Goal: Information Seeking & Learning: Learn about a topic

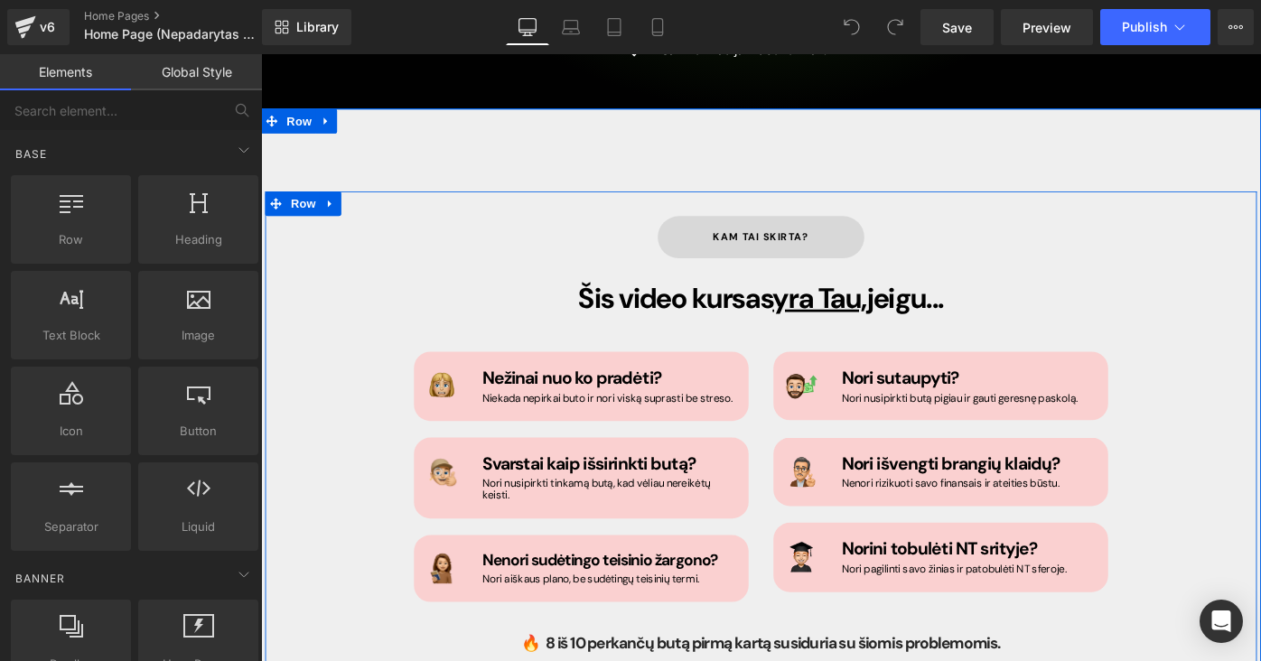
scroll to position [1030, 0]
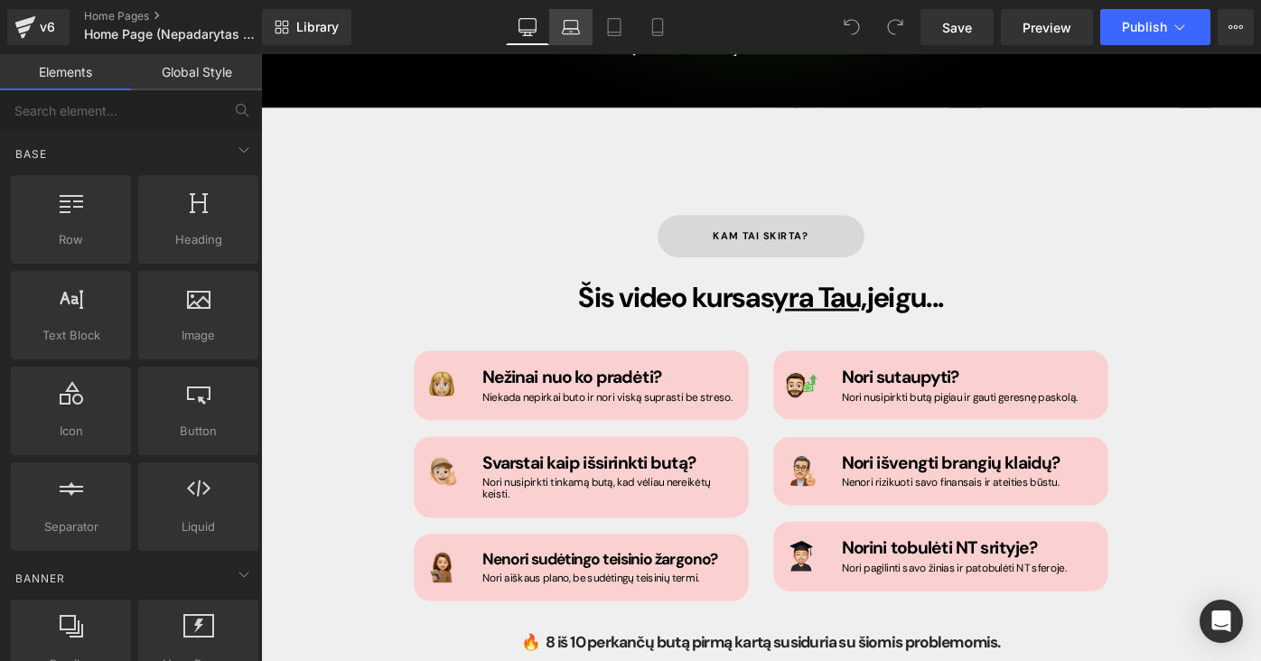
click at [570, 28] on icon at bounding box center [571, 27] width 18 height 18
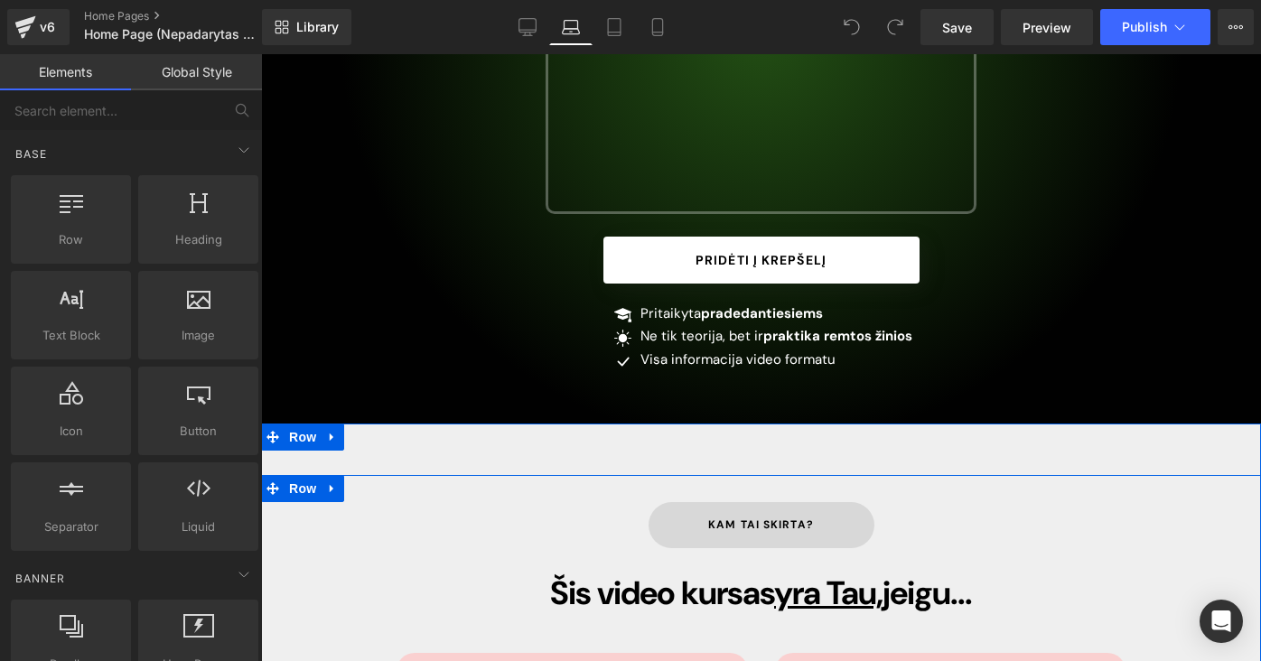
scroll to position [305, 0]
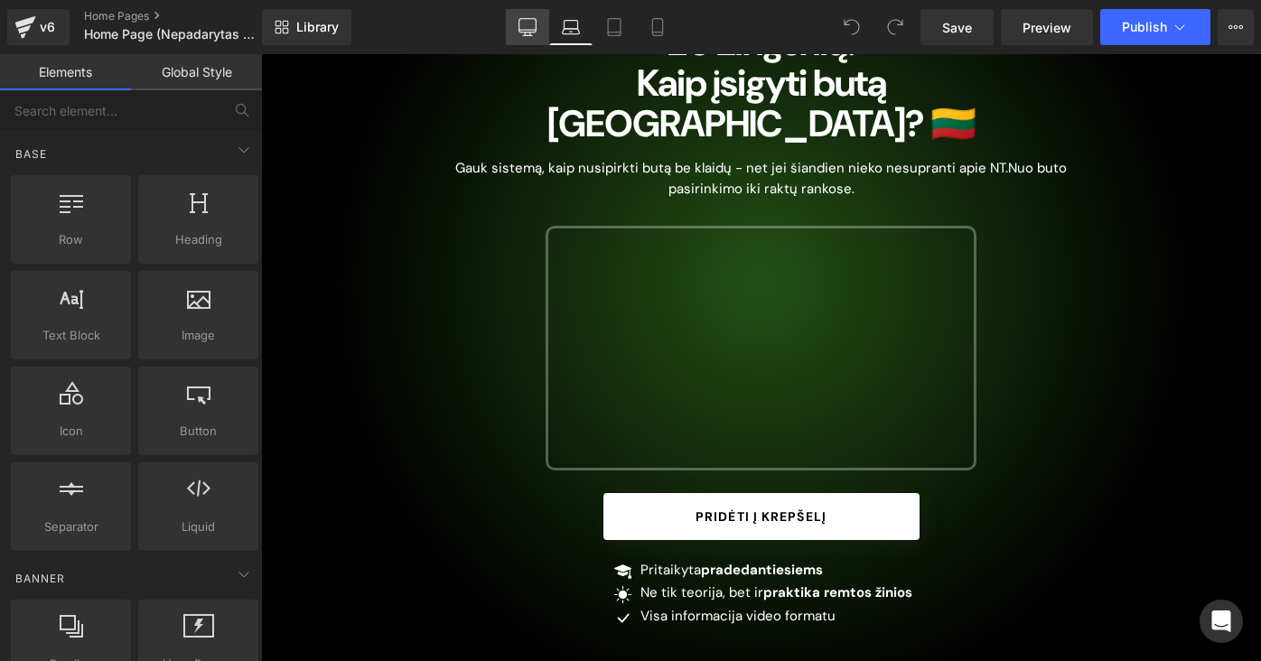
click at [536, 37] on link "Desktop" at bounding box center [527, 27] width 43 height 36
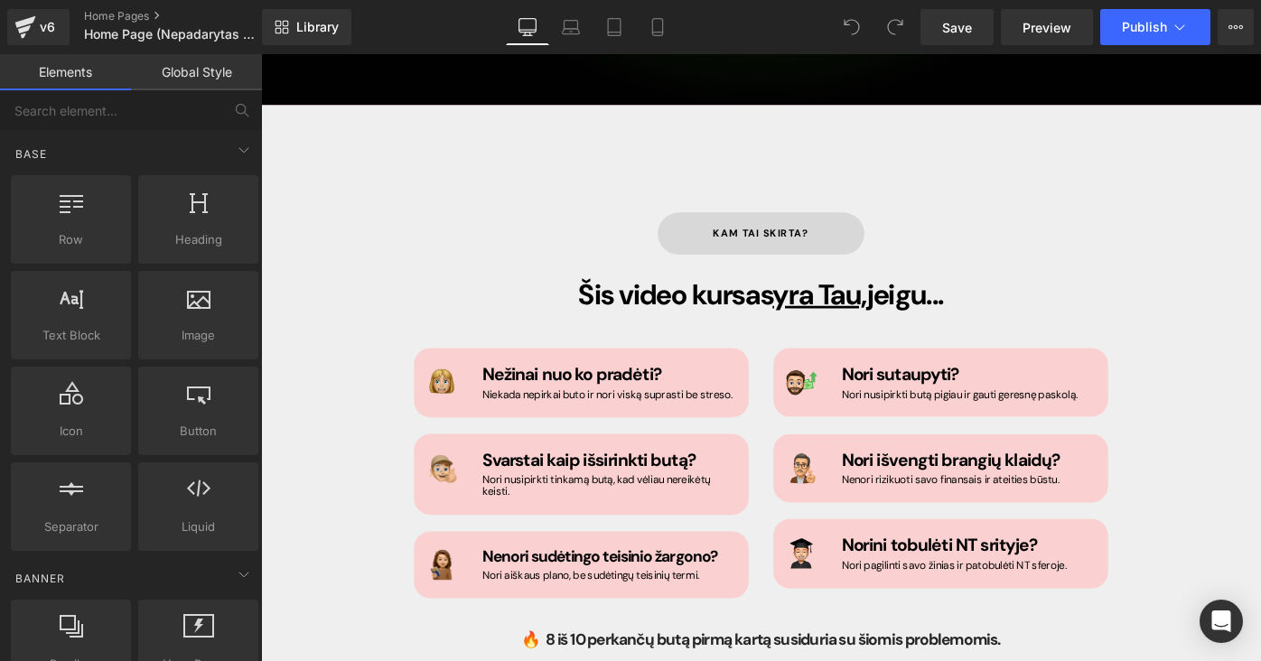
scroll to position [1039, 0]
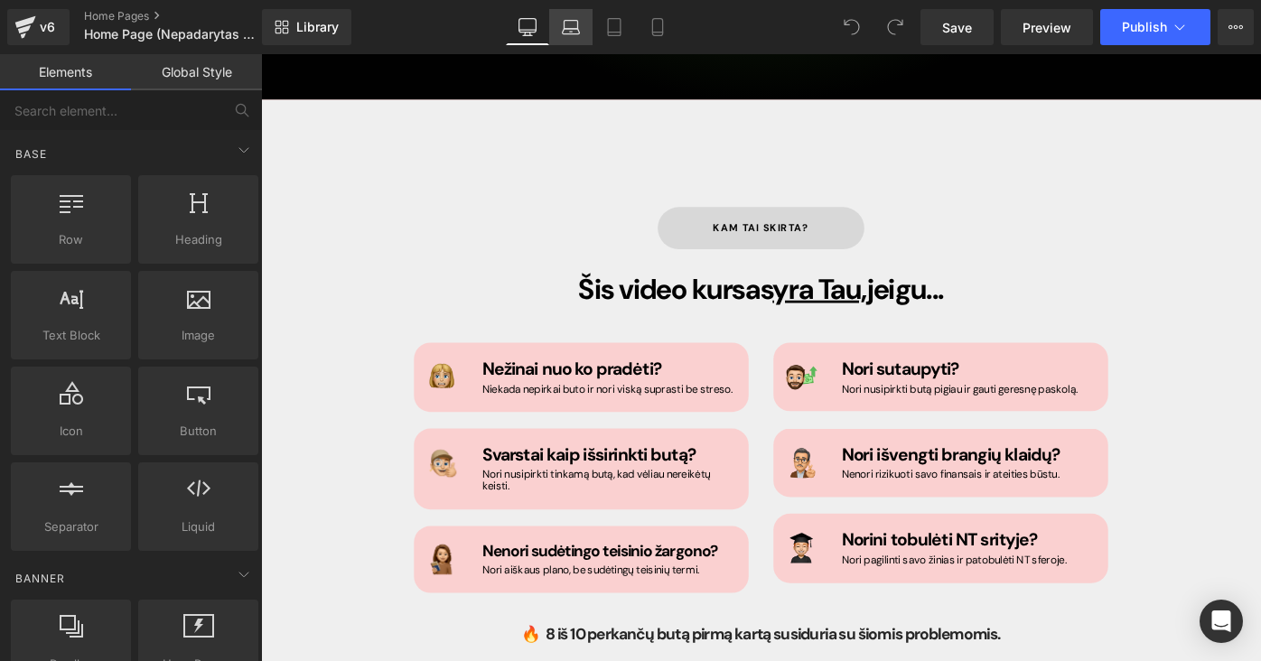
click at [583, 23] on link "Laptop" at bounding box center [570, 27] width 43 height 36
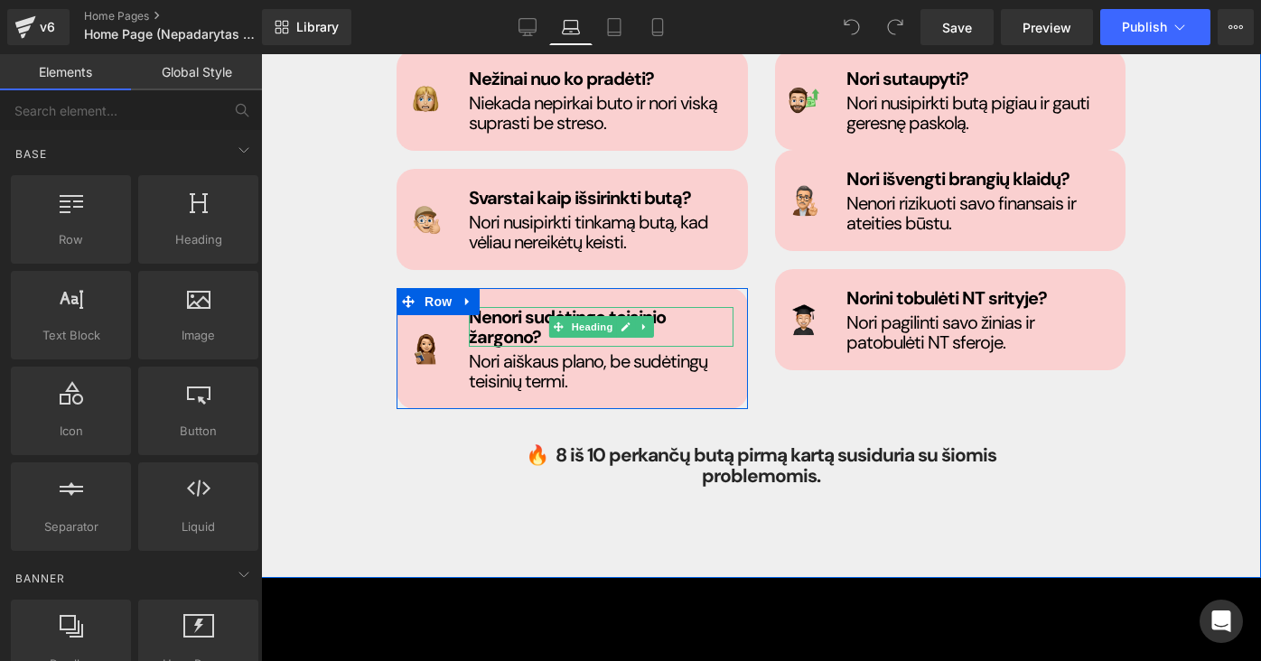
scroll to position [1166, 0]
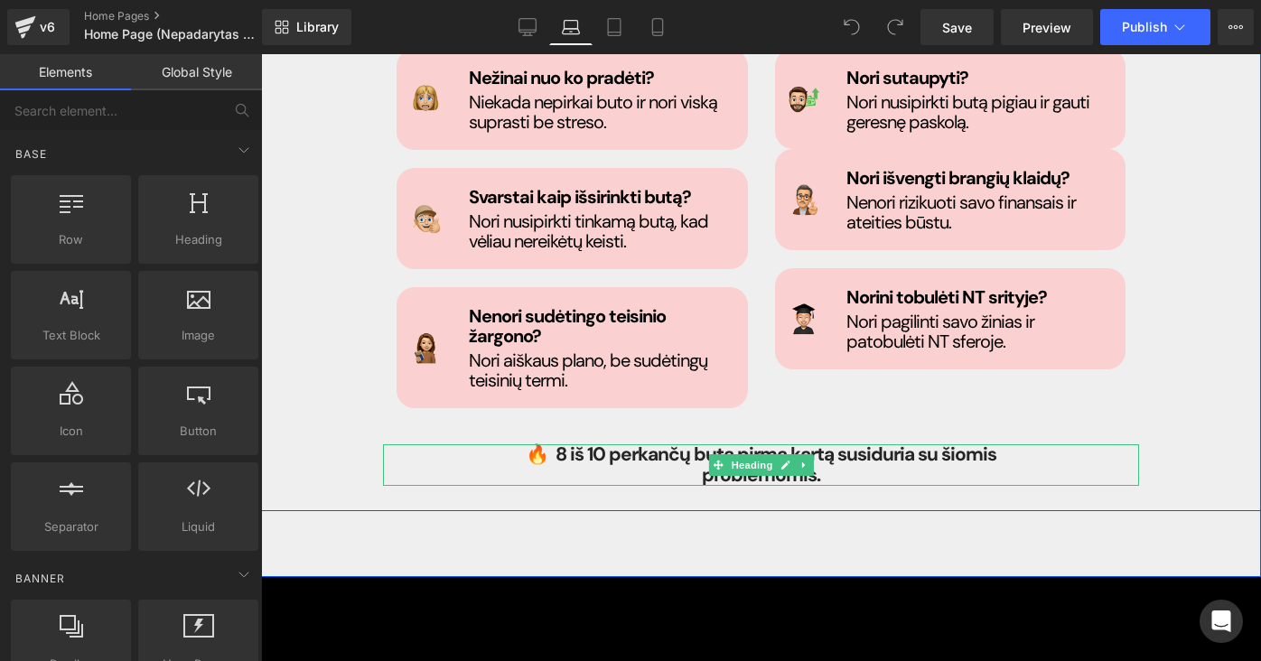
click at [625, 442] on strong "🔥 8 iš 10 perkančų butą pirmą kartą susiduria su šiomis problemomis." at bounding box center [761, 465] width 471 height 46
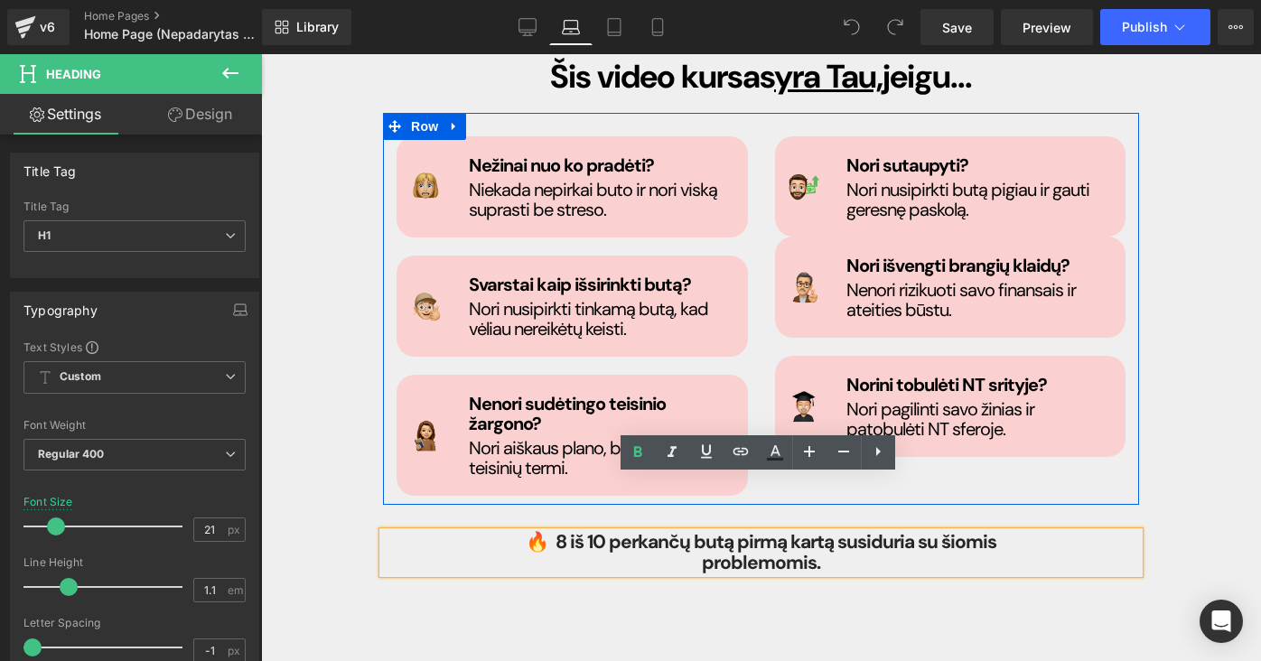
scroll to position [1087, 0]
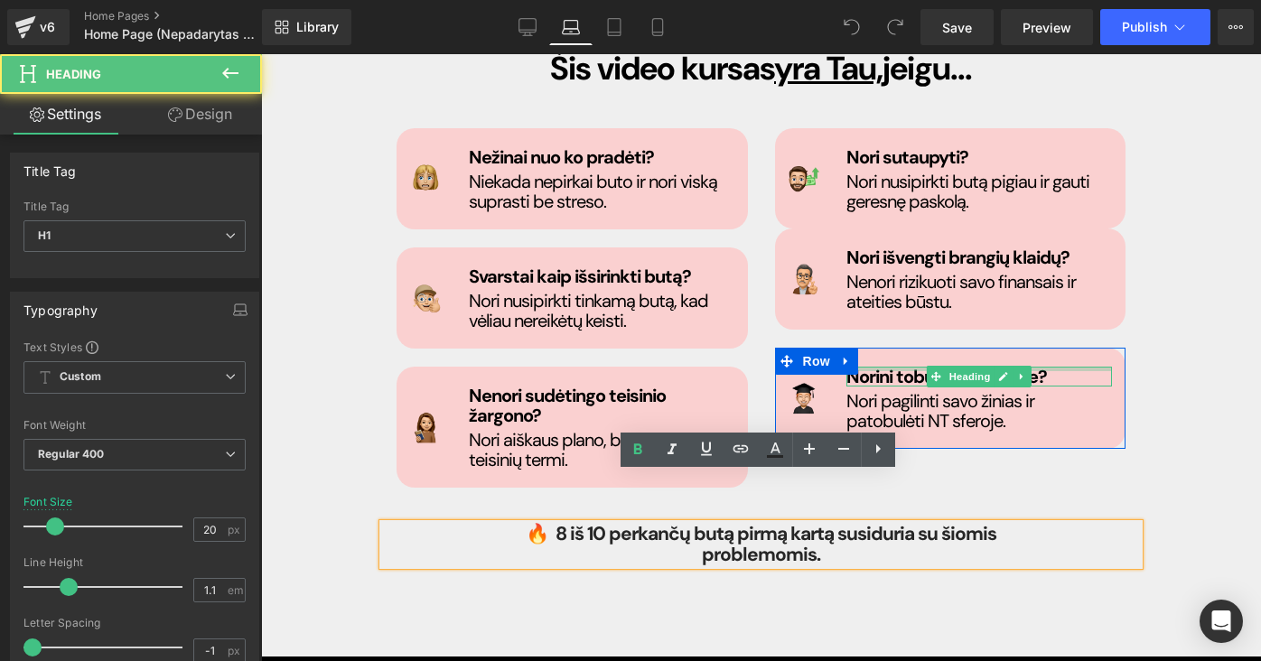
click at [890, 367] on div at bounding box center [979, 369] width 266 height 5
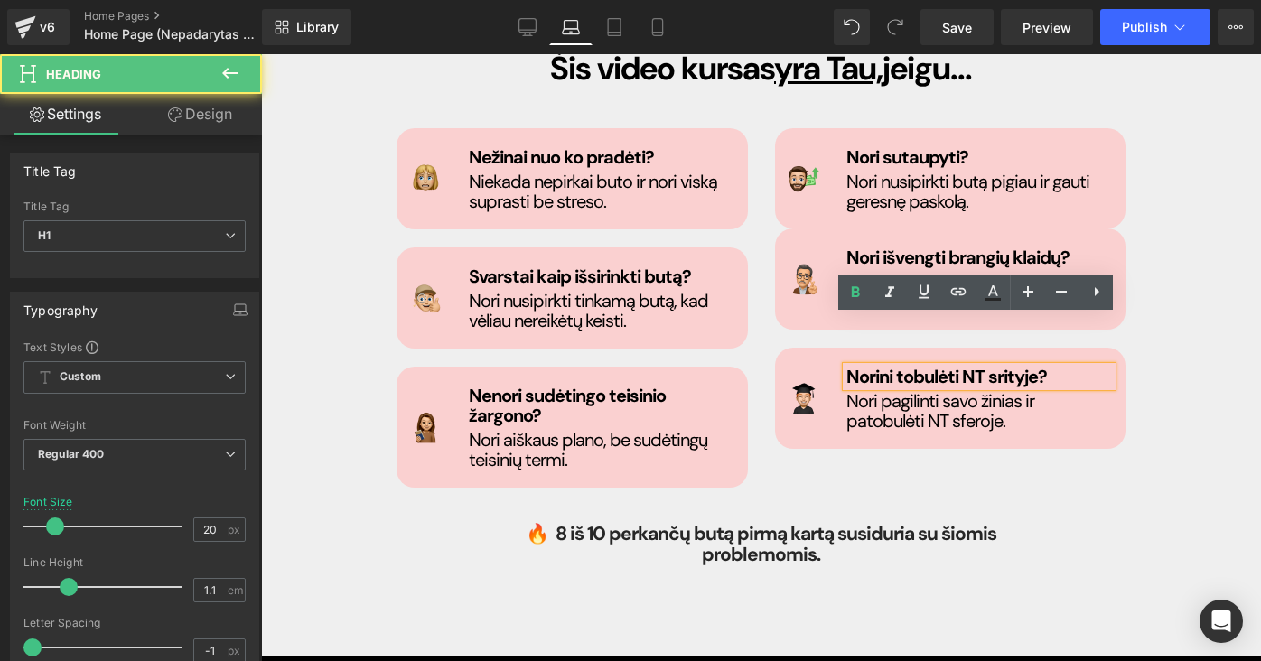
click at [891, 365] on span "Norini tobulėti NT srityje?" at bounding box center [946, 376] width 201 height 23
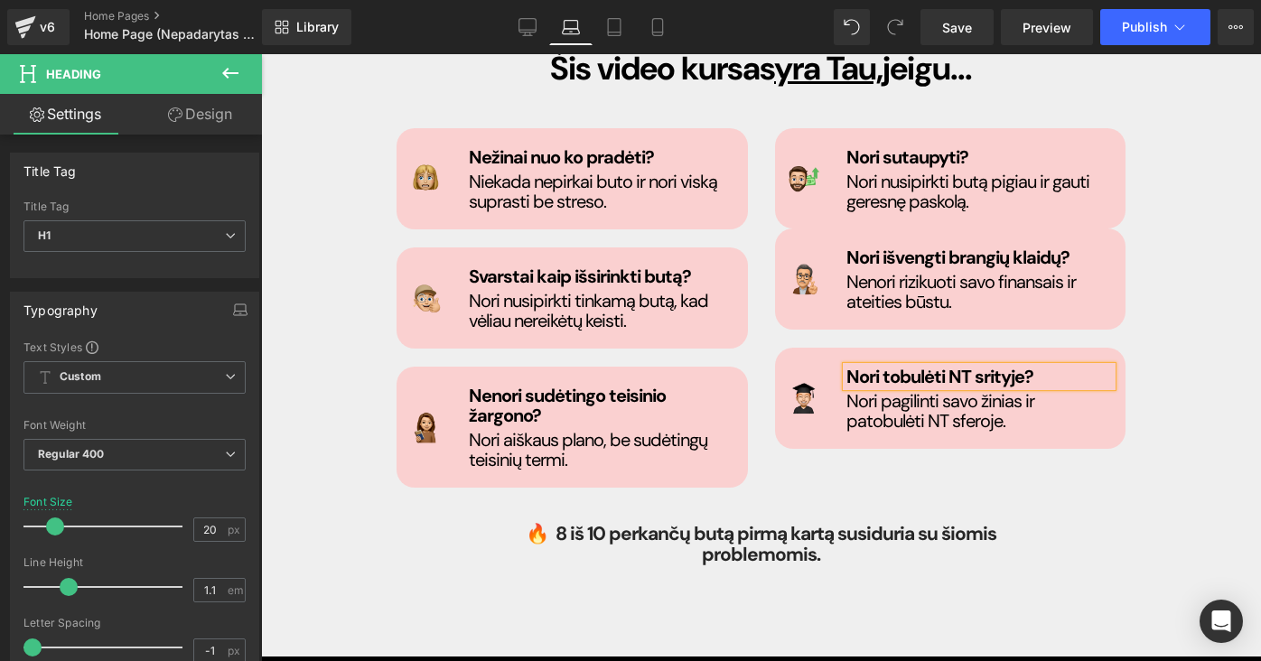
click at [1059, 470] on div "kam tai skirta? Button Šis video kursas yra Tau, jeigu... Heading Image Nežinai…" at bounding box center [760, 271] width 783 height 588
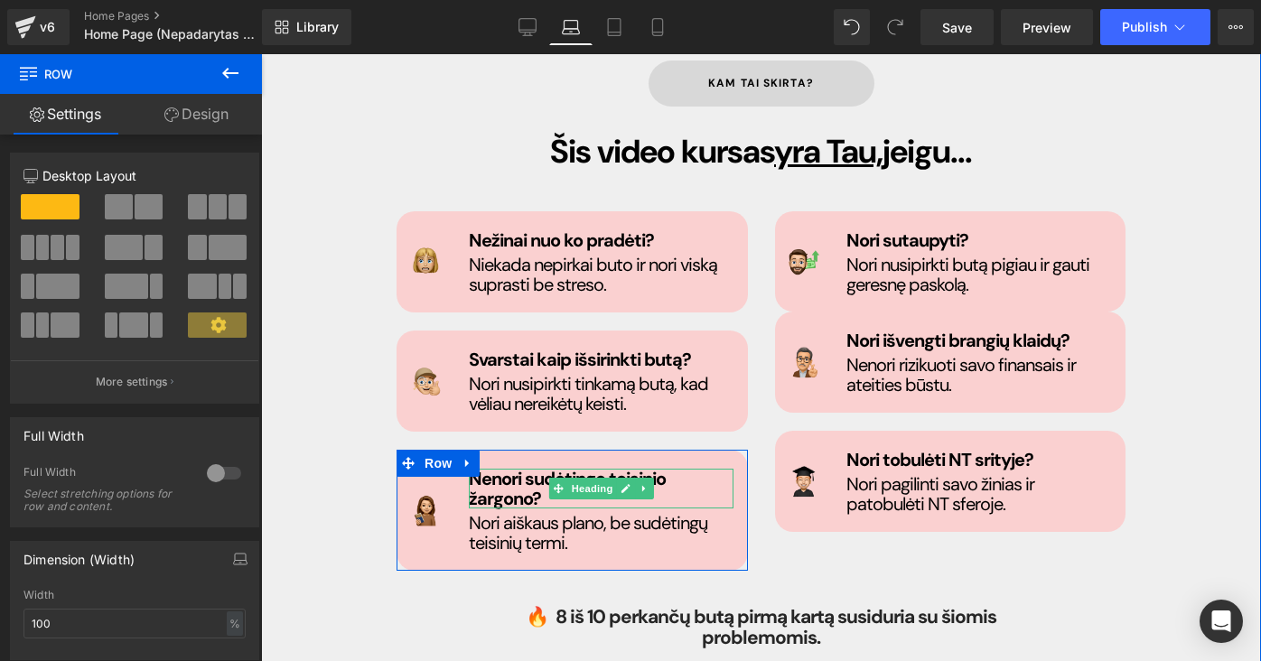
scroll to position [1006, 0]
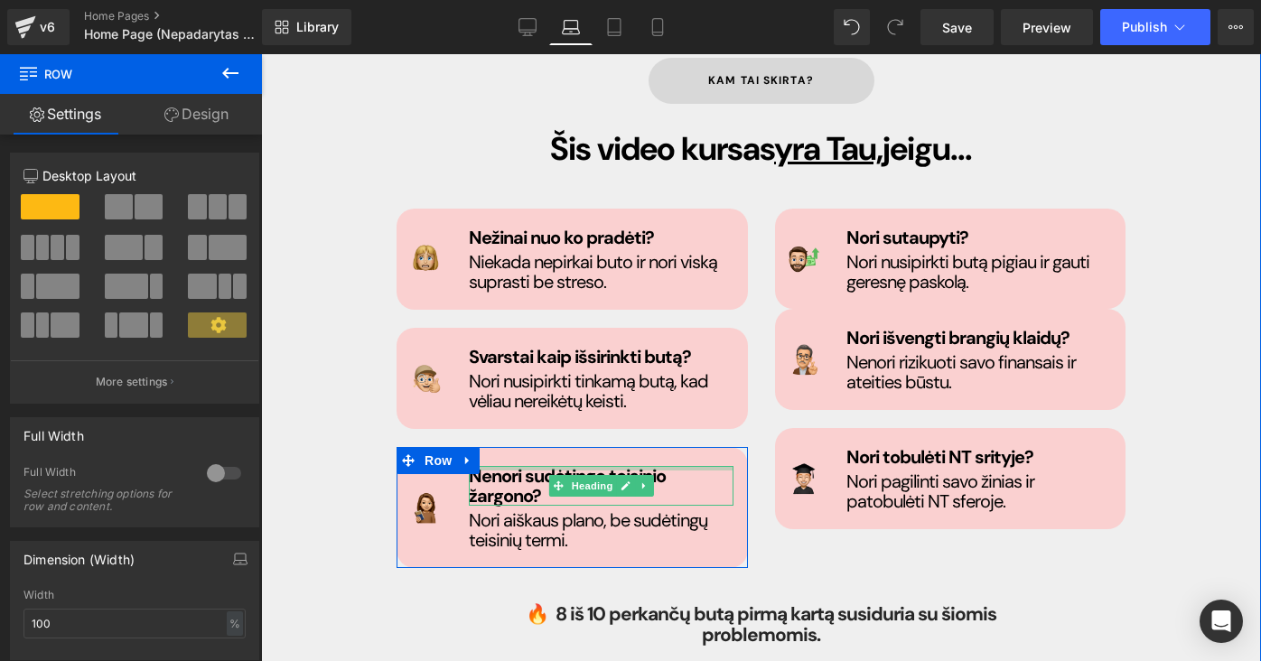
click at [513, 466] on div at bounding box center [602, 468] width 266 height 5
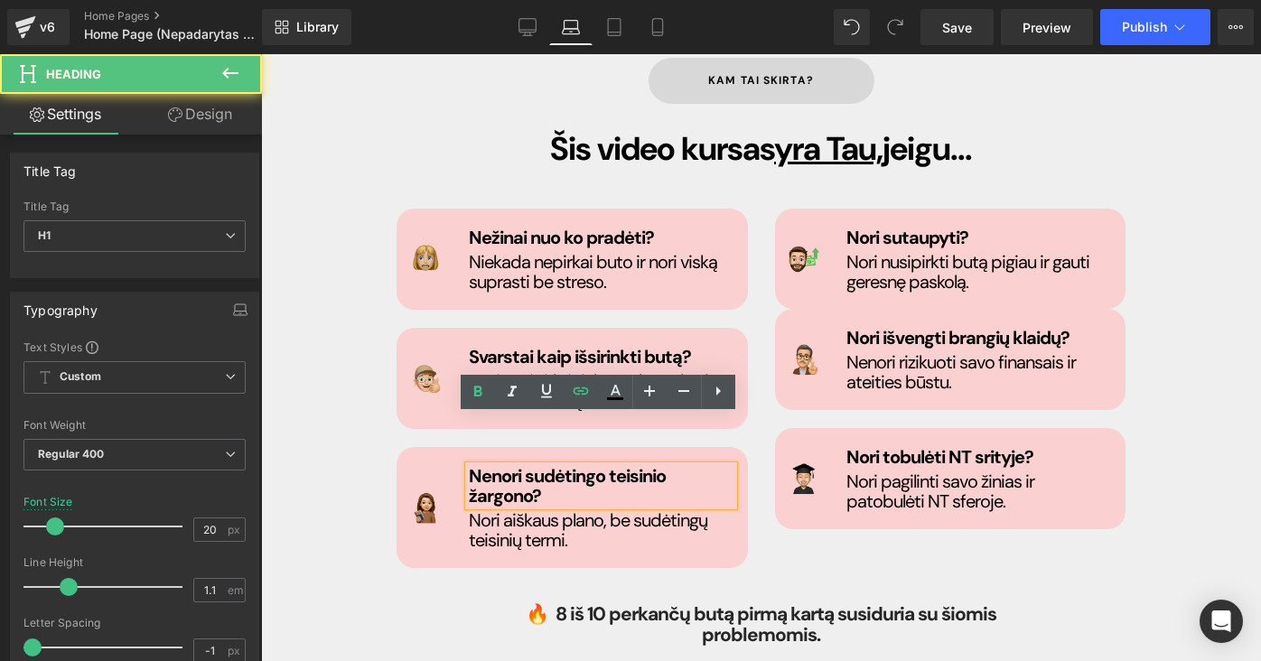
click at [518, 464] on strong "Nenori sudėtingo teisinio žargono?" at bounding box center [567, 485] width 197 height 43
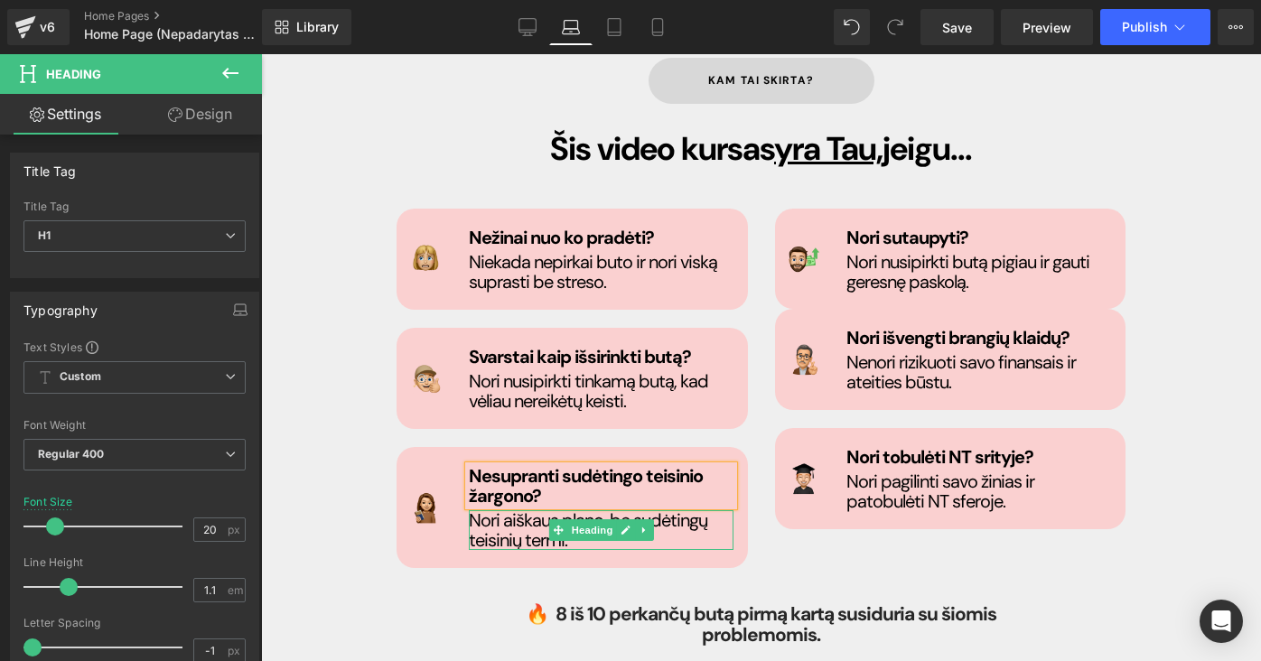
click at [490, 510] on h1 "Nori aiškaus plano, be sudėtingų teisinių termi." at bounding box center [602, 530] width 266 height 40
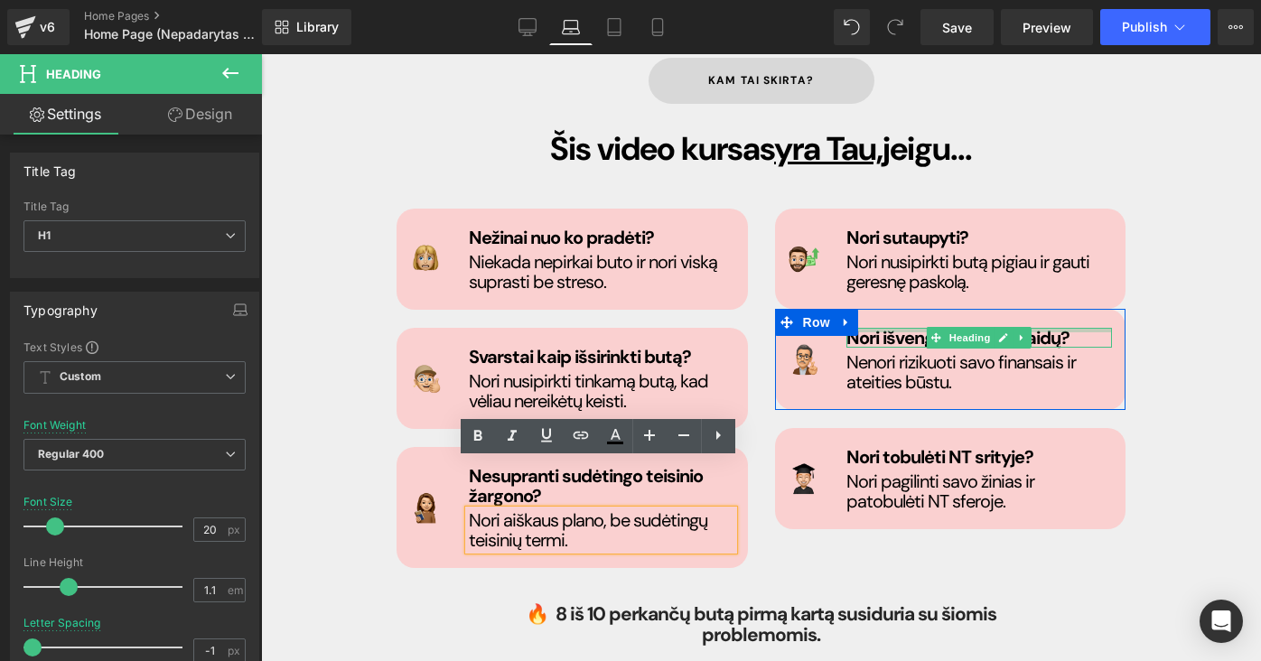
click at [894, 328] on div at bounding box center [979, 330] width 266 height 5
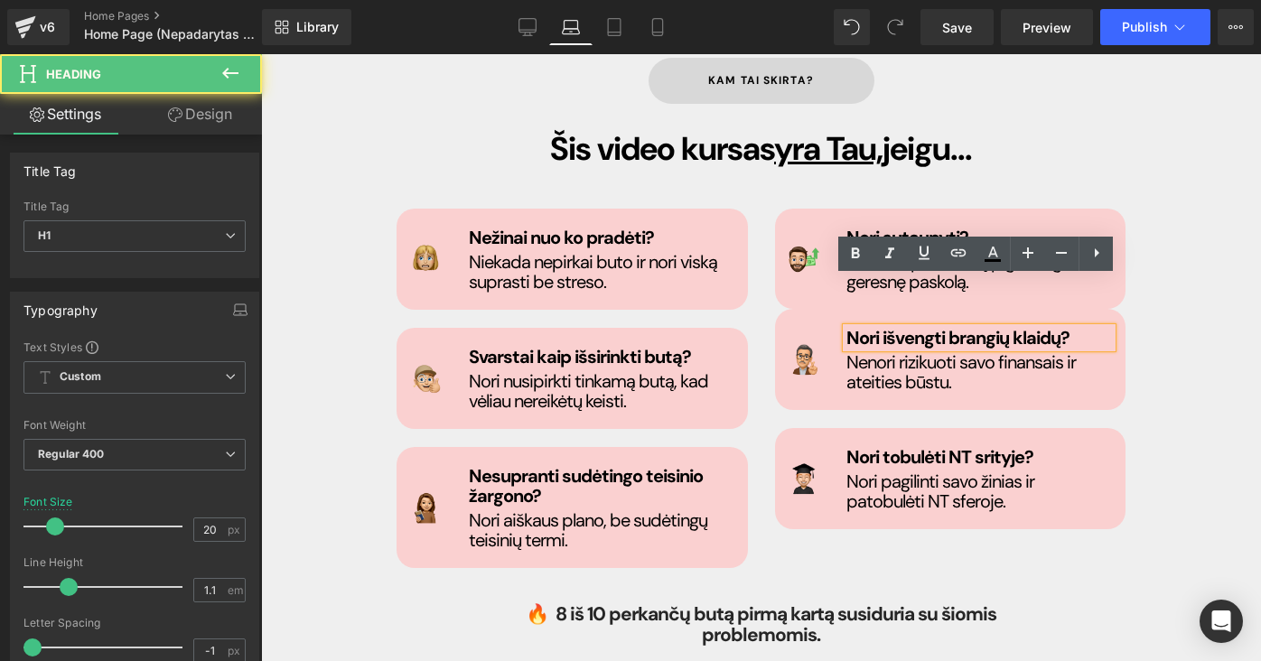
click at [885, 326] on span "Nori išvengti brangių klaidų?" at bounding box center [957, 337] width 223 height 23
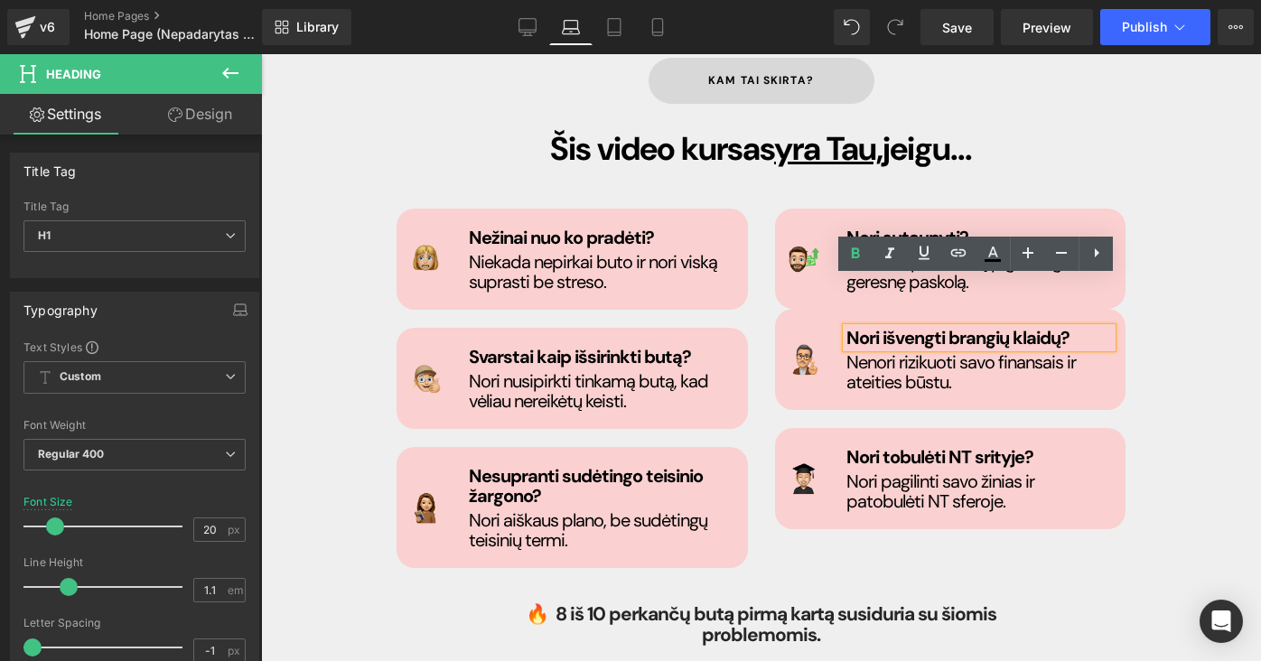
click at [963, 345] on div "Image Nori išvengti brangių klaidų? Heading Nenori rizikuoti savo finansais ir …" at bounding box center [950, 359] width 351 height 101
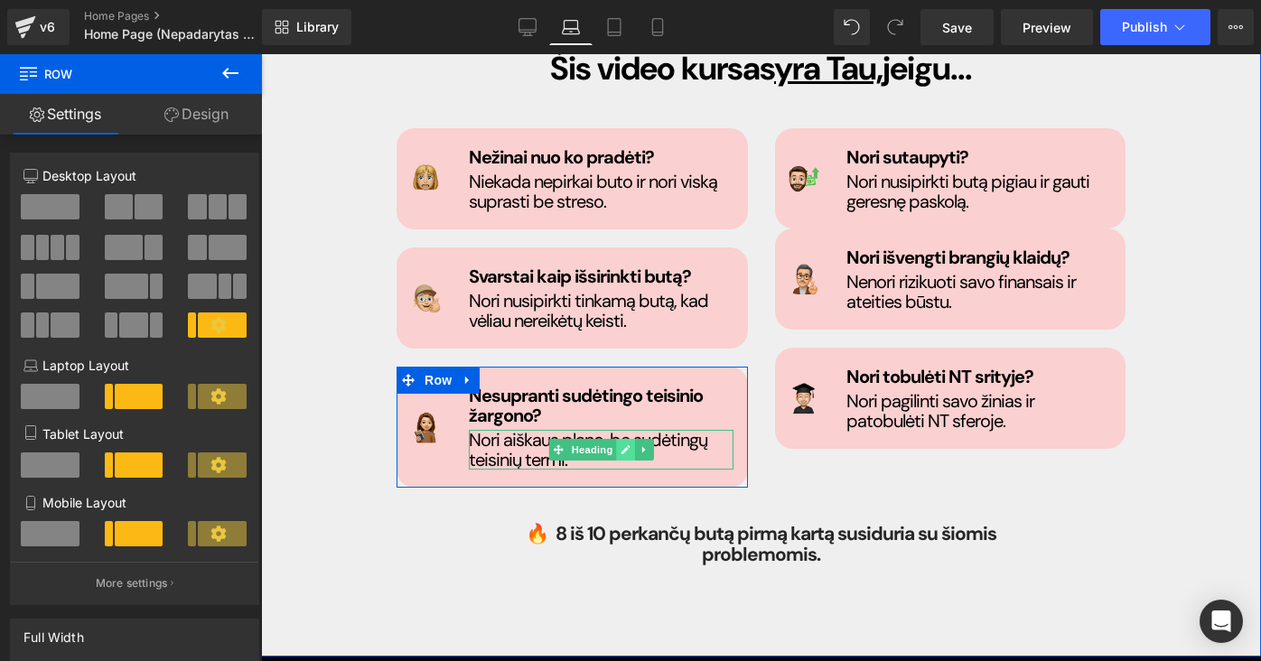
scroll to position [1068, 0]
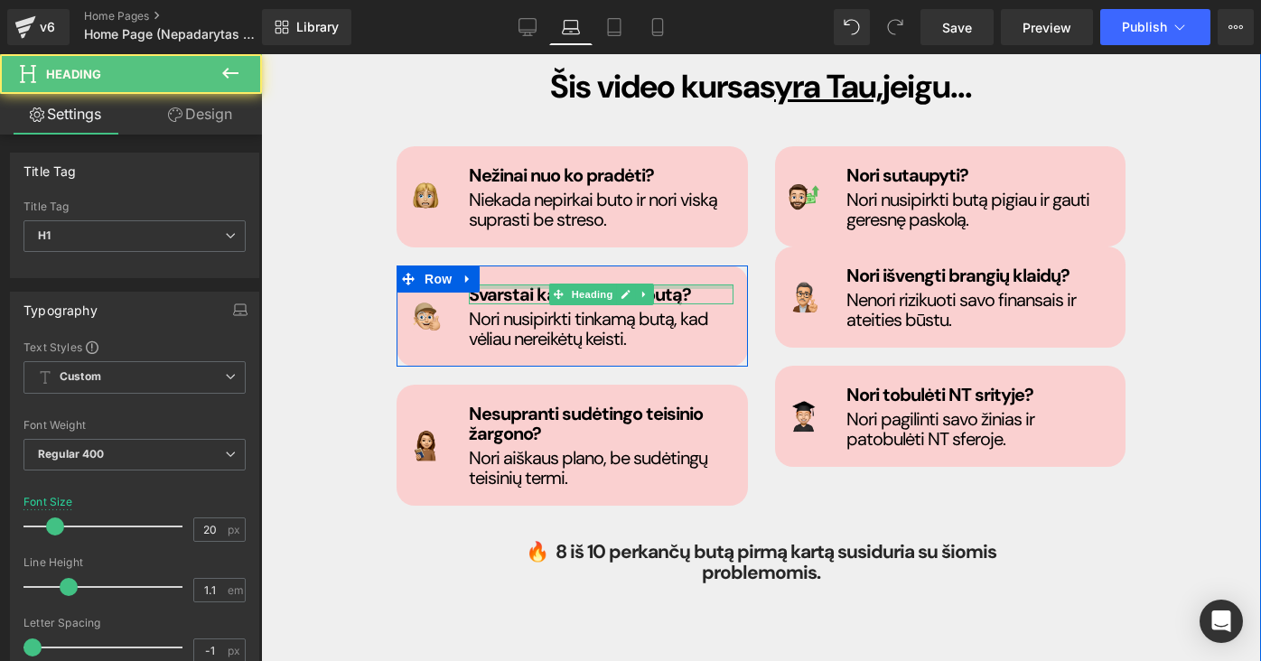
click at [529, 285] on div at bounding box center [602, 287] width 266 height 5
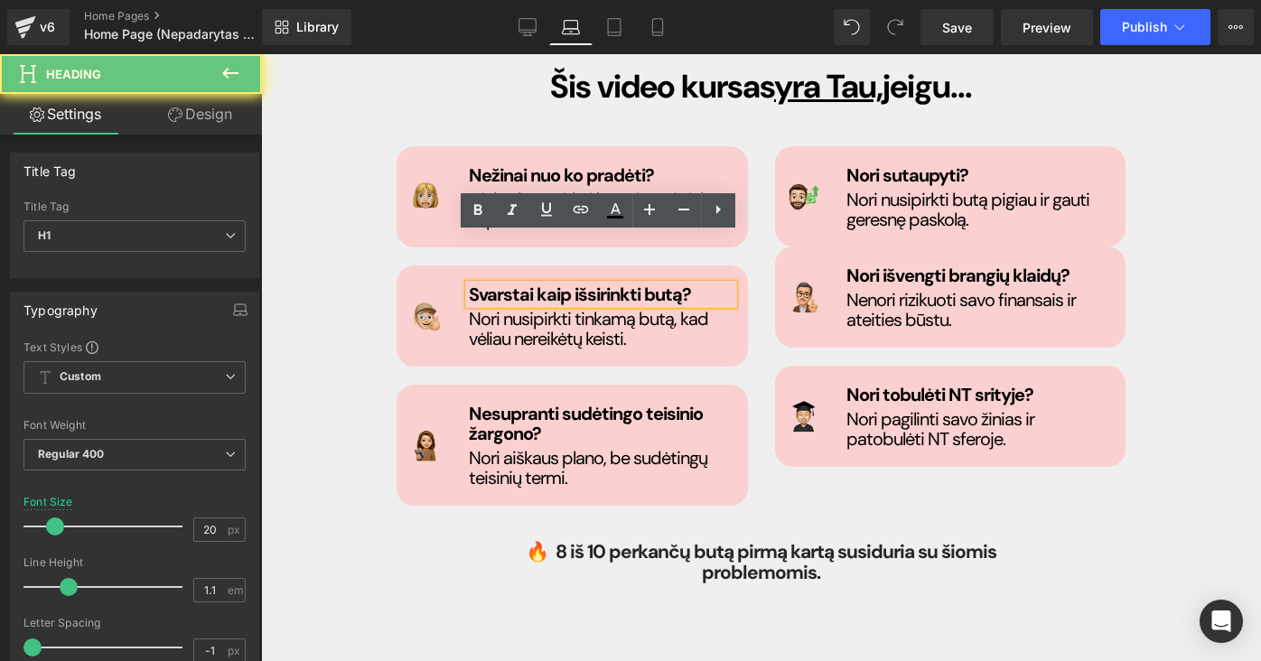
click at [527, 283] on span "Svarstai kaip išsirinkti butą?" at bounding box center [580, 294] width 222 height 23
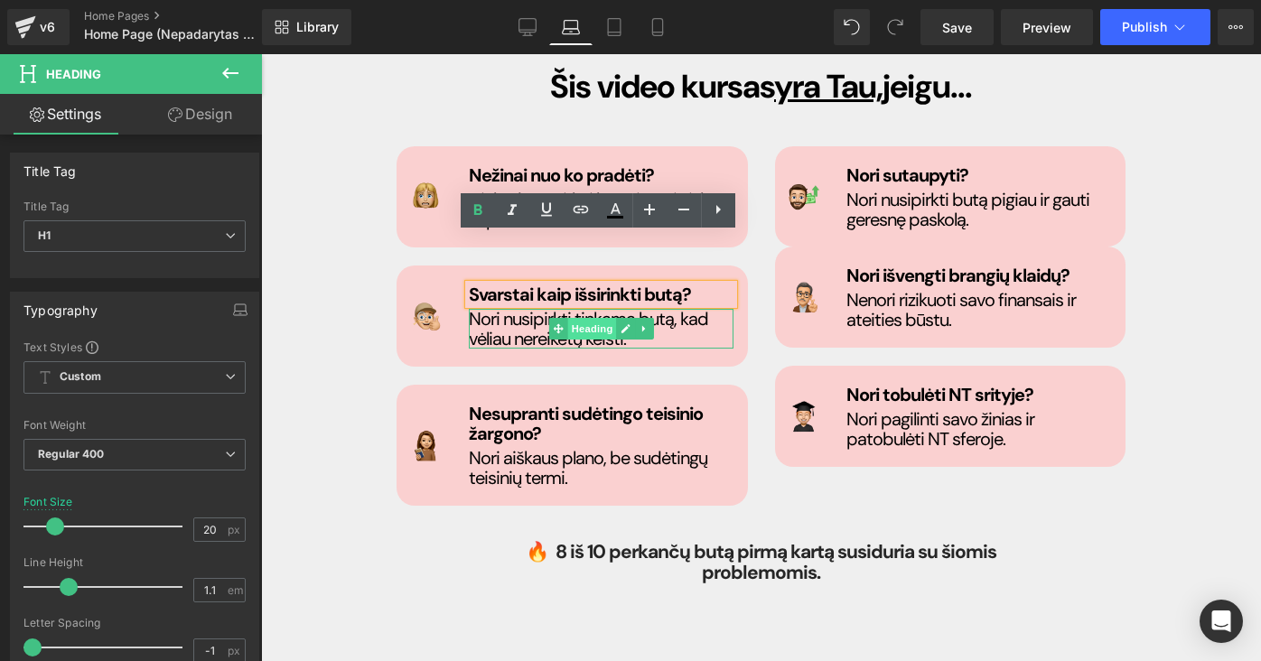
click at [599, 318] on span "Heading" at bounding box center [591, 329] width 49 height 22
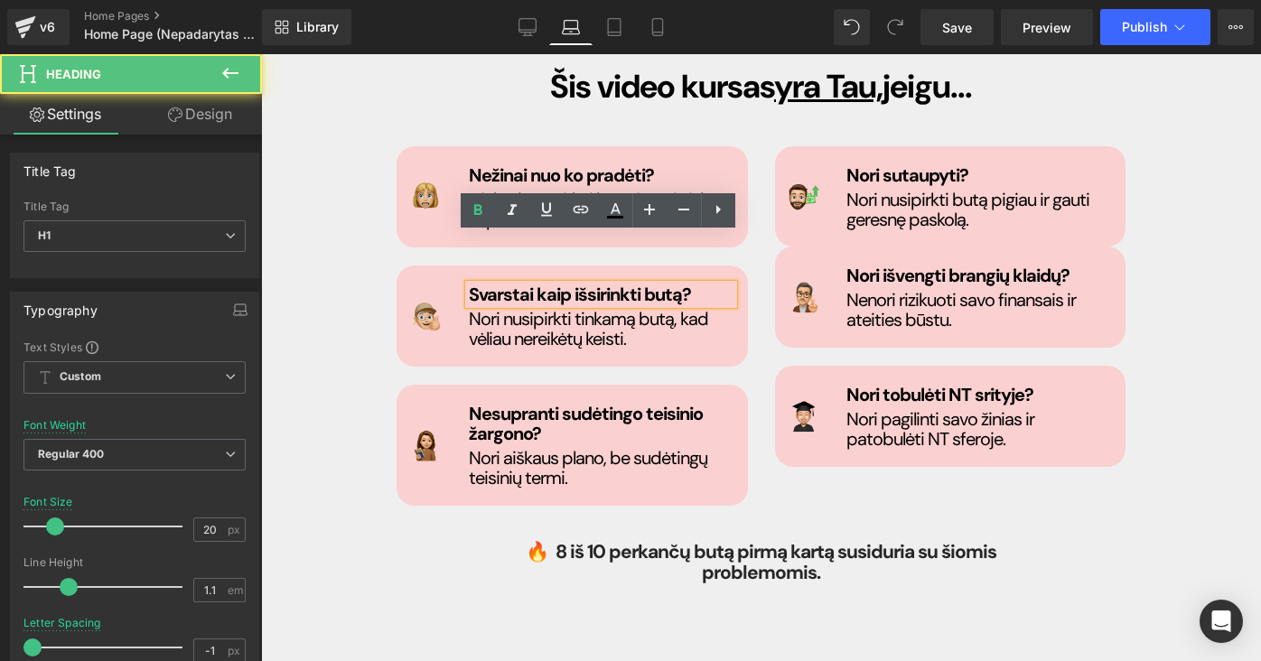
click at [634, 309] on h1 "Nori nusipirkti tinkamą butą, kad vėliau nereikėtų keisti." at bounding box center [602, 329] width 266 height 40
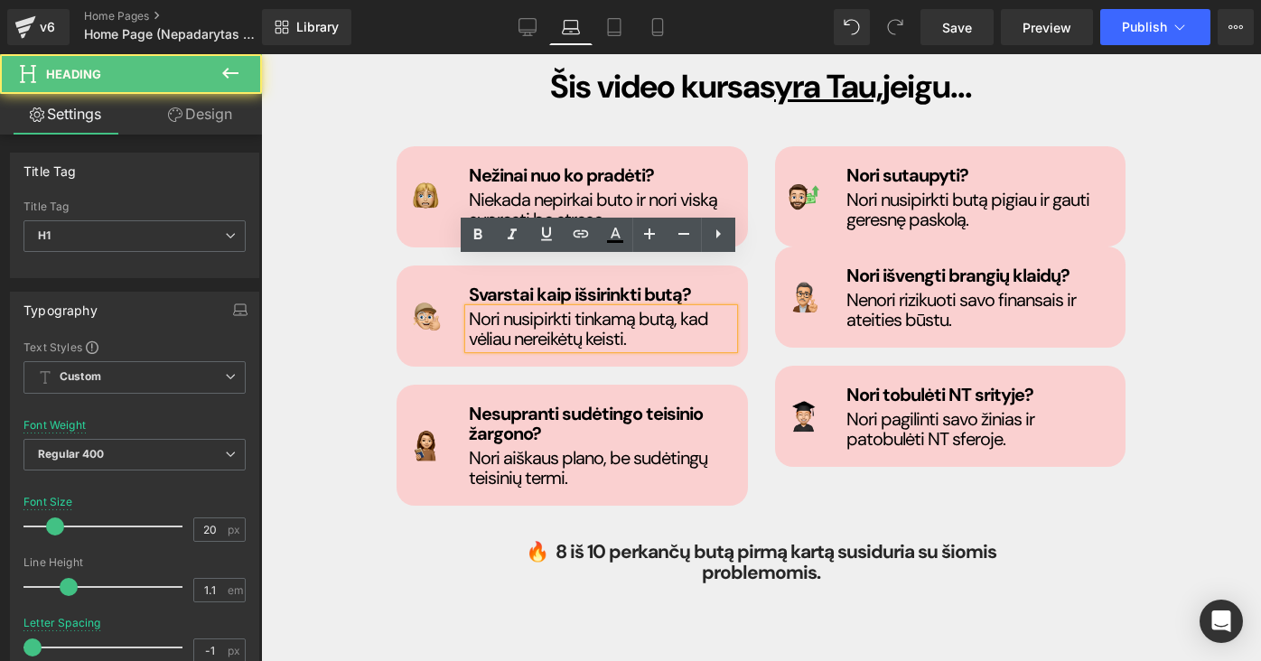
click at [616, 309] on h1 "Nori nusipirkti tinkamą butą, kad vėliau nereikėtų keisti." at bounding box center [602, 329] width 266 height 40
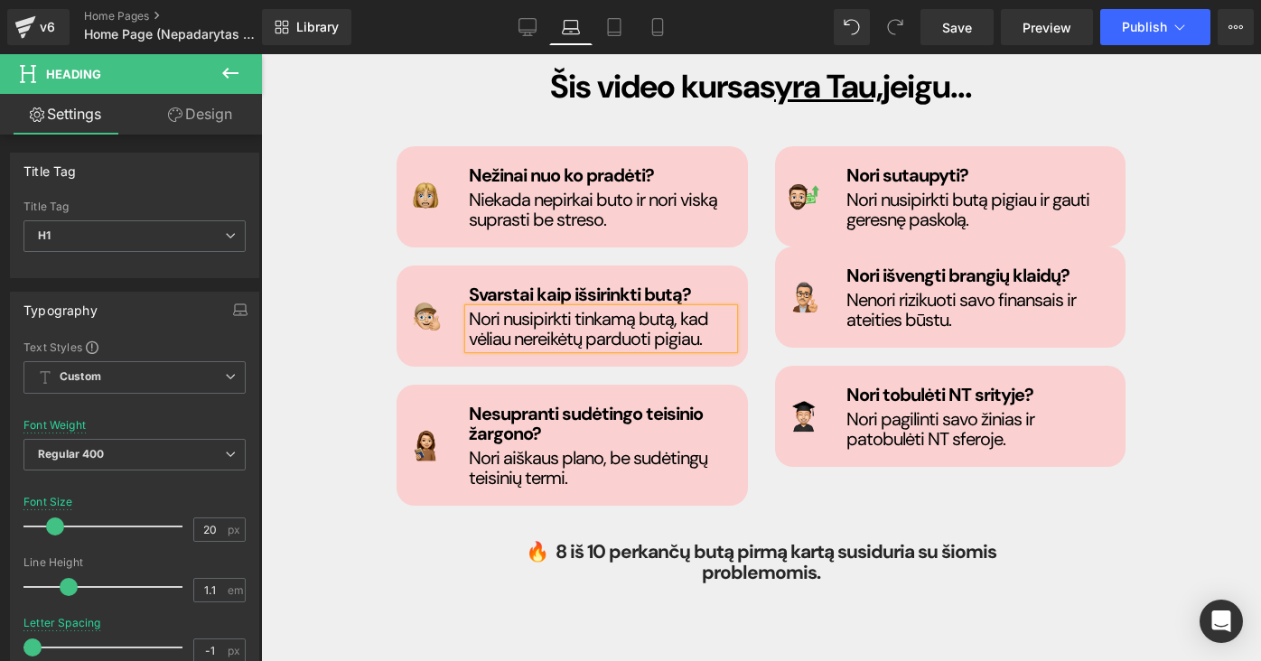
click at [815, 446] on div "Image Nežinai nuo ko pradėti? Heading Niekada nepirkai buto ir nori viską supra…" at bounding box center [761, 319] width 756 height 392
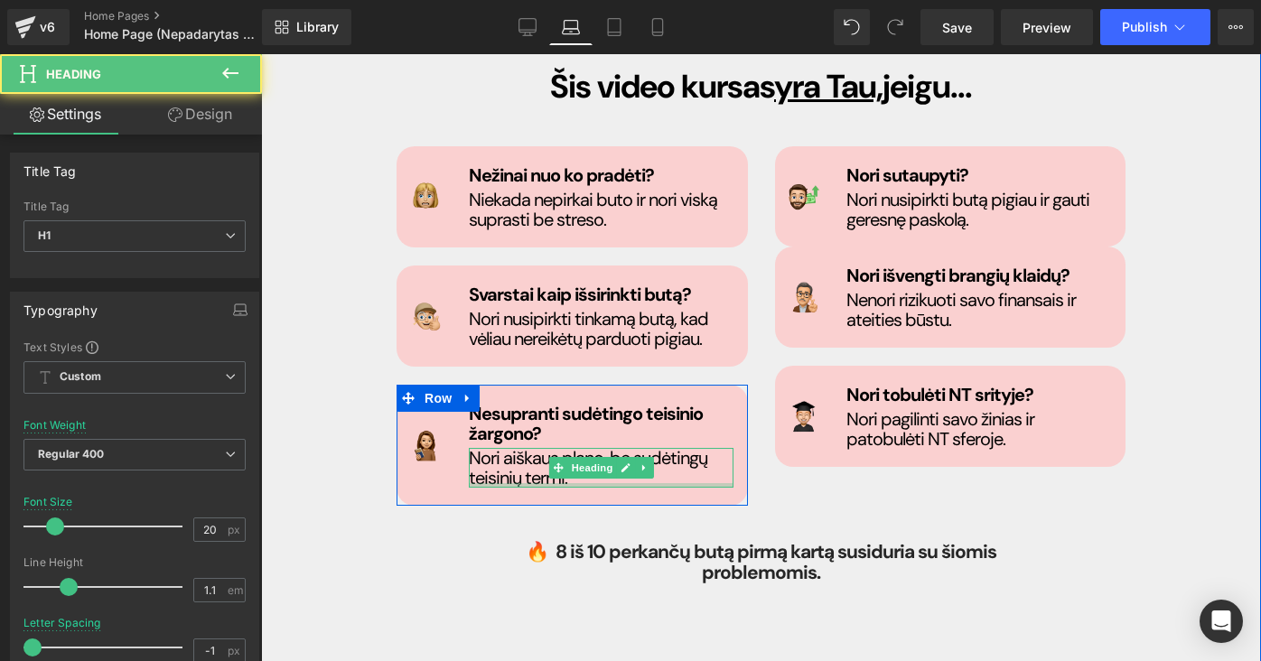
click at [555, 448] on div "Nori aiškaus plano, be sudėtingų teisinių termi. Heading" at bounding box center [602, 468] width 266 height 40
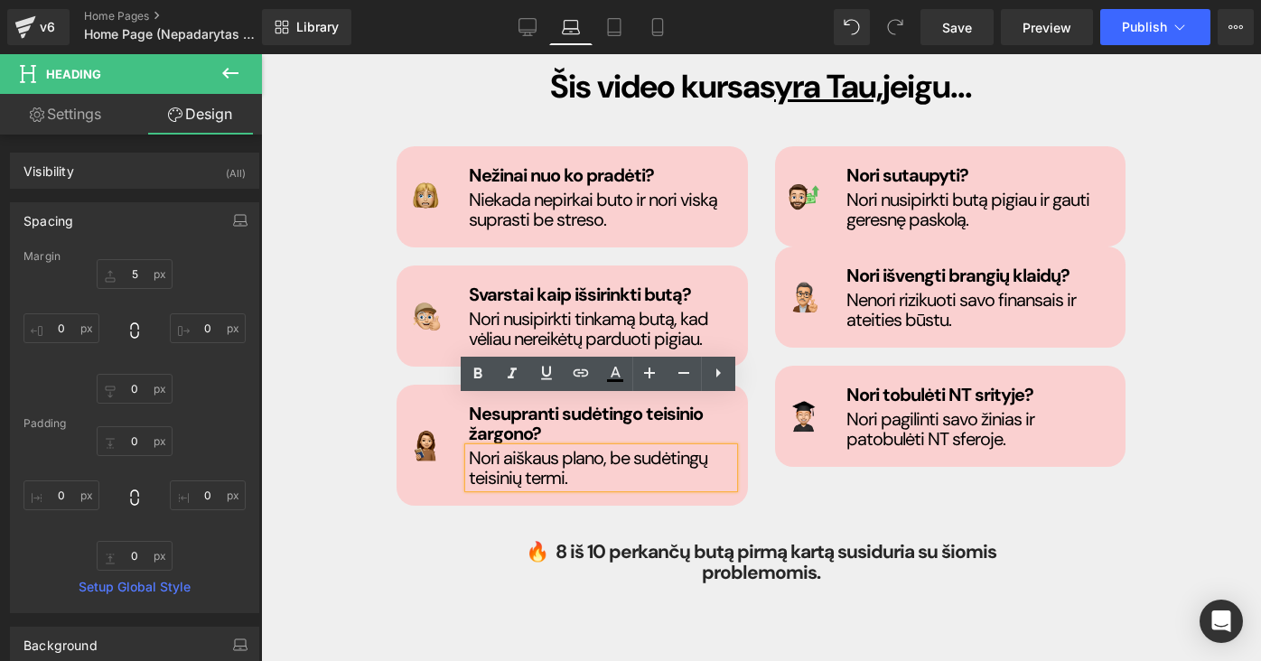
click at [556, 448] on h1 "Nori aiškaus plano, be sudėtingų teisinių termi." at bounding box center [602, 468] width 266 height 40
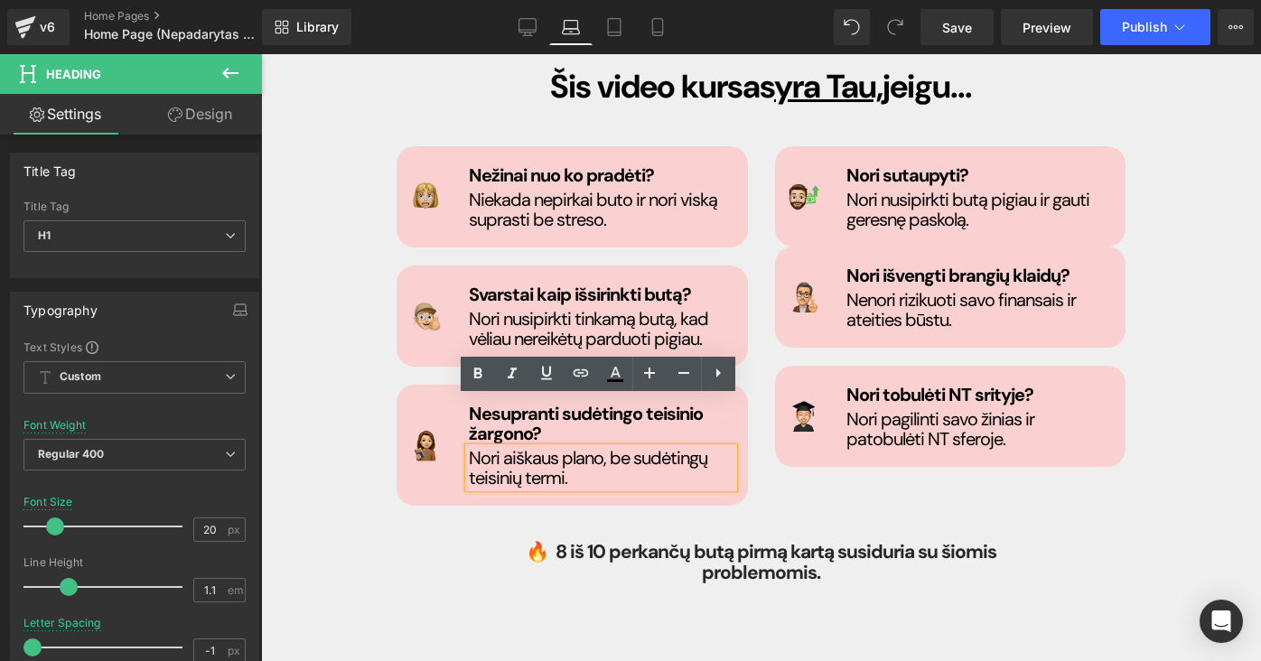
click at [552, 448] on h1 "Nori aiškaus plano, be sudėtingų teisinių termi." at bounding box center [602, 468] width 266 height 40
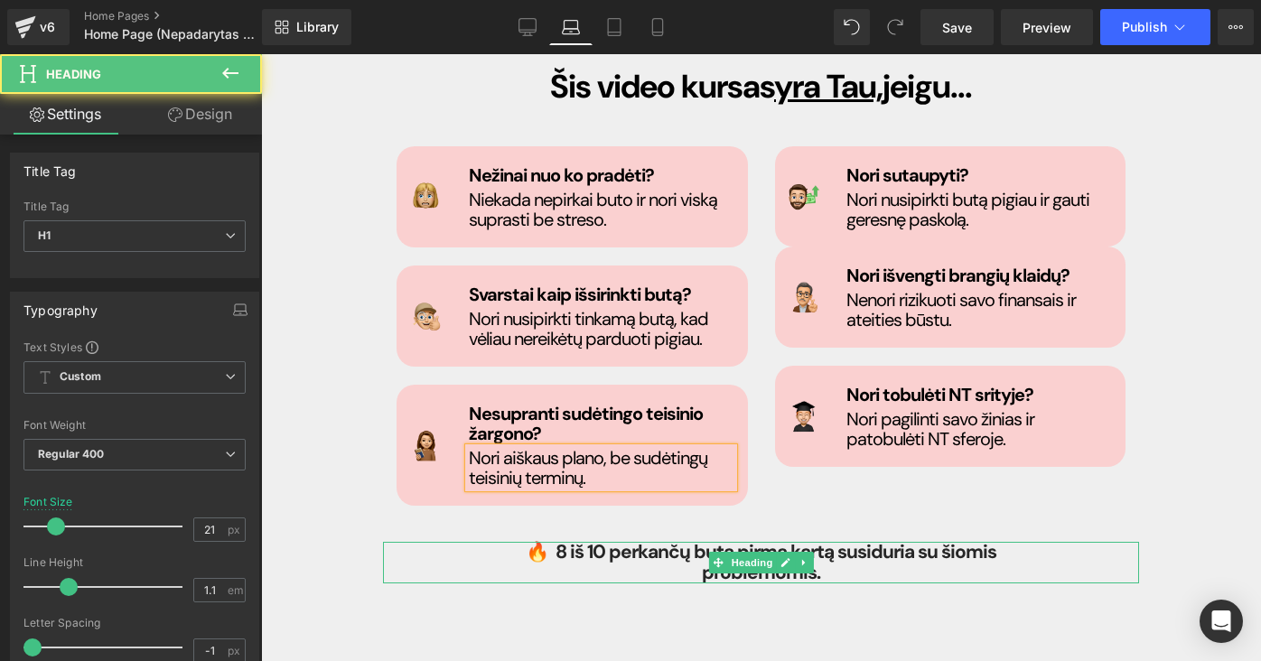
drag, startPoint x: 853, startPoint y: 494, endPoint x: 564, endPoint y: 385, distance: 309.0
click at [853, 542] on div "🔥 8 iš 10 perkančų butą pirmą kartą susiduria su šiomis problemomis. Heading" at bounding box center [761, 563] width 756 height 42
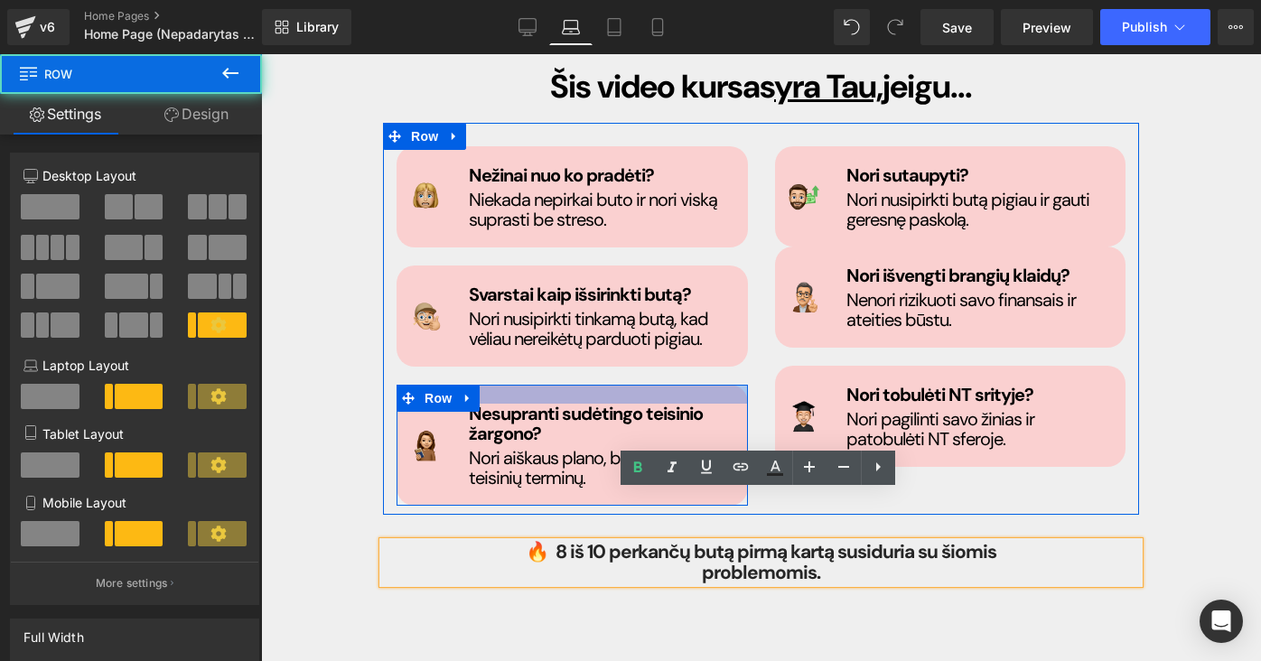
click at [583, 385] on div at bounding box center [571, 394] width 351 height 19
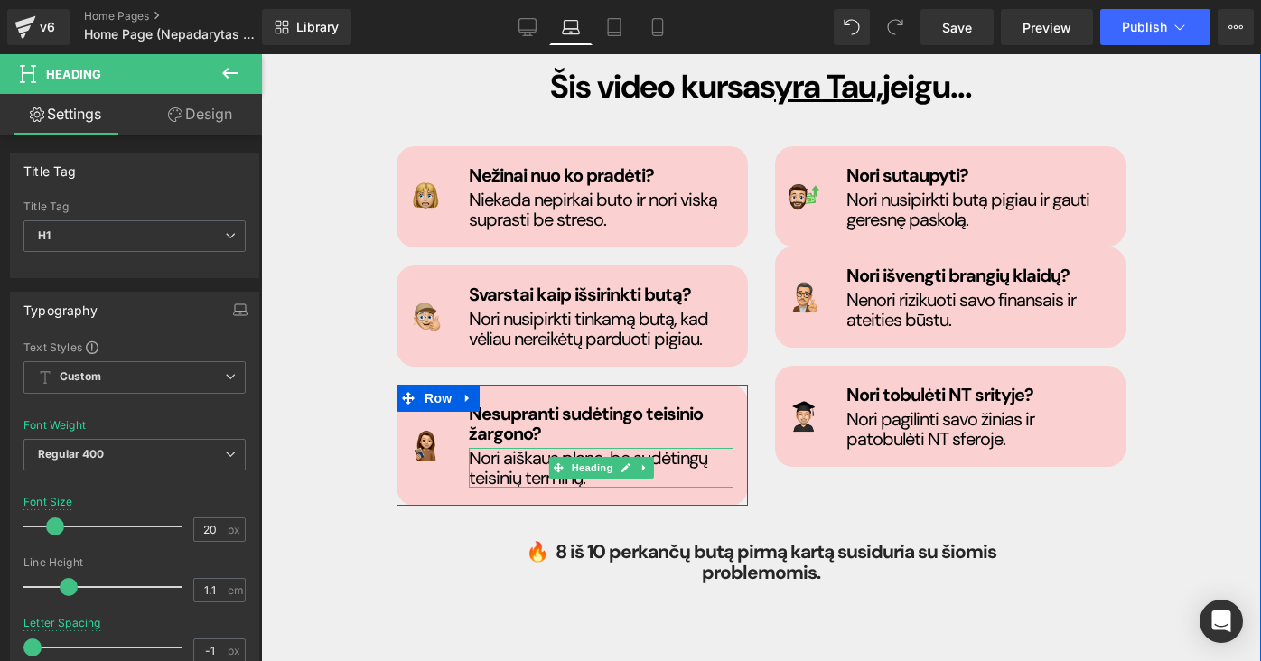
click at [547, 448] on h1 "Nori aiškaus plano, be sudėtingų teisinių terminų." at bounding box center [602, 468] width 266 height 40
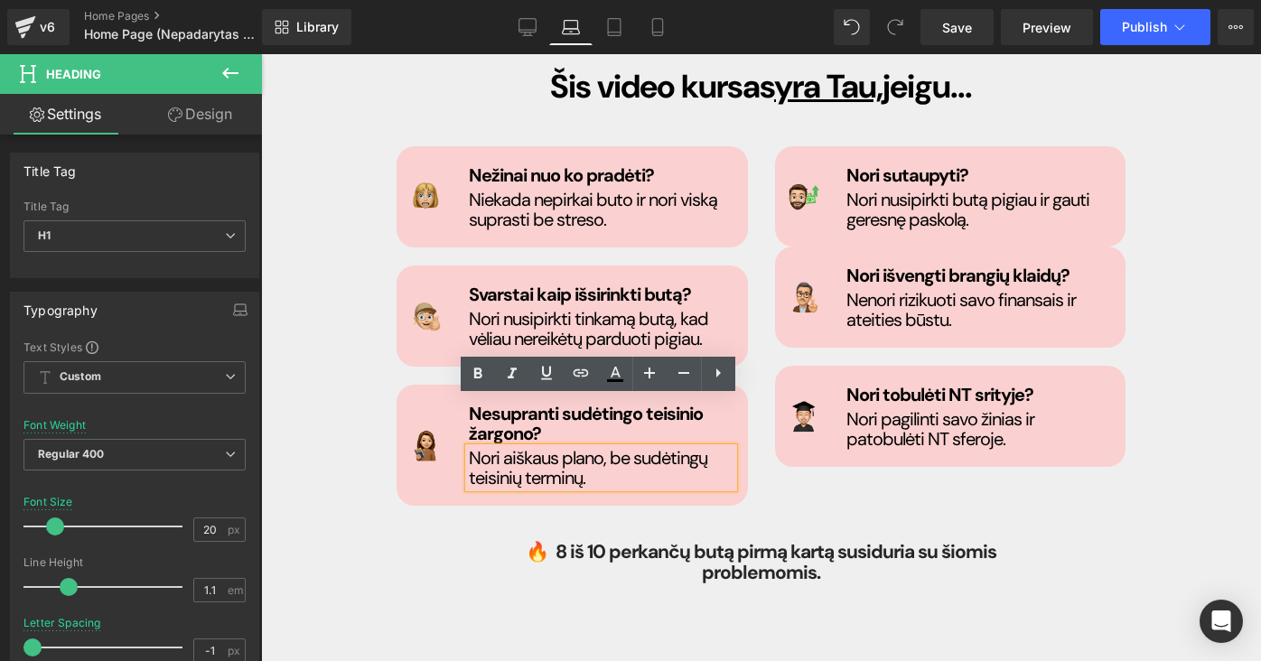
click at [586, 448] on h1 "Nori aiškaus plano, be sudėtingų teisinių terminų." at bounding box center [602, 468] width 266 height 40
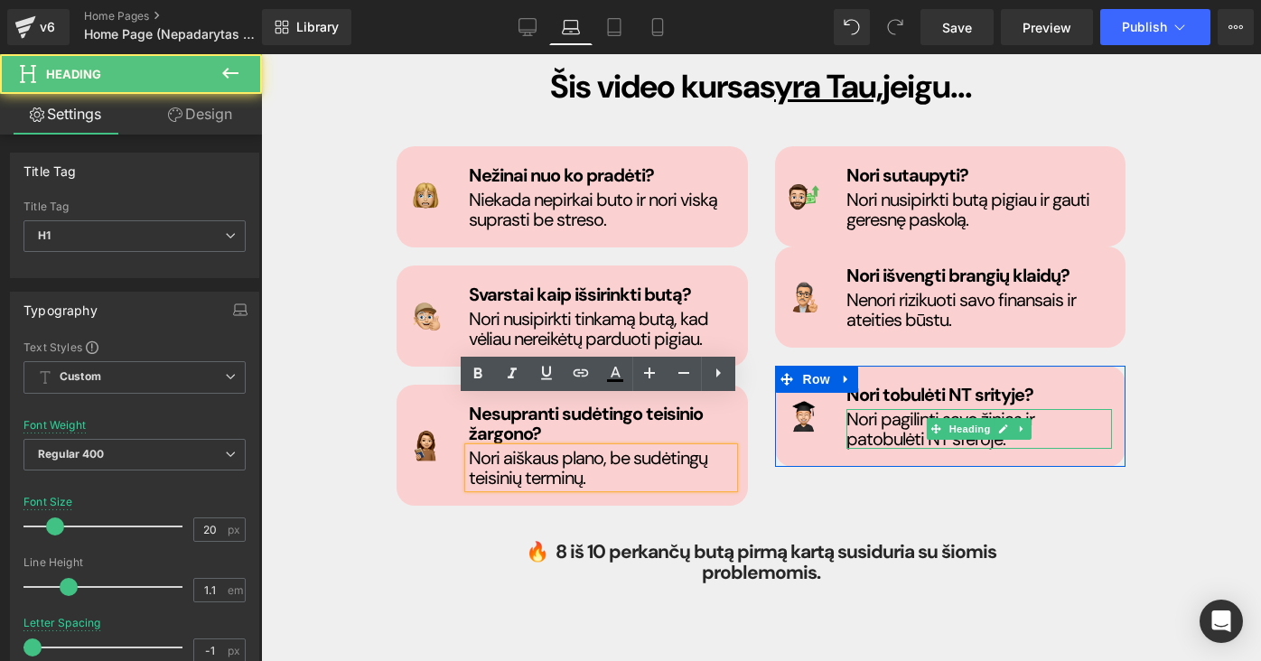
click at [851, 409] on h1 "Nori pagilinti savo žinias ir patobulėti NT sferoje." at bounding box center [979, 429] width 266 height 40
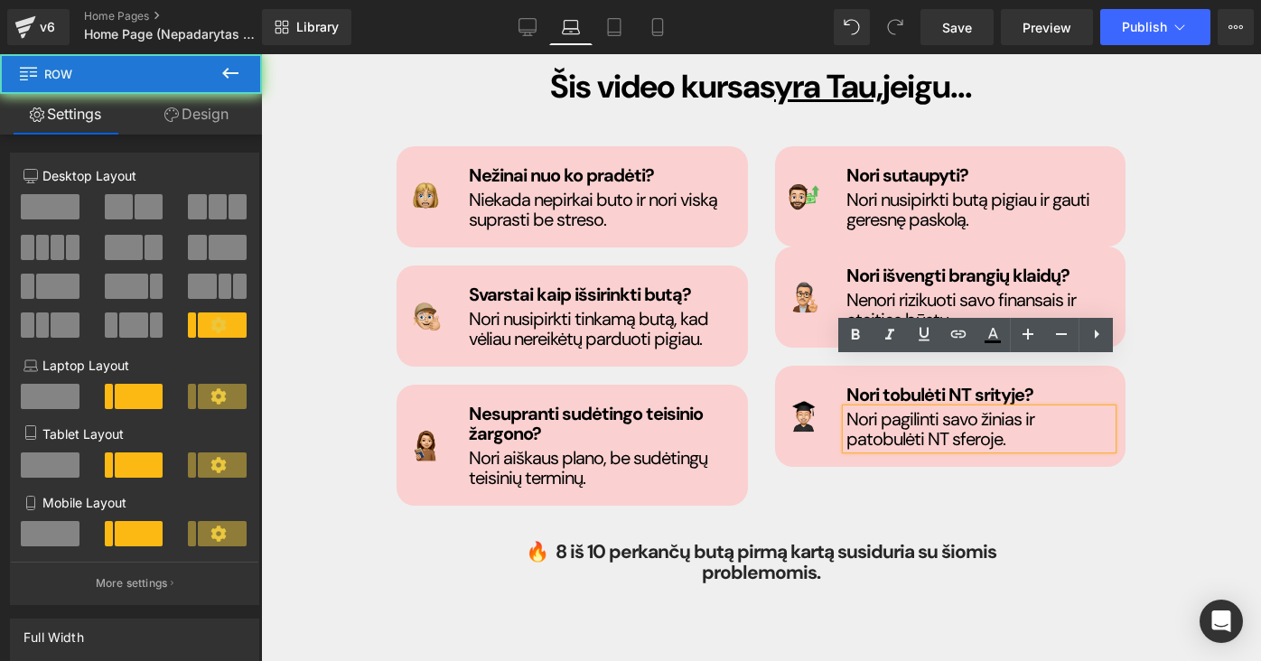
click at [825, 403] on div "Image Nori tobulėti NT srityje? Heading Nori pagilinti savo žinias ir patobulėt…" at bounding box center [950, 416] width 351 height 101
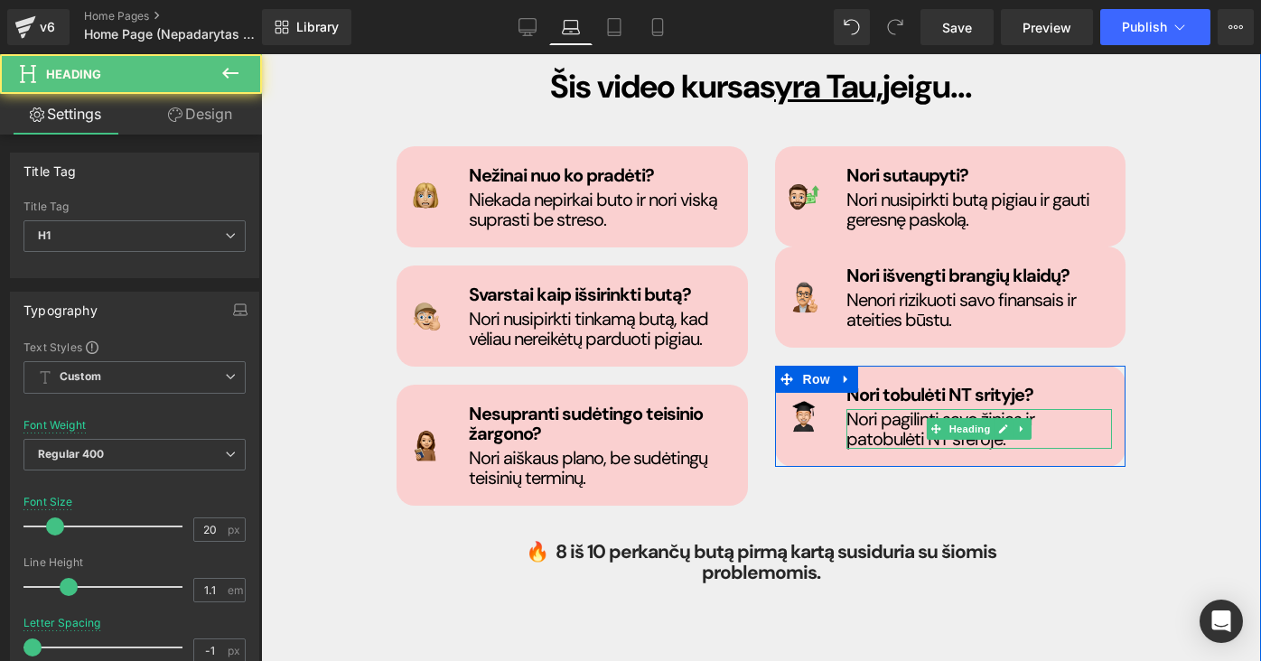
click at [872, 409] on h1 "Nori pagilinti savo žinias ir patobulėti NT sferoje." at bounding box center [979, 429] width 266 height 40
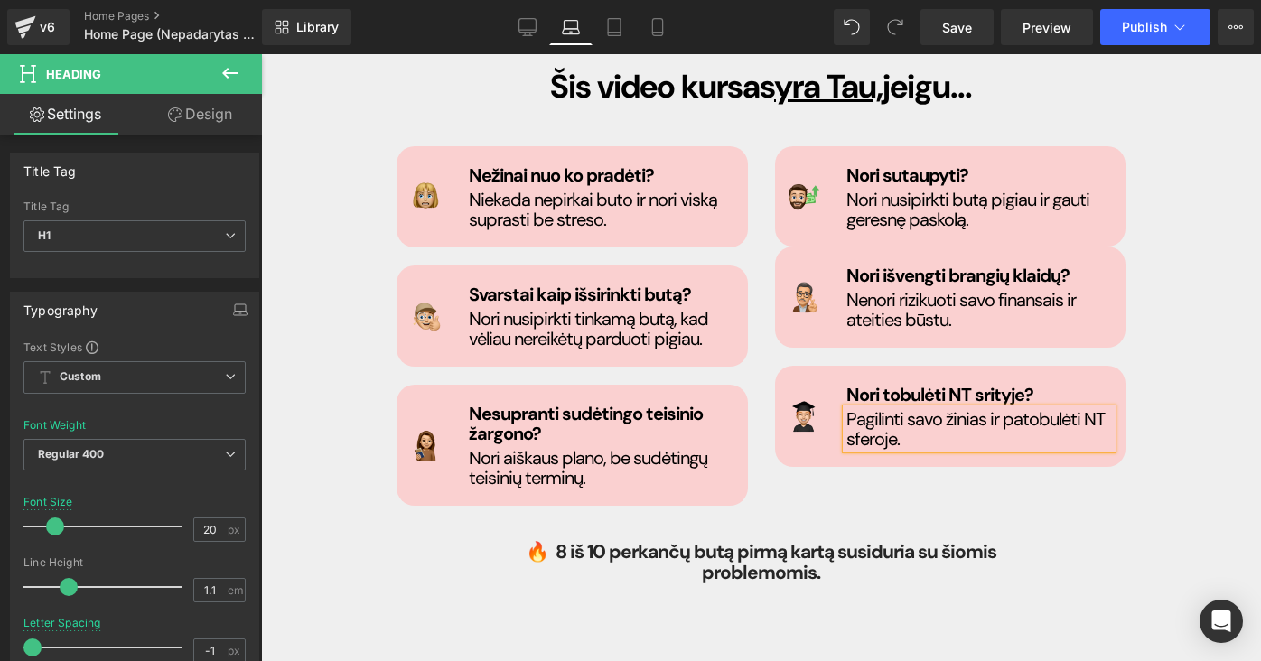
click at [908, 409] on h1 "Pagilinti savo žinias ir patobulėti NT sferoje." at bounding box center [979, 429] width 266 height 40
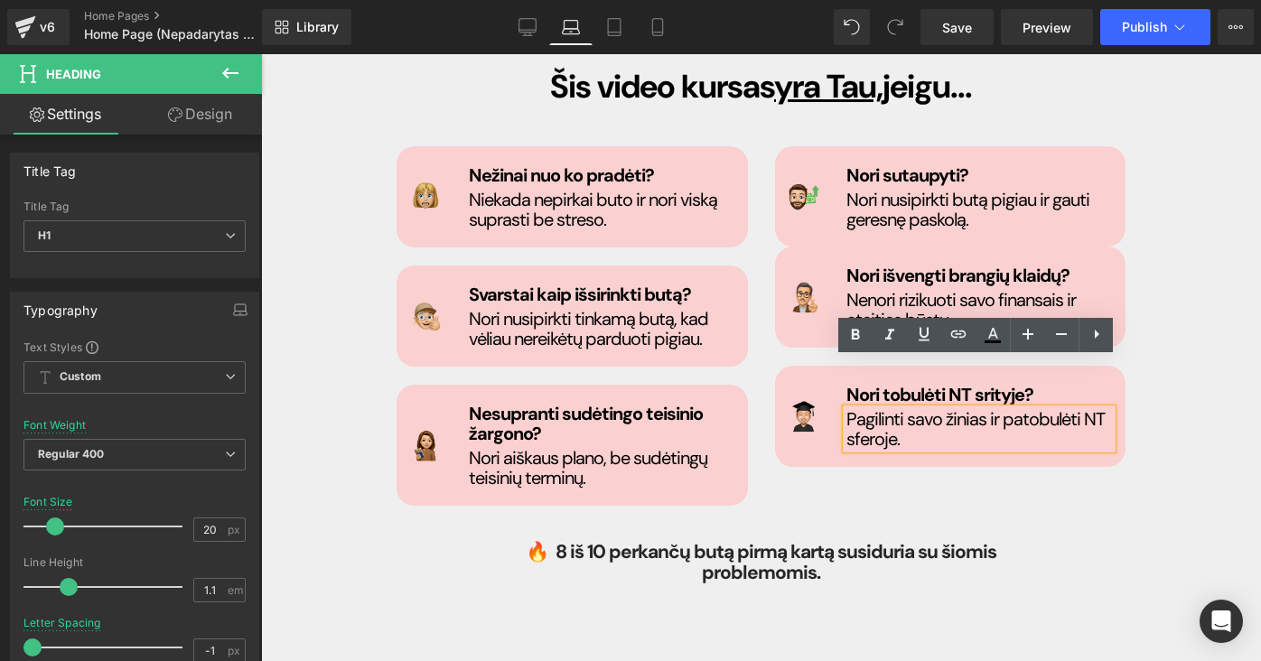
click at [898, 409] on h1 "Pagilinti savo žinias ir patobulėti NT sferoje." at bounding box center [979, 429] width 266 height 40
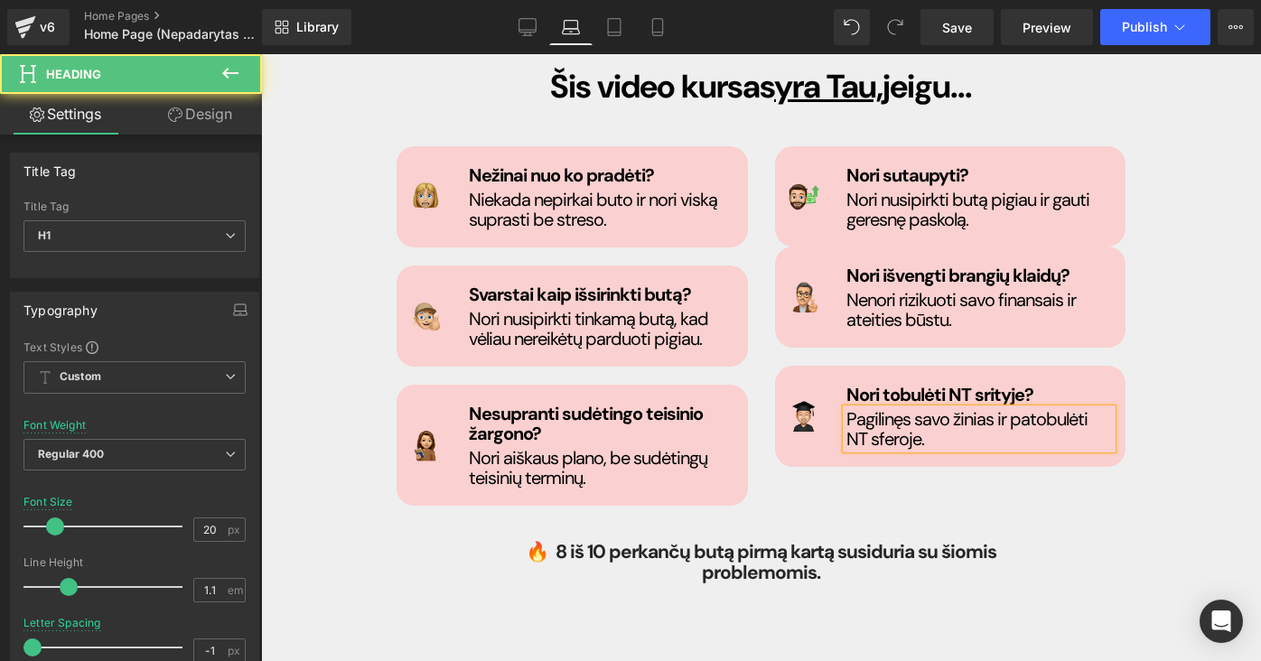
click at [1022, 409] on h1 "Pagilinęs savo žinias ir patobulėti NT sferoje." at bounding box center [979, 429] width 266 height 40
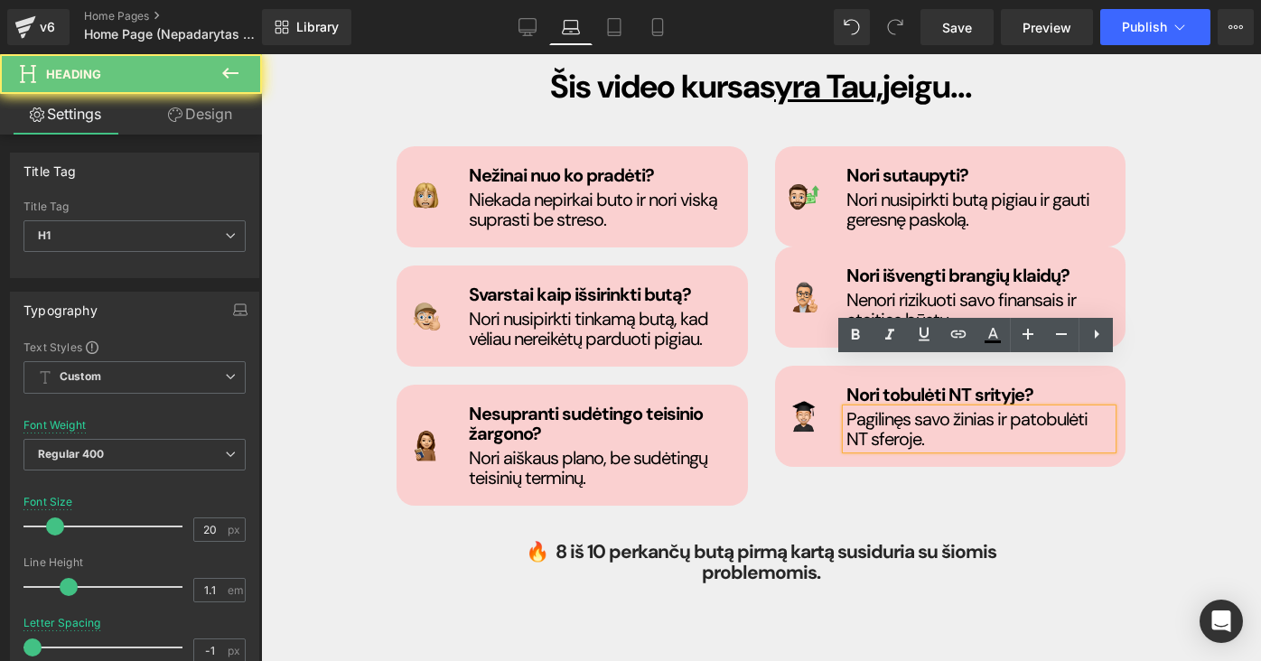
click at [998, 409] on h1 "Pagilinęs savo žinias ir patobulėti NT sferoje." at bounding box center [979, 429] width 266 height 40
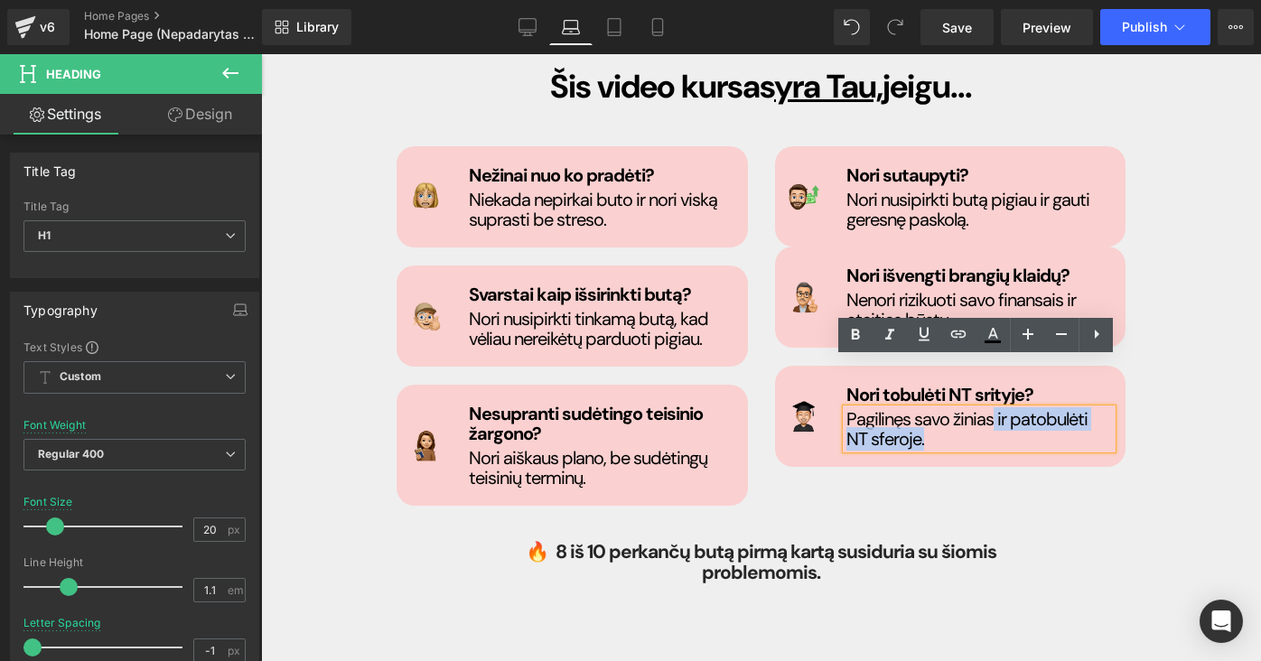
drag, startPoint x: 989, startPoint y: 368, endPoint x: 1032, endPoint y: 381, distance: 45.2
click at [1032, 409] on h1 "Pagilinęs savo žinias ir patobulėti NT sferoje." at bounding box center [979, 429] width 266 height 40
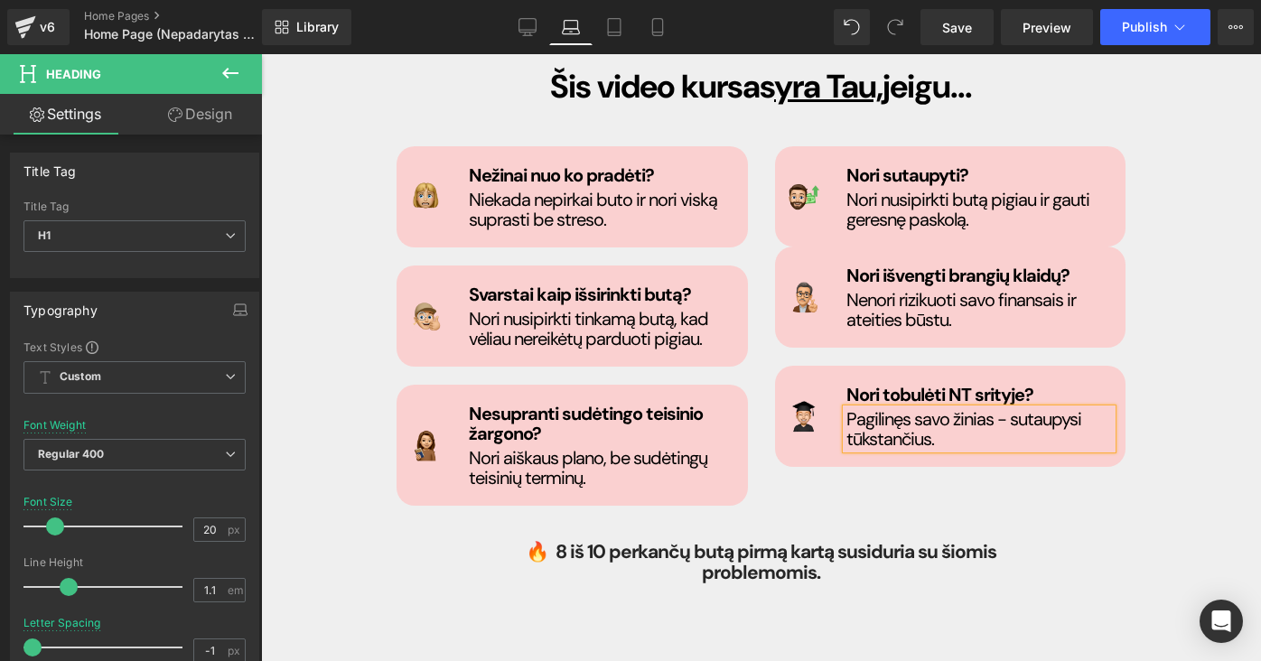
click at [1088, 478] on div "kam tai skirta? Button Šis video kursas yra Tau, jeigu... Heading Image Nežinai…" at bounding box center [760, 289] width 783 height 588
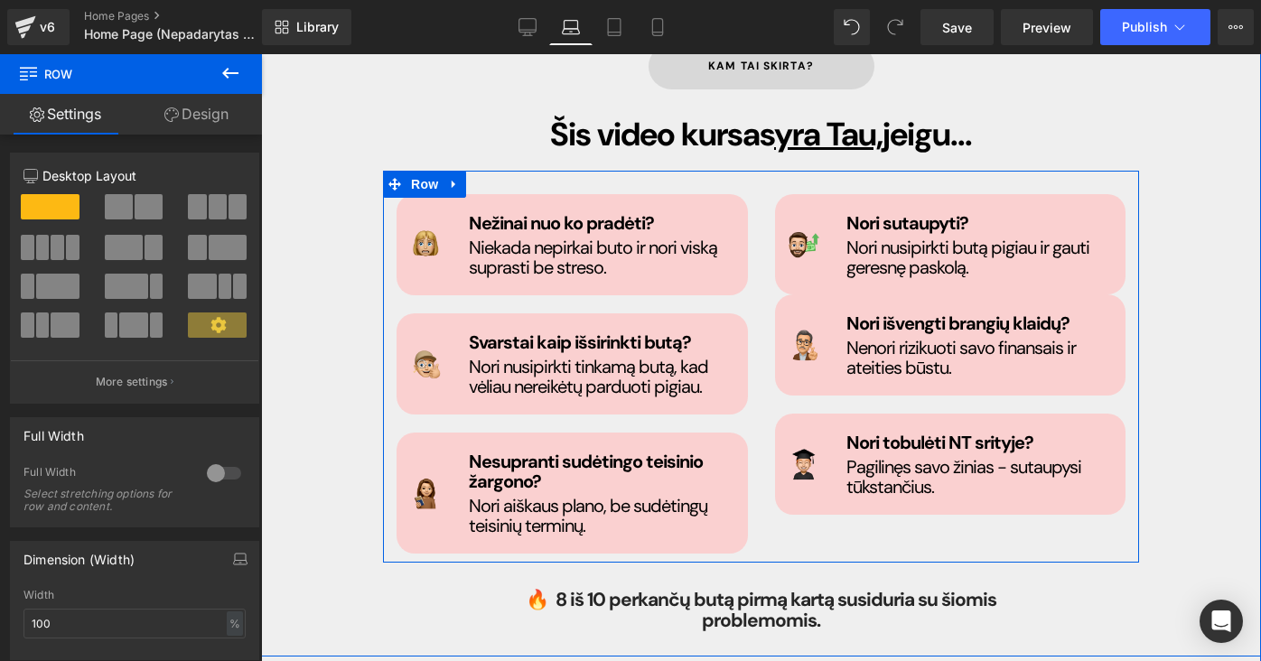
scroll to position [1012, 0]
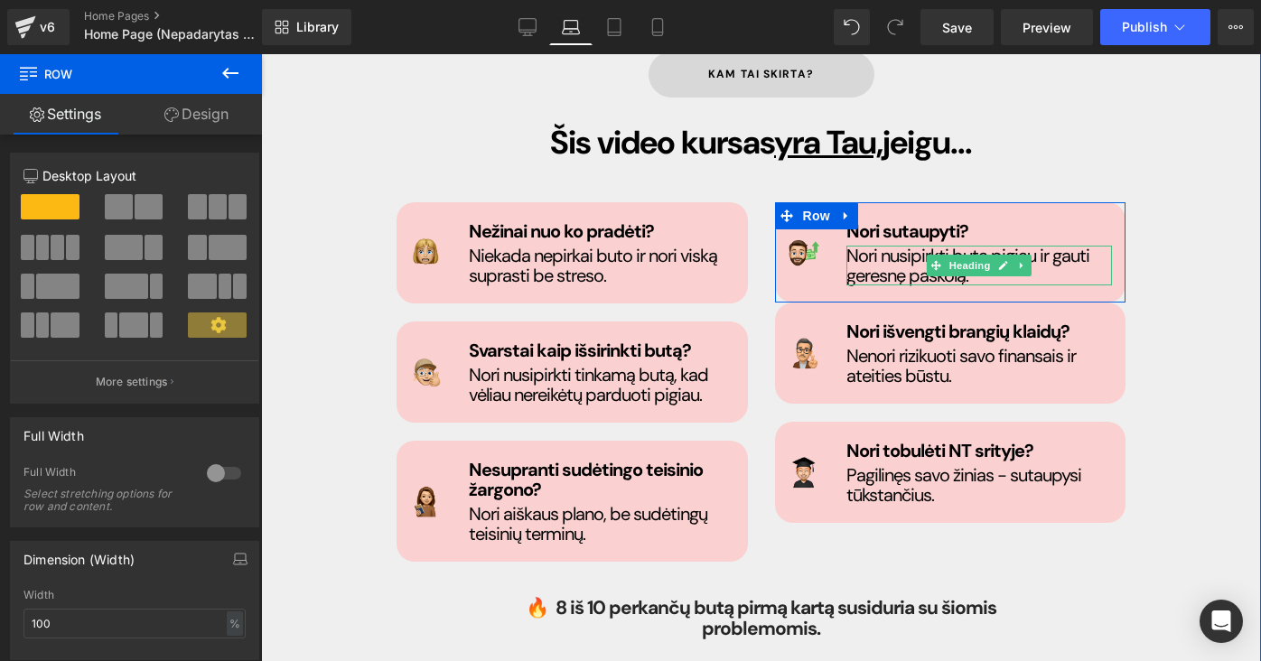
click at [899, 246] on h1 "Nori nusipirkti butą pigiau ir gauti geresnę paskolą." at bounding box center [979, 266] width 266 height 40
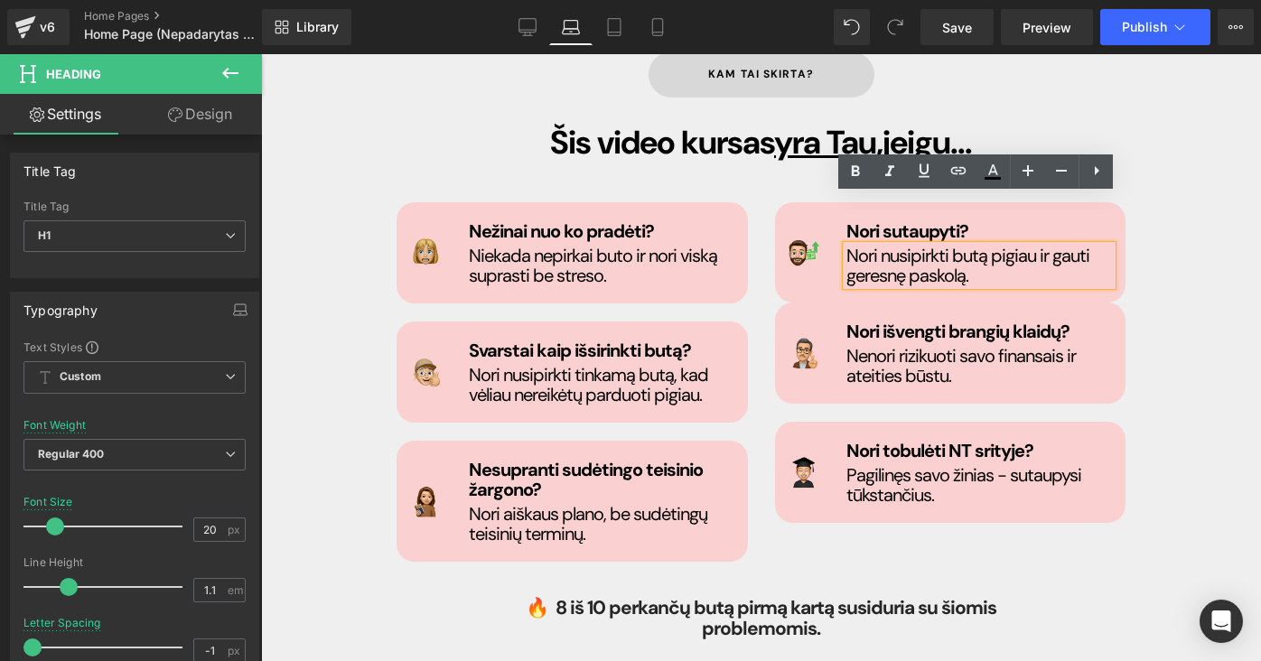
click at [883, 246] on h1 "Nori nusipirkti butą pigiau ir gauti geresnę paskolą." at bounding box center [979, 266] width 266 height 40
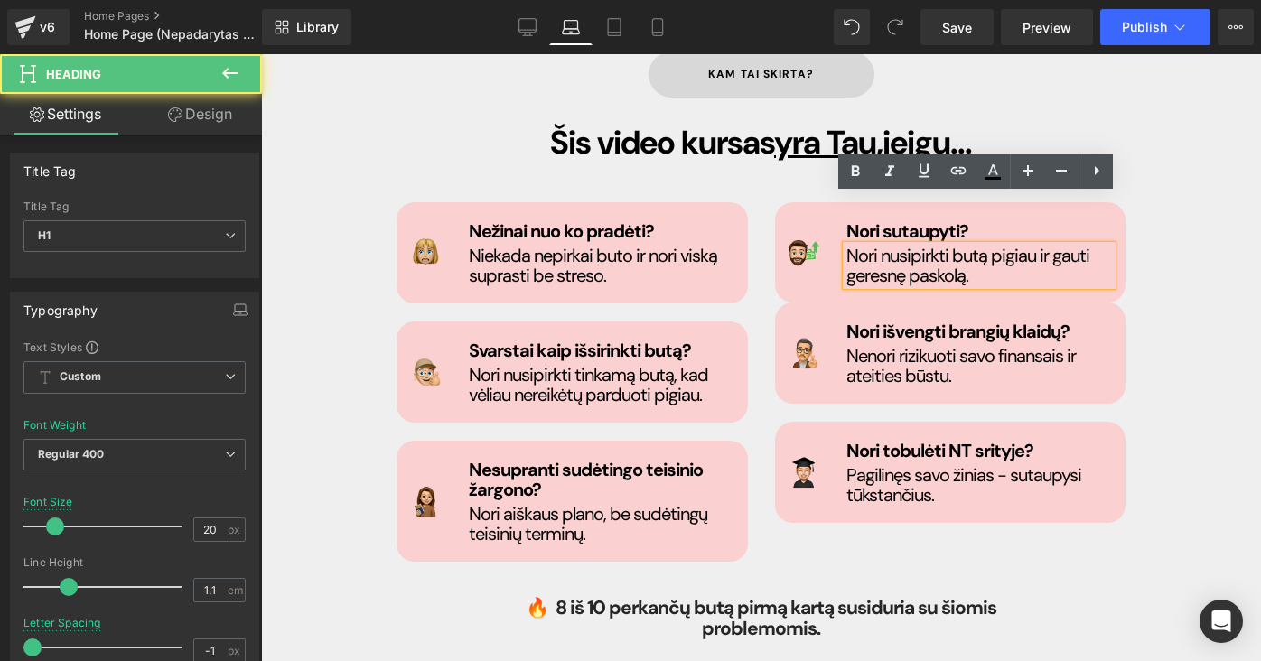
click at [874, 246] on h1 "Nori nusipirkti butą pigiau ir gauti geresnę paskolą." at bounding box center [979, 266] width 266 height 40
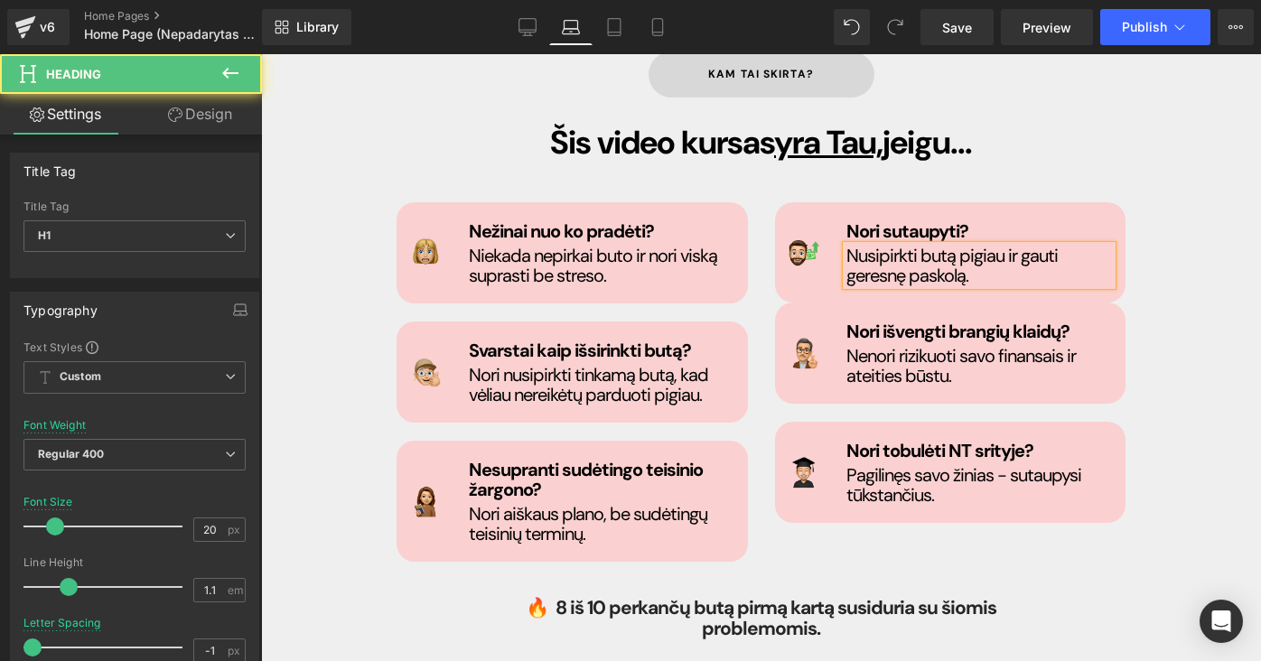
click at [1006, 246] on h1 "Nusipirkti butą pigiau ir gauti geresnę paskolą." at bounding box center [979, 266] width 266 height 40
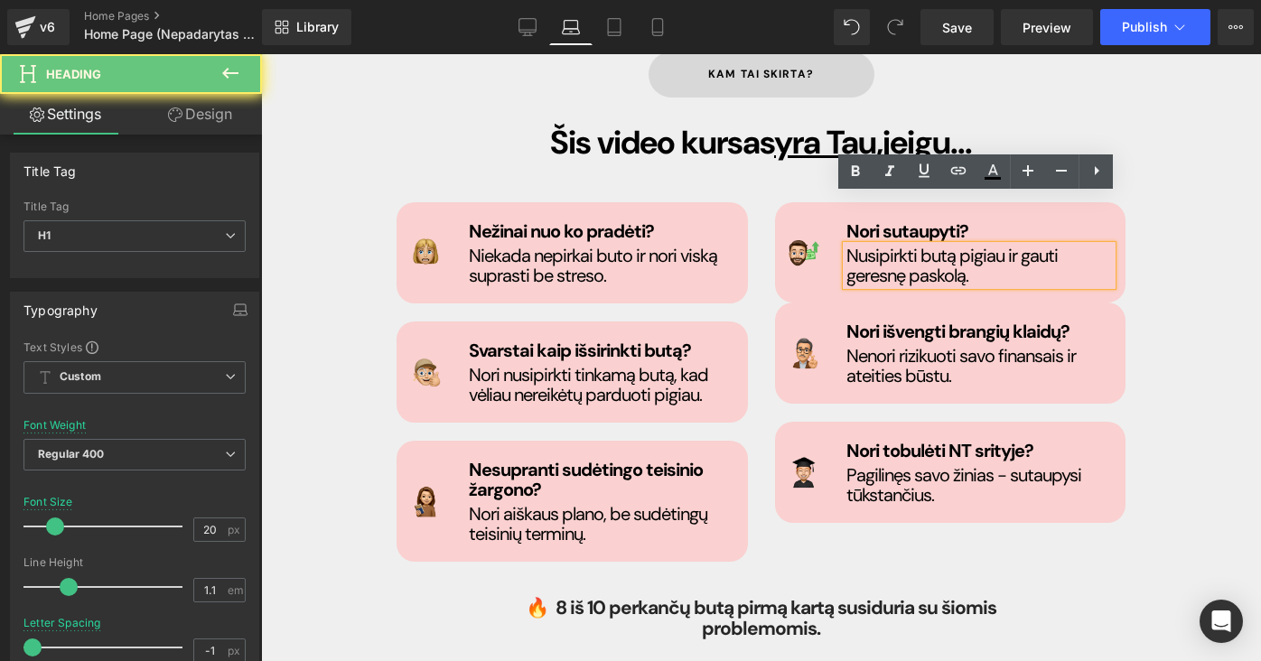
click at [909, 246] on h1 "Nusipirkti butą pigiau ir gauti geresnę paskolą." at bounding box center [979, 266] width 266 height 40
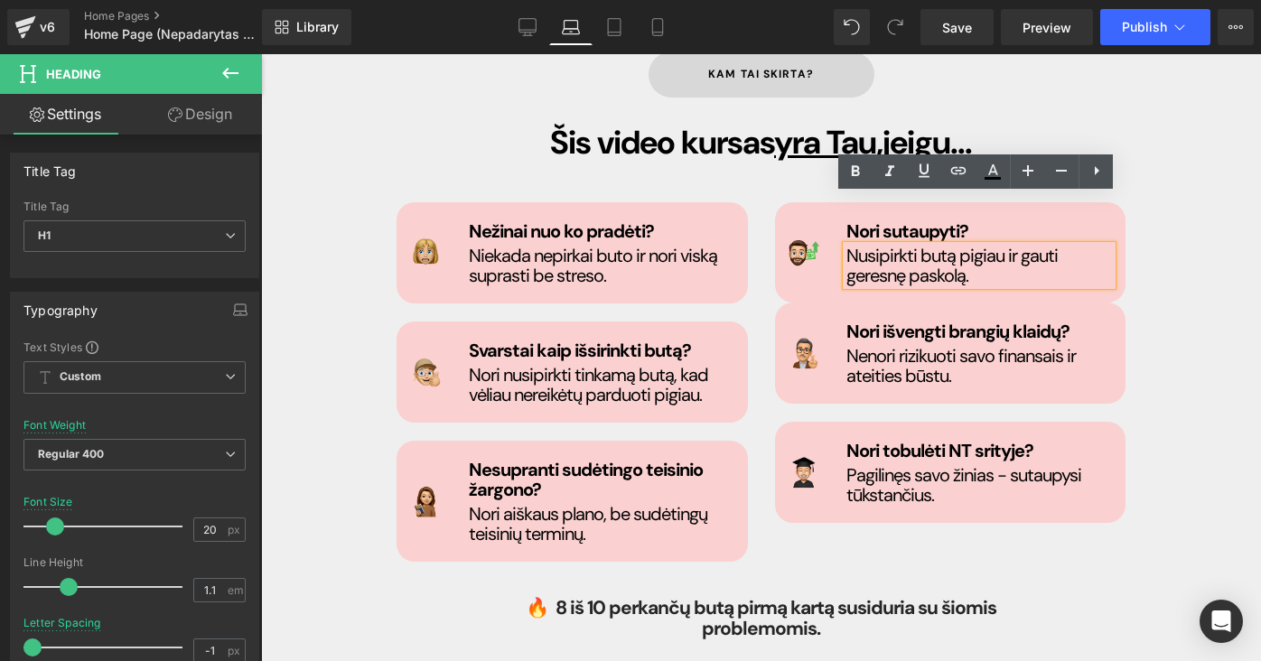
click at [1002, 246] on h1 "Nusipirkti butą pigiau ir gauti geresnę paskolą." at bounding box center [979, 266] width 266 height 40
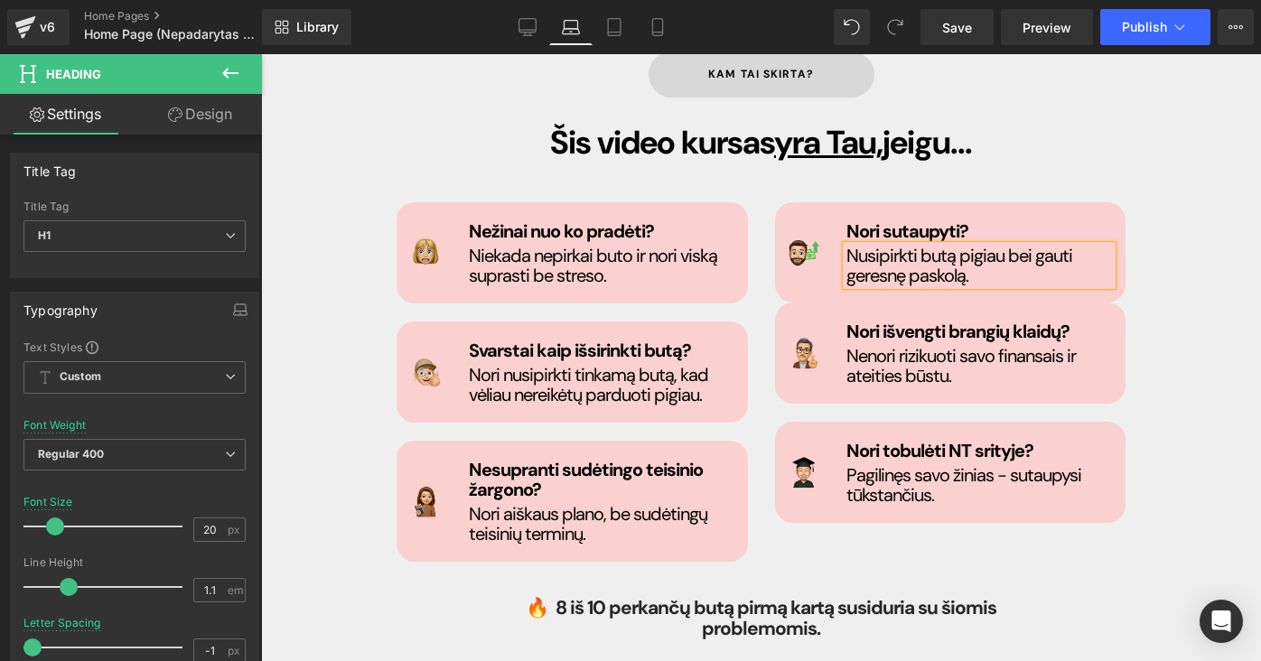
click at [1057, 246] on h1 "Nusipirkti butą pigiau bei gauti geresnę paskolą." at bounding box center [979, 266] width 266 height 40
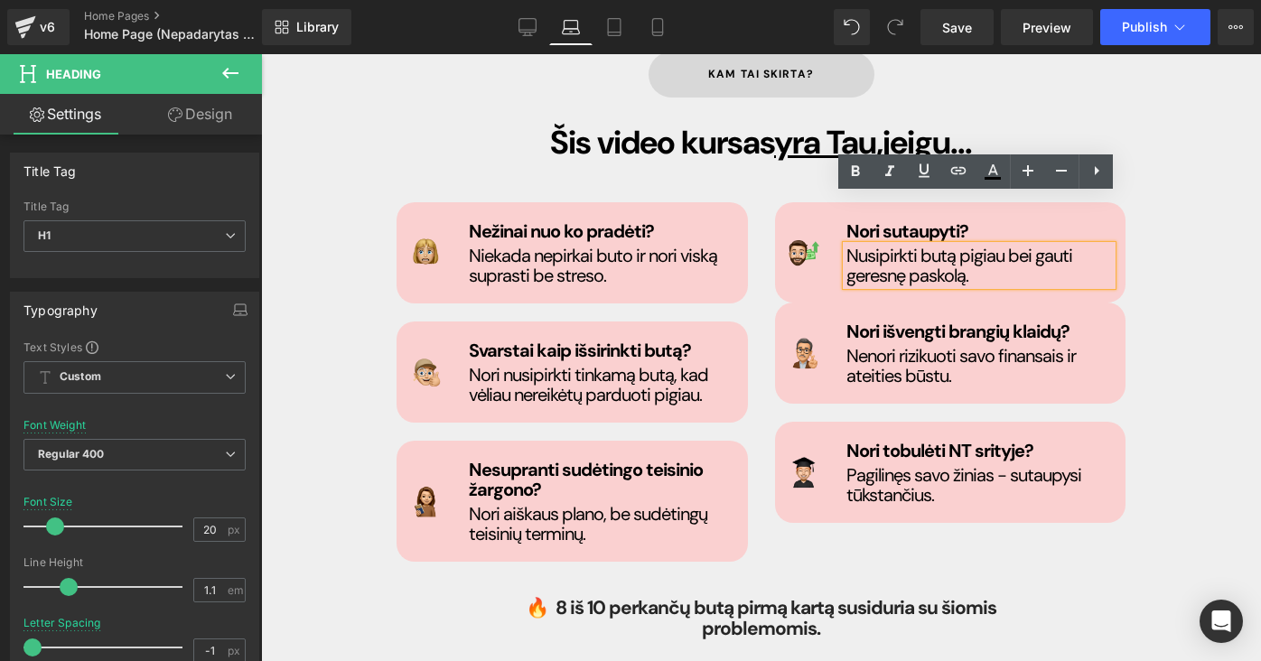
click at [975, 246] on h1 "Nusipirkti butą pigiau bei gauti geresnę paskolą." at bounding box center [979, 266] width 266 height 40
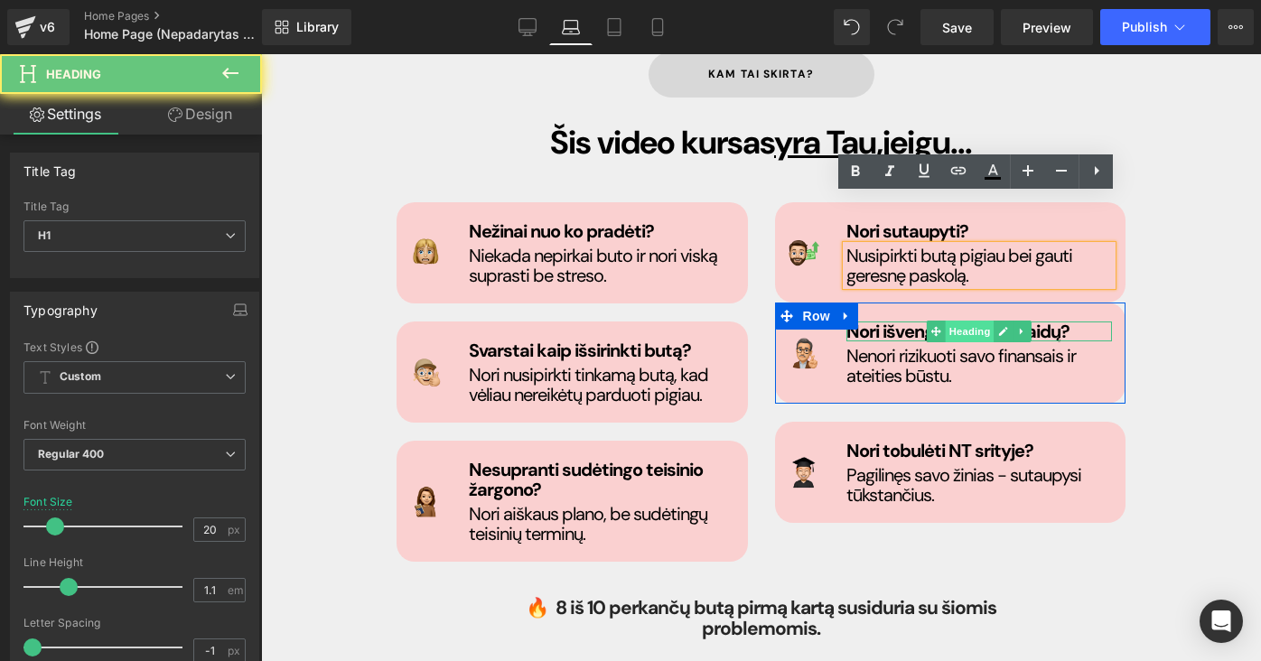
click at [984, 322] on div "Nori išvengti brangių klaidų? Heading" at bounding box center [979, 332] width 266 height 20
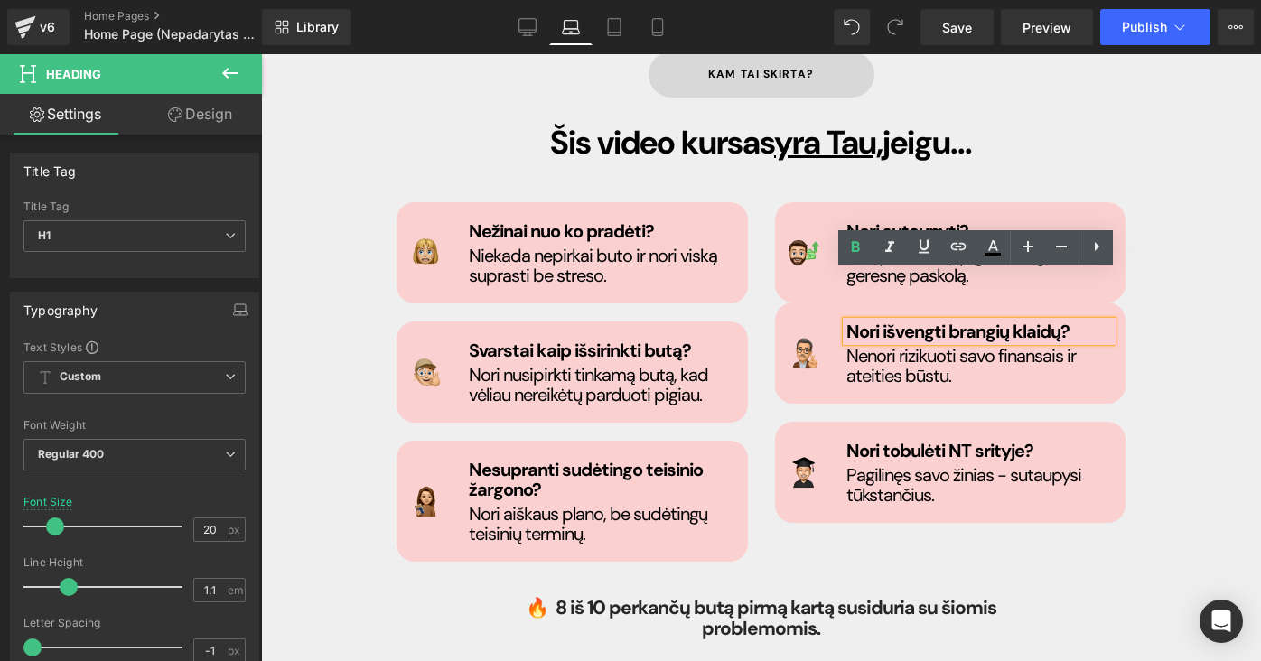
click at [1125, 337] on div "Image Nori sutaupyti? Heading Nusipirkti butą pigiau bei gauti geresnę paskolą.…" at bounding box center [950, 362] width 378 height 321
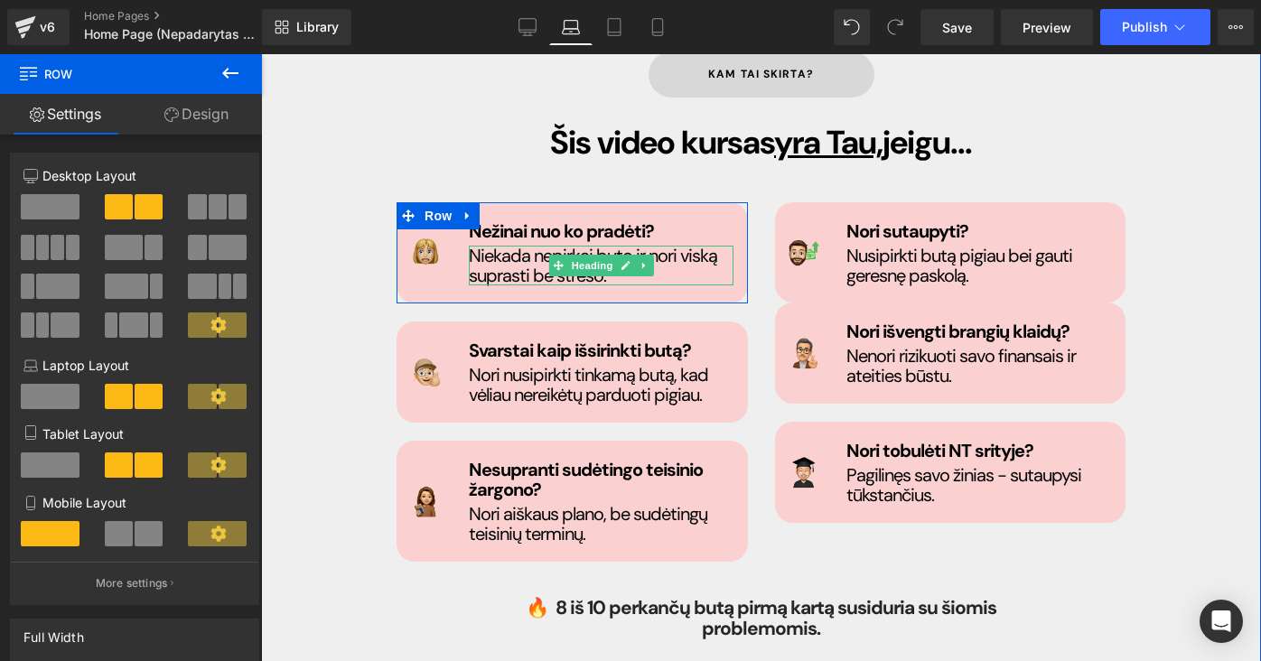
click at [509, 246] on h1 "Niekada nepirkai buto ir nori viską suprasti be streso." at bounding box center [602, 266] width 266 height 40
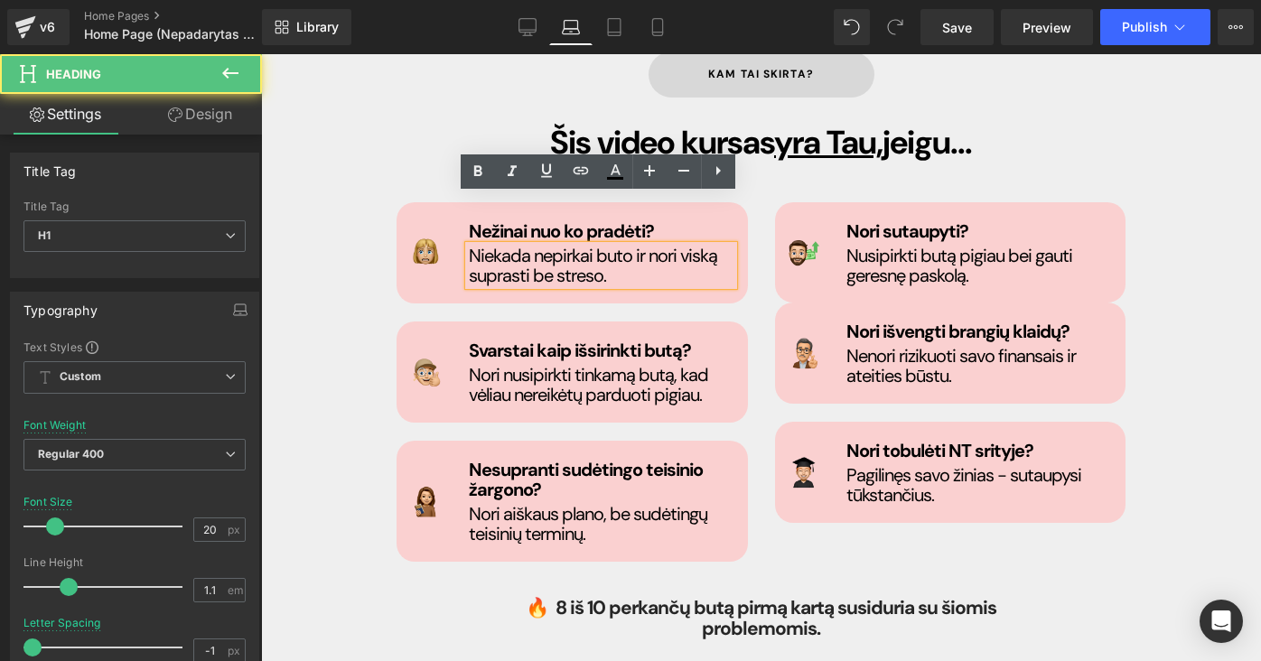
click at [526, 246] on h1 "Niekada nepirkai buto ir nori viską suprasti be streso." at bounding box center [602, 266] width 266 height 40
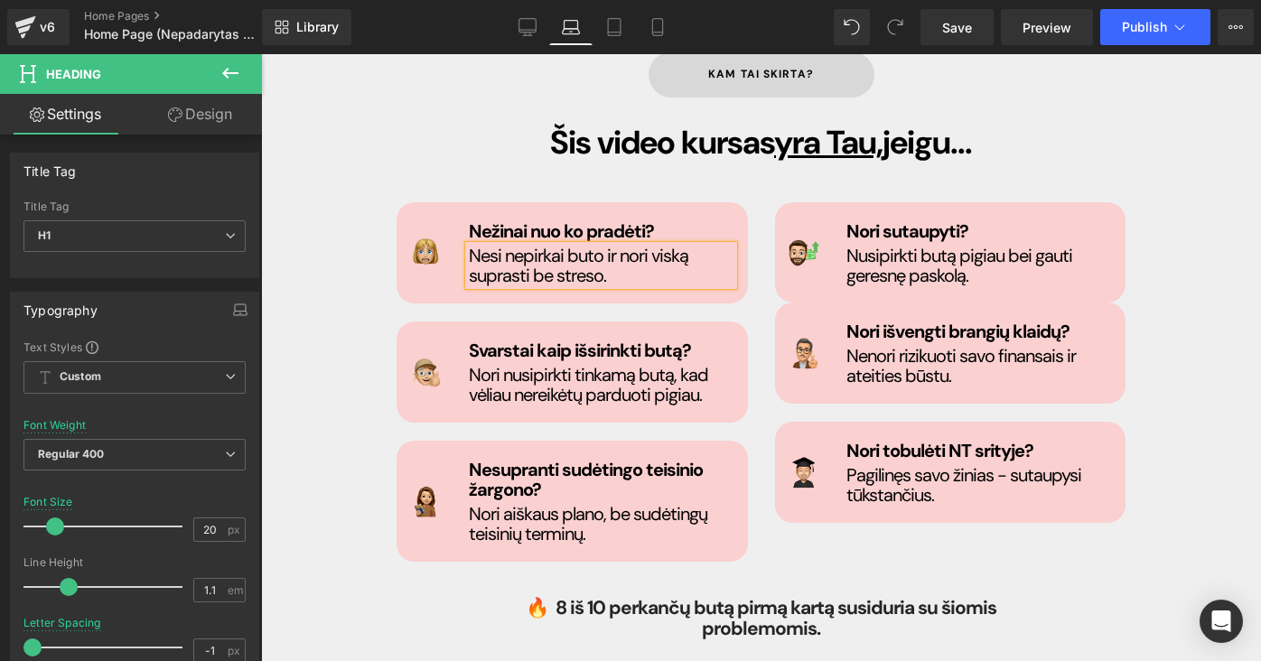
click at [557, 246] on h1 "Nesi nepirkai buto ir nori viską suprasti be streso." at bounding box center [602, 266] width 266 height 40
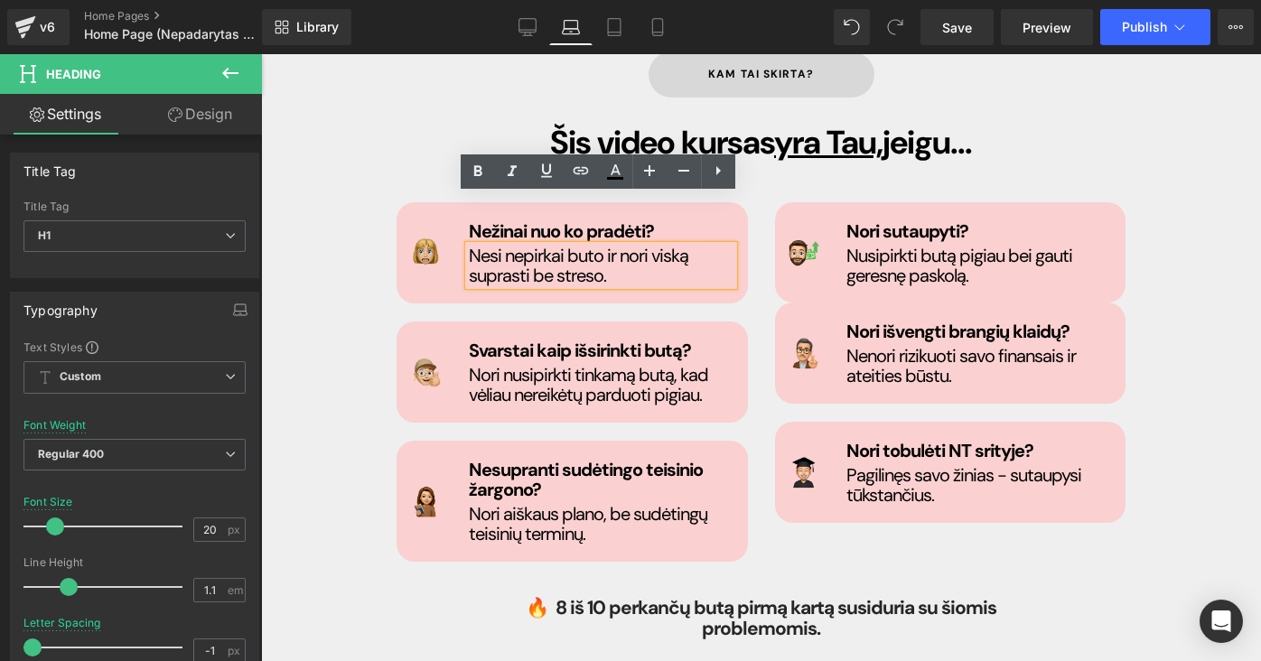
click at [520, 246] on h1 "Nesi nepirkai buto ir nori viską suprasti be streso." at bounding box center [602, 266] width 266 height 40
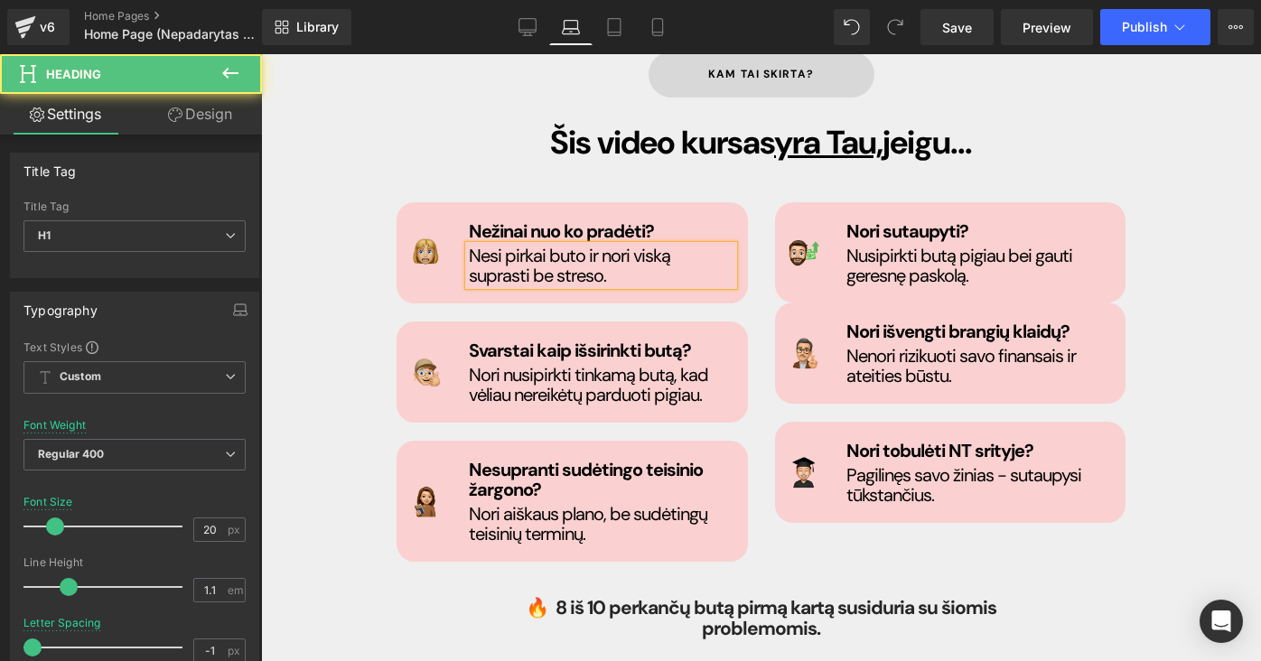
click at [539, 246] on h1 "Nesi pirkai buto ir nori viską suprasti be streso." at bounding box center [602, 266] width 266 height 40
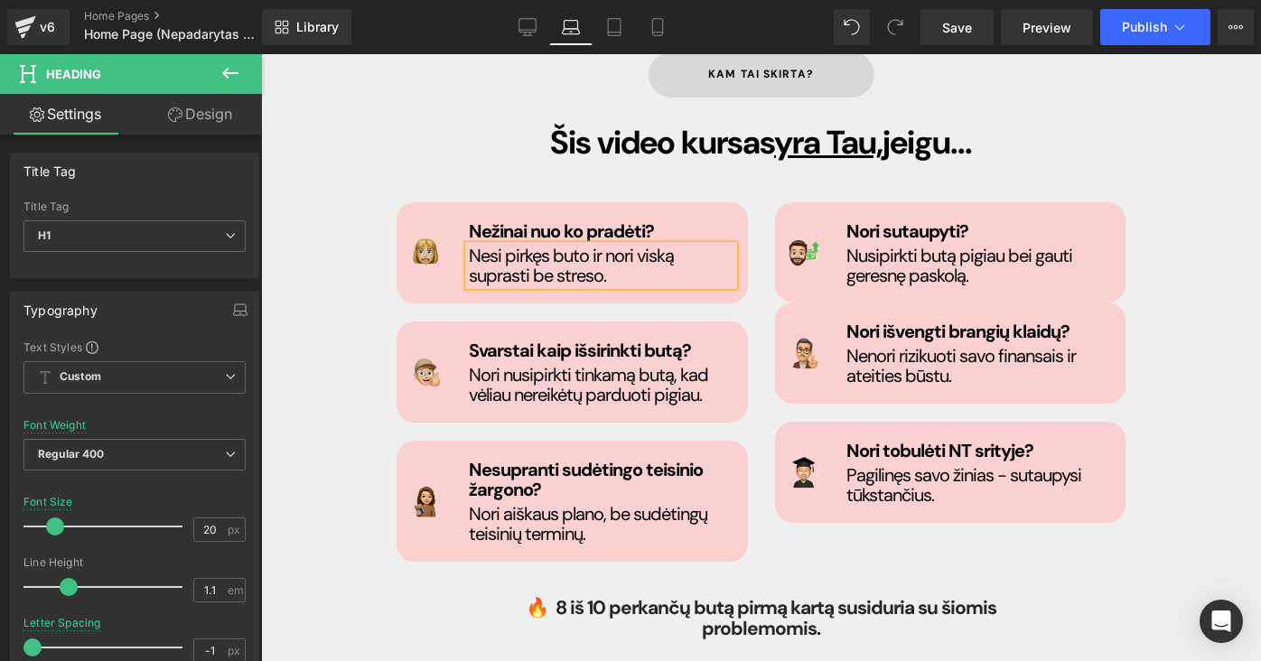
click at [598, 246] on h1 "Nesi pirkęs buto ir nori viską suprasti be streso." at bounding box center [602, 266] width 266 height 40
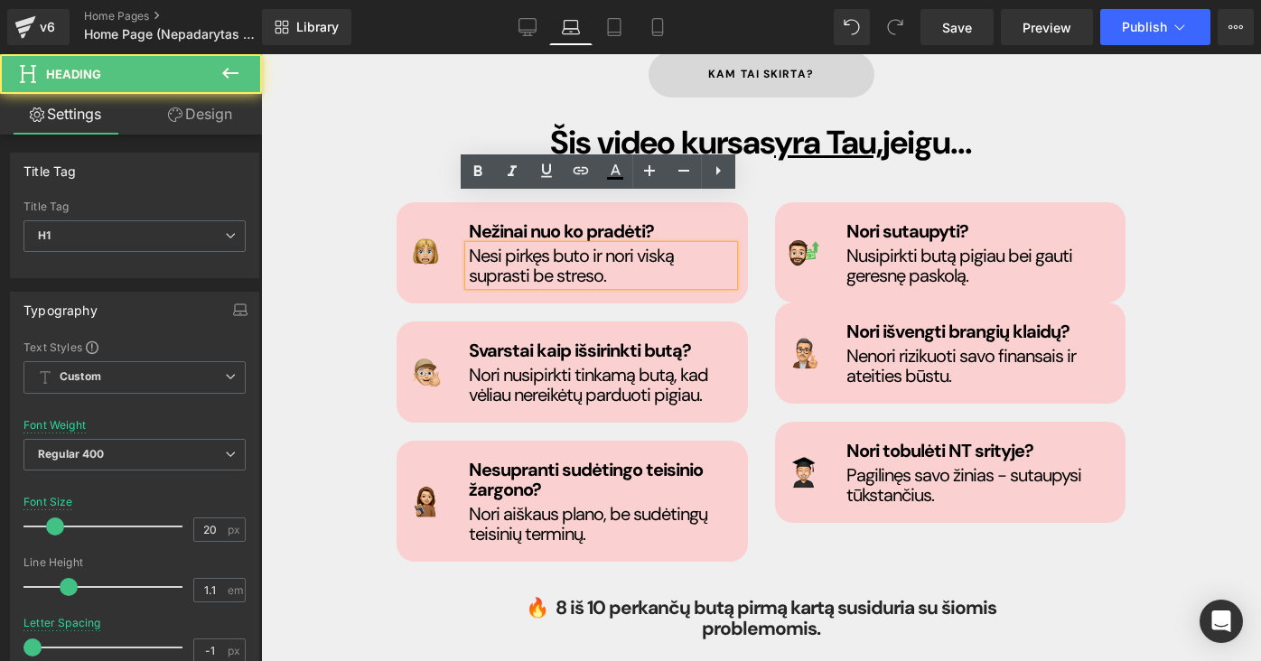
click at [726, 246] on h1 "Nesi pirkęs buto ir nori viską suprasti be streso." at bounding box center [602, 266] width 266 height 40
click at [661, 246] on h1 "Nesi pirkęs buto ir nori viską suprasti be streso." at bounding box center [602, 266] width 266 height 40
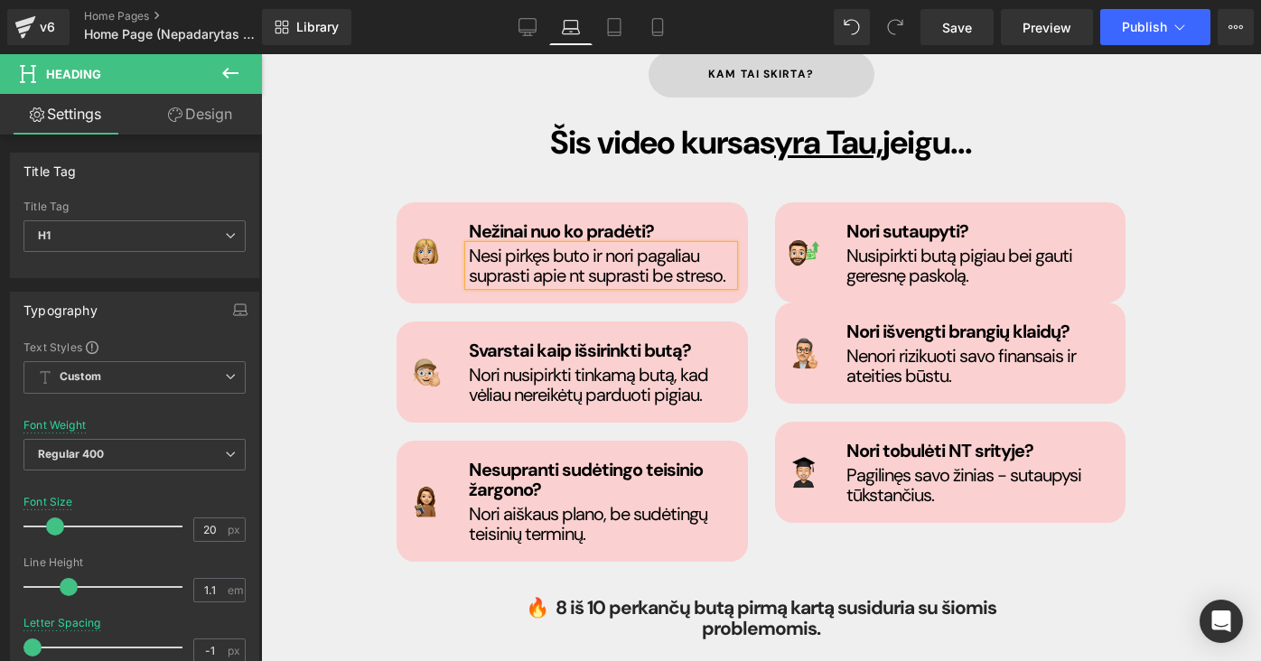
click at [637, 246] on h1 "Nesi pirkęs buto ir nori pagaliau suprasti apie nt suprasti be streso." at bounding box center [602, 266] width 266 height 40
click at [1039, 516] on div "Image Nežinai nuo ko pradėti? Heading Nesi pirkęs buto ir nori pagaliau suprast…" at bounding box center [761, 375] width 756 height 392
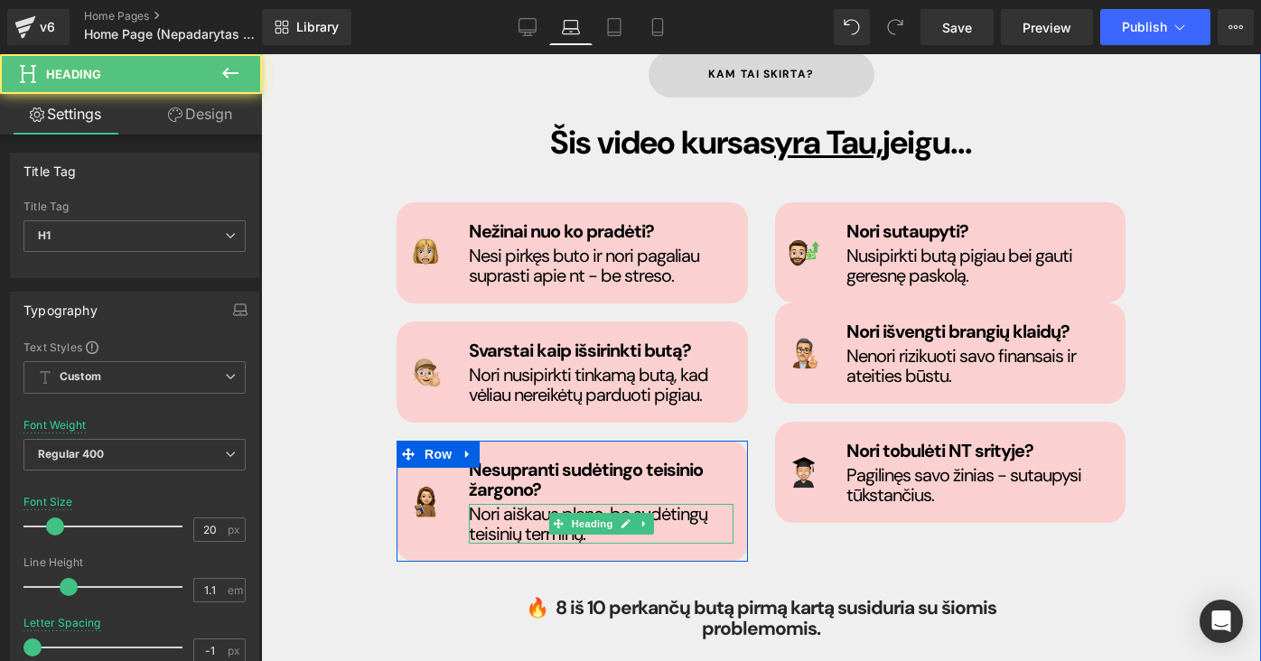
click at [471, 504] on h1 "Nori aiškaus plano, be sudėtingų teisinių terminų." at bounding box center [602, 524] width 266 height 40
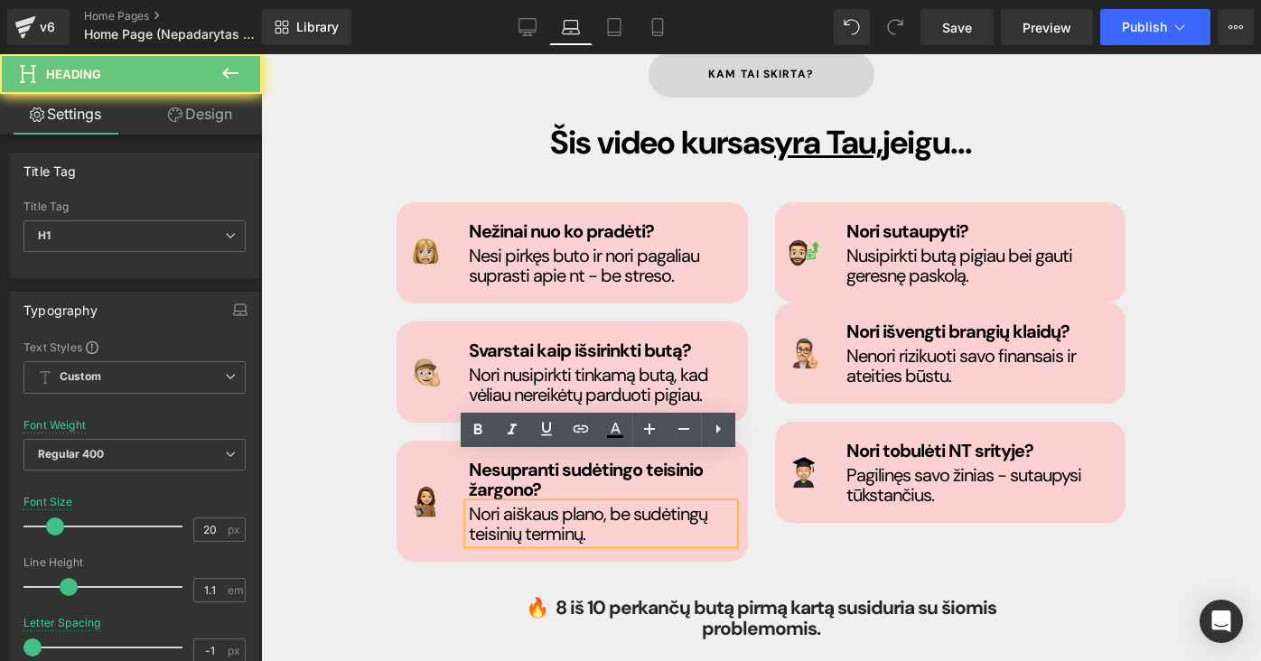
click at [494, 504] on h1 "Nori aiškaus plano, be sudėtingų teisinių terminų." at bounding box center [602, 524] width 266 height 40
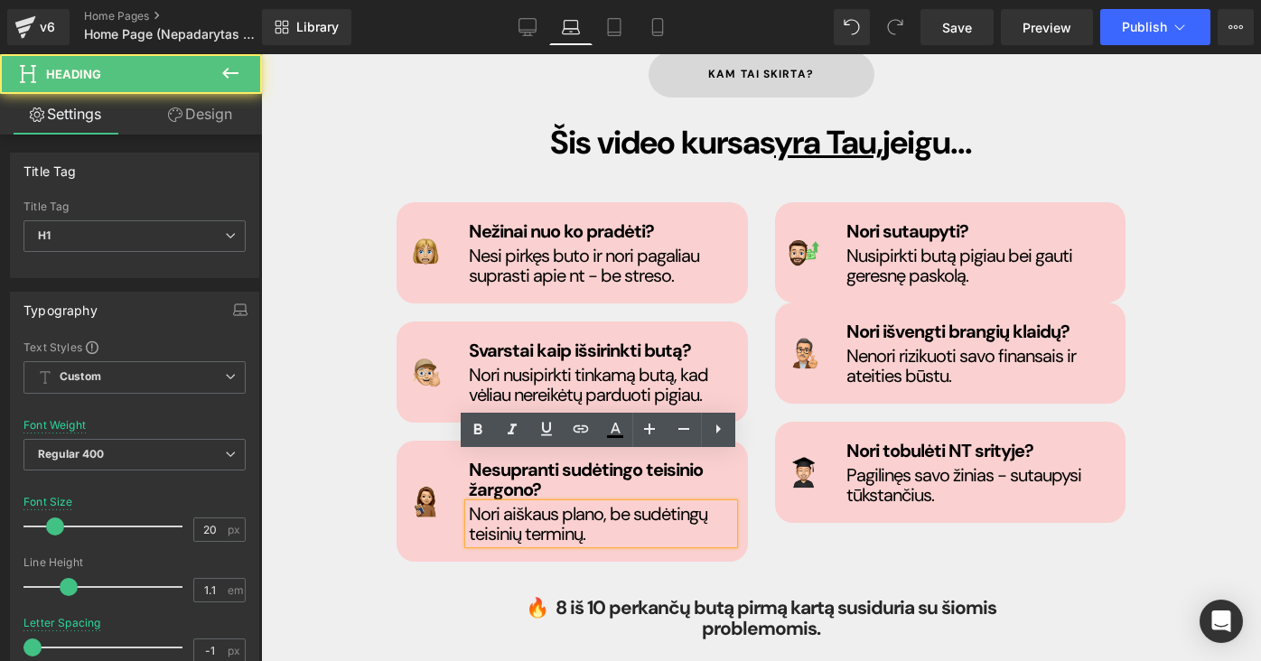
click at [598, 504] on h1 "Nori aiškaus plano, be sudėtingų teisinių terminų." at bounding box center [602, 524] width 266 height 40
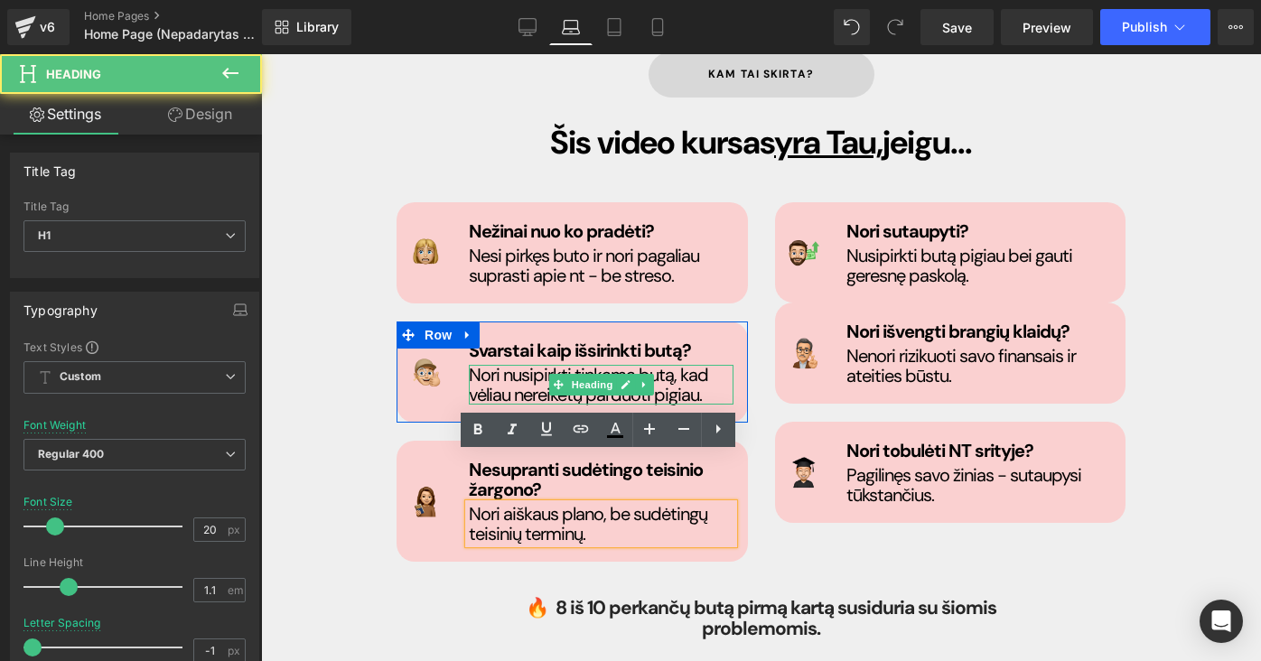
click at [503, 365] on h1 "Nori nusipirkti tinkamą butą, kad vėliau nereikėtų parduoti pigiau ." at bounding box center [602, 385] width 266 height 40
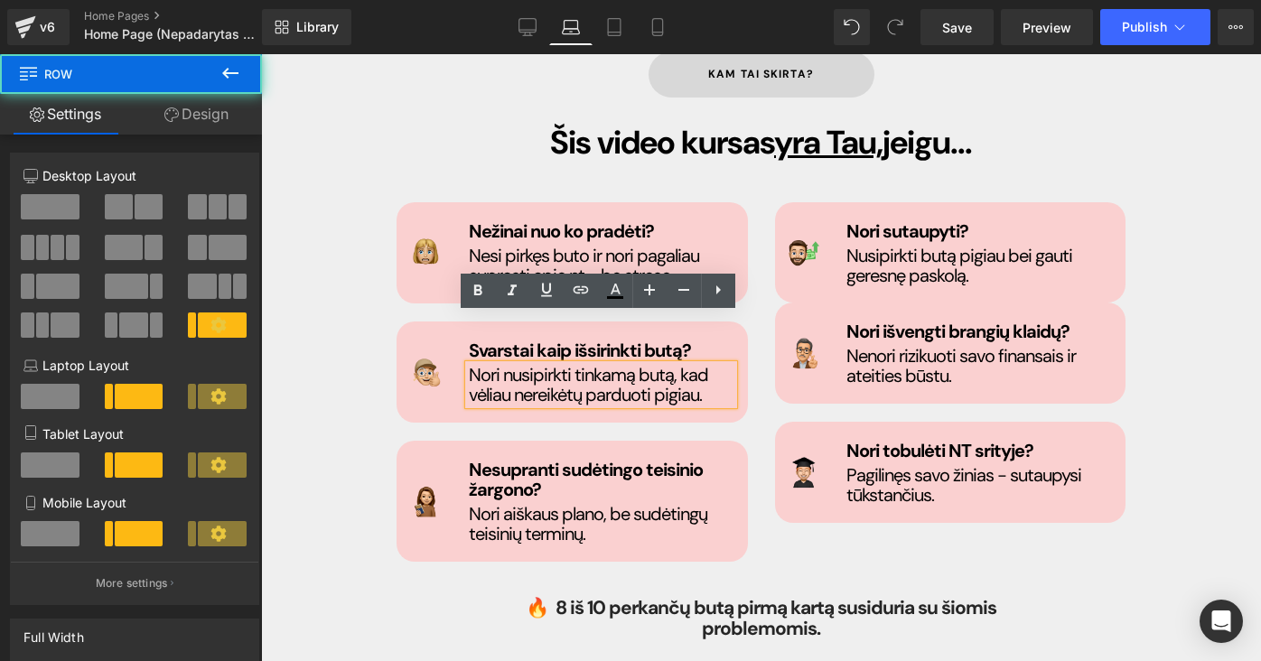
click at [452, 360] on div "Image Svarstai kaip išsirinkti butą? Heading Nori nusipirkti tinkamą butą, kad …" at bounding box center [571, 372] width 351 height 101
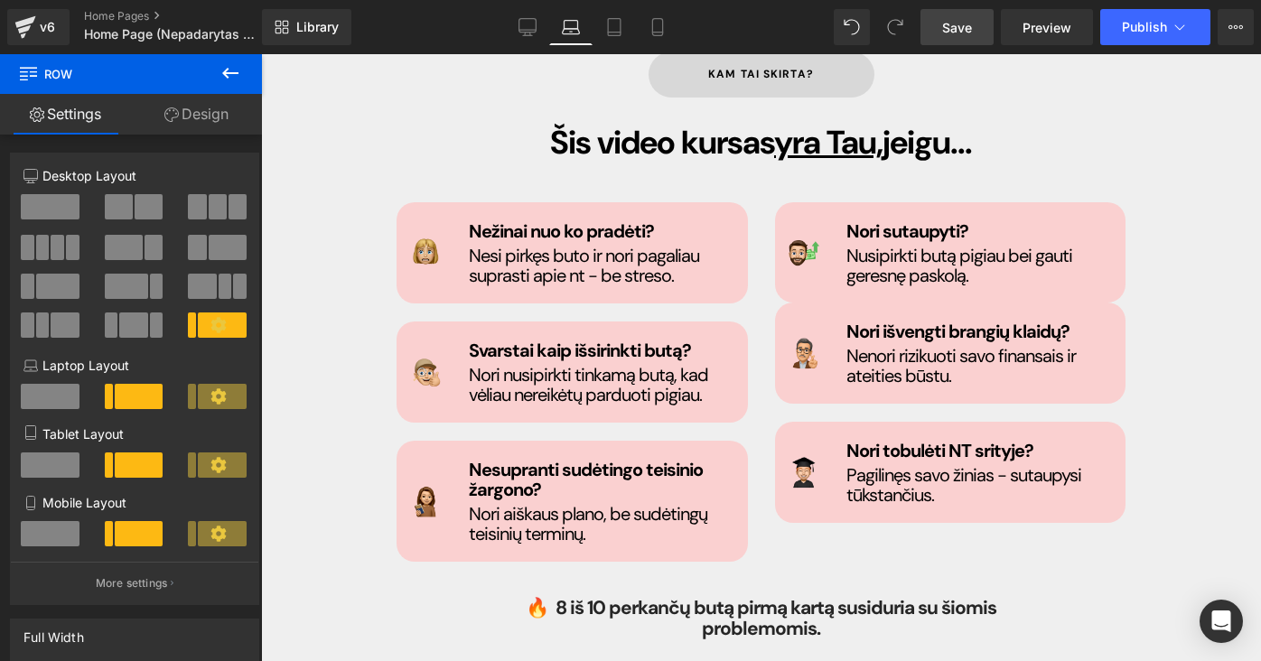
click at [961, 36] on span "Save" at bounding box center [957, 27] width 30 height 19
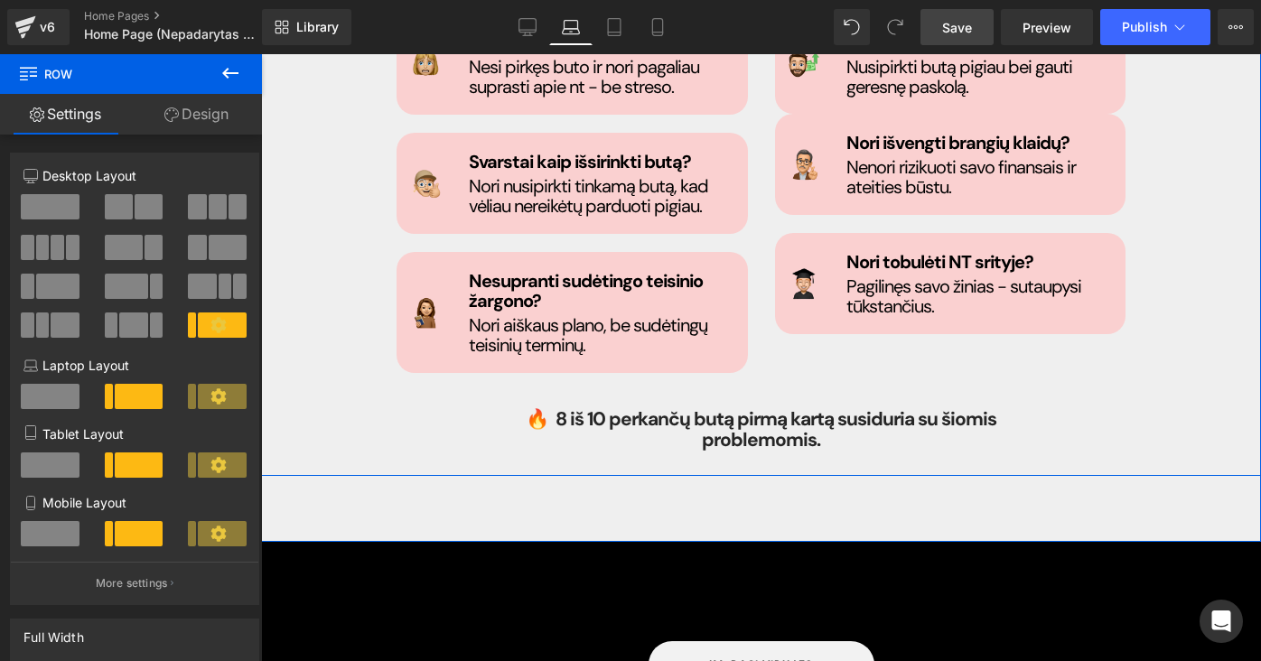
scroll to position [1208, 0]
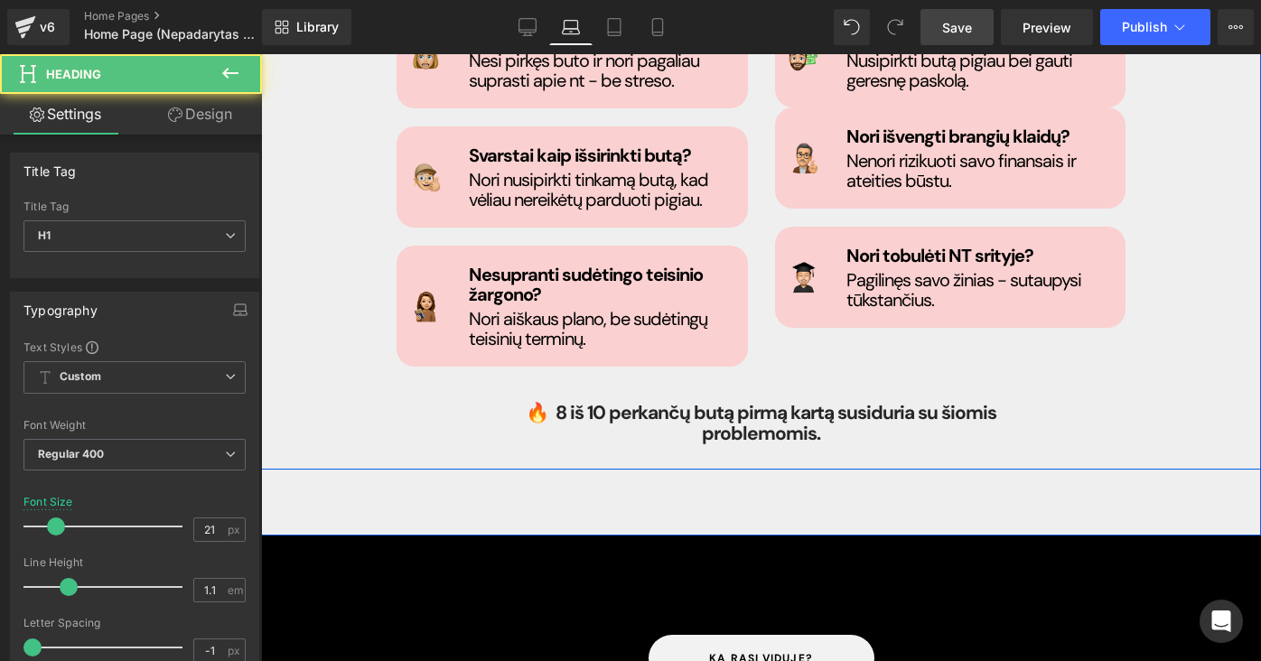
click at [673, 400] on strong "🔥 8 iš 10 perkančų butą pirmą kartą susiduria su šiomis problemomis." at bounding box center [761, 423] width 471 height 46
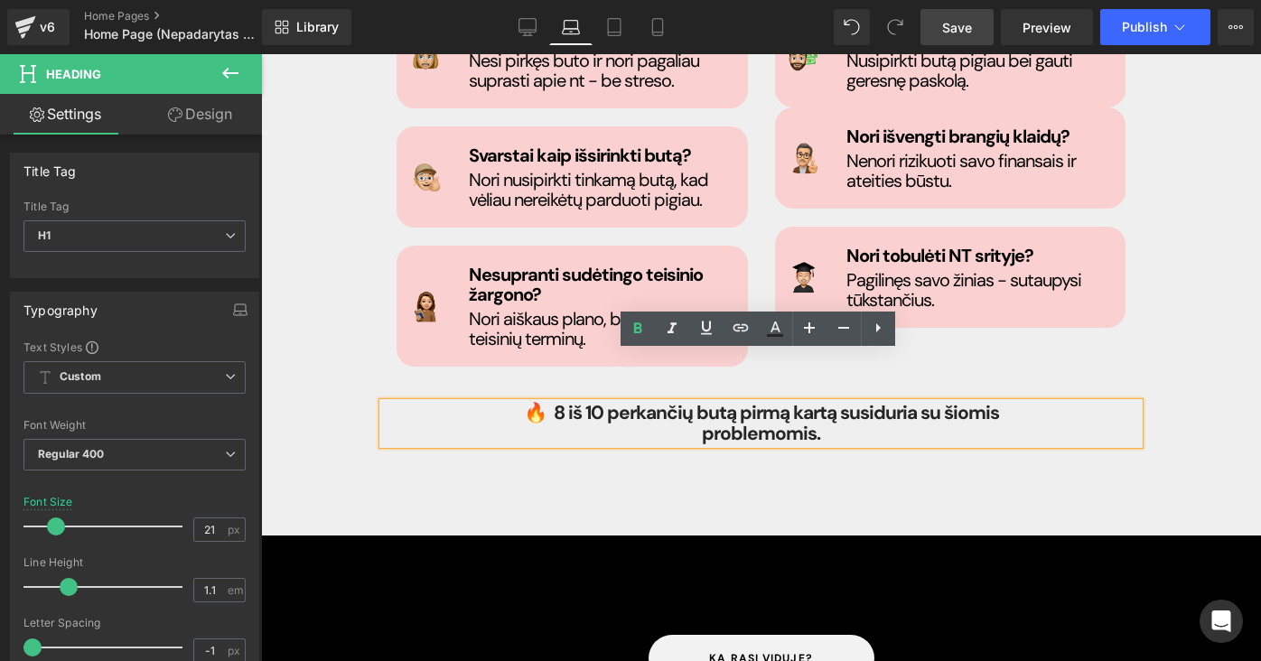
click at [799, 424] on div "kam tai skirta? Button Šis video kursas yra Tau, jeigu... Heading Image Nežinai…" at bounding box center [761, 157] width 1000 height 758
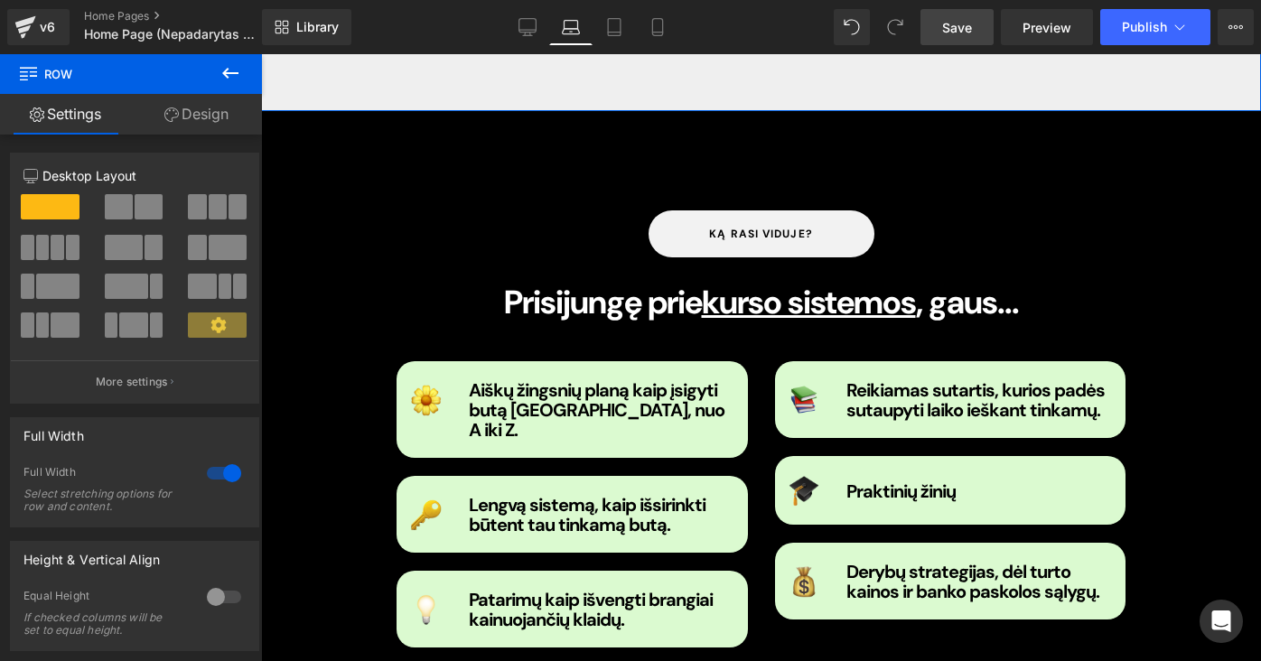
scroll to position [1619, 0]
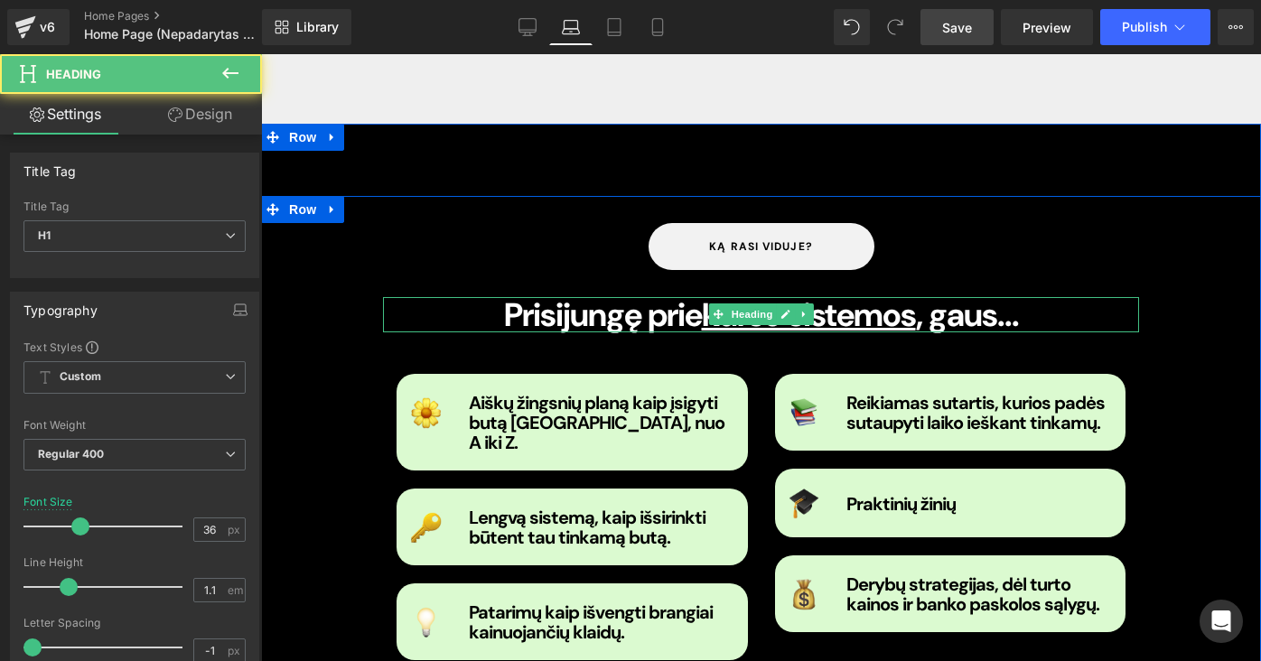
click at [655, 294] on b "Prisijungę prie kurso sistemos , gaus..." at bounding box center [761, 315] width 515 height 42
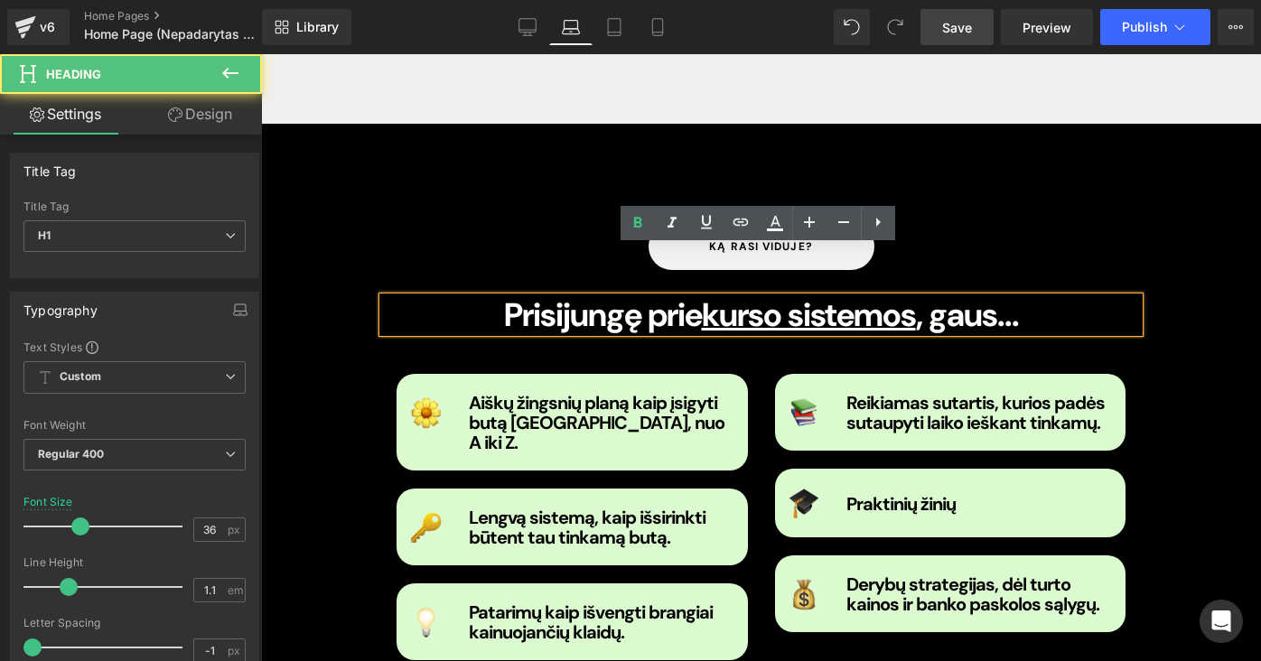
click at [830, 294] on span "kurso sistemos" at bounding box center [809, 315] width 214 height 42
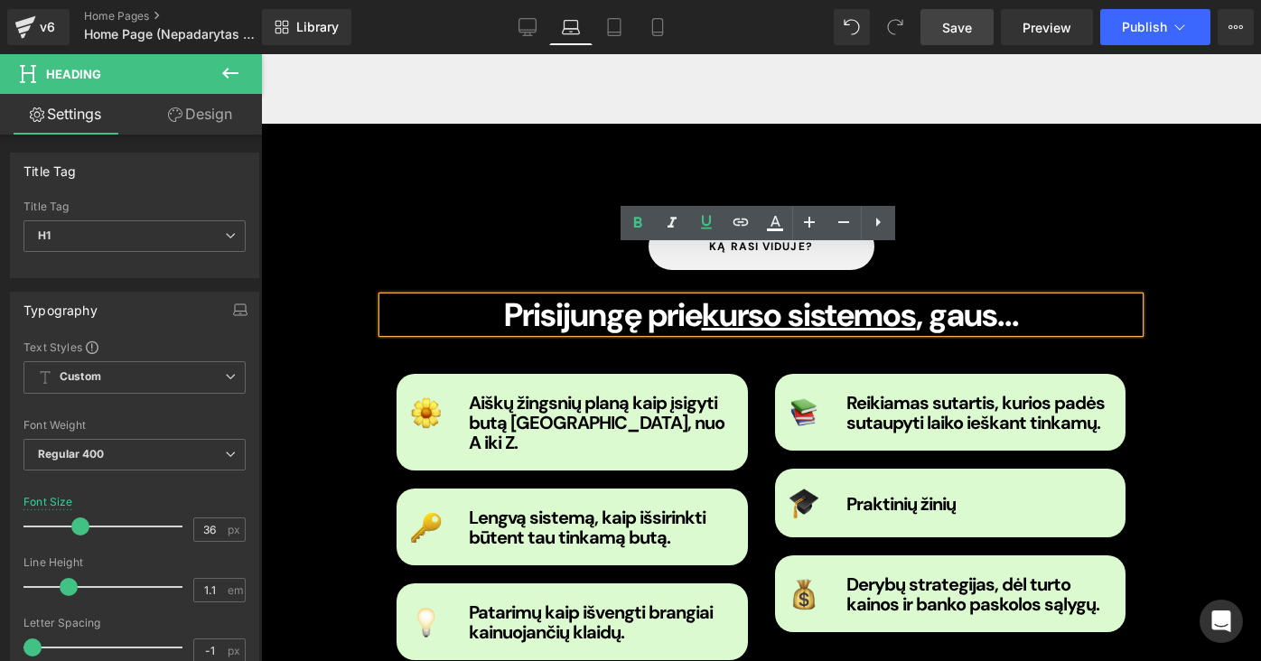
click at [916, 294] on span "kurso sistemos" at bounding box center [809, 315] width 214 height 42
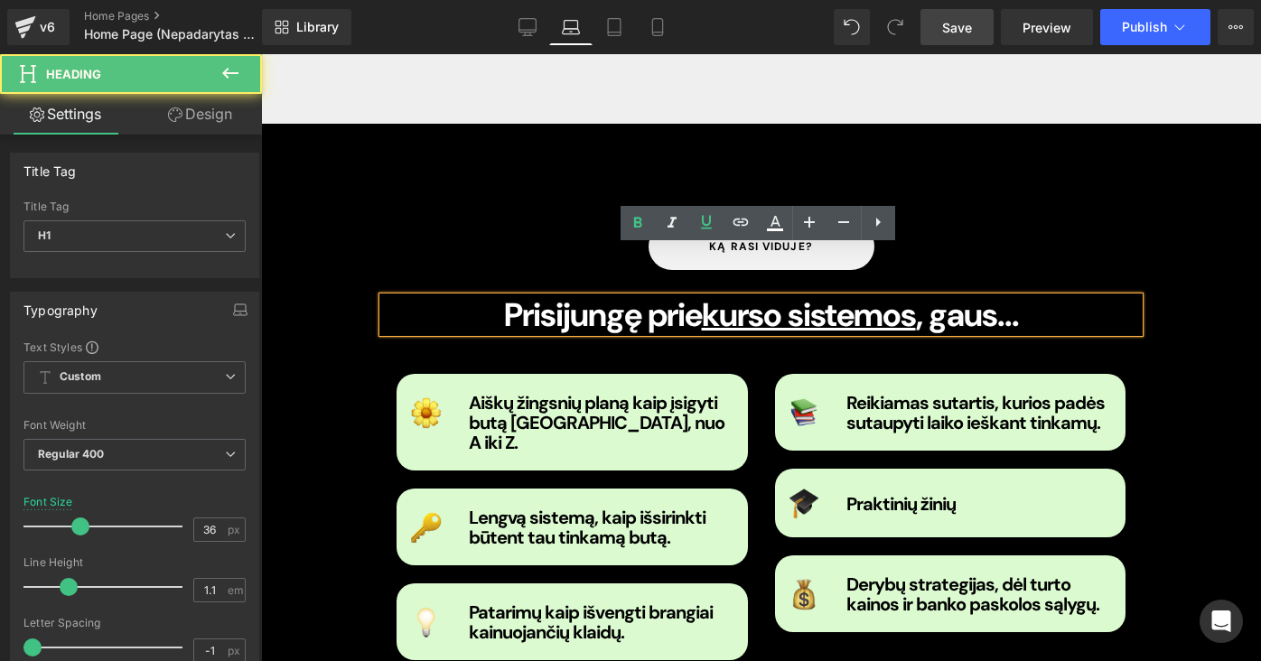
click at [1019, 294] on b "Prisijungę prie kurso sistemos , gaus..." at bounding box center [761, 315] width 515 height 42
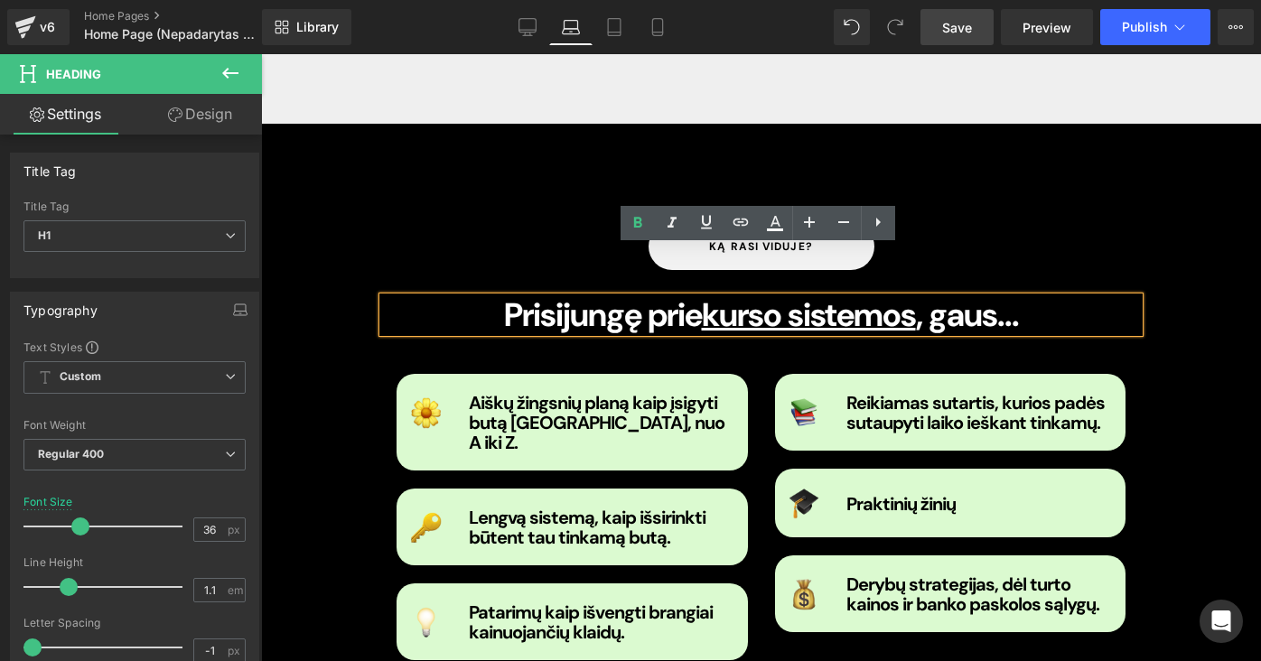
click at [852, 297] on div "Prisijungę prie kurso sistemos , gaus..." at bounding box center [761, 315] width 756 height 36
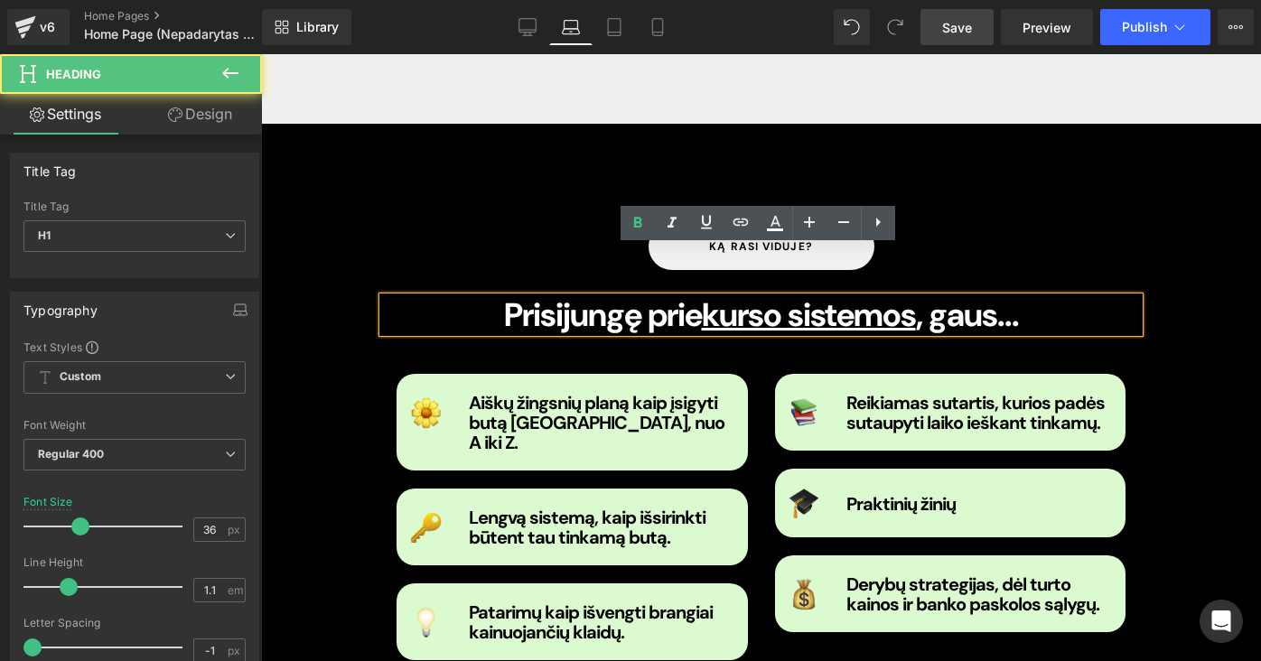
click at [894, 294] on span "kurso sistemos" at bounding box center [809, 315] width 214 height 42
click at [652, 294] on b "Prisijungę prie kurso sistemos , gaus..." at bounding box center [761, 315] width 515 height 42
click at [623, 294] on b "Prisijungę prie kurso sistemos , gaus..." at bounding box center [761, 315] width 515 height 42
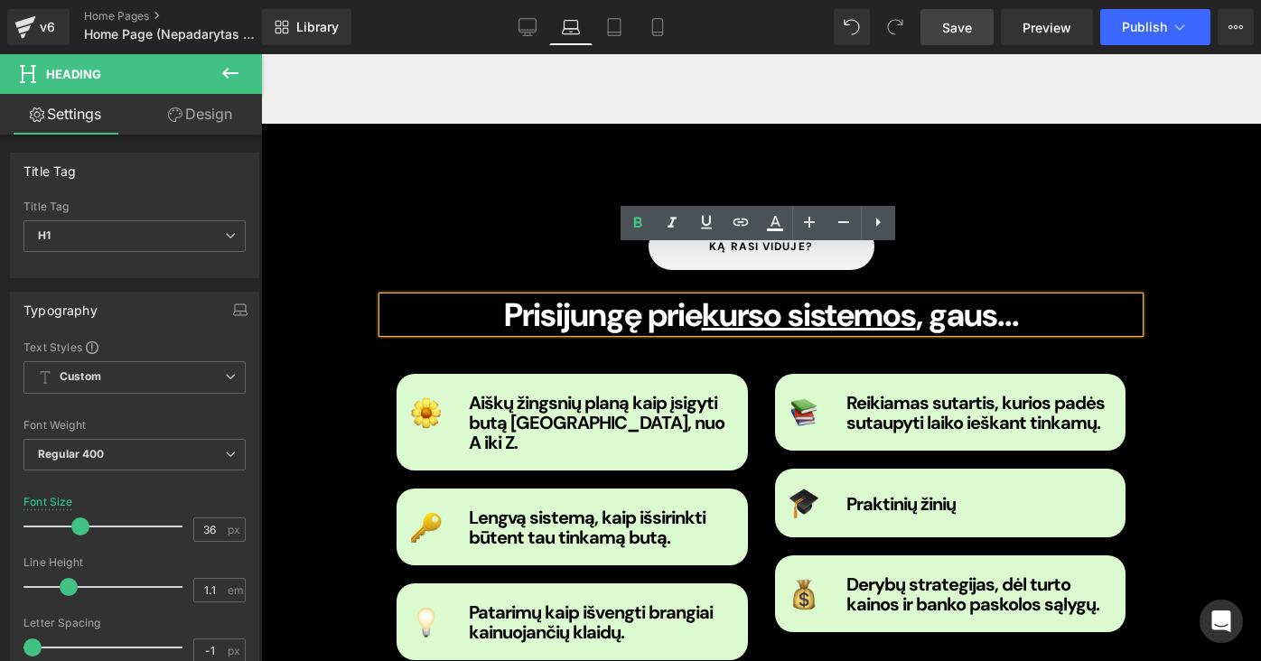
click at [916, 294] on span "kurso sistemos" at bounding box center [809, 315] width 214 height 42
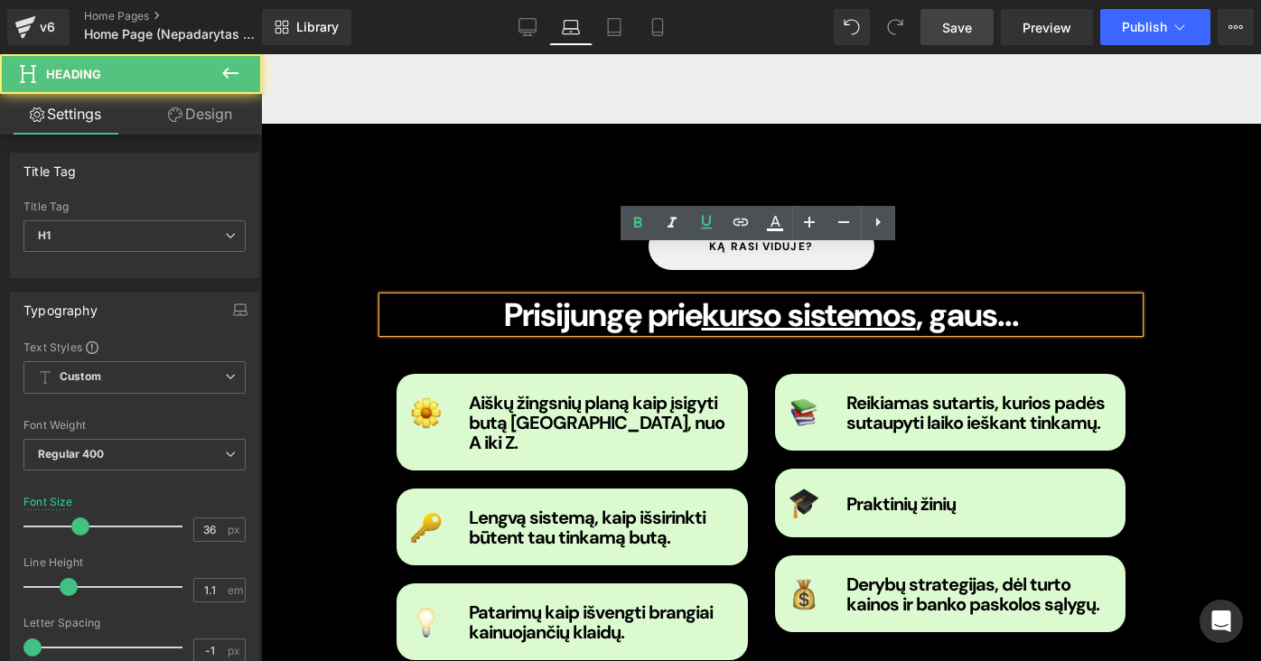
click at [781, 294] on span "kurso sistemos" at bounding box center [809, 315] width 214 height 42
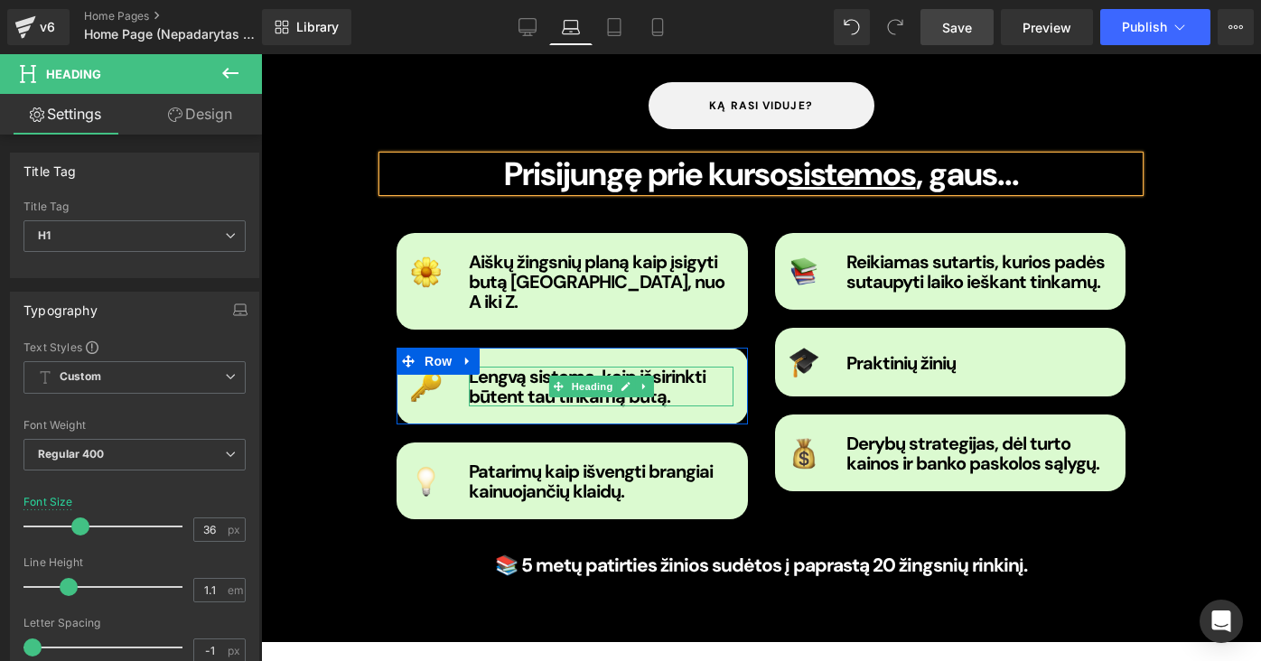
scroll to position [1753, 0]
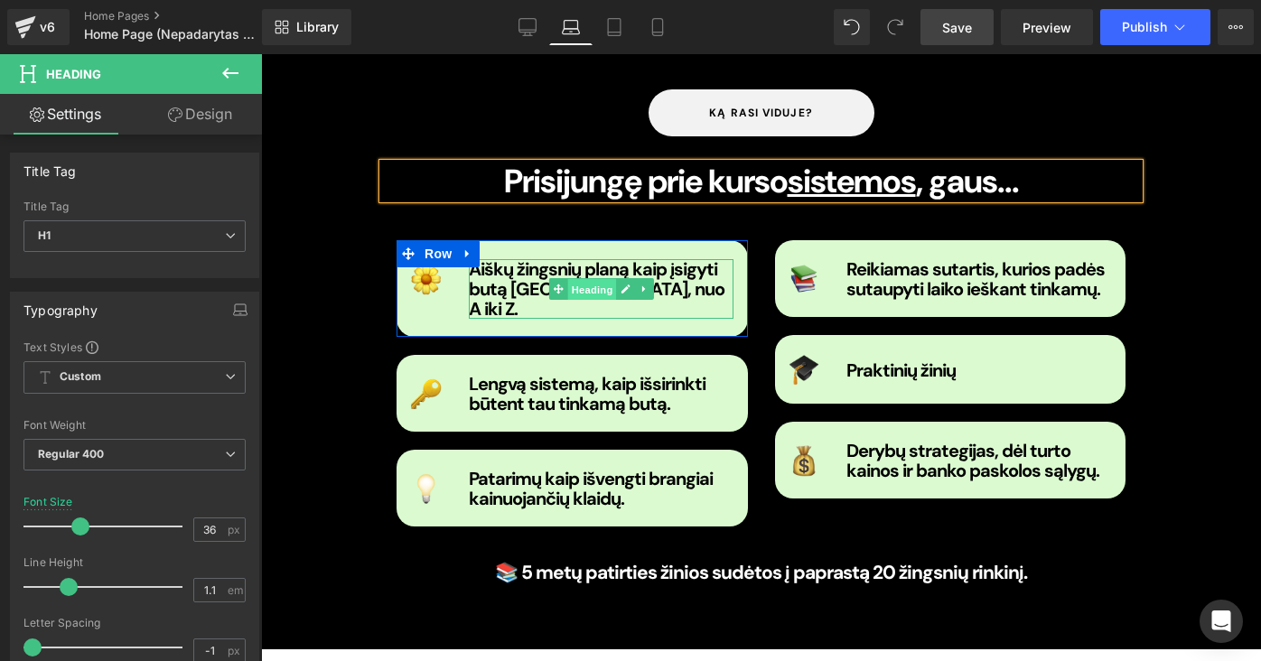
click at [597, 279] on span "Heading" at bounding box center [591, 290] width 49 height 22
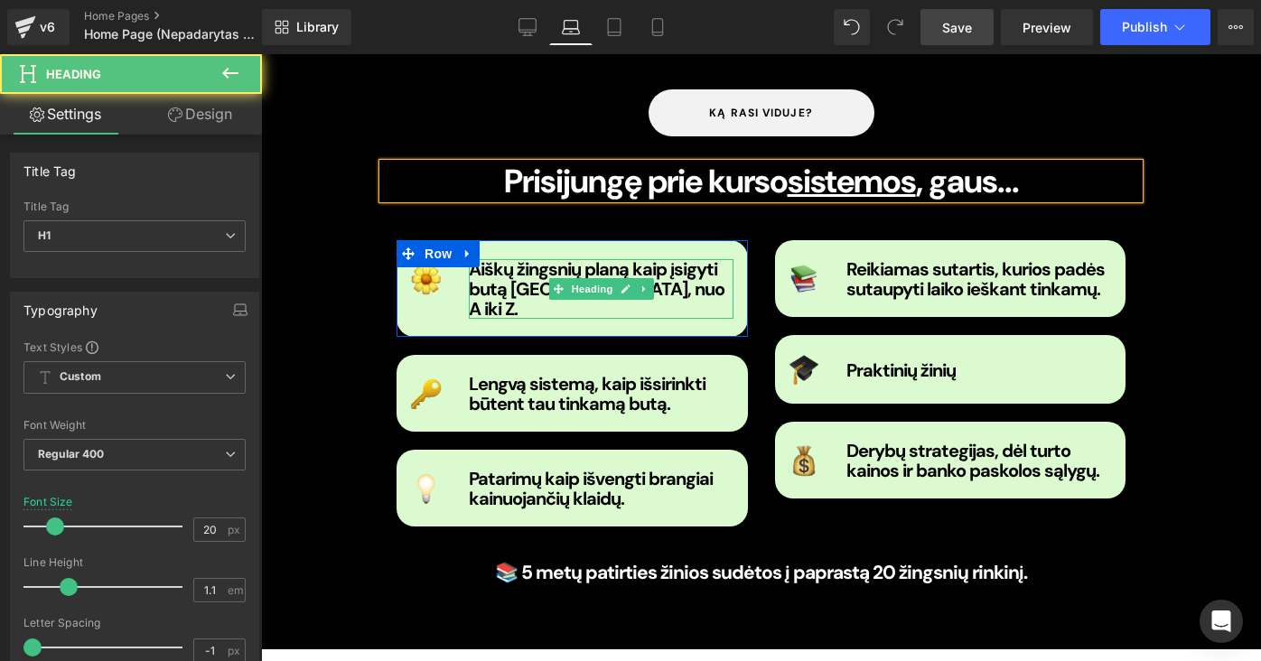
click at [510, 257] on strong "Aiškų žingsnių planą kaip įsigyti butą [GEOGRAPHIC_DATA], nuo A iki Z." at bounding box center [597, 288] width 256 height 63
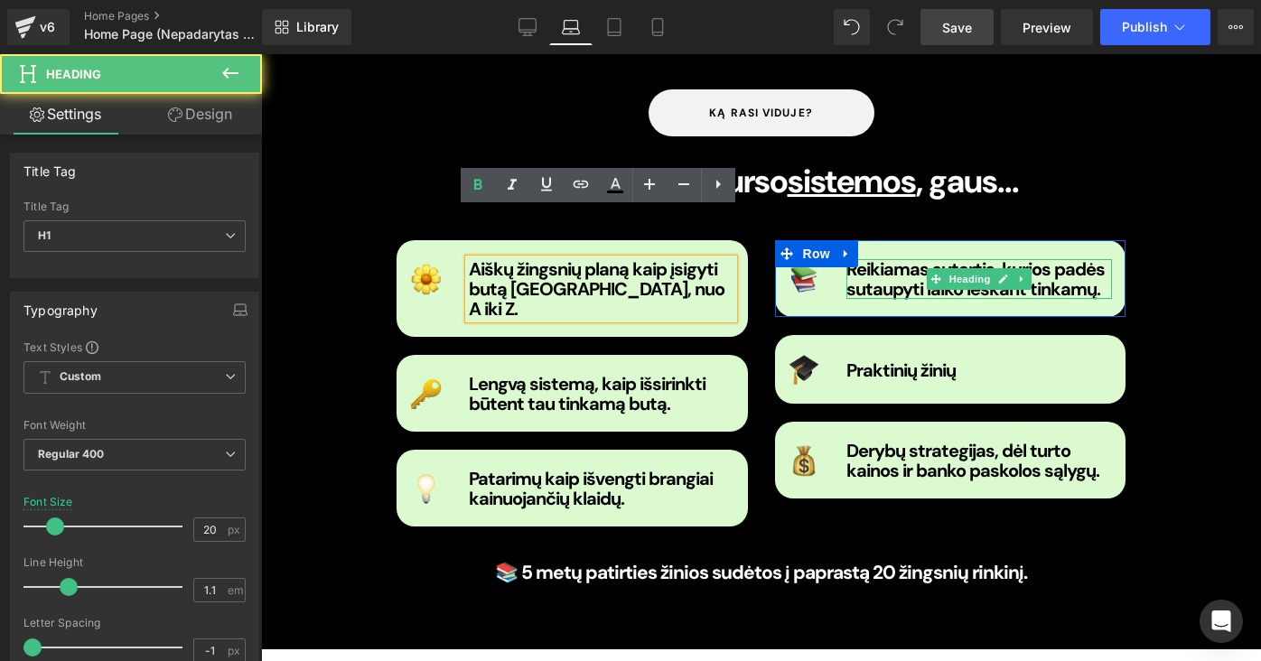
click at [1088, 259] on h1 "Reikiamas sutartis, kurios padės sutaupyti laiko ieškant tinkamų." at bounding box center [979, 279] width 266 height 40
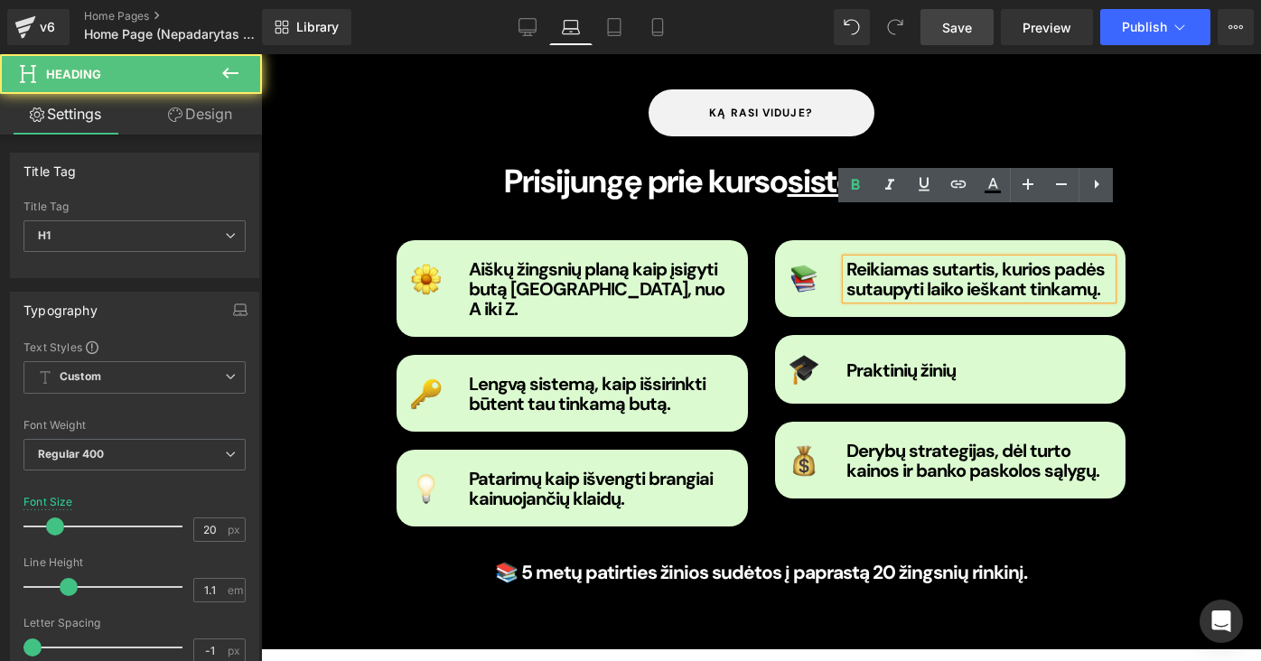
click at [1091, 259] on h1 "Reikiamas sutartis, kurios padės sutaupyti laiko ieškant tinkamų." at bounding box center [979, 279] width 266 height 40
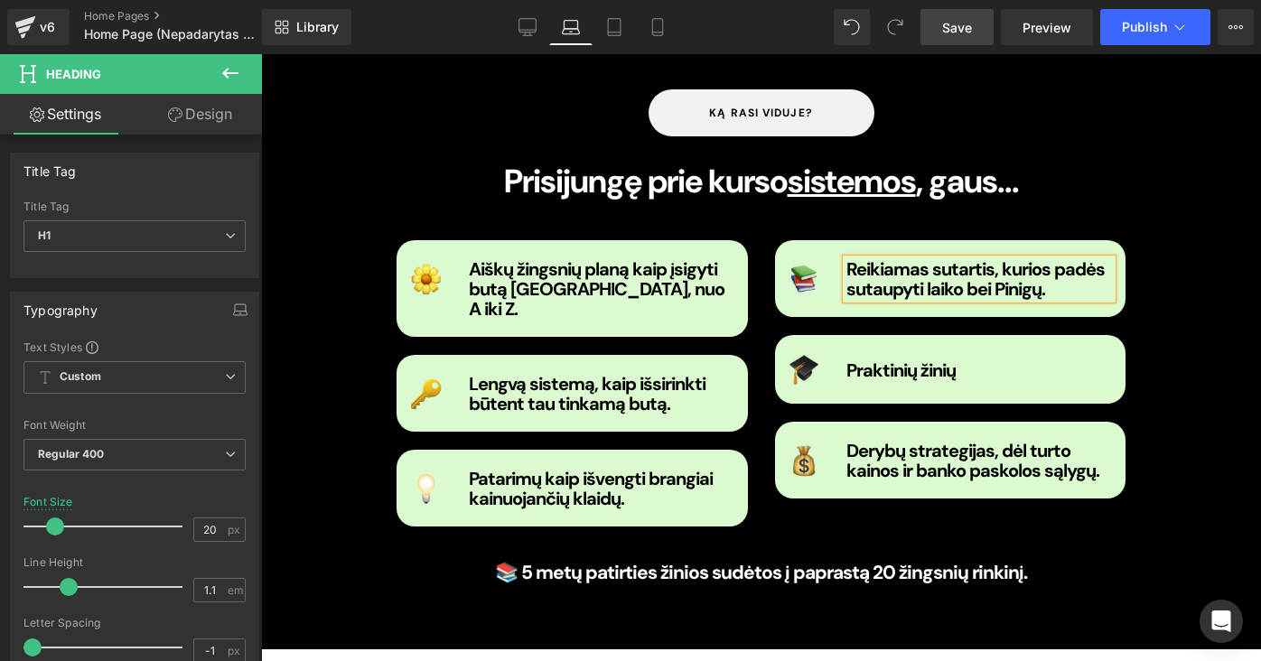
click at [999, 257] on strong "Reikiamas sutartis, kurios padės sutaupyti laiko bei Pinigų." at bounding box center [975, 278] width 258 height 43
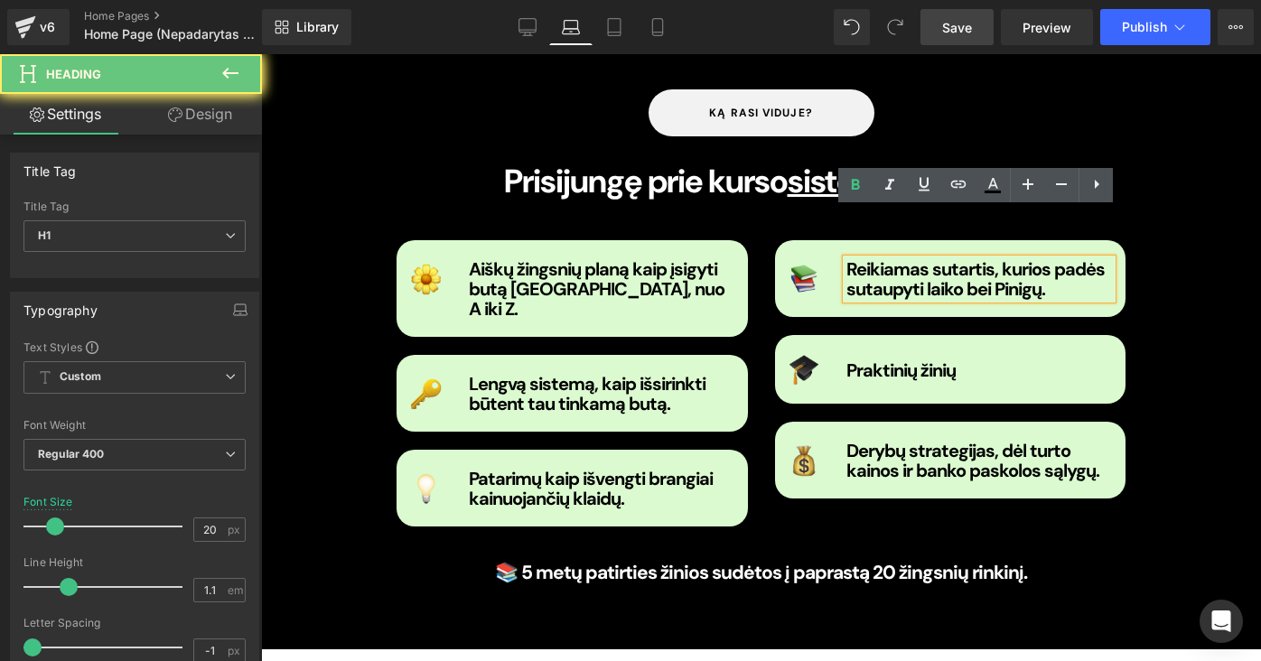
click at [928, 257] on strong "Reikiamas sutartis, kurios padės sutaupyti laiko bei Pinigų." at bounding box center [975, 278] width 258 height 43
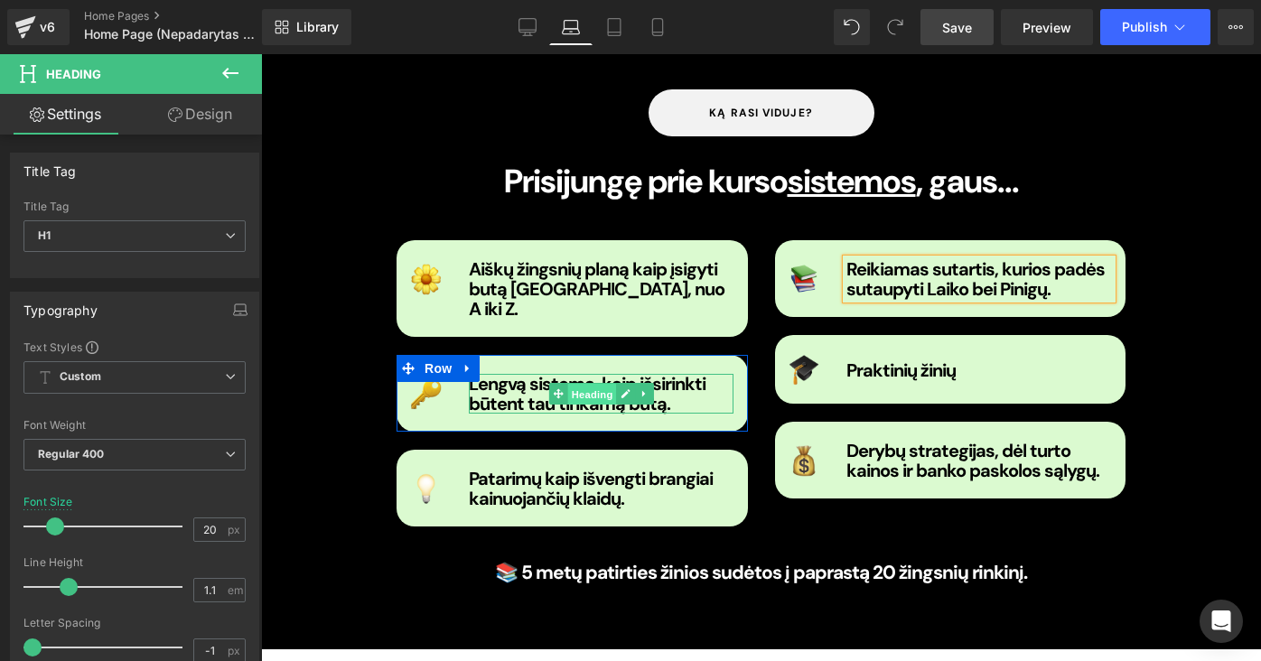
click at [589, 384] on span "Heading" at bounding box center [591, 395] width 49 height 22
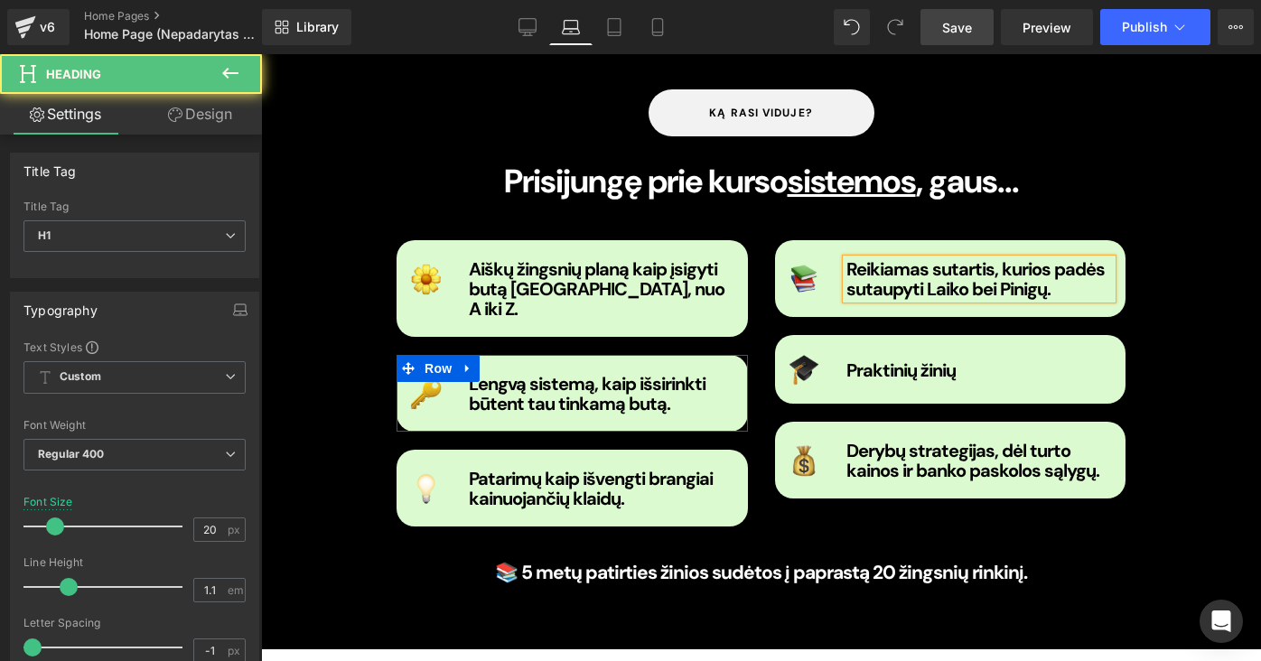
click at [696, 372] on strong "Lengvą sistemą, kaip išsirinkti būtent tau tinkamą butą." at bounding box center [587, 393] width 237 height 43
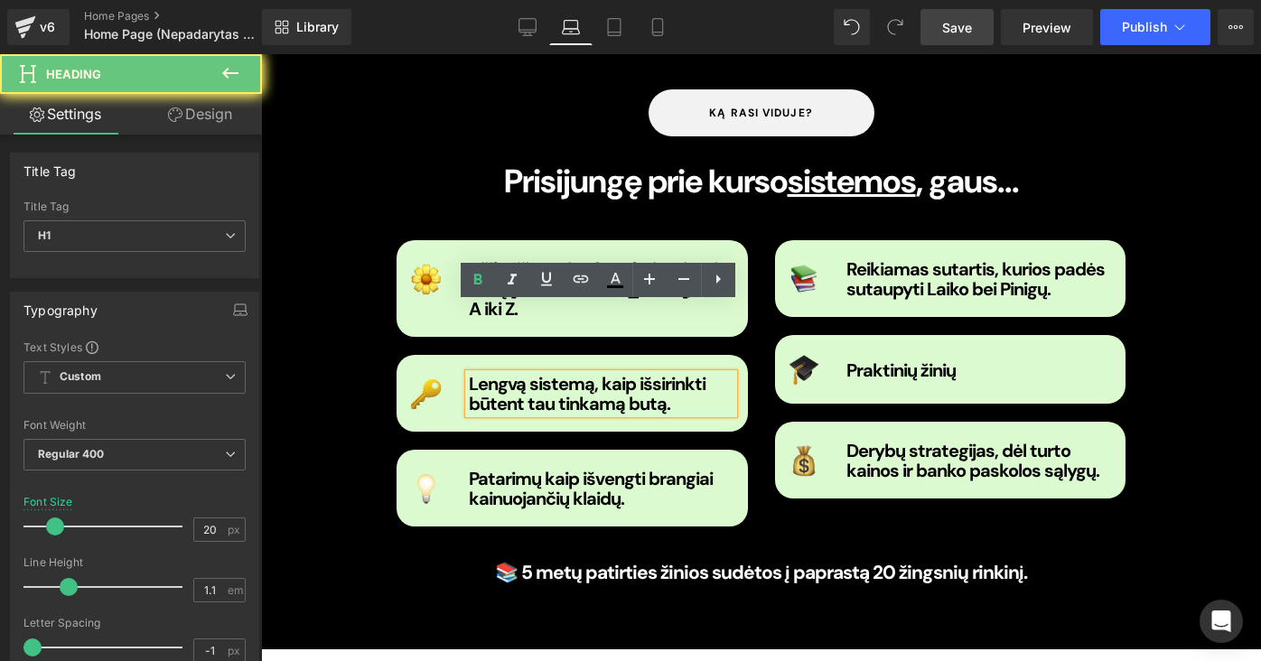
click at [661, 374] on h1 "Lengvą sistemą, kaip išsirinkti būtent tau tinkamą butą." at bounding box center [602, 394] width 266 height 40
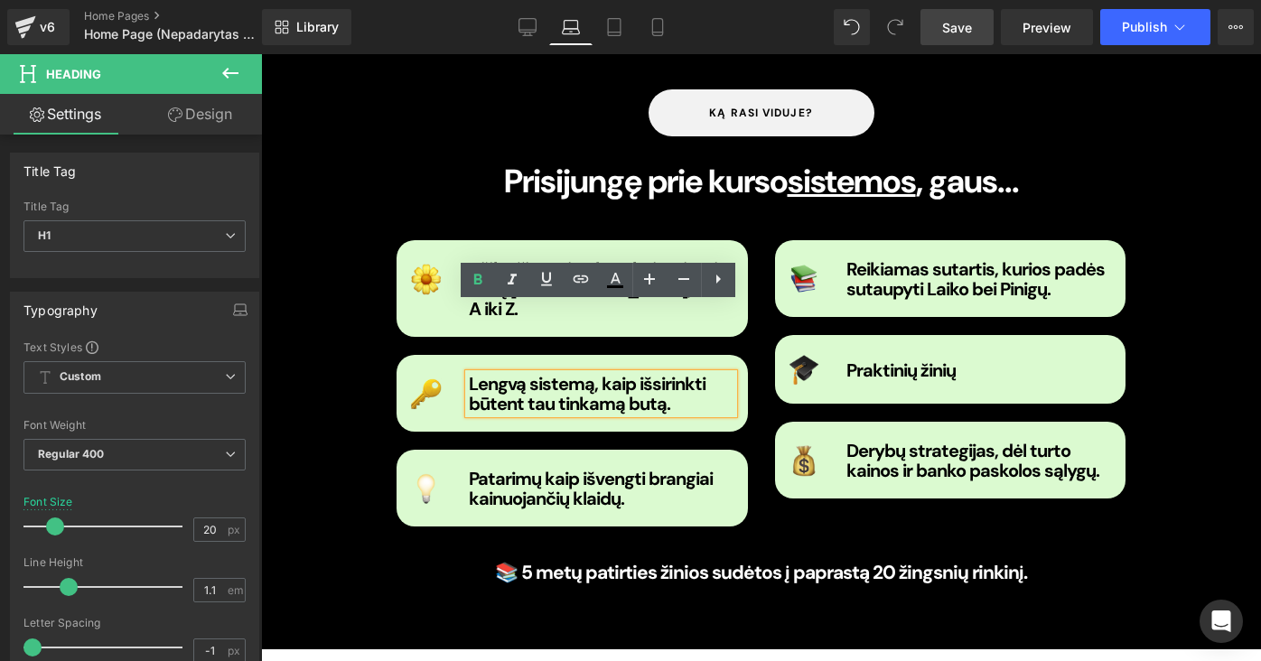
click at [641, 372] on strong "Lengvą sistemą, kaip išsirinkti būtent tau tinkamą butą." at bounding box center [587, 393] width 237 height 43
drag, startPoint x: 709, startPoint y: 316, endPoint x: 631, endPoint y: 322, distance: 77.9
click at [631, 374] on h1 "Lengvą sistemą, kaip išsirinkti būtent tau tinkamą butą." at bounding box center [602, 394] width 266 height 40
click at [572, 372] on strong "Lengvą sistemą, kaip išsirinkti būtent tau tinkamą butą." at bounding box center [587, 393] width 237 height 43
click at [550, 372] on strong "Lengvą sistemą, kaip išsirinkti būtent tau tinkamą butą." at bounding box center [587, 393] width 237 height 43
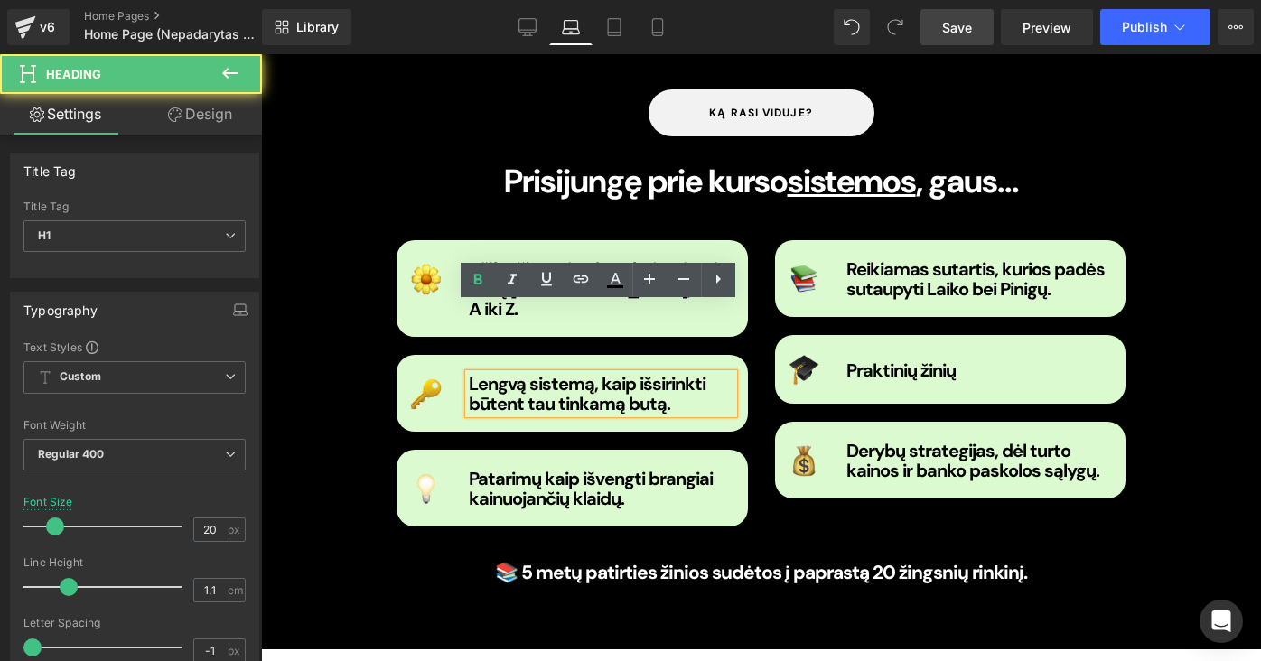
click at [544, 372] on strong "Lengvą sistemą, kaip išsirinkti būtent tau tinkamą butą." at bounding box center [587, 393] width 237 height 43
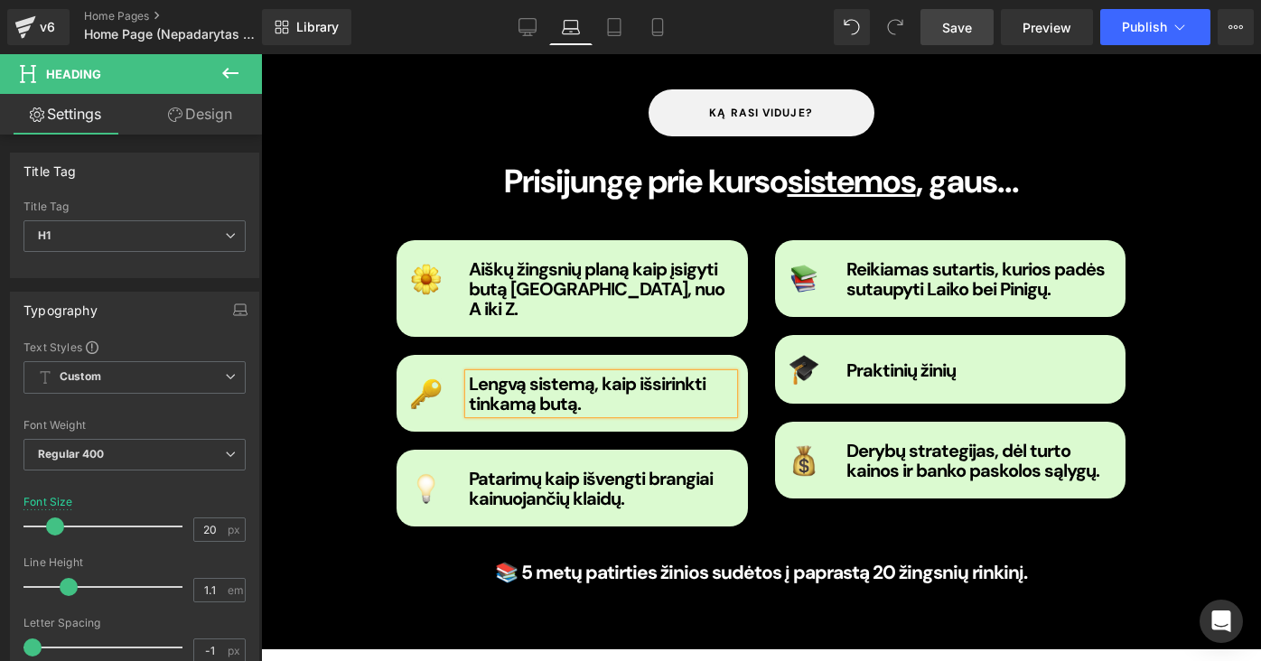
click at [577, 374] on h1 "Lengvą sistemą, kaip išsirinkti tinkamą butą." at bounding box center [602, 394] width 266 height 40
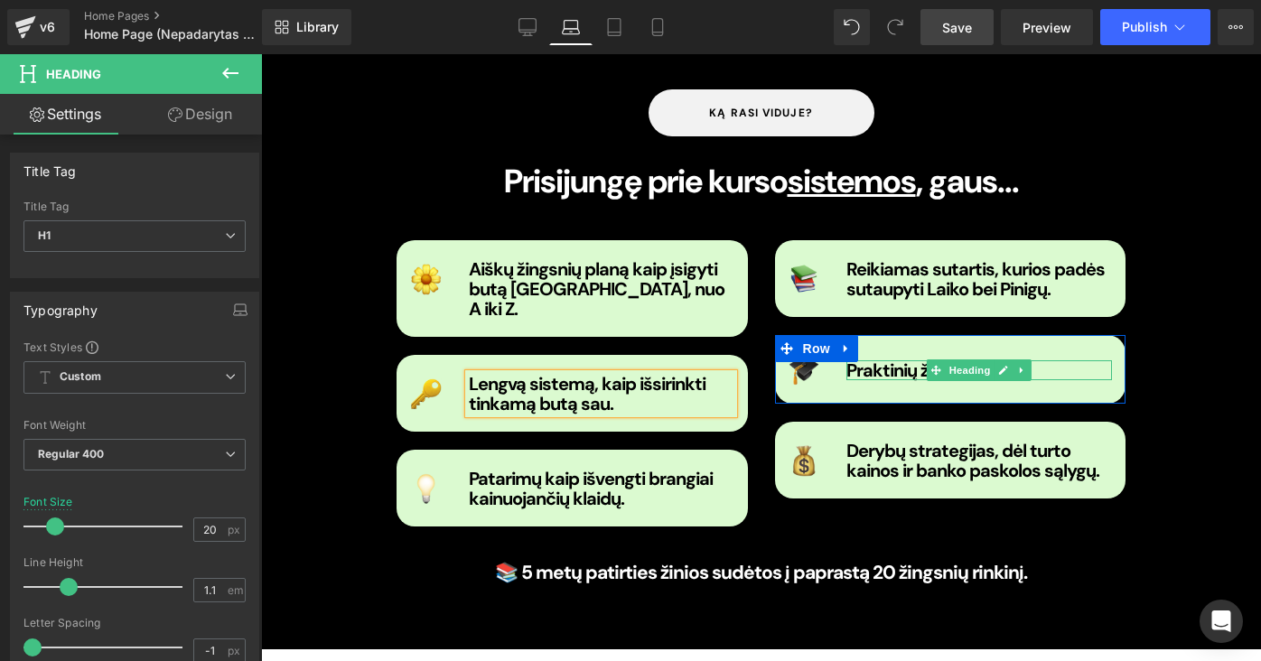
click at [914, 359] on b "Praktinių žinių" at bounding box center [900, 370] width 109 height 23
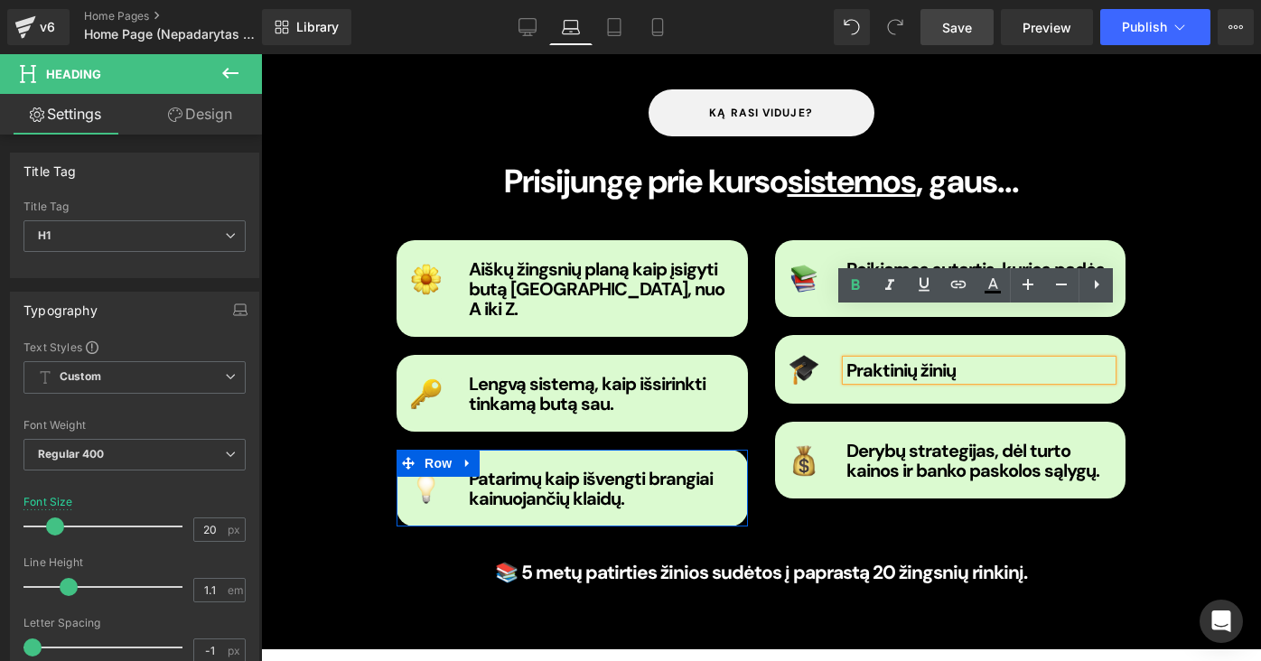
click at [570, 478] on span "Heading" at bounding box center [591, 489] width 49 height 22
click at [695, 469] on h1 "Patarimų kaip išvengti brangiai kainuojančių klaidų." at bounding box center [602, 489] width 266 height 40
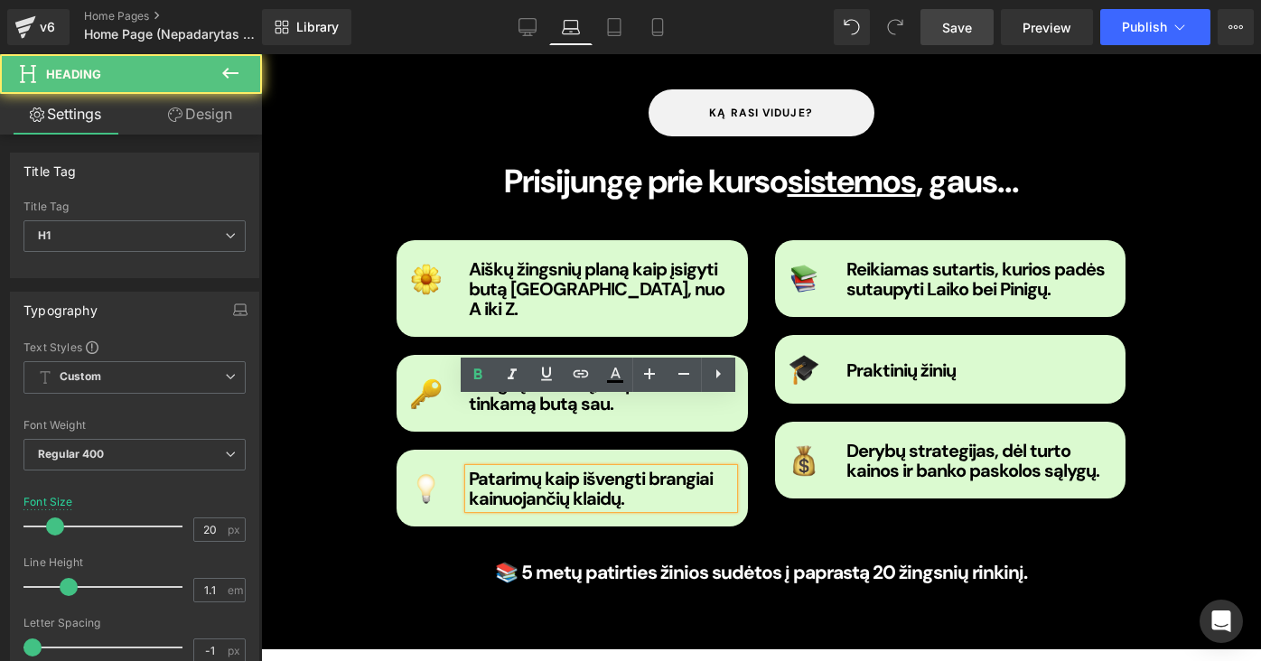
click at [577, 467] on b "Patarimų kaip išvengti brangiai kainuojančių klaidų." at bounding box center [591, 488] width 244 height 43
click at [568, 467] on b "Patarimų kaip išvengti brangiai kainuojančių klaidų." at bounding box center [591, 488] width 244 height 43
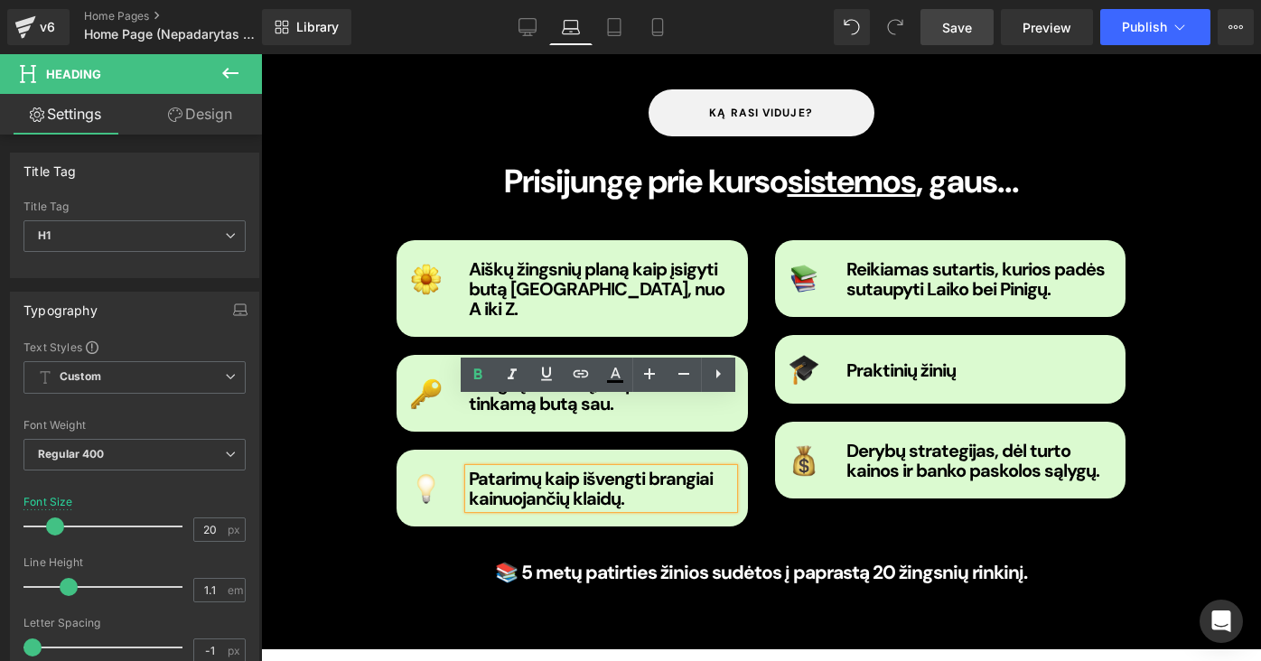
click at [624, 469] on h1 "Patarimų kaip išvengti brangiai kainuojančių klaidų." at bounding box center [602, 489] width 266 height 40
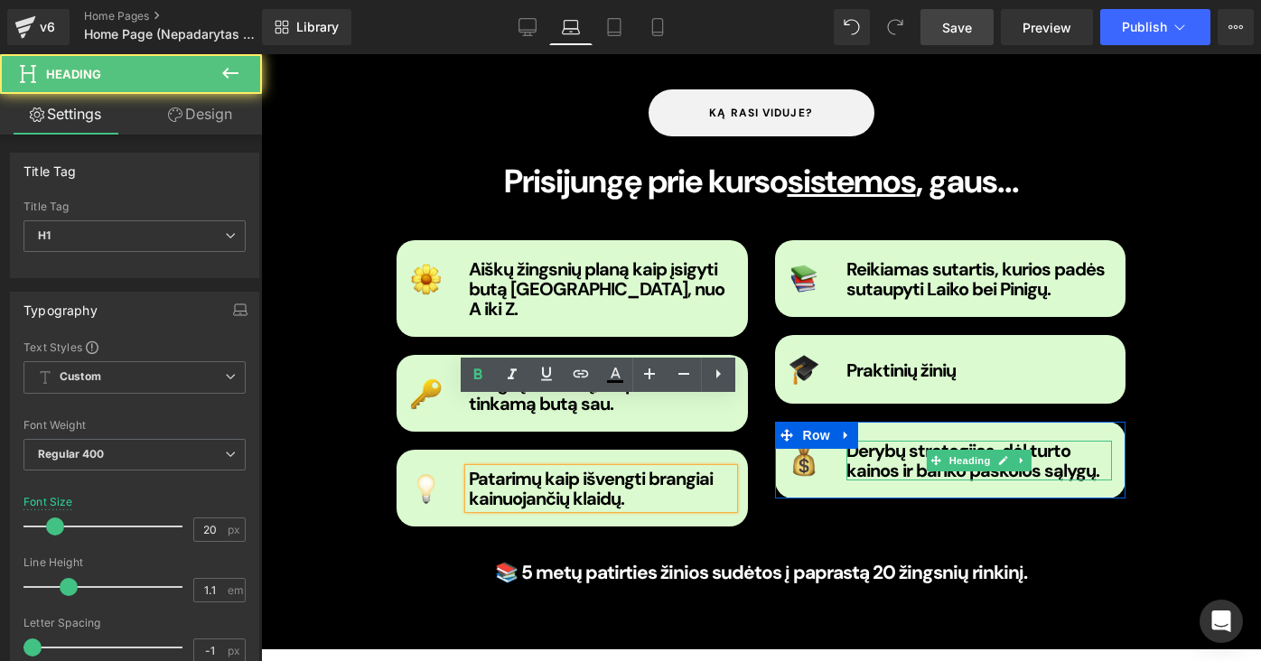
click at [886, 439] on strong "Derybų strategijas, dėl turto kainos ir banko paskolos sąlygų." at bounding box center [972, 460] width 253 height 43
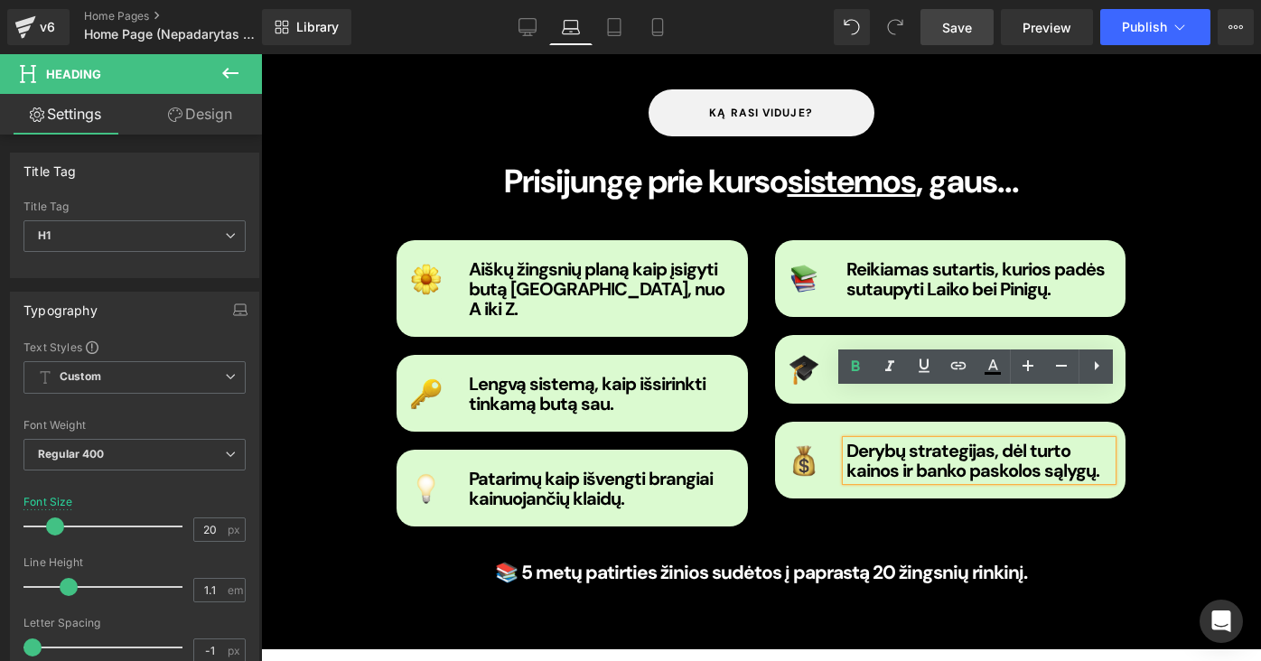
click at [1096, 439] on strong "Derybų strategijas, dėl turto kainos ir banko paskolos sąlygų." at bounding box center [972, 460] width 253 height 43
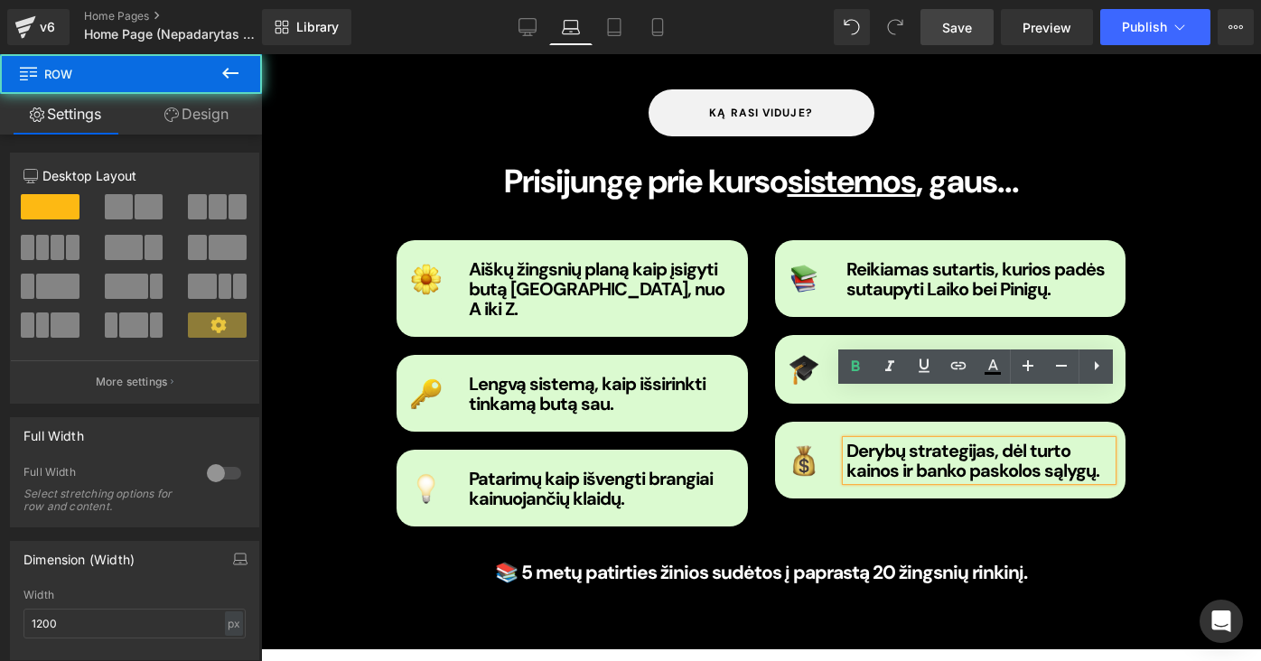
click at [1203, 246] on div "ką rasi viduje? Button Prisijungę prie kurso sistemos , gaus... Heading Image A…" at bounding box center [761, 341] width 1000 height 558
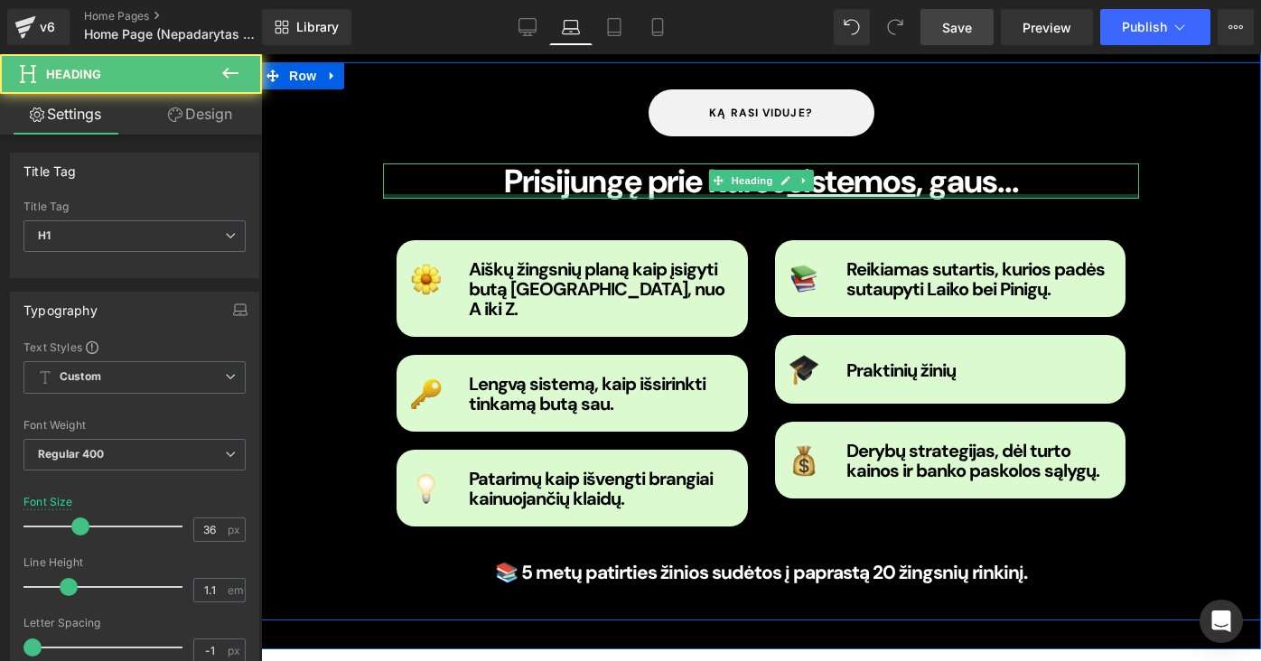
click at [994, 194] on div at bounding box center [761, 196] width 756 height 5
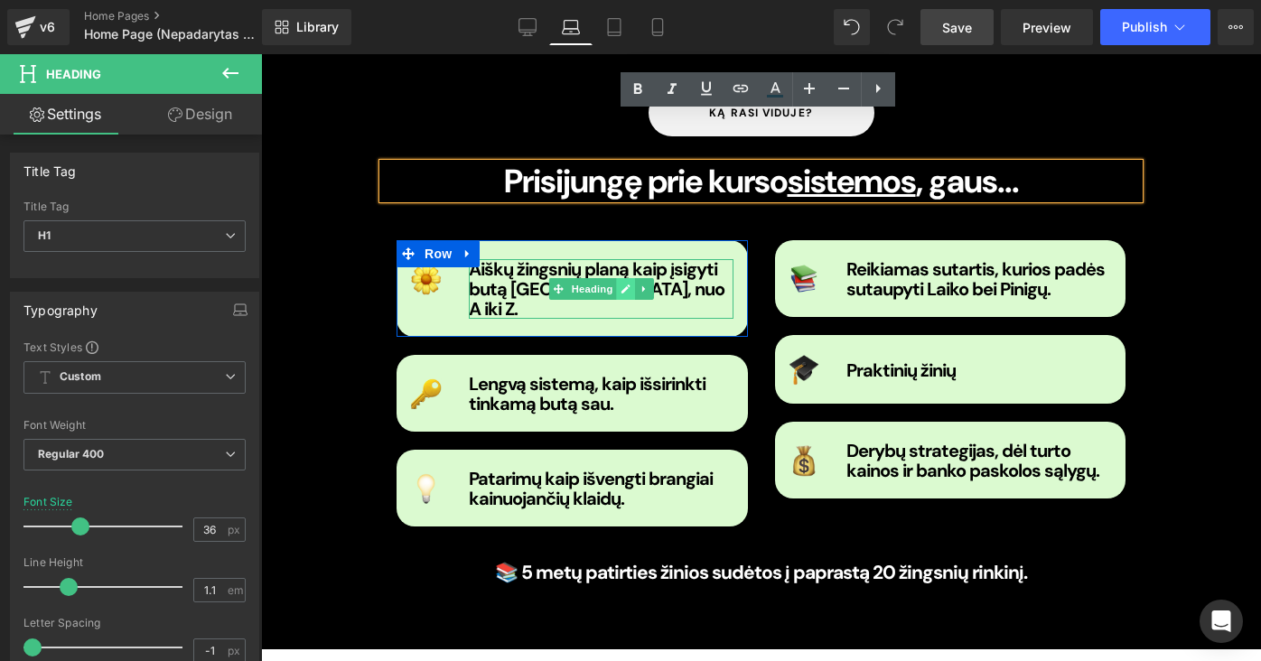
click at [626, 284] on icon at bounding box center [625, 289] width 10 height 11
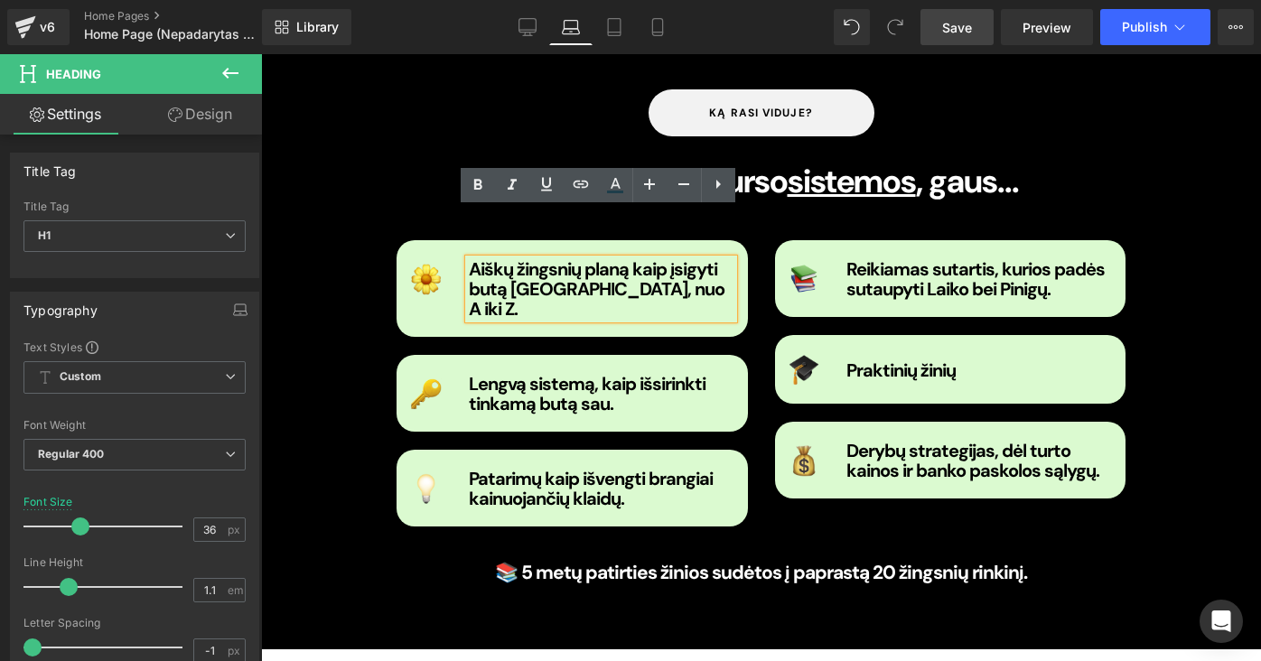
click at [602, 257] on strong "Aiškų žingsnių planą kaip įsigyti butą [GEOGRAPHIC_DATA], nuo A iki Z." at bounding box center [597, 288] width 256 height 63
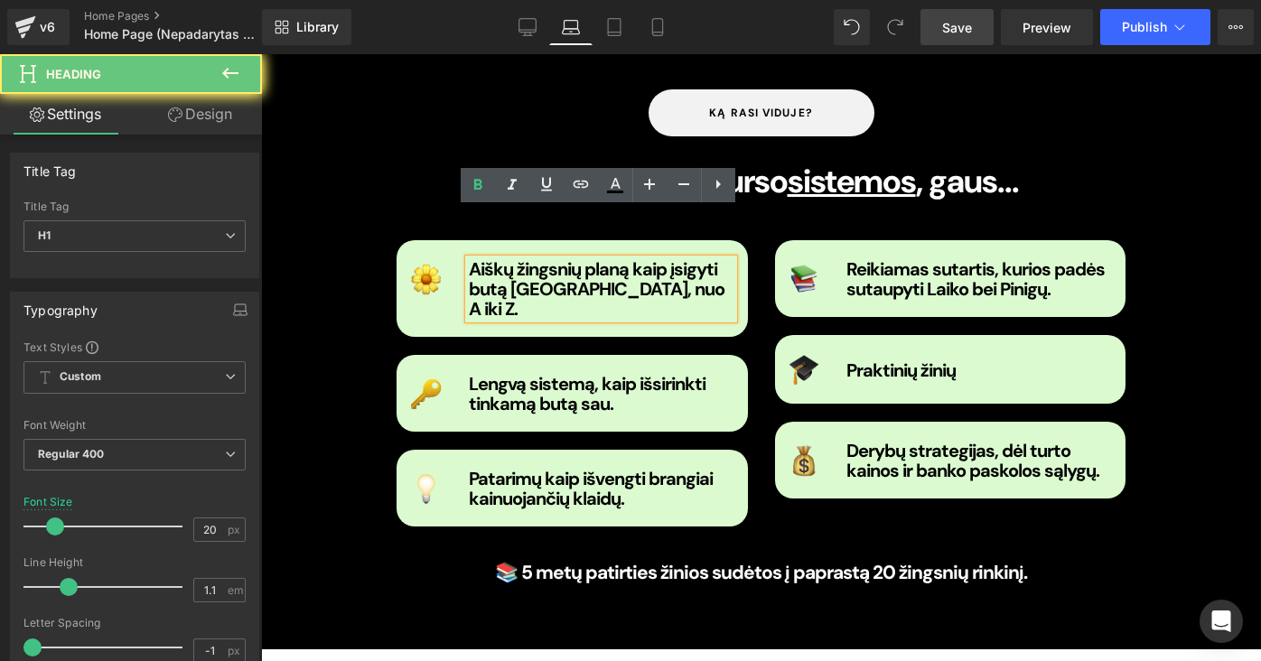
click at [683, 259] on h1 "Aiškų žingsnių planą kaip įsigyti butą [GEOGRAPHIC_DATA], nuo A iki Z." at bounding box center [602, 289] width 266 height 60
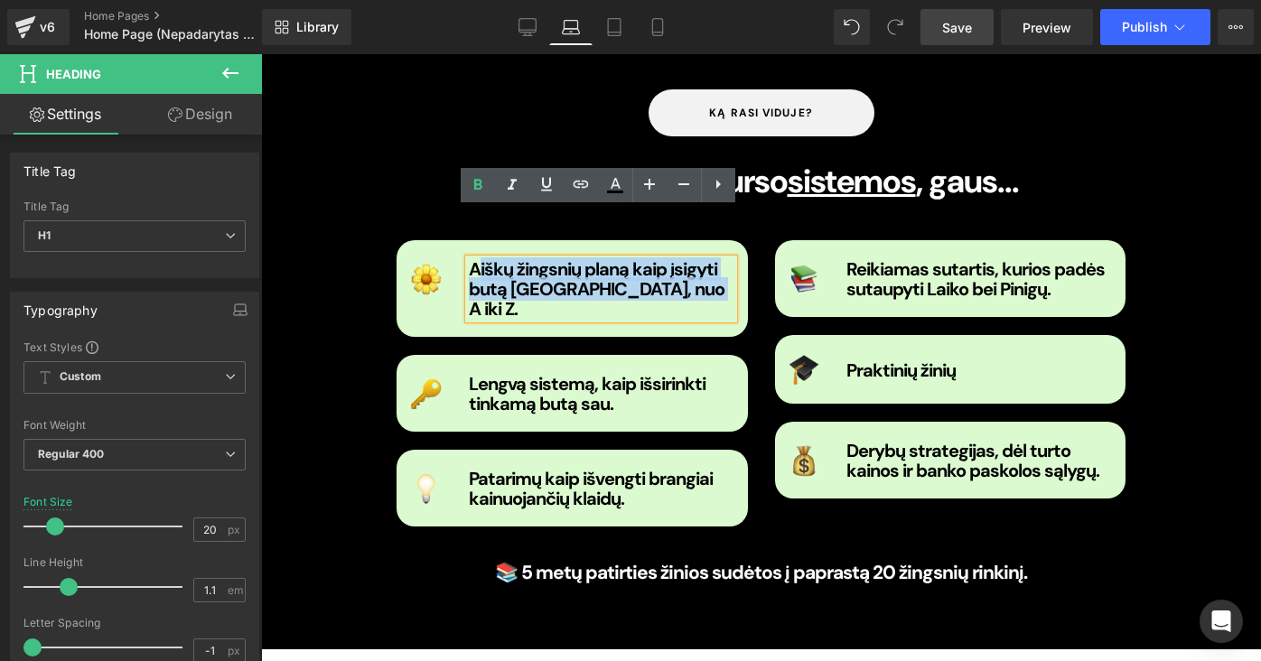
drag, startPoint x: 683, startPoint y: 232, endPoint x: 475, endPoint y: 220, distance: 208.1
click at [474, 259] on h1 "Aiškų žingsnių planą kaip įsigyti butą [GEOGRAPHIC_DATA], nuo A iki Z." at bounding box center [602, 289] width 266 height 60
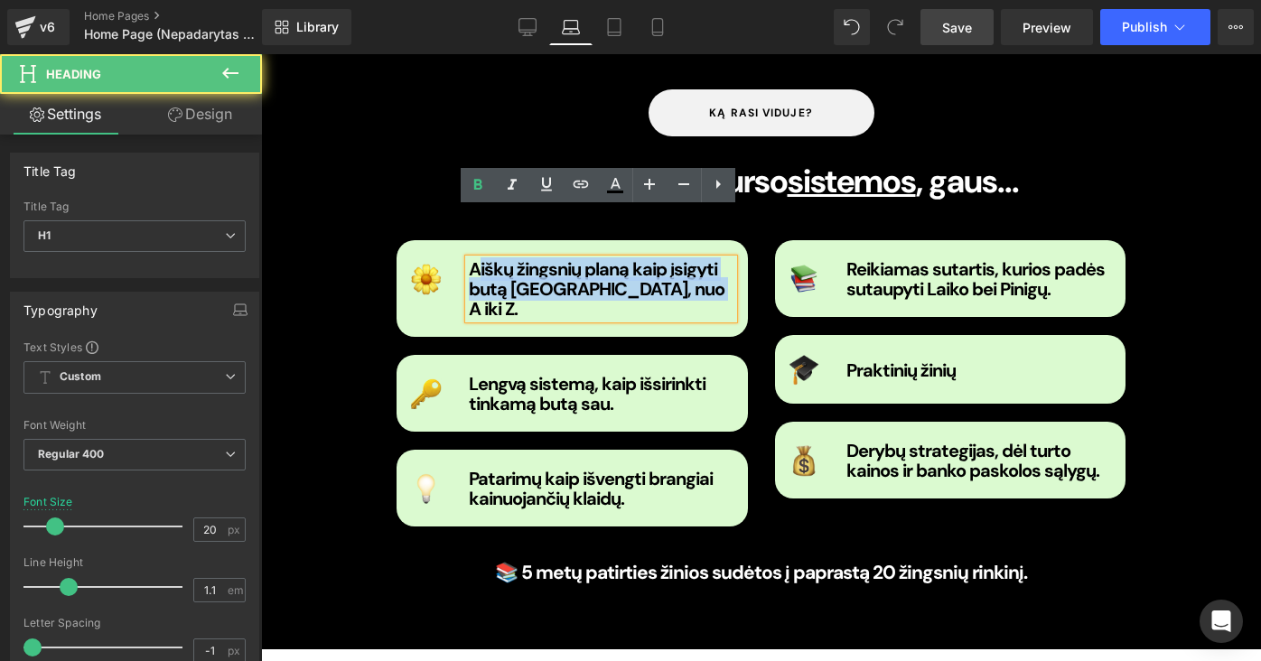
click at [524, 257] on strong "Aiškų žingsnių planą kaip įsigyti butą [GEOGRAPHIC_DATA], nuo A iki Z." at bounding box center [597, 288] width 256 height 63
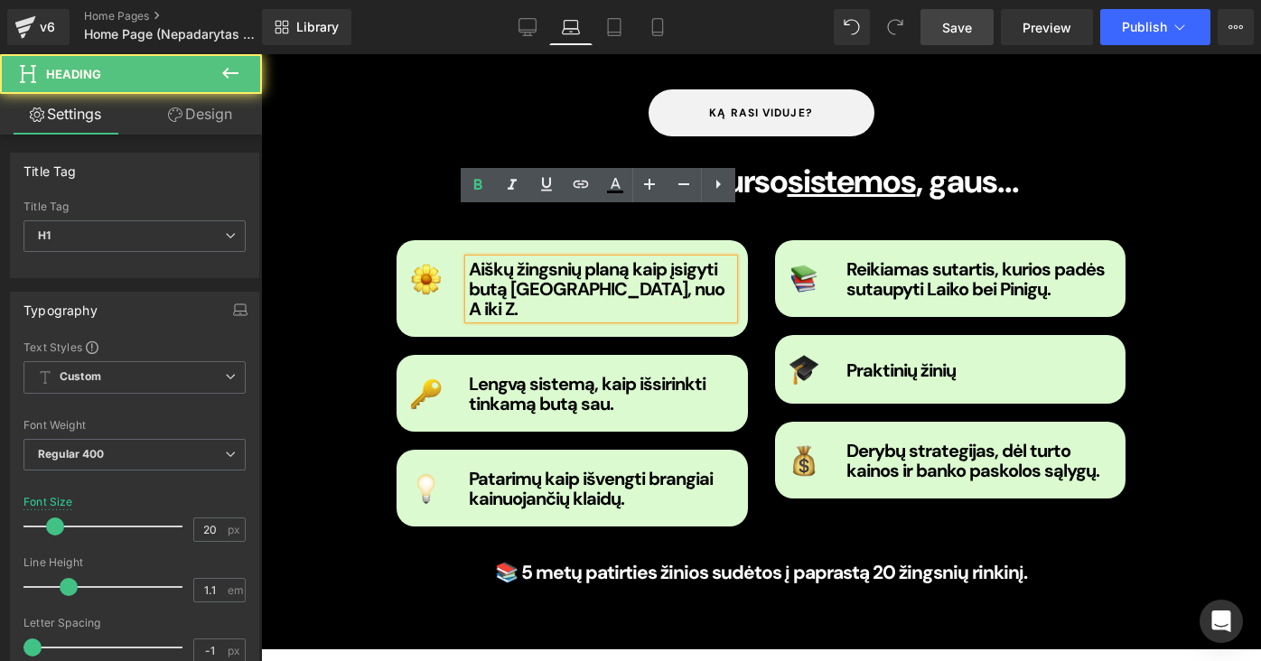
click at [469, 257] on strong "Aiškų žingsnių planą kaip įsigyti butą [GEOGRAPHIC_DATA], nuo A iki Z." at bounding box center [597, 288] width 256 height 63
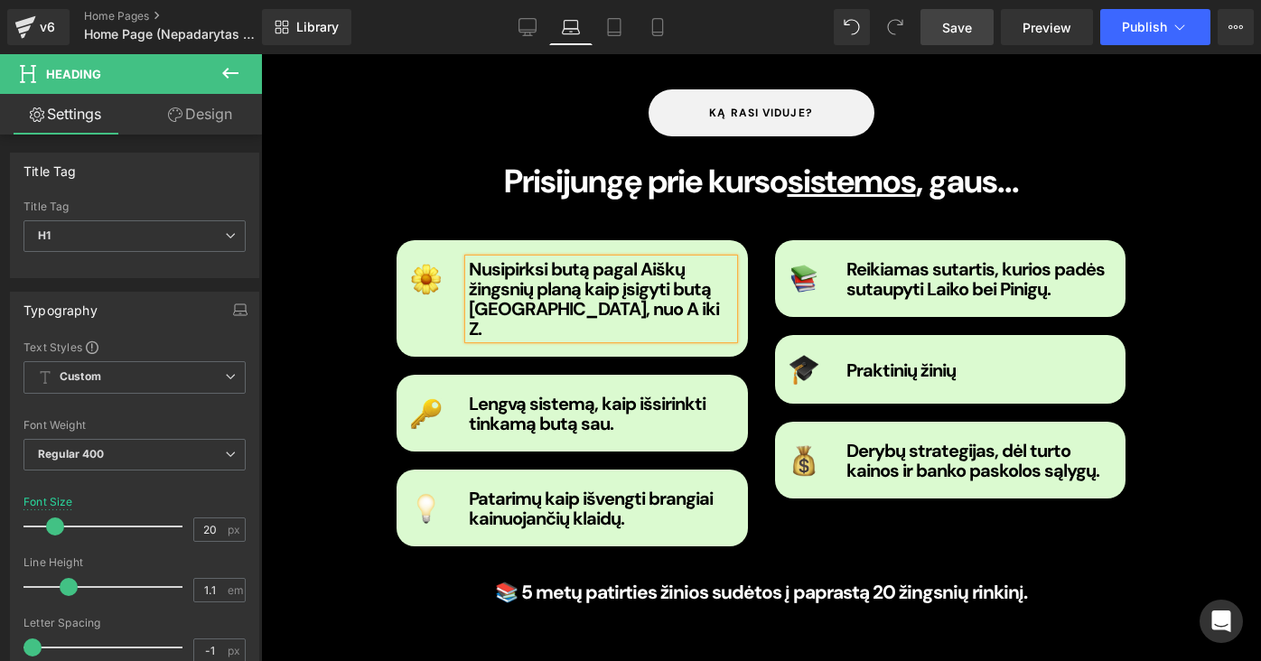
click at [643, 257] on strong "Nusipirksi butą pagal Aiškų žingsnių planą kaip įsigyti butą [GEOGRAPHIC_DATA],…" at bounding box center [594, 298] width 250 height 83
drag, startPoint x: 583, startPoint y: 233, endPoint x: 562, endPoint y: 256, distance: 30.7
click at [562, 257] on strong "Nusipirksi butą pagal aiškų žingsnių planą kaip įsigyti butą [GEOGRAPHIC_DATA],…" at bounding box center [594, 298] width 250 height 83
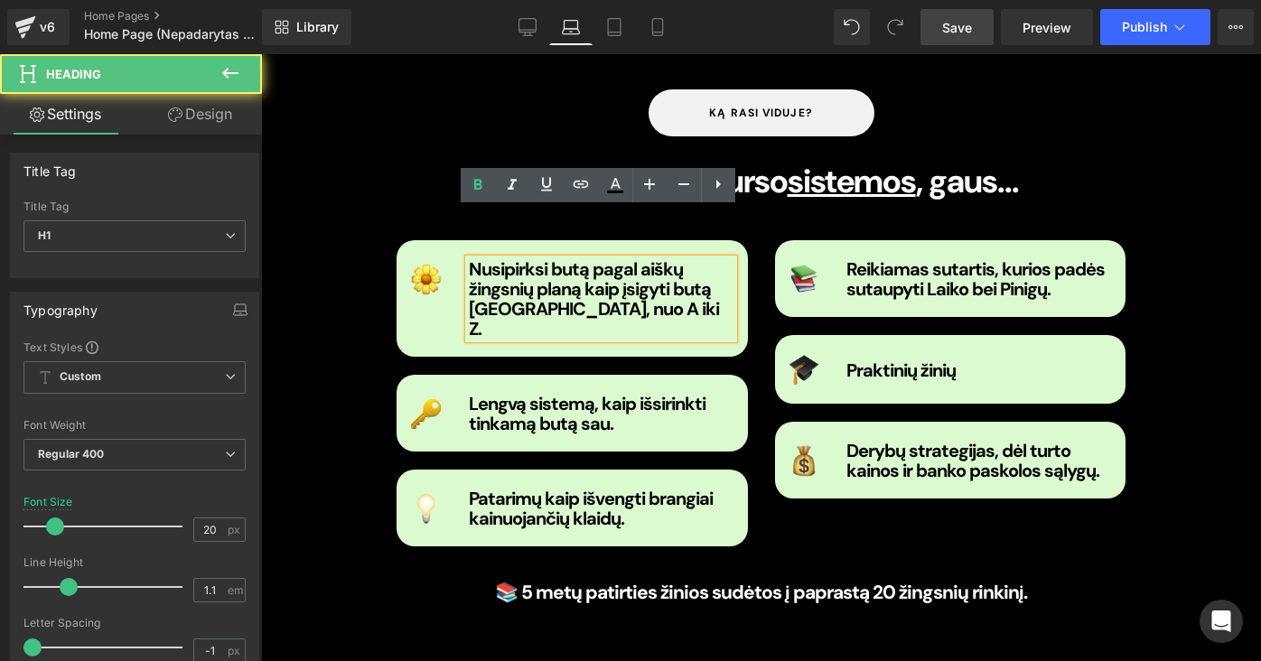
click at [549, 257] on strong "Nusipirksi butą pagal aiškų žingsnių planą kaip įsigyti butą [GEOGRAPHIC_DATA],…" at bounding box center [594, 298] width 250 height 83
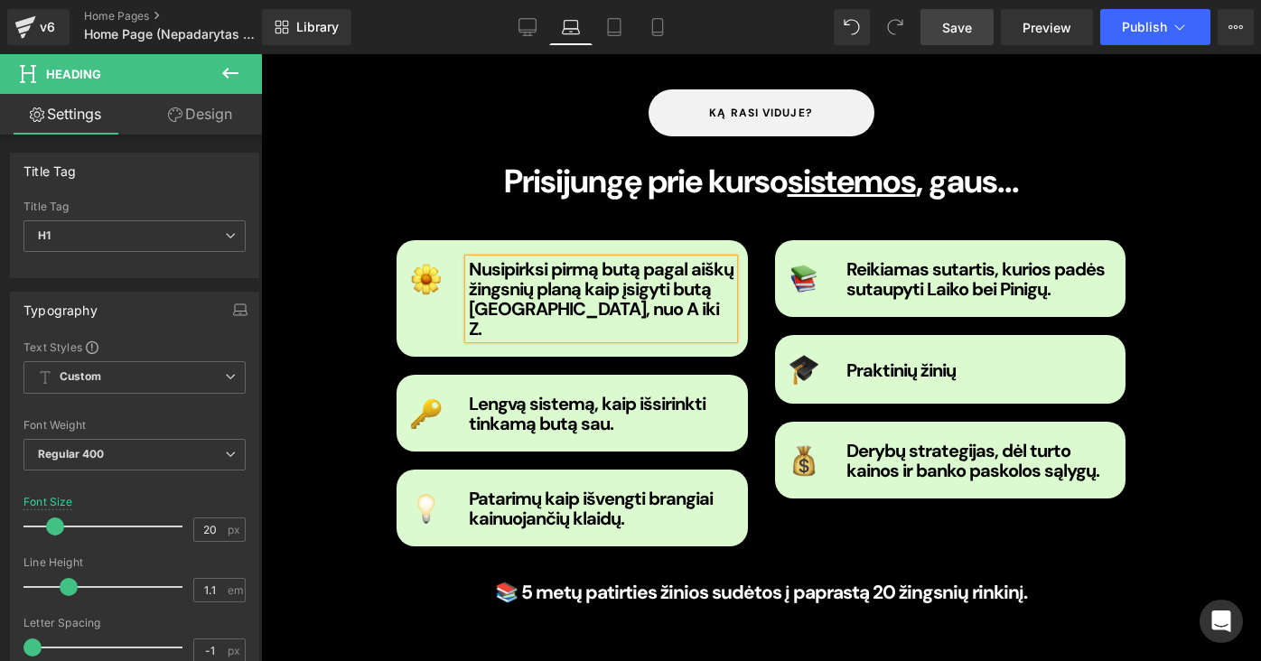
click at [519, 257] on strong "Nusipirksi pirmą butą pagal aiškų žingsnių planą kaip įsigyti butą [GEOGRAPHIC_…" at bounding box center [601, 298] width 265 height 83
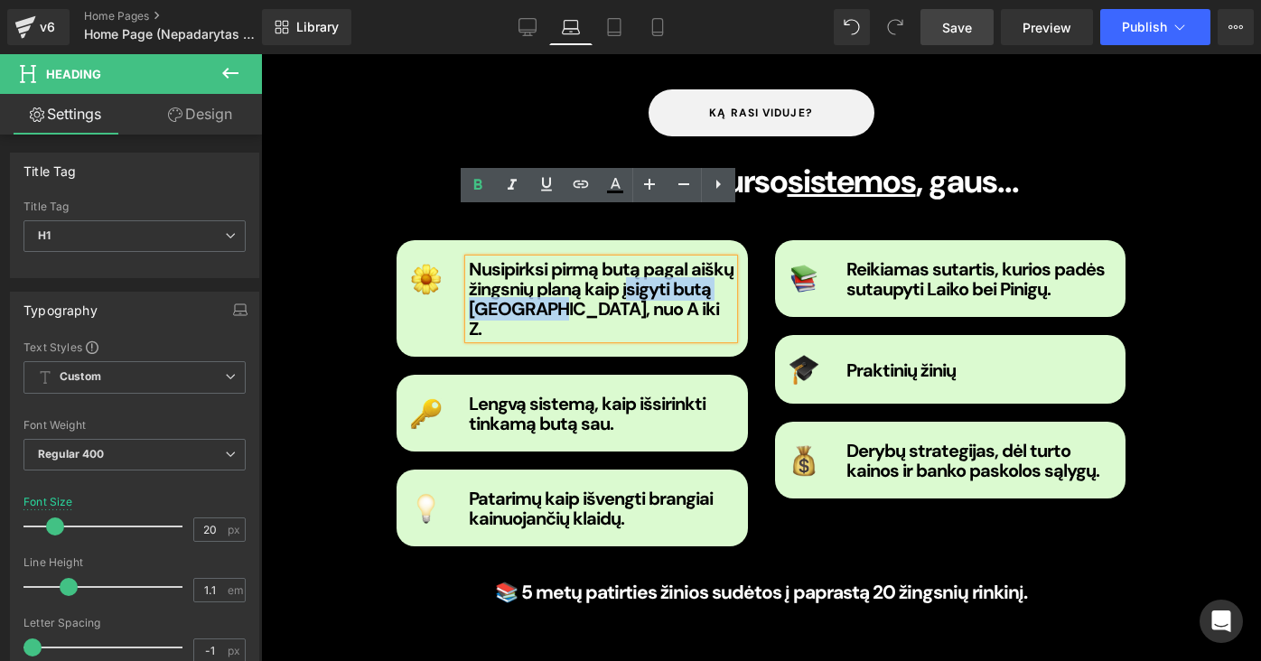
drag, startPoint x: 533, startPoint y: 257, endPoint x: 621, endPoint y: 236, distance: 91.1
click at [621, 257] on strong "Nusipirksi pirmą butą pagal aiškų žingsnių planą kaip įsigyti butą [GEOGRAPHIC_…" at bounding box center [601, 298] width 265 height 83
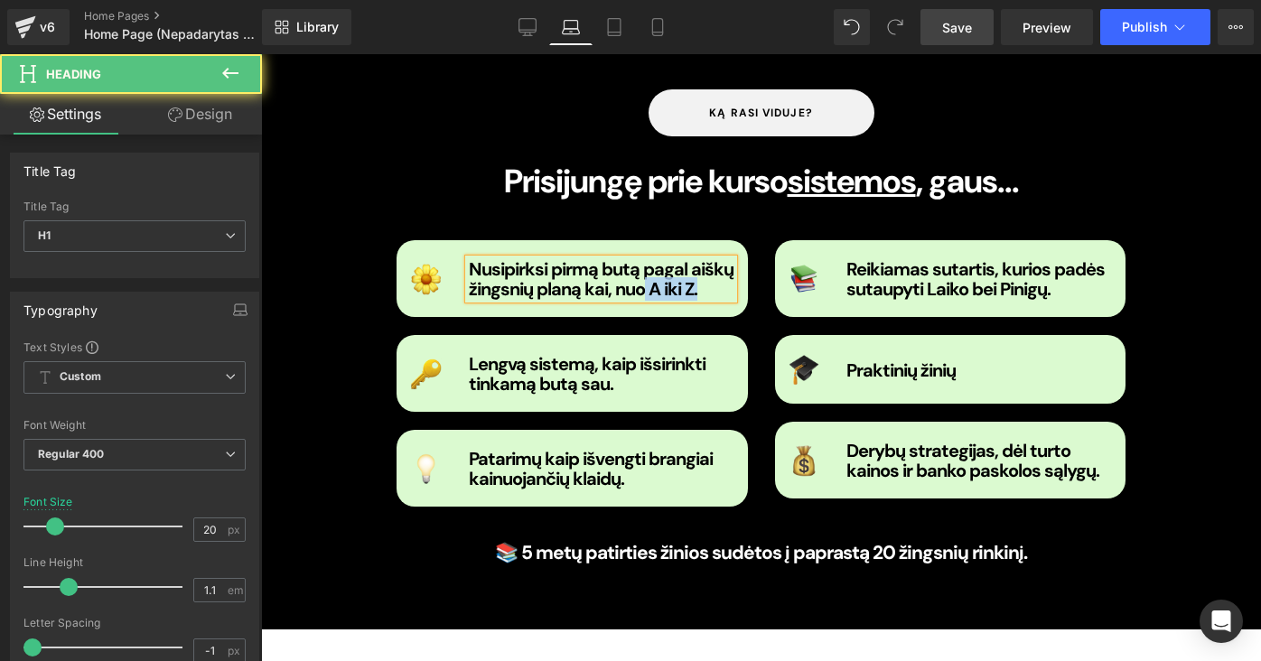
drag, startPoint x: 712, startPoint y: 243, endPoint x: 638, endPoint y: 232, distance: 74.8
click at [638, 259] on h1 "Nusipirksi pirmą butą pagal aiškų žingsnių planą kai, nuo A iki Z." at bounding box center [602, 279] width 266 height 40
click at [681, 257] on strong "Nusipirksi pirmą butą pagal aiškų žingsnių planą" at bounding box center [601, 278] width 265 height 43
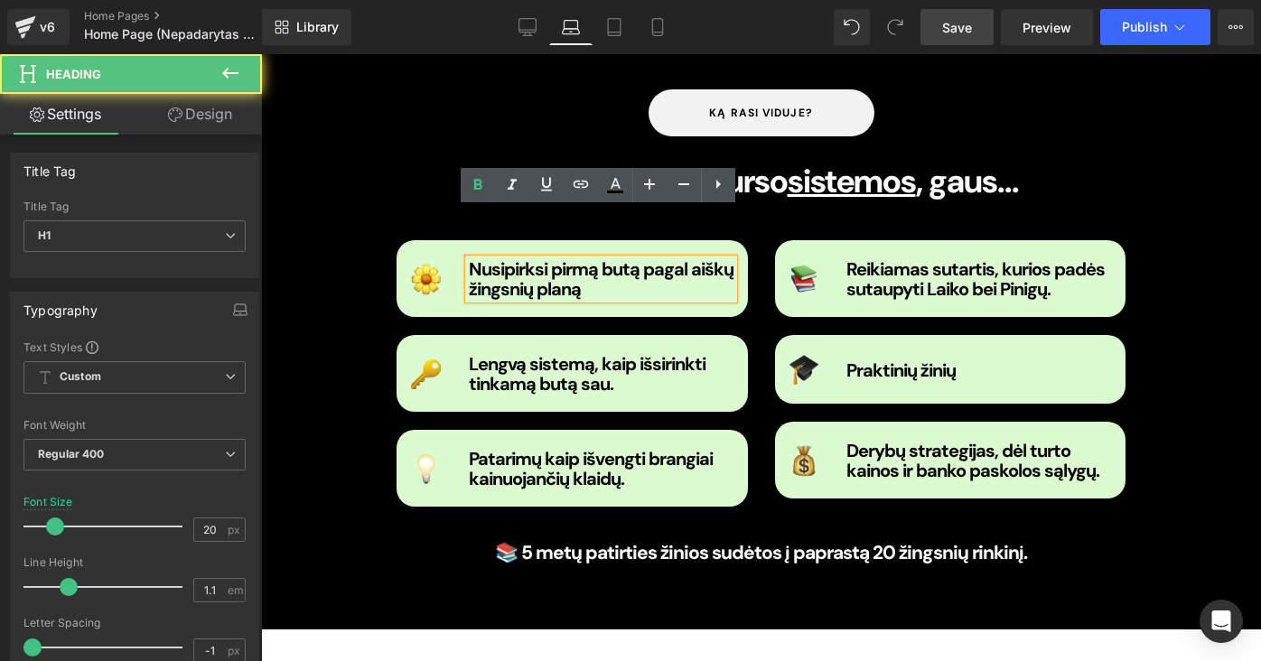
click at [728, 259] on h1 "Nusipirksi pirmą butą pagal aiškų žingsnių planą" at bounding box center [602, 279] width 266 height 40
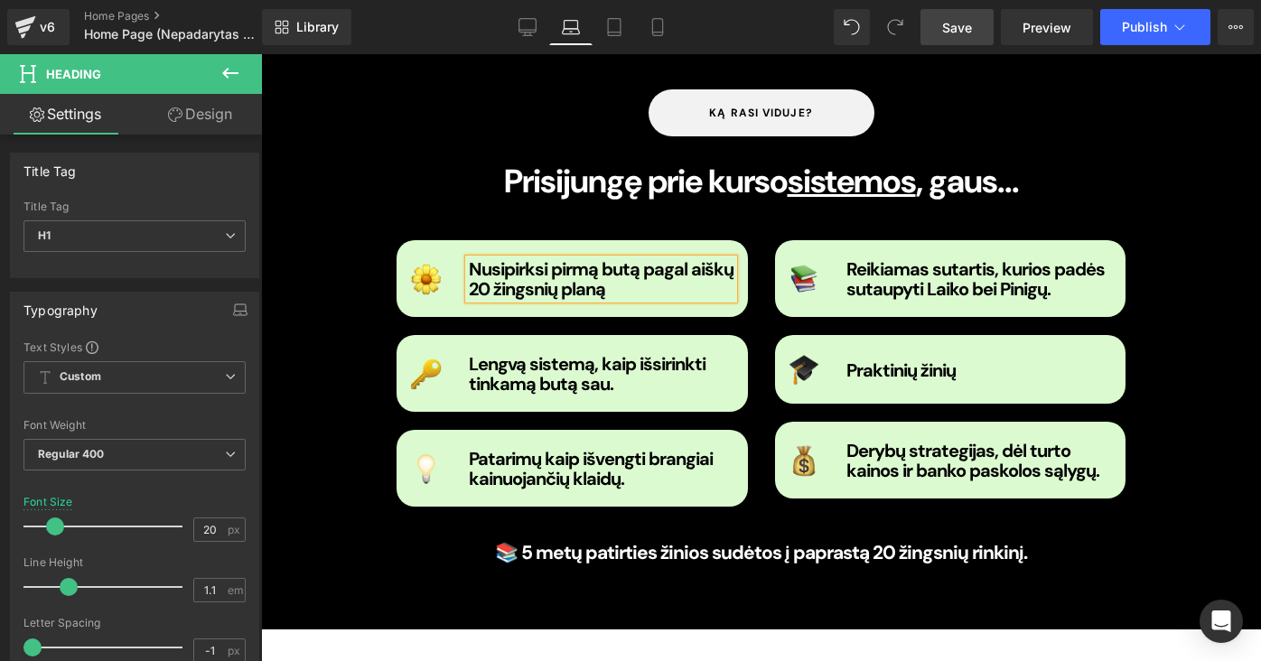
click at [613, 259] on h1 "Nusipirksi pirmą butą pagal aiškų 20 žingsnių planą" at bounding box center [602, 279] width 266 height 40
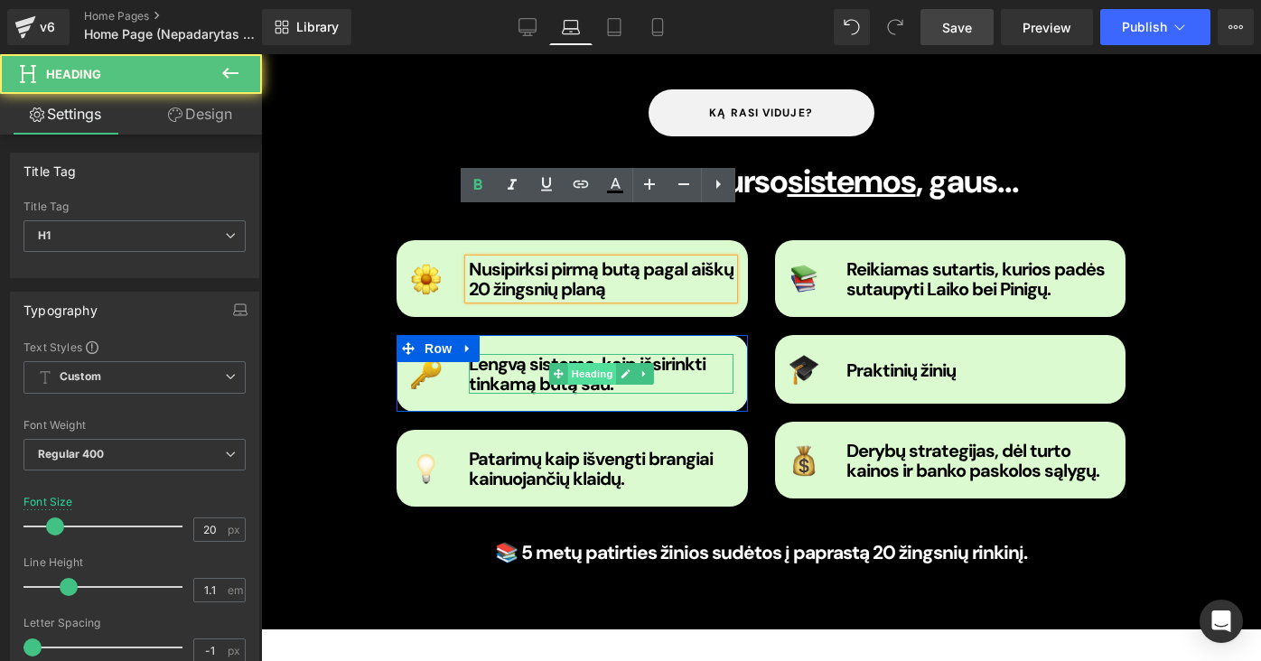
drag, startPoint x: 603, startPoint y: 277, endPoint x: 598, endPoint y: 328, distance: 50.9
click at [598, 354] on div "Lengvą sistemą, kaip išsirinkti tinkamą butą sau. Heading" at bounding box center [602, 374] width 266 height 40
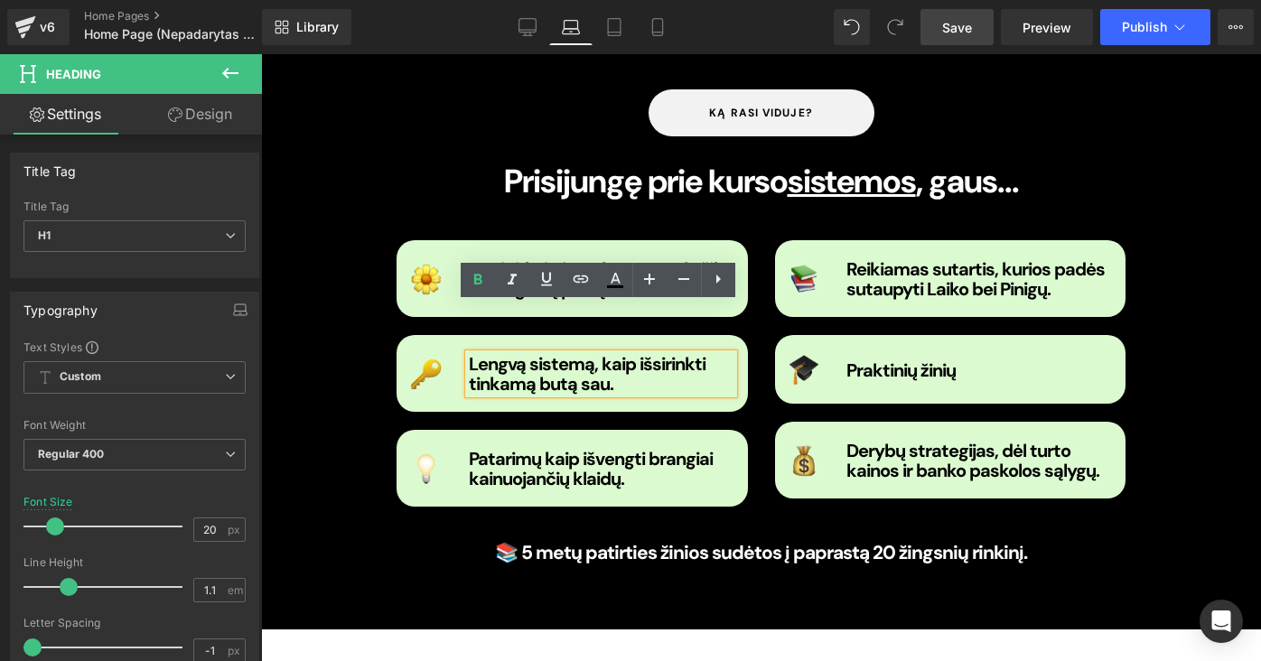
drag, startPoint x: 630, startPoint y: 337, endPoint x: 473, endPoint y: 313, distance: 158.0
click at [473, 354] on h1 "Lengvą sistemą, kaip išsirinkti tinkamą butą sau." at bounding box center [602, 374] width 266 height 40
click at [468, 338] on link at bounding box center [461, 349] width 19 height 22
click at [473, 352] on strong "Lengvą sistemą, kaip išsirinkti tinkamą butą sau." at bounding box center [587, 373] width 237 height 43
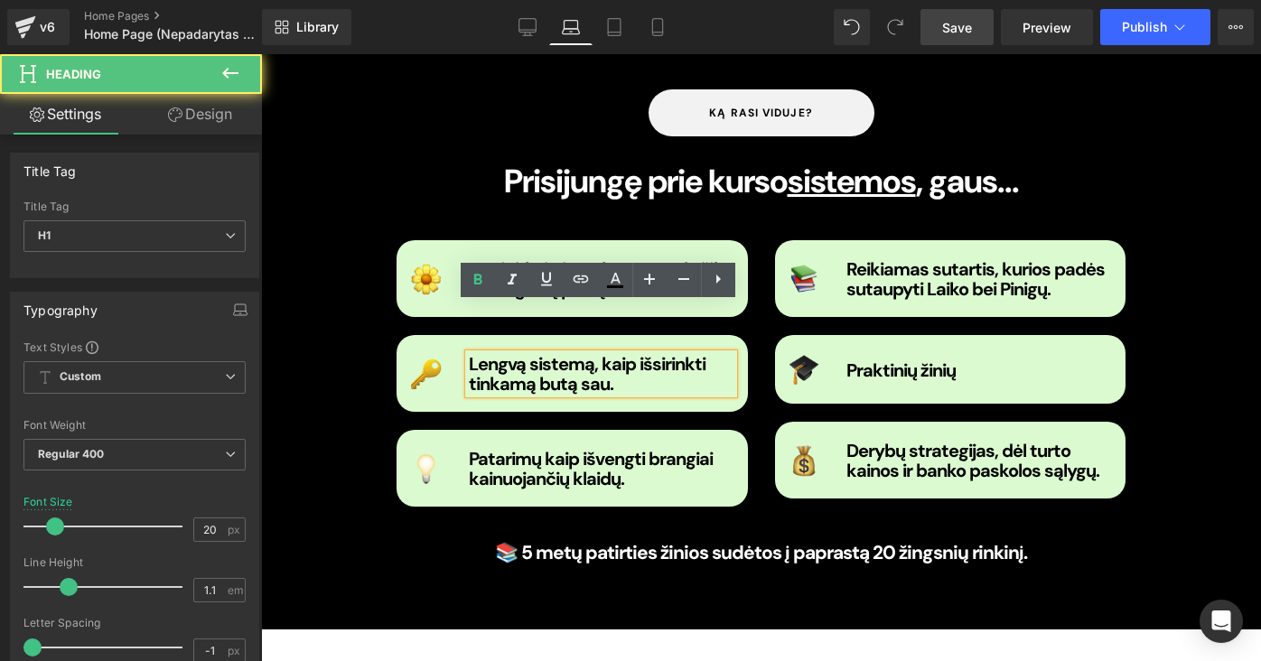
click at [469, 352] on strong "Lengvą sistemą, kaip išsirinkti tinkamą butą sau." at bounding box center [587, 373] width 237 height 43
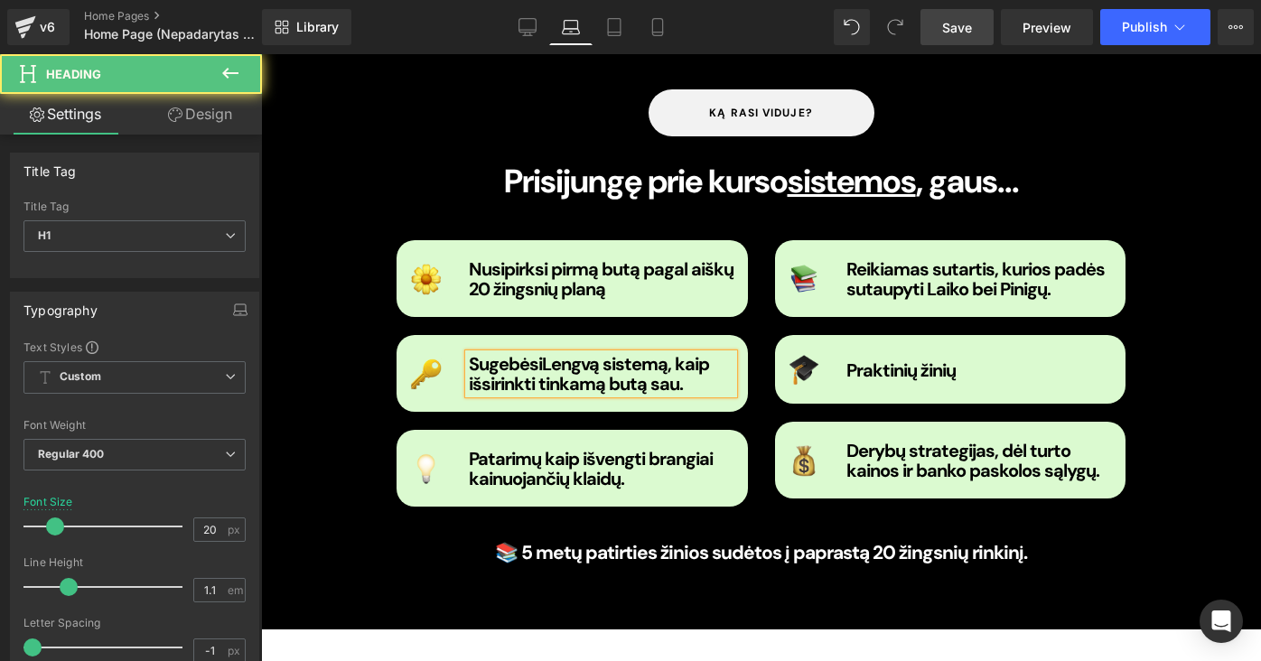
click at [661, 352] on strong "SugebėsiLengvą sistemą, kaip išsirinkti tinkamą butą sau." at bounding box center [589, 373] width 240 height 43
click at [607, 352] on strong "Sugebėsi išsirinkti tinkamą butą sau." at bounding box center [596, 373] width 255 height 43
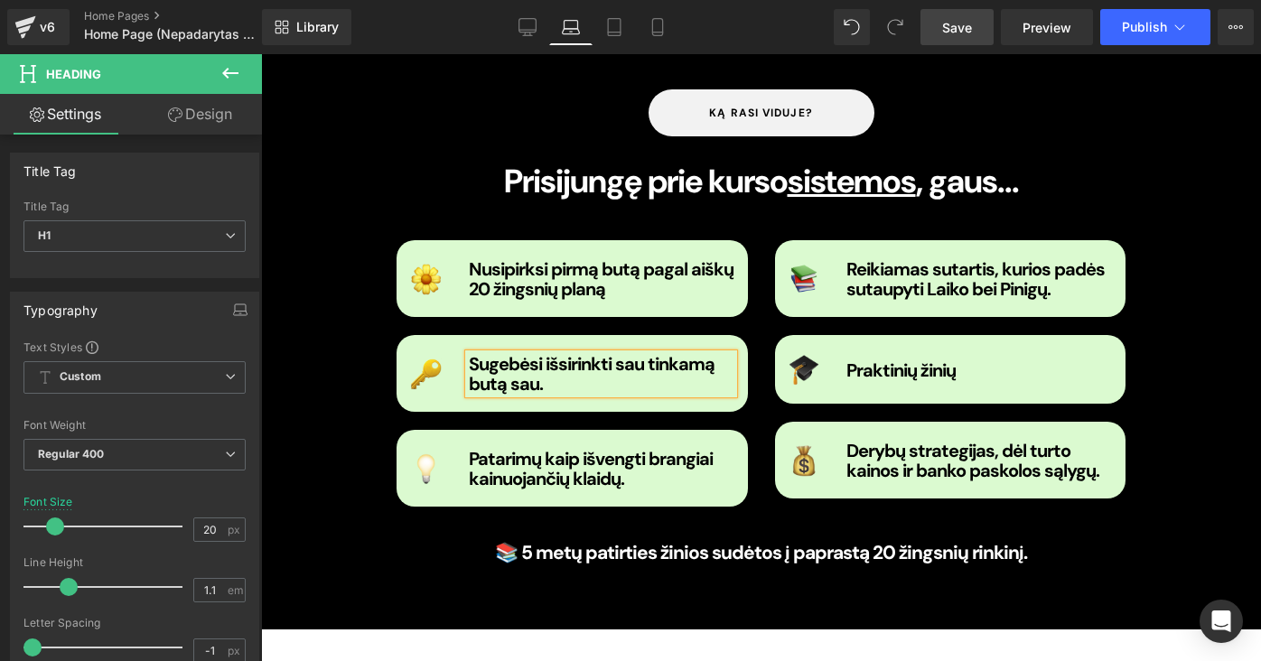
click at [594, 354] on h1 "Sugebėsi išsirinkti sau tinkamą butą sau." at bounding box center [602, 374] width 266 height 40
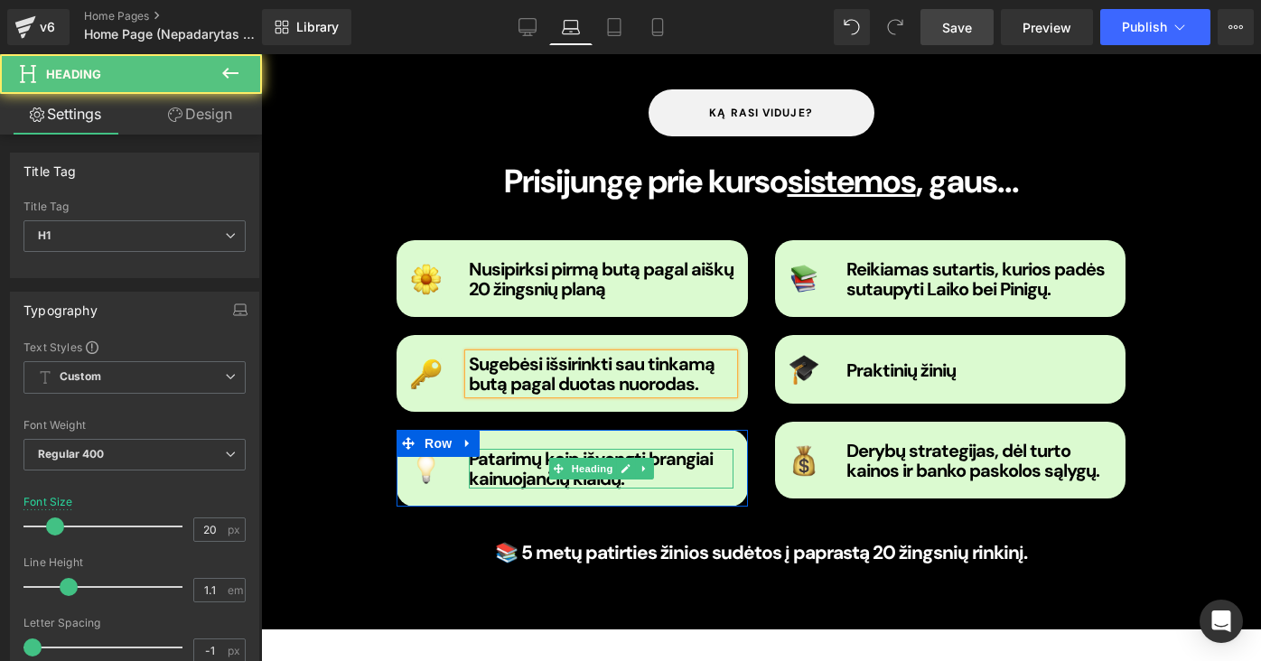
click at [611, 447] on b "Patarimų kaip išvengti brangiai kainuojančių klaidų." at bounding box center [591, 468] width 244 height 43
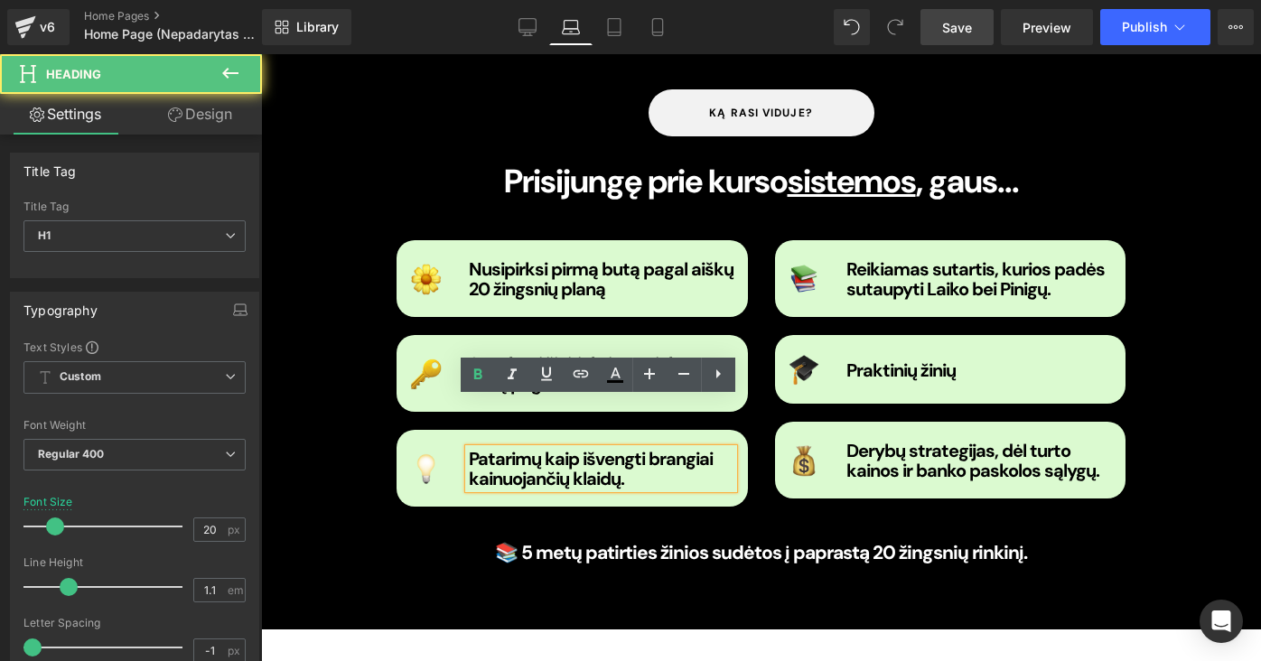
click at [610, 447] on b "Patarimų kaip išvengti brangiai kainuojančių klaidų." at bounding box center [591, 468] width 244 height 43
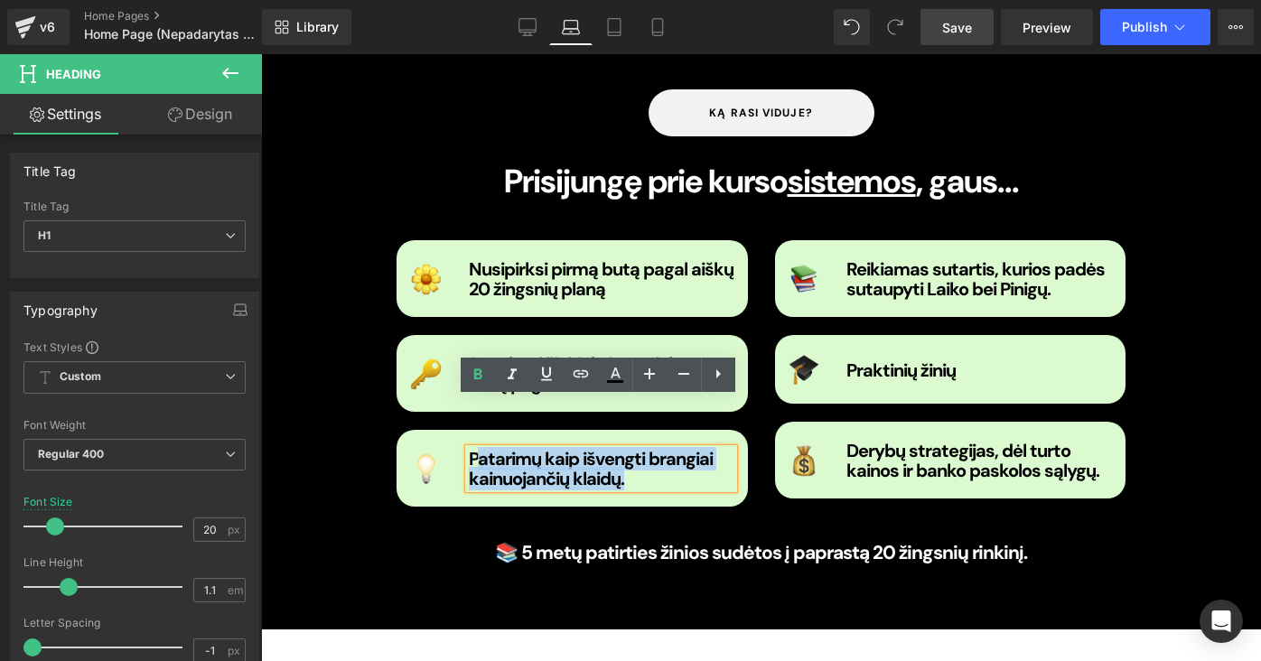
drag, startPoint x: 646, startPoint y: 432, endPoint x: 471, endPoint y: 409, distance: 175.8
click at [471, 449] on h1 "Patarimų kaip išvengti brangiai kainuojančių klaidų." at bounding box center [602, 469] width 266 height 40
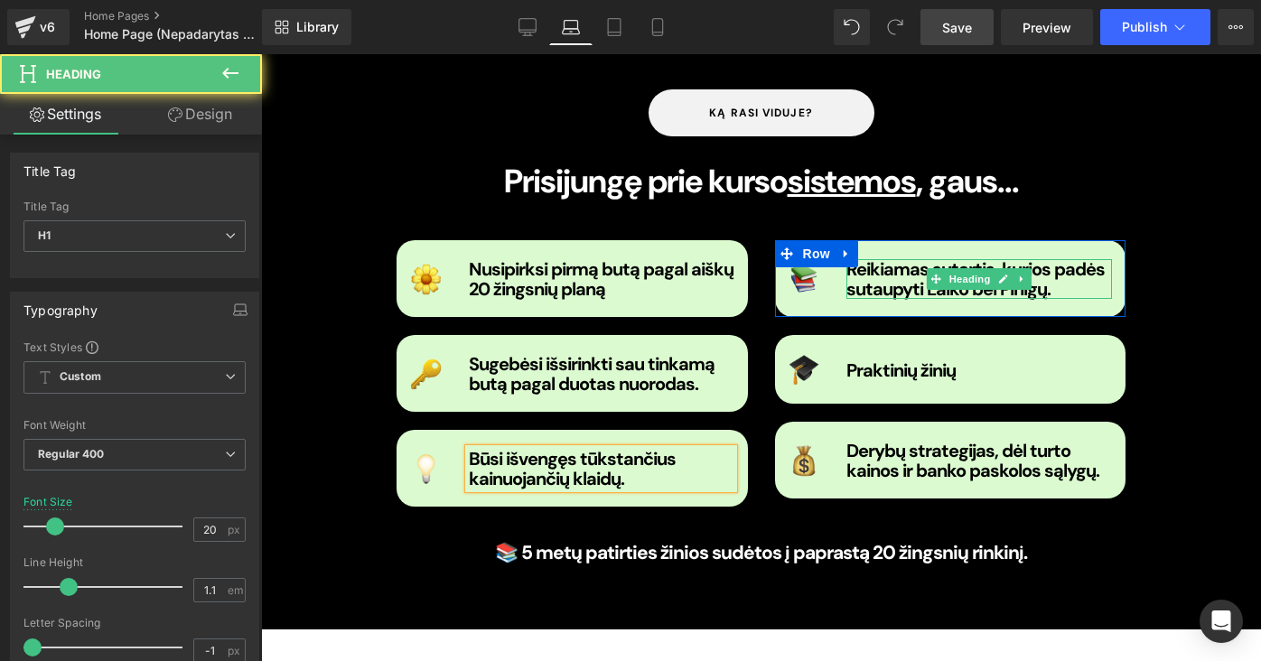
click at [890, 257] on strong "Reikiamas sutartis, kurios padės sutaupyti Laiko bei Pinigų." at bounding box center [975, 278] width 258 height 43
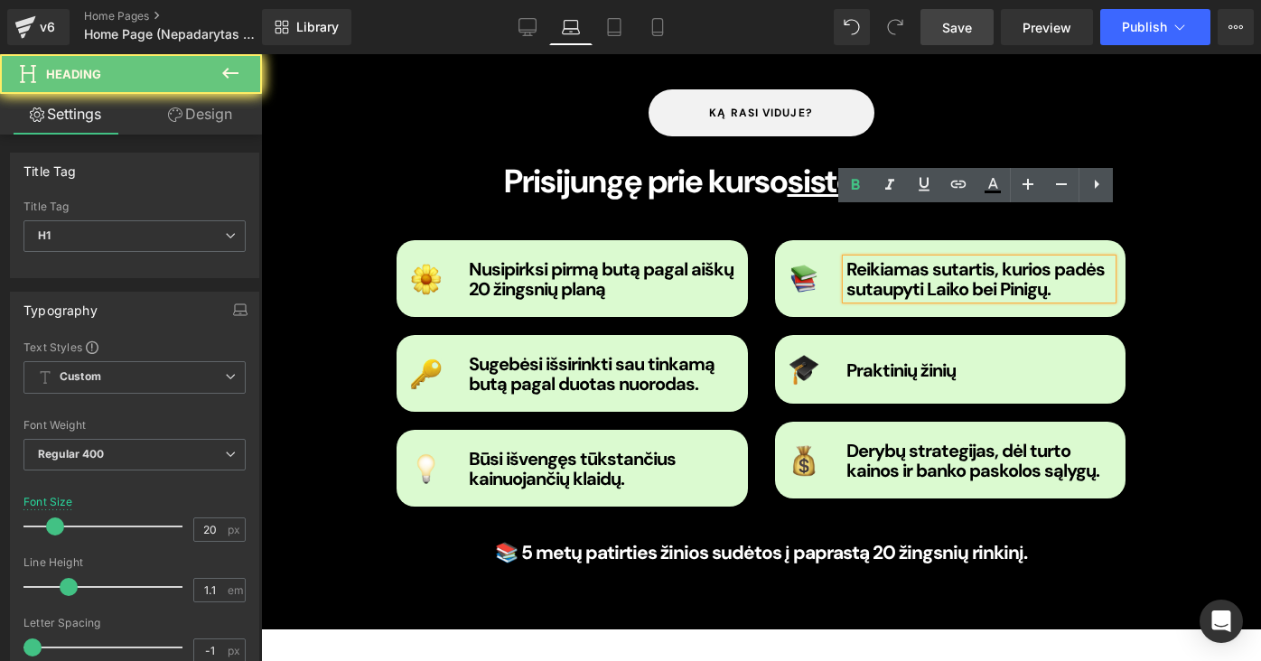
click at [848, 257] on strong "Reikiamas sutartis, kurios padės sutaupyti Laiko bei Pinigų." at bounding box center [975, 278] width 258 height 43
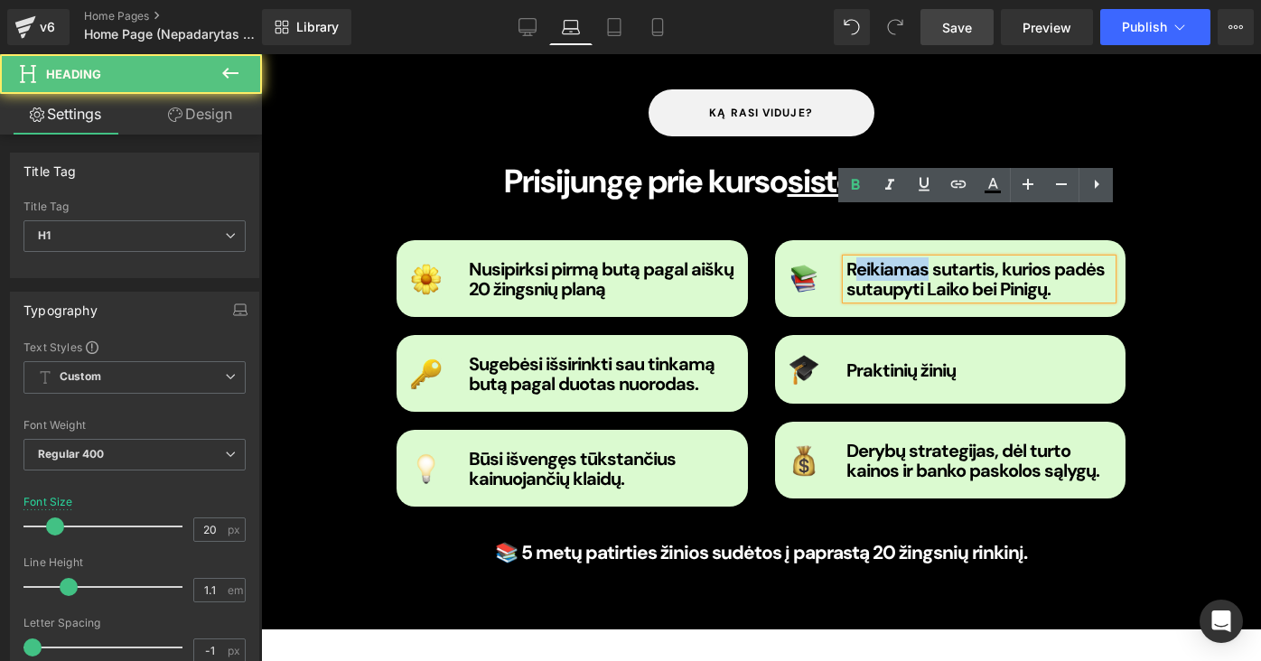
drag, startPoint x: 924, startPoint y: 222, endPoint x: 859, endPoint y: 217, distance: 65.3
click at [859, 257] on strong "Reikiamas sutartis, kurios padės sutaupyti Laiko bei Pinigų." at bounding box center [975, 278] width 258 height 43
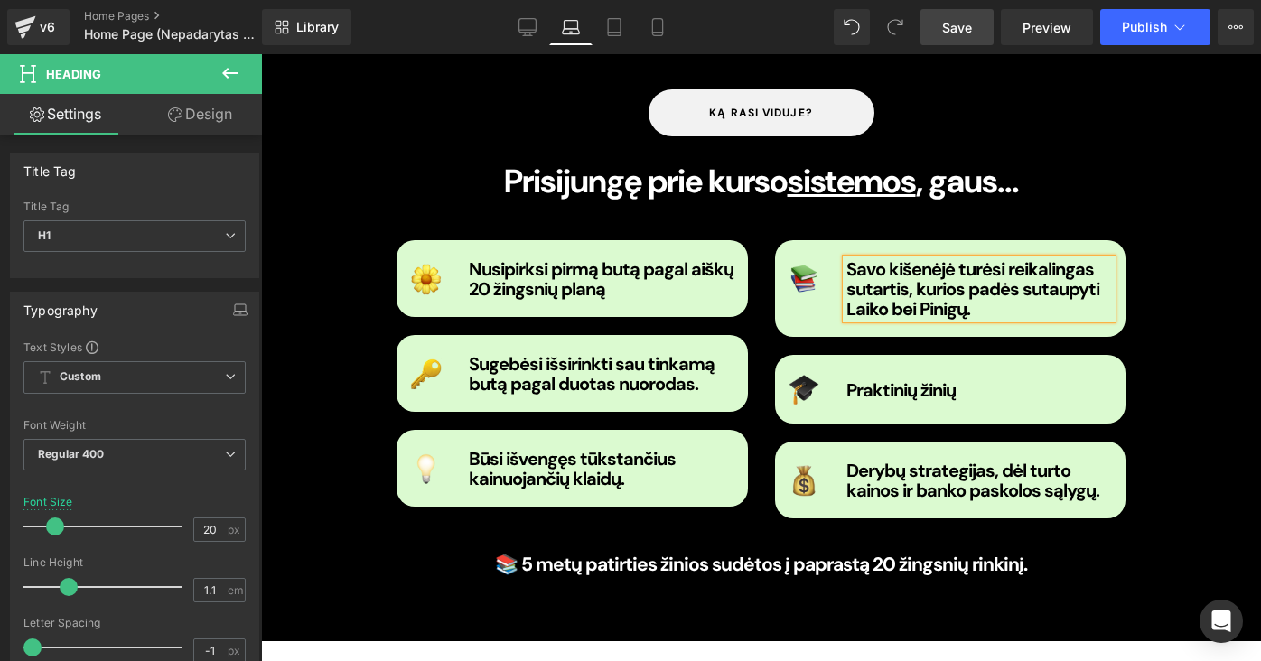
click at [992, 267] on h1 "Savo kišenėjė turėsi reikalingas sutartis, kurios padės sutaupyti Laiko bei Pin…" at bounding box center [979, 289] width 266 height 60
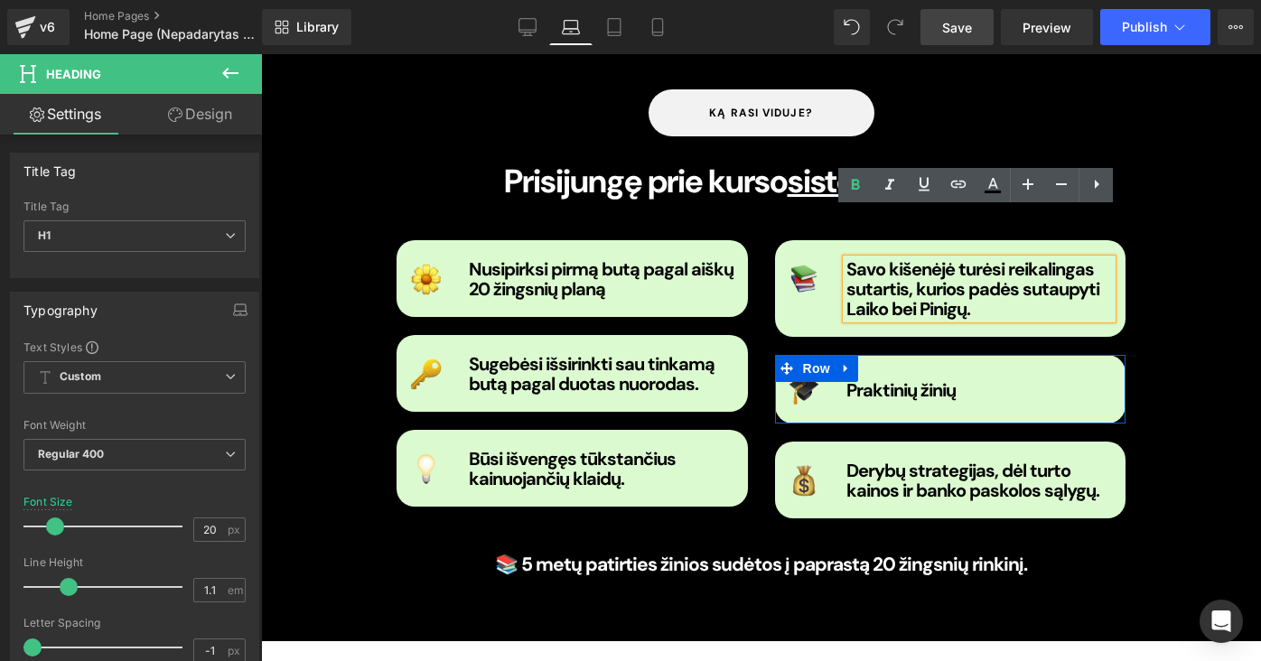
click at [971, 374] on div "Praktinių žinių Heading" at bounding box center [979, 390] width 293 height 32
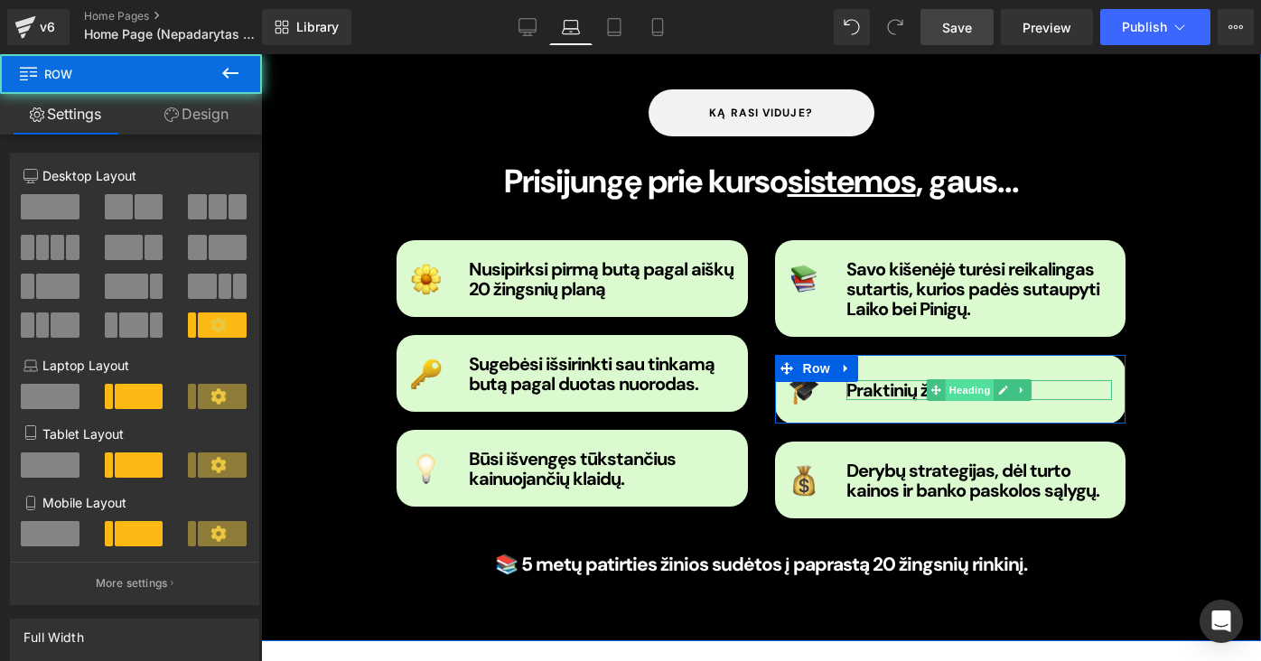
click at [973, 379] on span "Heading" at bounding box center [970, 390] width 49 height 22
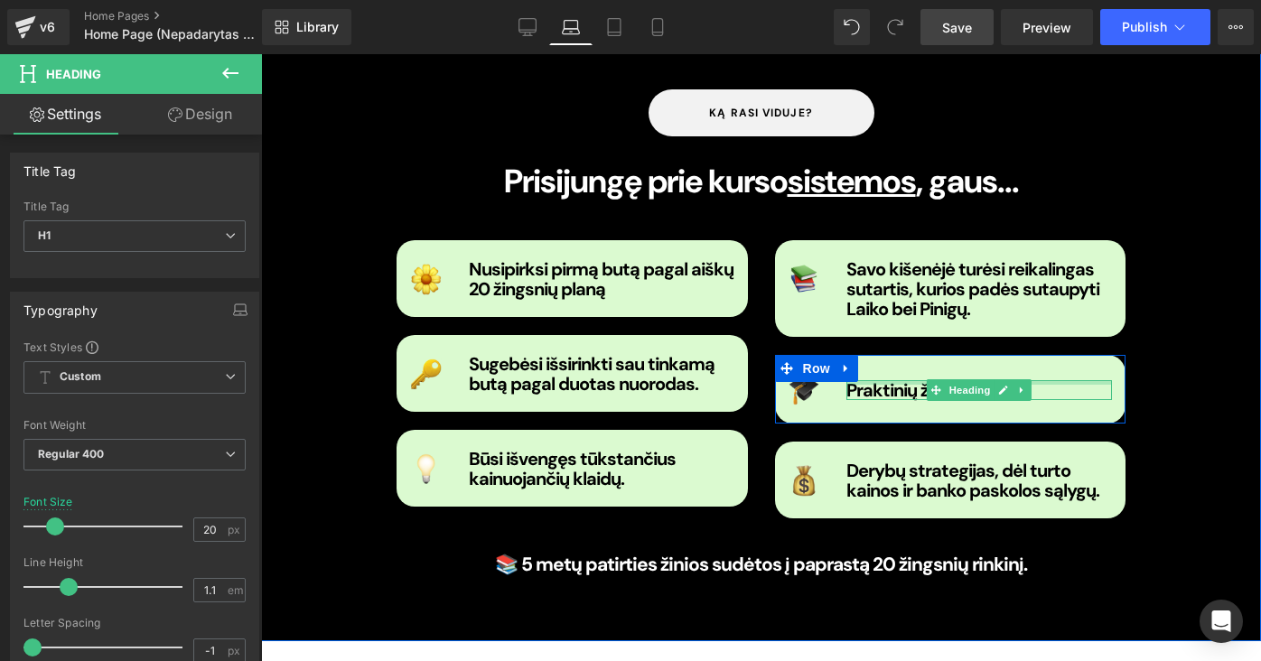
click at [889, 380] on div at bounding box center [979, 382] width 266 height 5
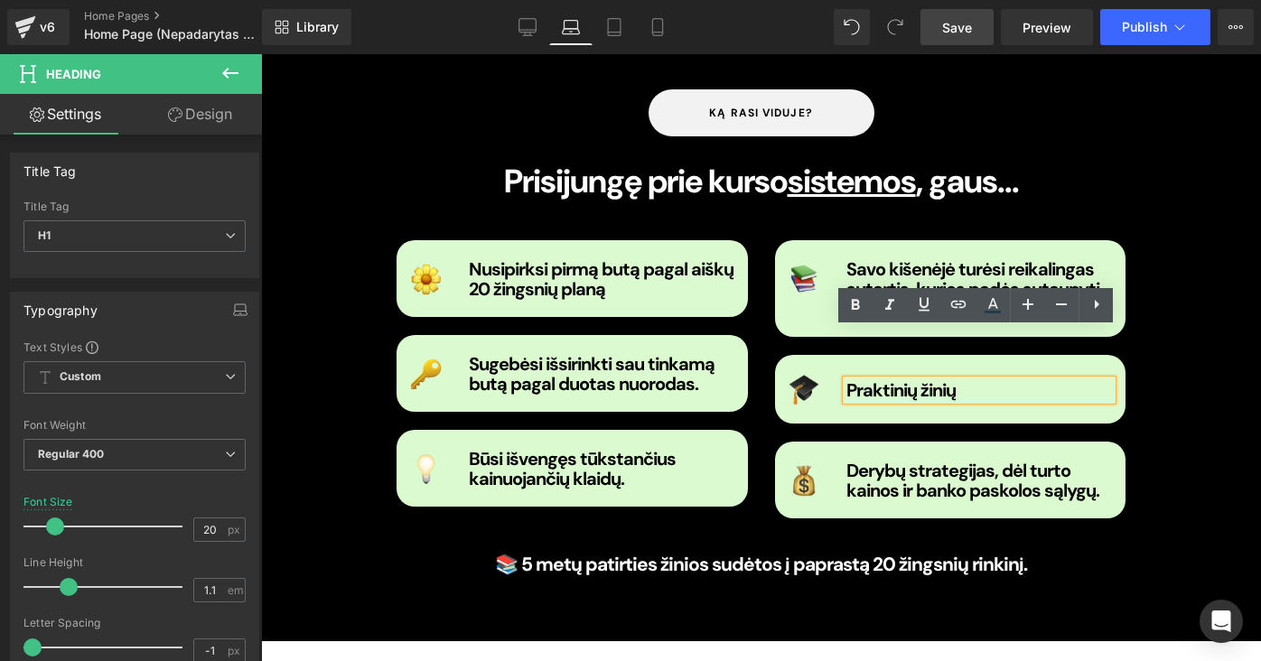
click at [909, 378] on b "Praktinių žinių" at bounding box center [900, 389] width 109 height 23
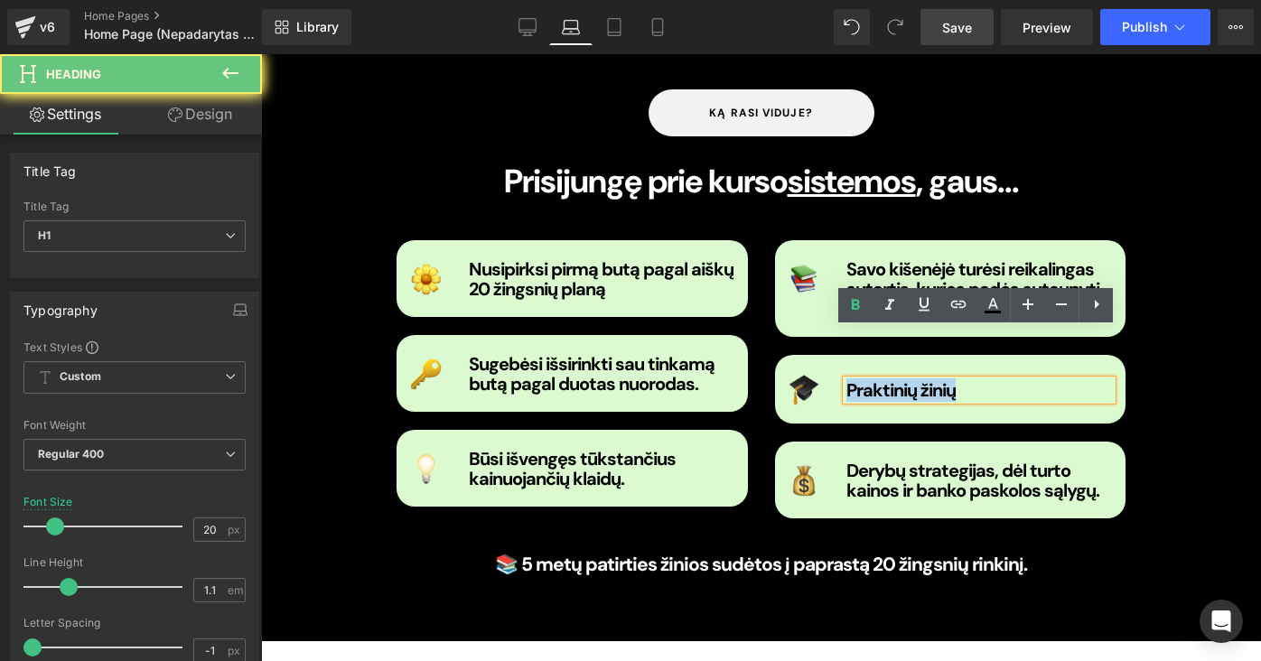
drag, startPoint x: 961, startPoint y: 345, endPoint x: 821, endPoint y: 342, distance: 140.0
click at [821, 355] on div "Image Praktinių žinių Heading Row" at bounding box center [950, 389] width 351 height 69
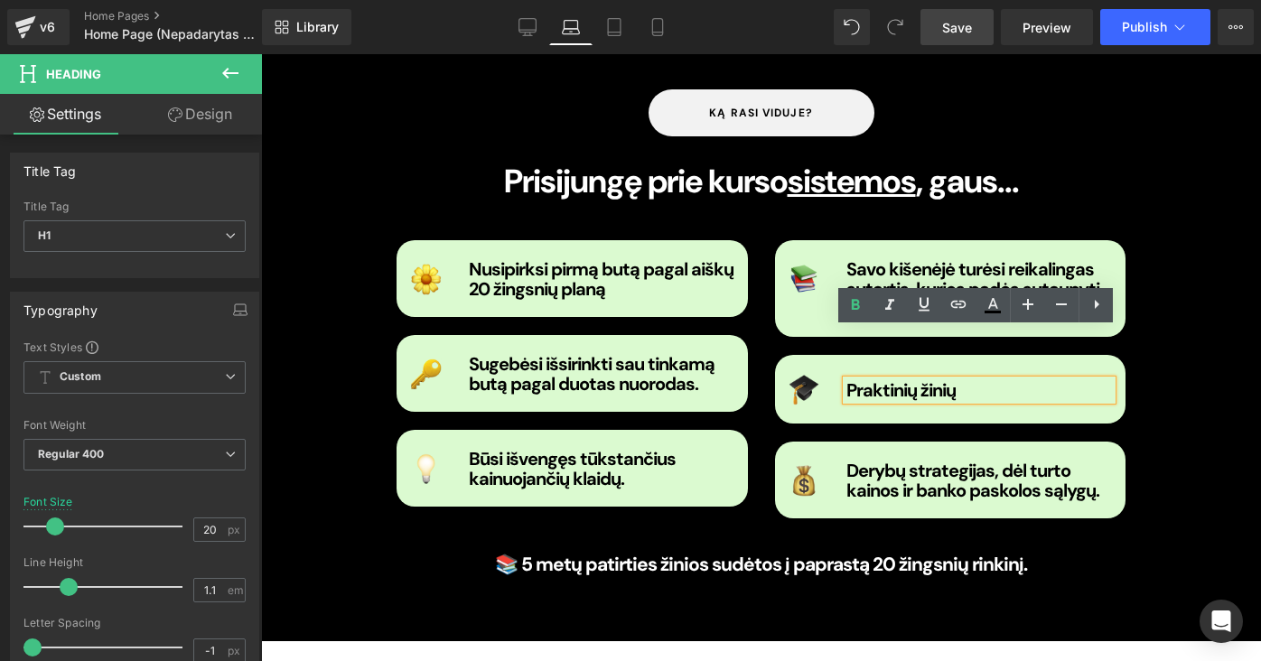
click at [854, 378] on b "Praktinių žinių" at bounding box center [900, 389] width 109 height 23
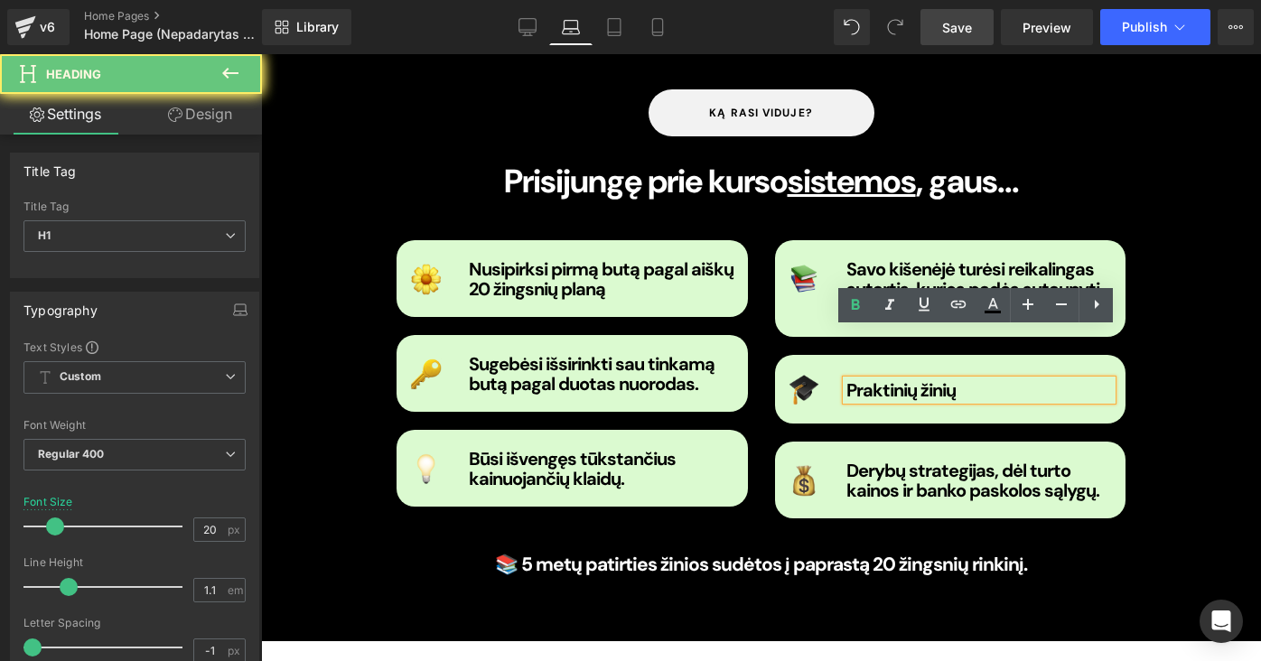
click at [848, 378] on b "Praktinių žinių" at bounding box center [900, 389] width 109 height 23
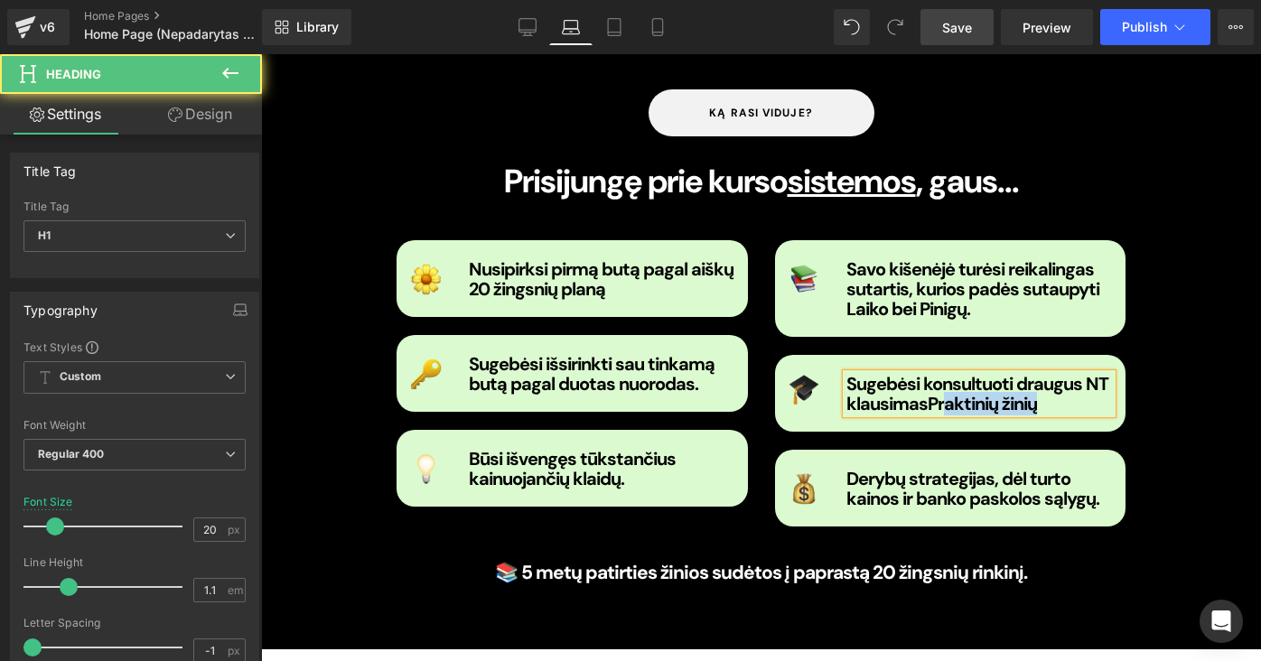
drag, startPoint x: 1050, startPoint y: 366, endPoint x: 938, endPoint y: 349, distance: 114.2
click at [938, 374] on div "Sugebėsi konsultuoti draugus NT klausimasPraktinių žinių" at bounding box center [979, 394] width 266 height 40
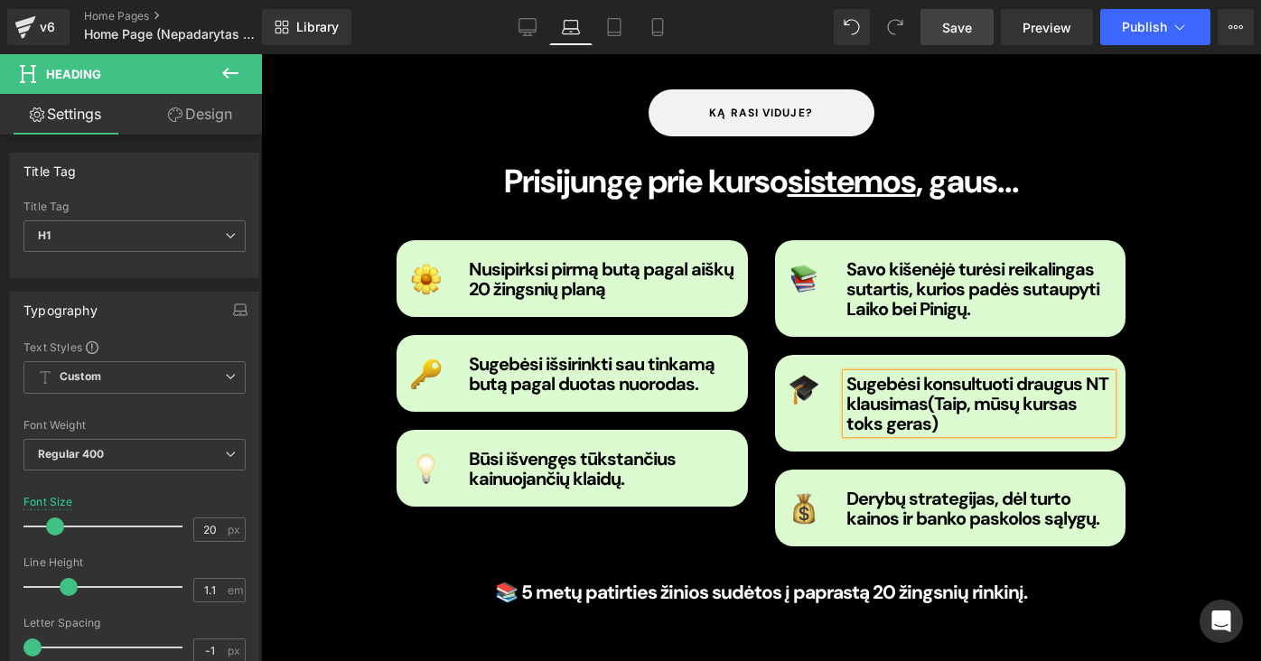
click at [921, 372] on b "Sugebėsi konsultuoti draugus NT klausimas(Taip, mūsų kursas toks geras)" at bounding box center [977, 403] width 262 height 63
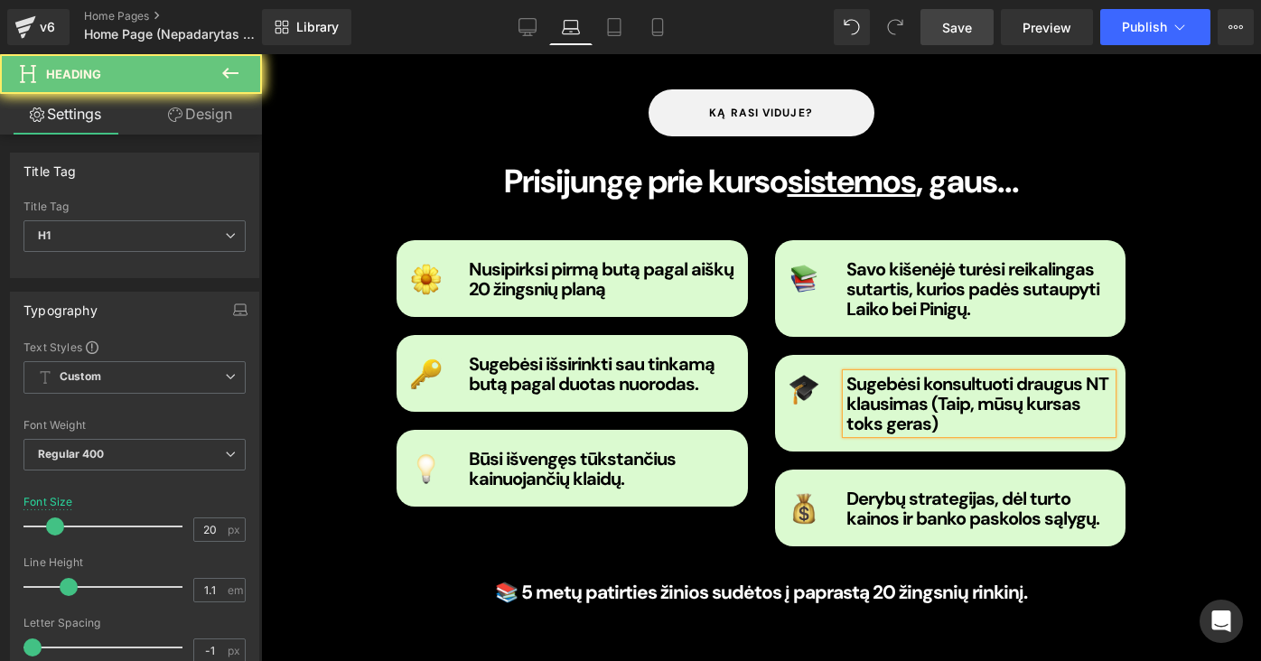
click at [935, 372] on b "Sugebėsi konsultuoti draugus NT klausimas (Taip, mūsų kursas toks geras)" at bounding box center [977, 403] width 262 height 63
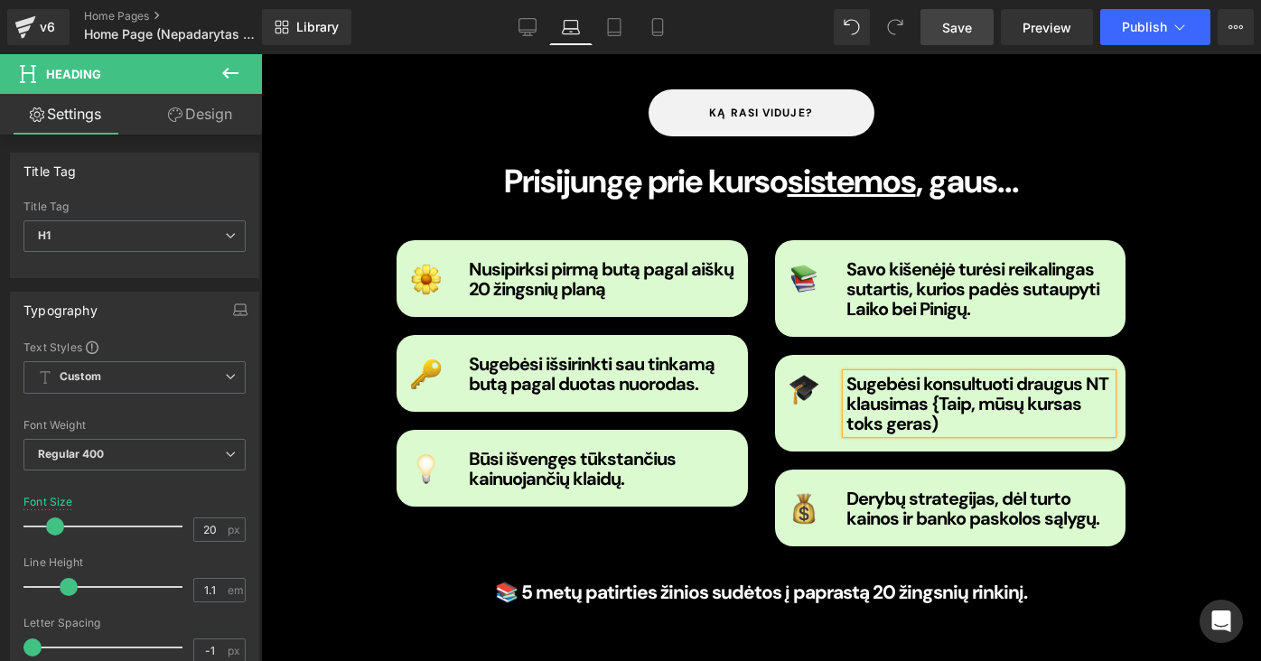
click at [937, 382] on h1 "Sugebėsi konsultuoti draugus NT klausimas {Taip, mūsų kursas toks geras)" at bounding box center [979, 404] width 266 height 60
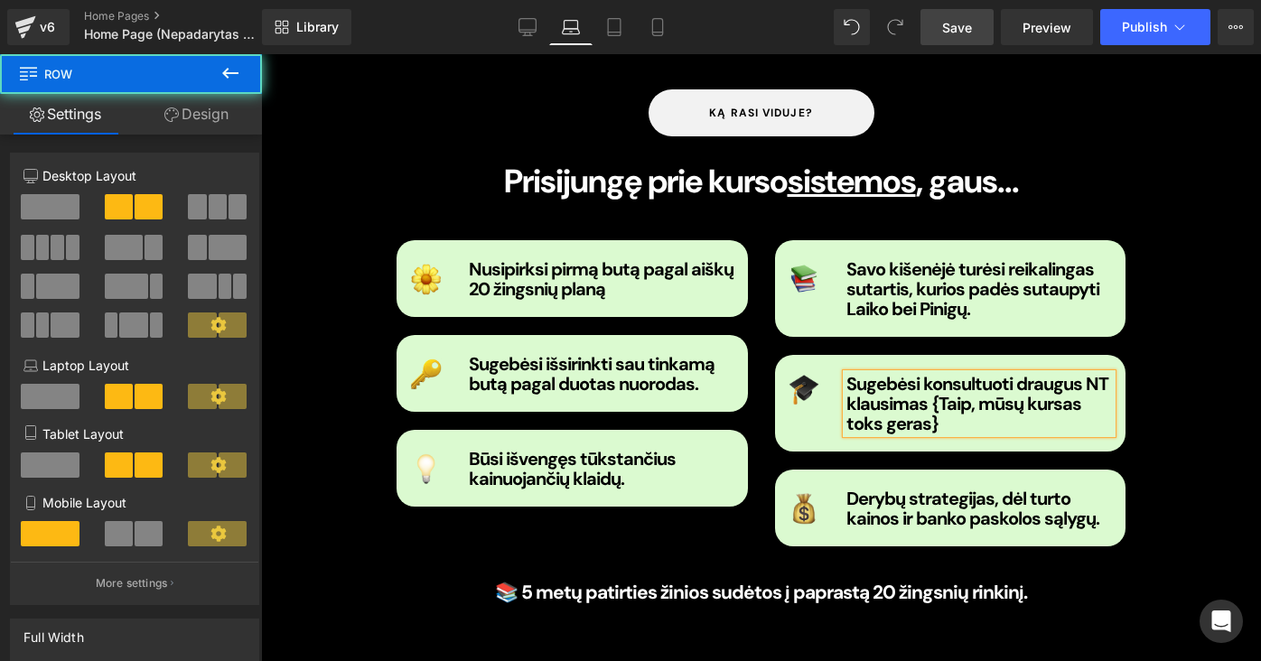
click at [1047, 416] on div "Image Savo kišenėjė turėsi reikalingas sutartis, kurios padės sutaupyti Laiko b…" at bounding box center [950, 393] width 378 height 306
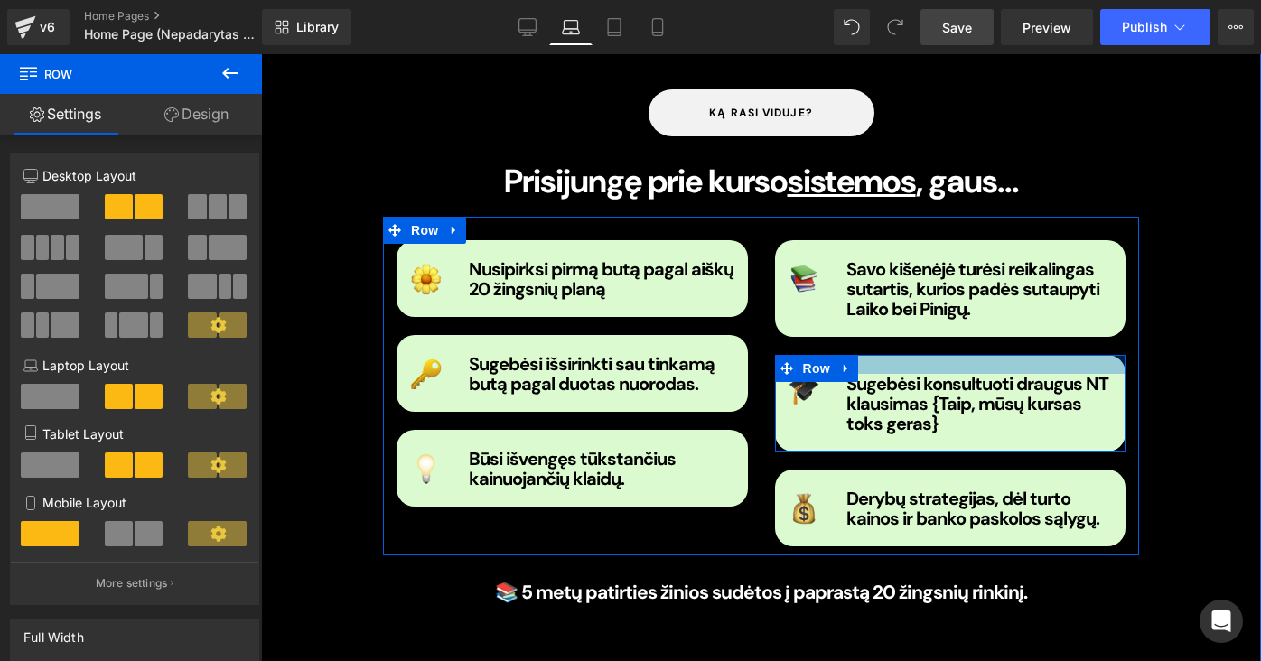
click at [1034, 355] on div at bounding box center [950, 364] width 351 height 19
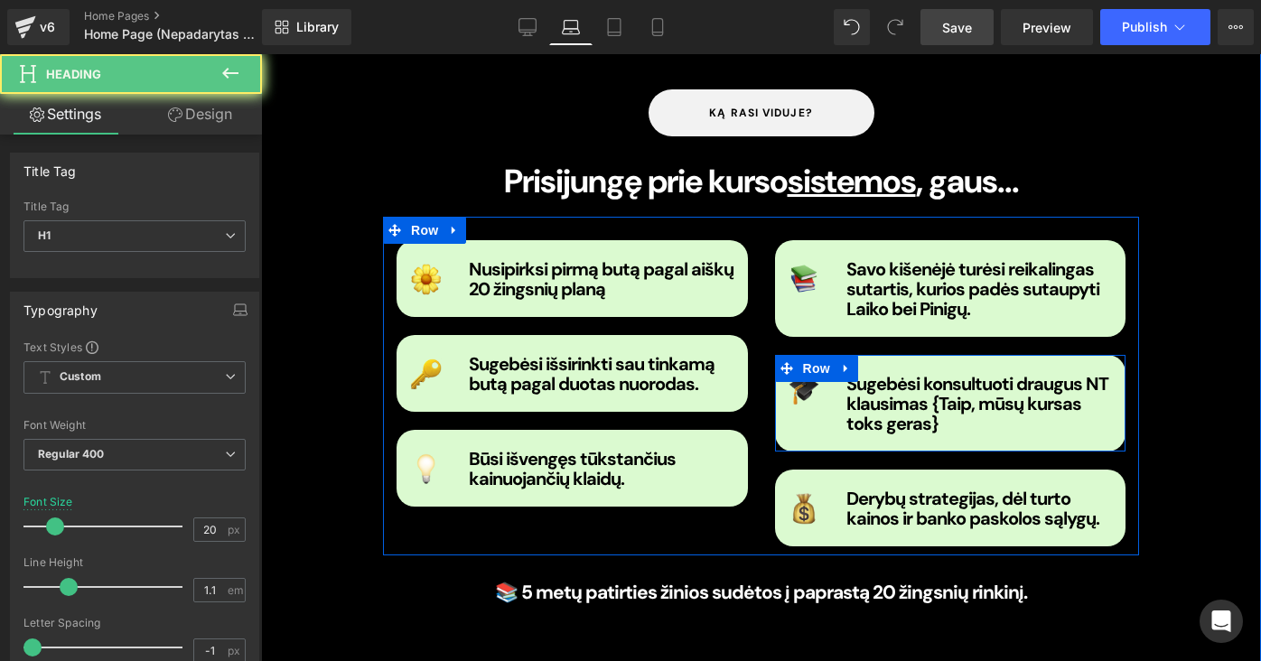
click at [1032, 372] on b "Sugebėsi konsultuoti draugus NT klausimas {Taip, mūsų kursas toks geras}" at bounding box center [977, 403] width 262 height 63
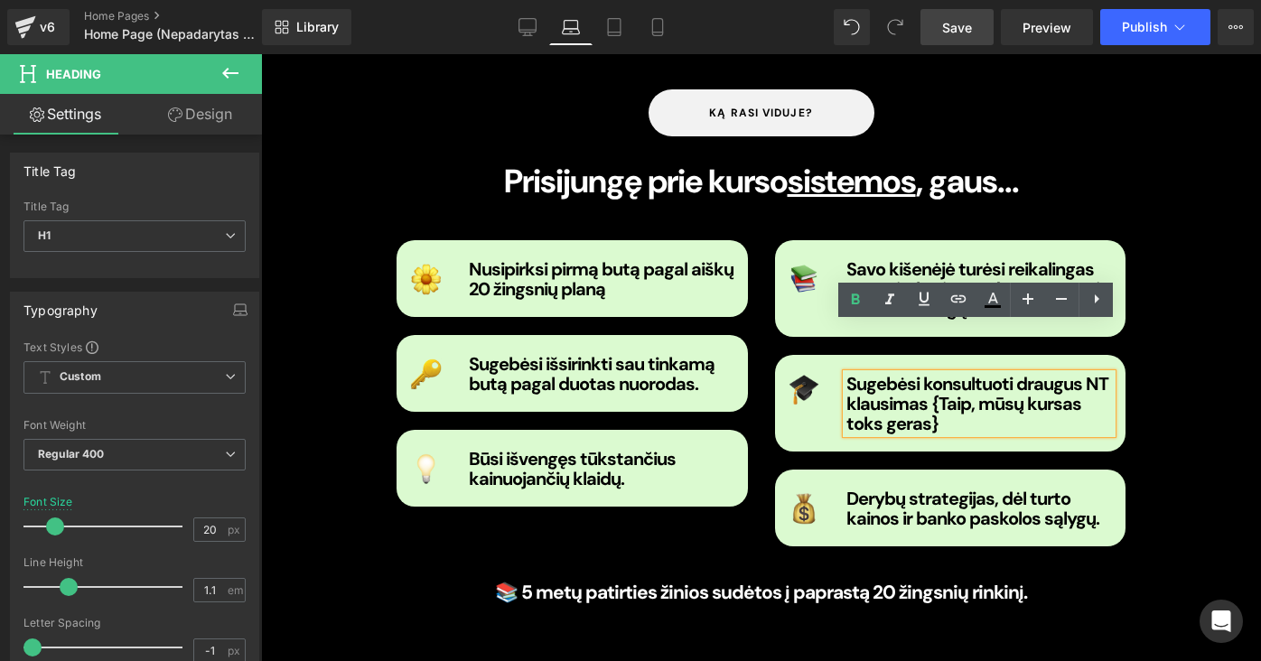
click at [919, 372] on b "Sugebėsi konsultuoti draugus NT klausimas {Taip, mūsų kursas toks geras}" at bounding box center [977, 403] width 262 height 63
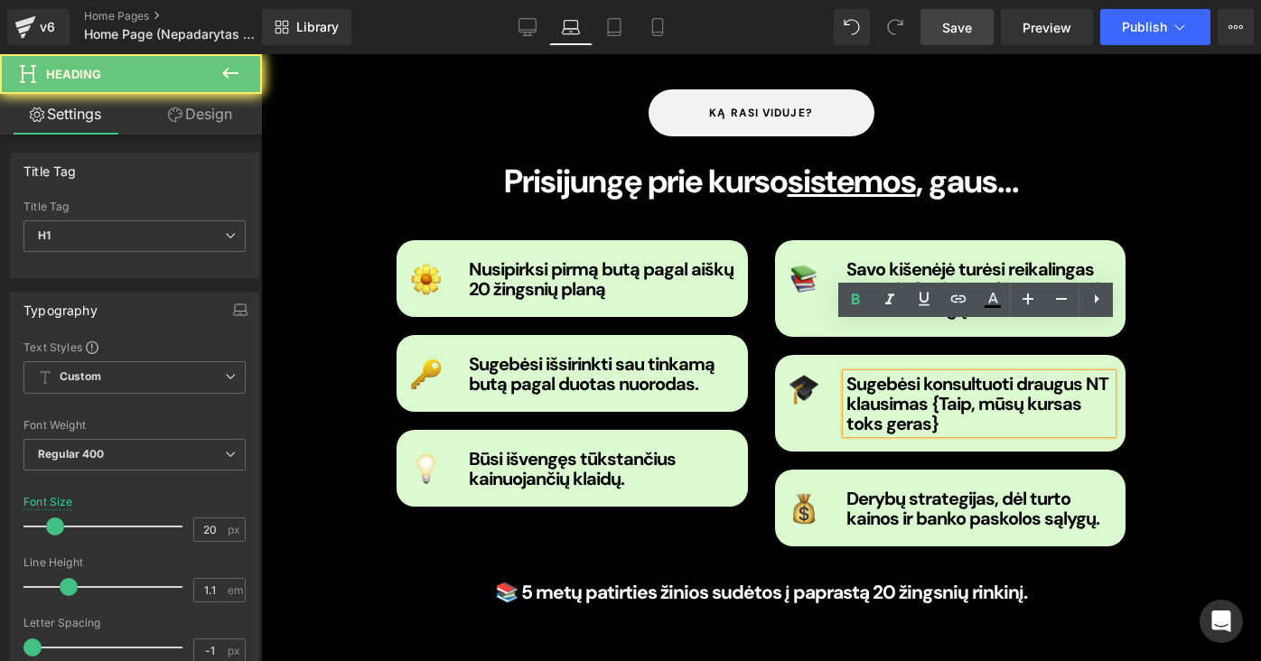
click at [914, 372] on b "Sugebėsi konsultuoti draugus NT klausimas {Taip, mūsų kursas toks geras}" at bounding box center [977, 403] width 262 height 63
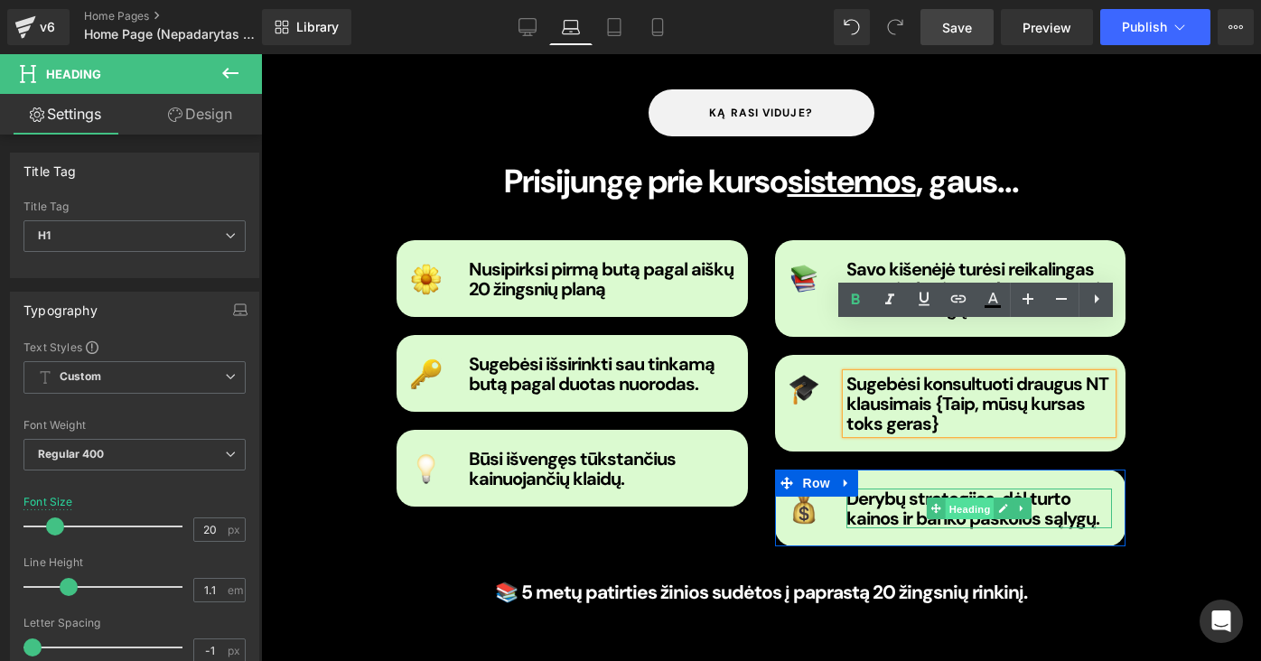
click at [968, 499] on span "Heading" at bounding box center [970, 510] width 49 height 22
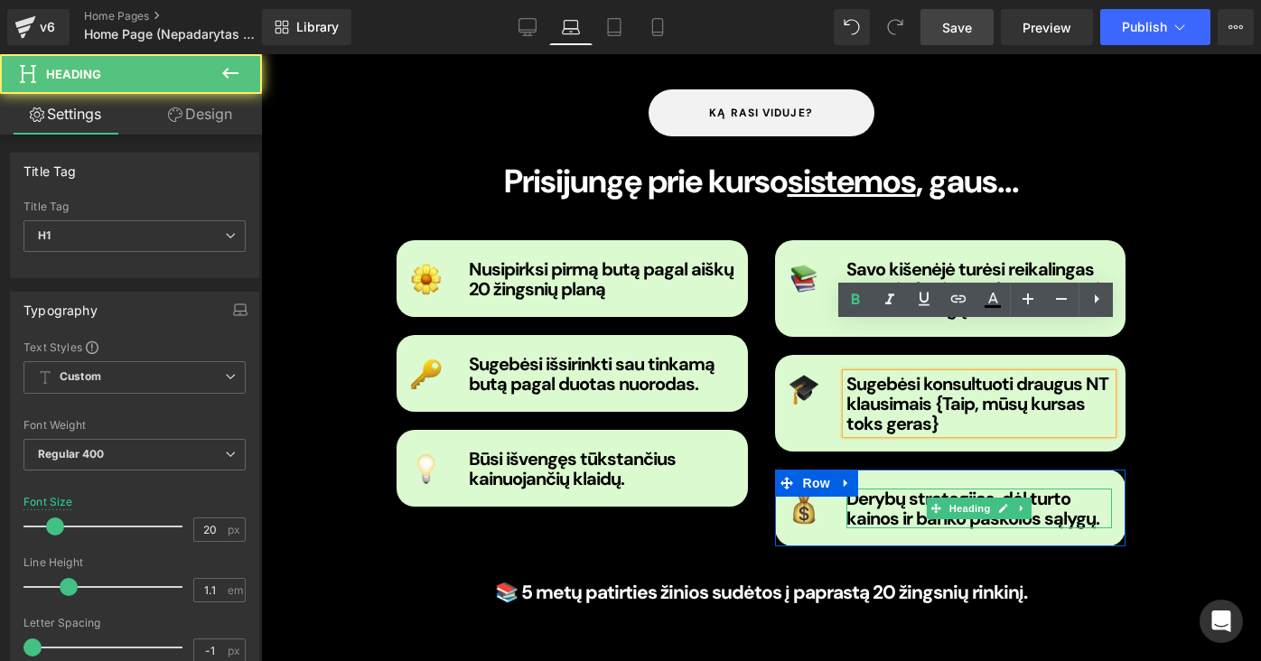
click at [855, 487] on strong "Derybų strategijas, dėl turto kainos ir banko paskolos sąlygų." at bounding box center [972, 508] width 253 height 43
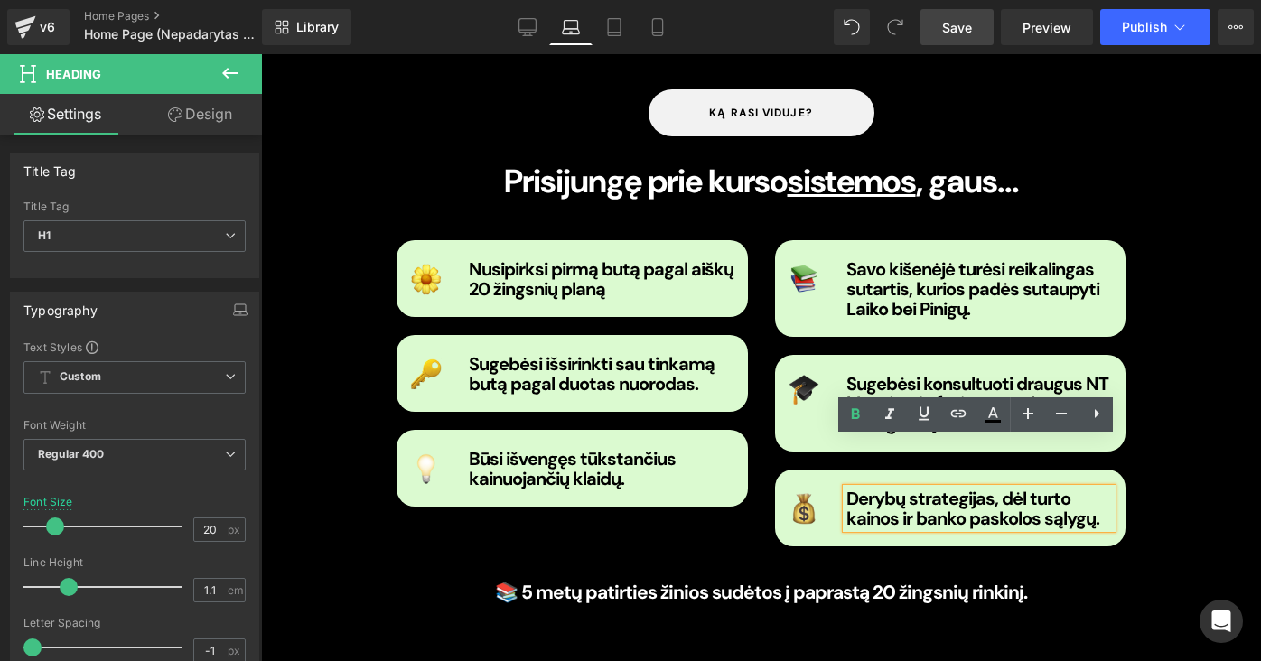
click at [920, 487] on strong "Derybų strategijas, dėl turto kainos ir banko paskolos sąlygų." at bounding box center [972, 508] width 253 height 43
click at [846, 489] on div "Derybų strategijas, dėl turto kainos ir banko paskolos sąlygų." at bounding box center [979, 509] width 266 height 40
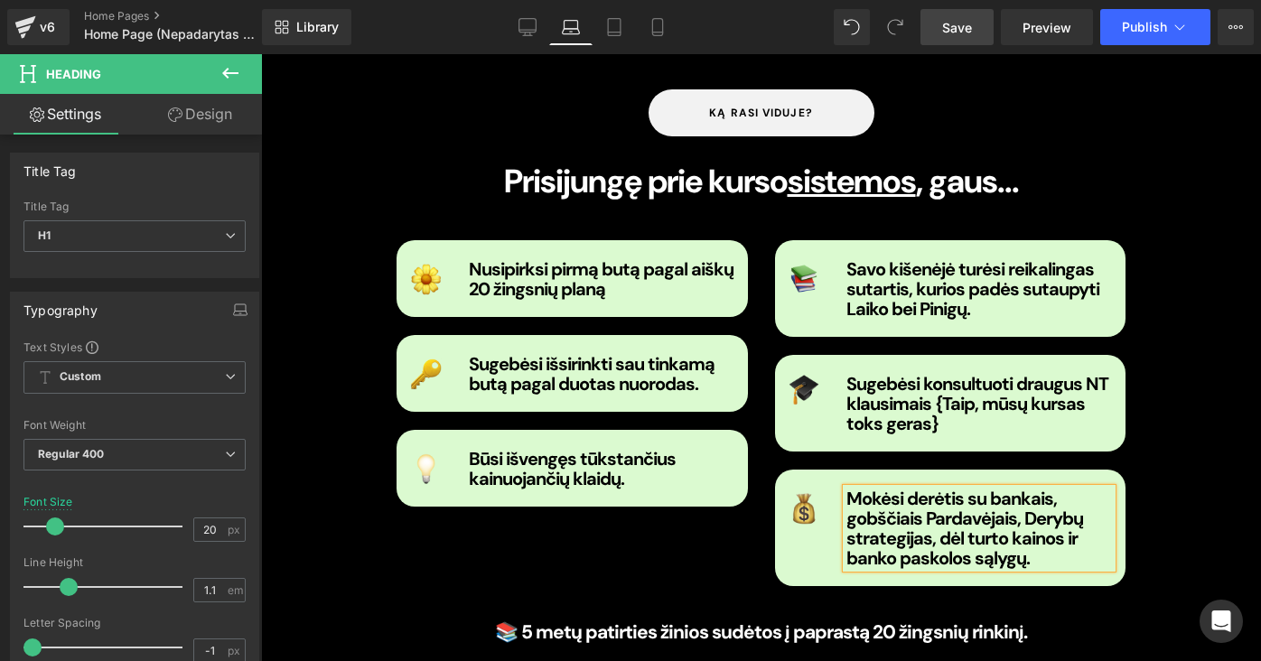
click at [931, 487] on strong "Mokėsi derėtis su bankais, gobščiais Pardavėjais, Derybų strategijas, dėl turto…" at bounding box center [964, 528] width 237 height 83
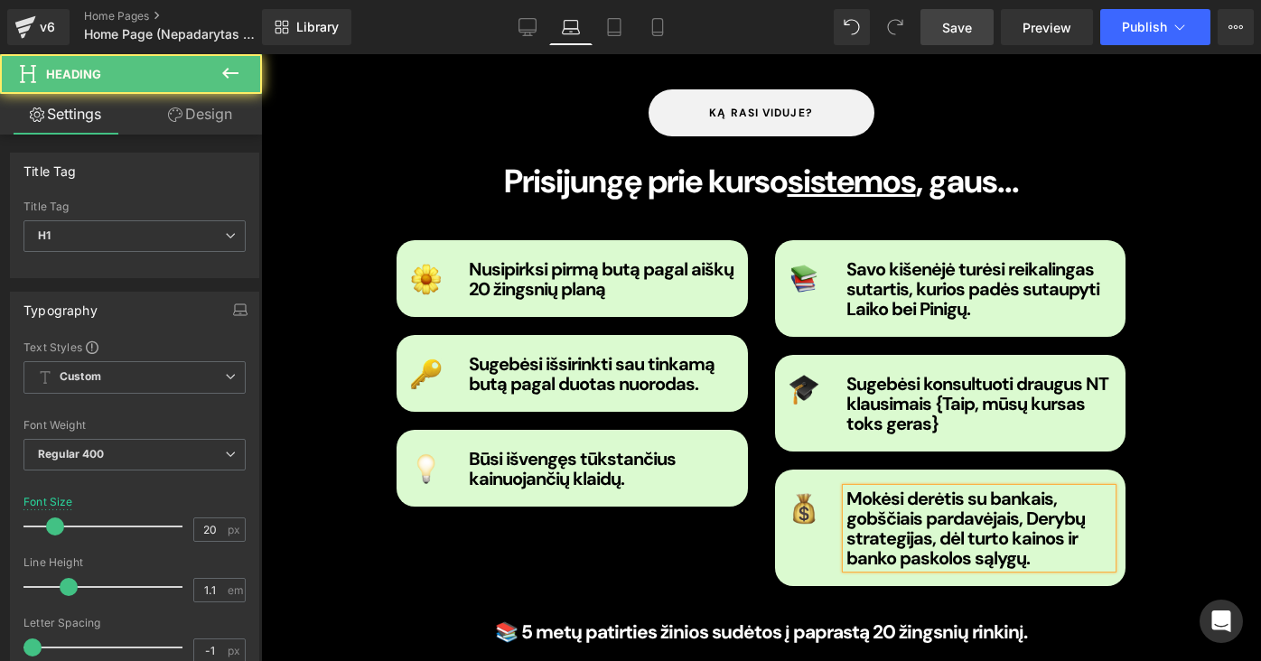
click at [1018, 487] on strong "Mokėsi derėtis su bankais, gobščiais pardavėjais, Derybų strategijas, dėl turto…" at bounding box center [965, 528] width 238 height 83
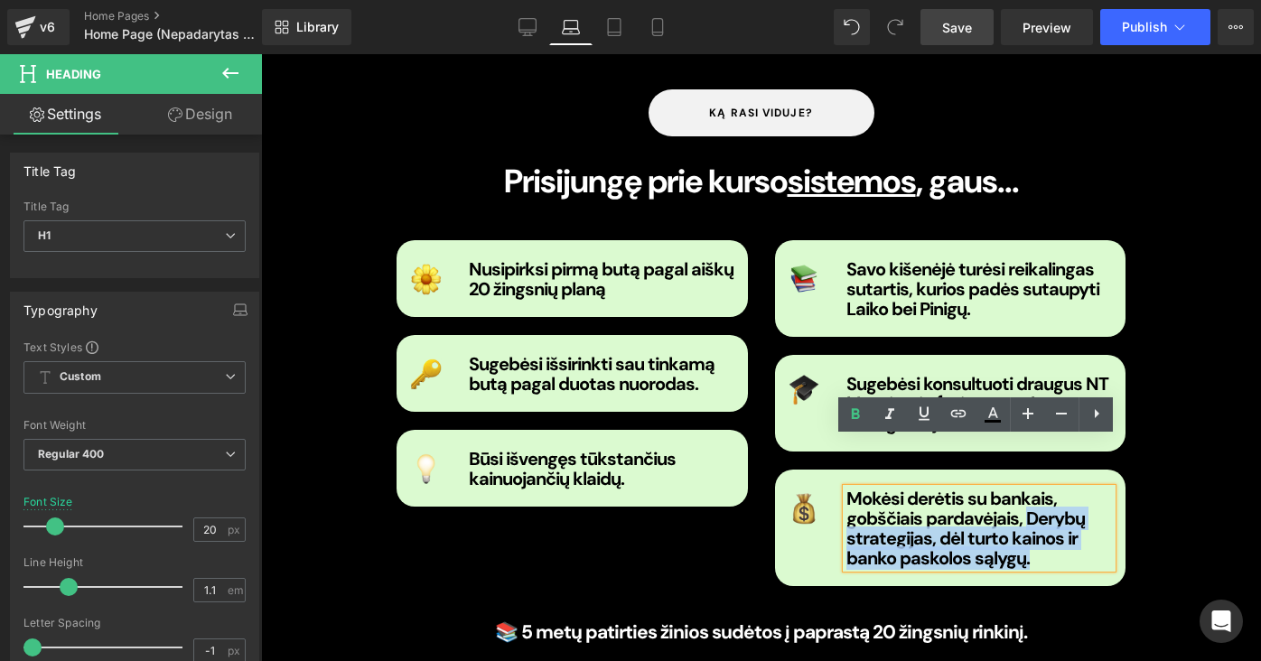
drag, startPoint x: 1018, startPoint y: 466, endPoint x: 1059, endPoint y: 497, distance: 50.9
click at [1059, 498] on strong "Mokėsi derėtis su bankais, gobščiais pardavėjais, Derybų strategijas, dėl turto…" at bounding box center [965, 528] width 238 height 83
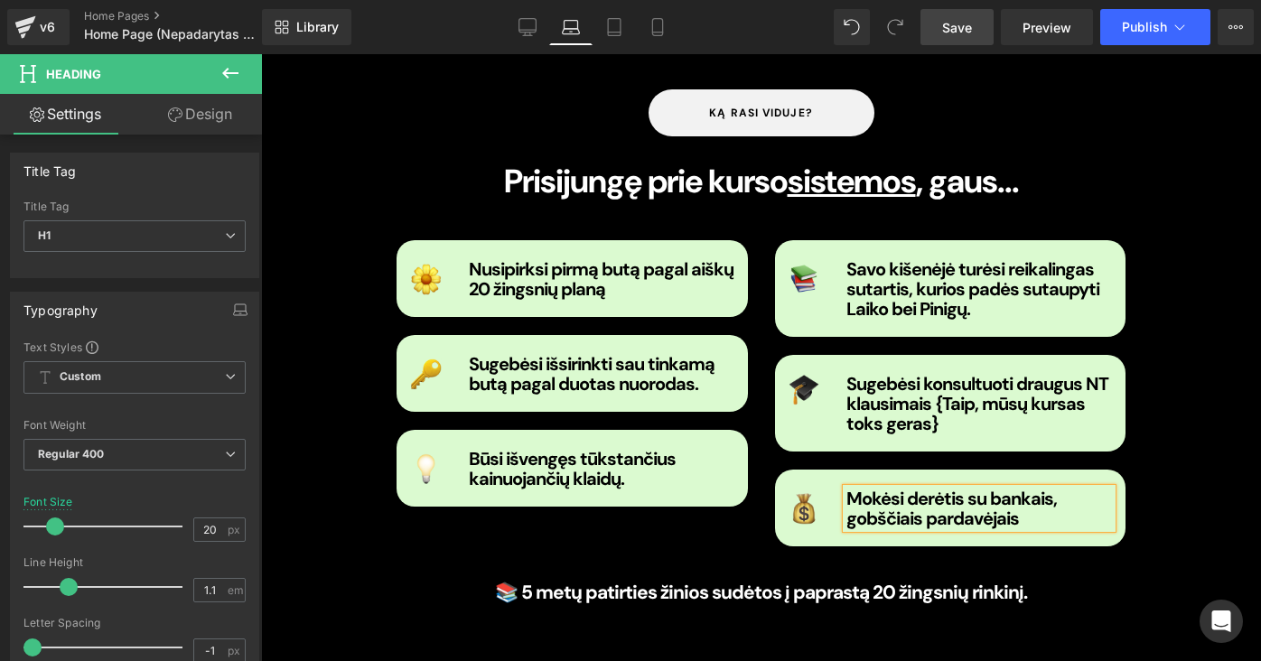
click at [1049, 487] on strong "Mokėsi derėtis su bankais, gobščiais pardavėjais" at bounding box center [951, 508] width 210 height 43
click at [1023, 489] on h1 "Mokėsi derėtis su bankais bei gobščiais pardavėjais" at bounding box center [979, 509] width 266 height 40
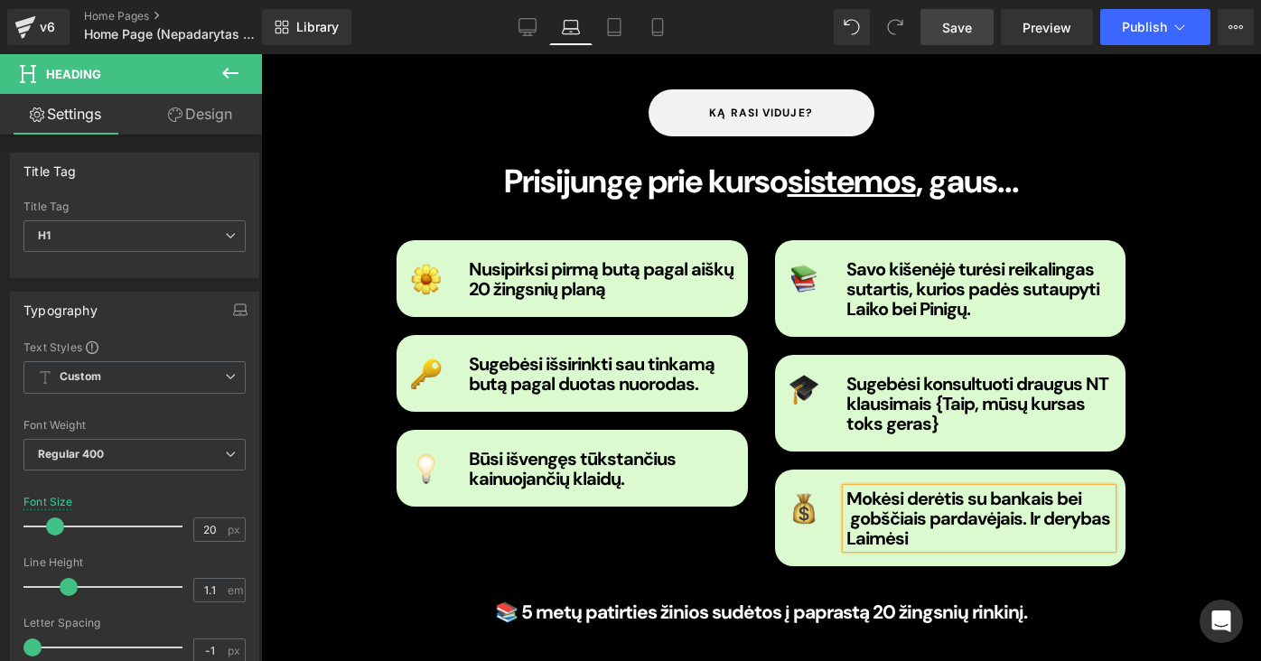
drag, startPoint x: 1023, startPoint y: 470, endPoint x: 854, endPoint y: 483, distance: 170.3
click at [854, 487] on strong "Mokėsi derėtis su bankais bei gobščiais pardavėjais. Ir derybas Laimėsi" at bounding box center [978, 518] width 264 height 63
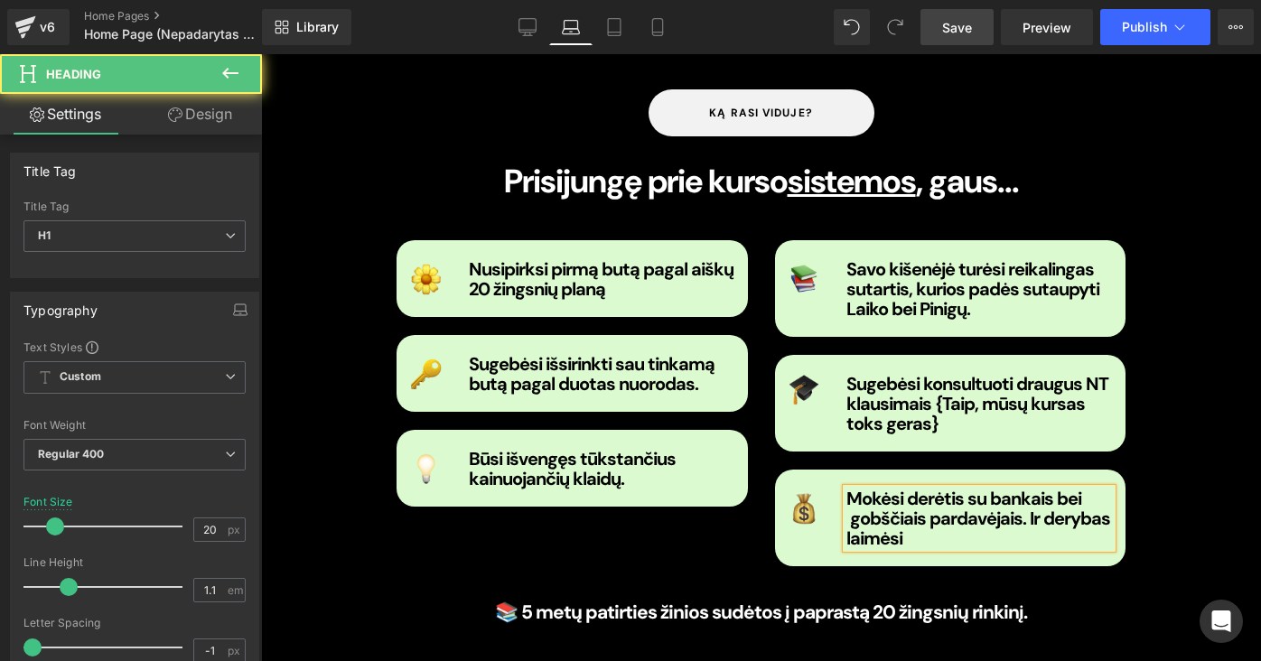
click at [906, 489] on h1 "Mokėsi derėtis su bankais bei gobščiais pardavėjais. Ir derybas laimėsi" at bounding box center [979, 519] width 266 height 60
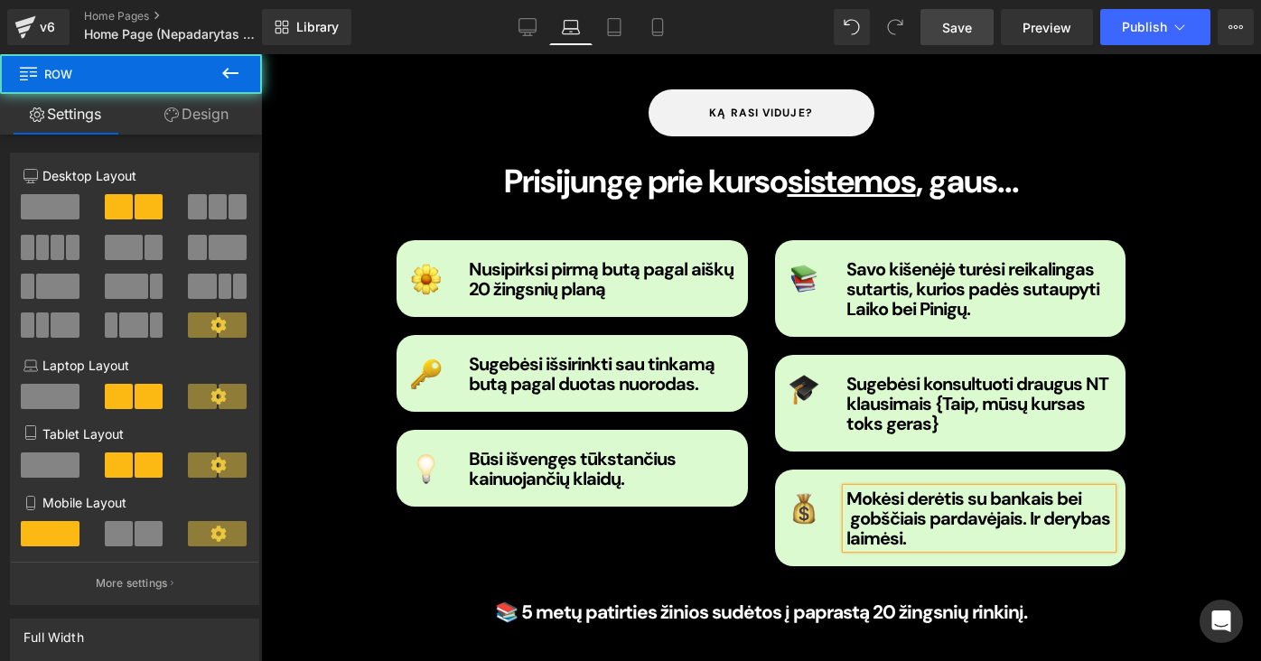
click at [723, 508] on div "Image Nusipirksi pirmą butą pagal aiškų 20 žingsnių planą Heading Row Image Sug…" at bounding box center [761, 396] width 756 height 359
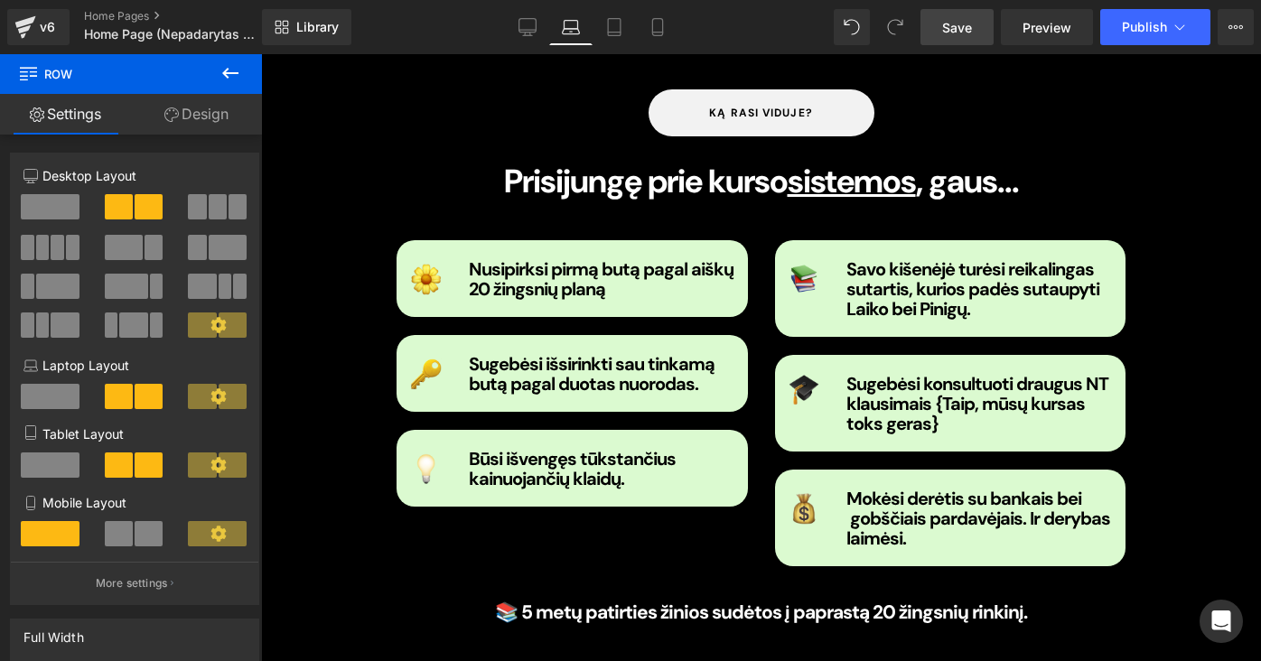
click at [950, 16] on link "Save" at bounding box center [956, 27] width 73 height 36
click at [975, 28] on link "Save" at bounding box center [956, 27] width 73 height 36
click at [1052, 11] on link "Preview" at bounding box center [1047, 27] width 92 height 36
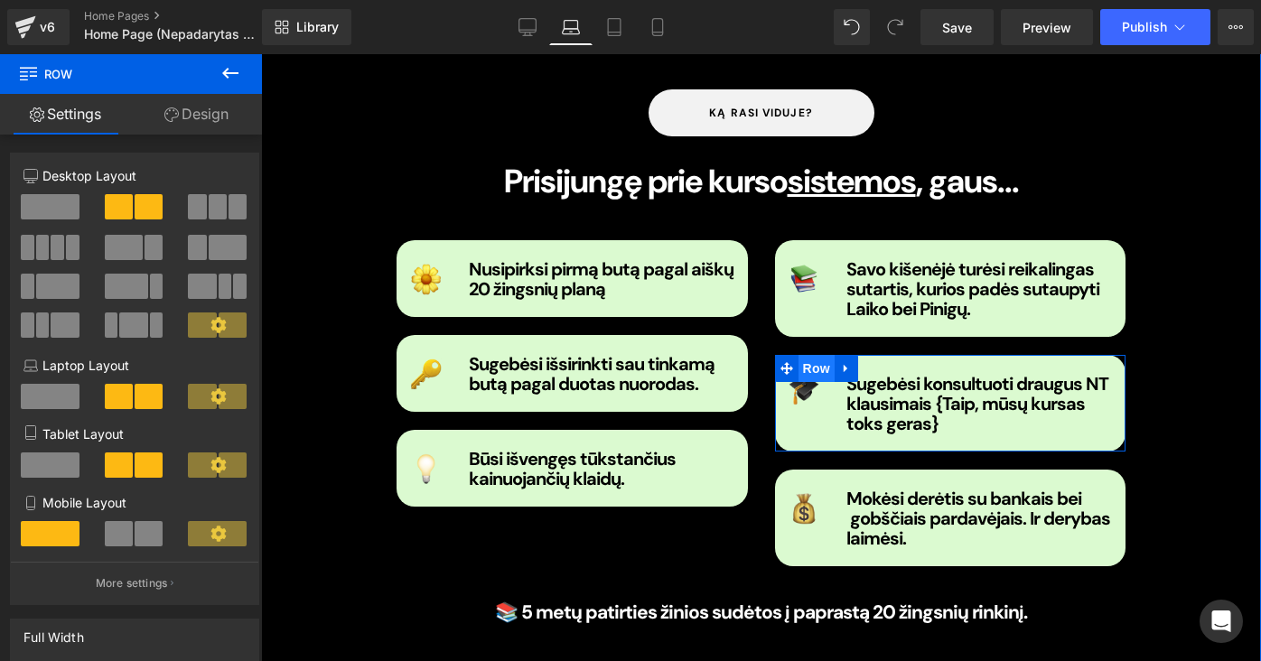
click at [806, 355] on span "Row" at bounding box center [816, 368] width 36 height 27
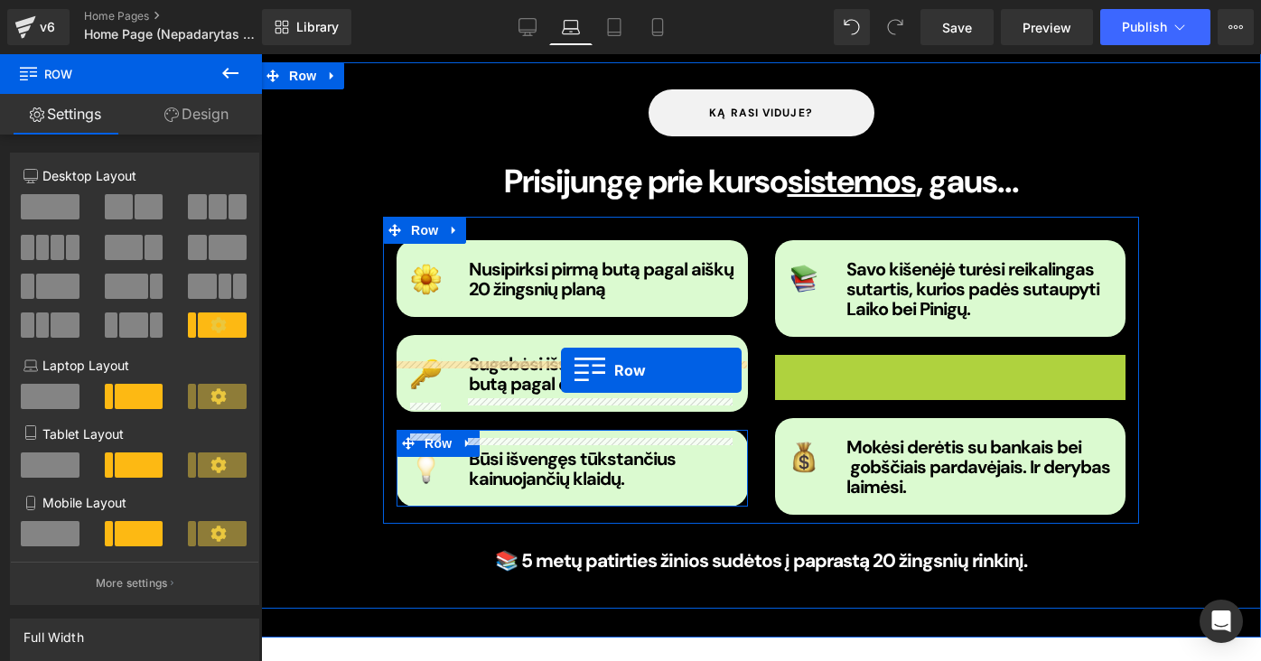
drag, startPoint x: 786, startPoint y: 322, endPoint x: 562, endPoint y: 372, distance: 229.6
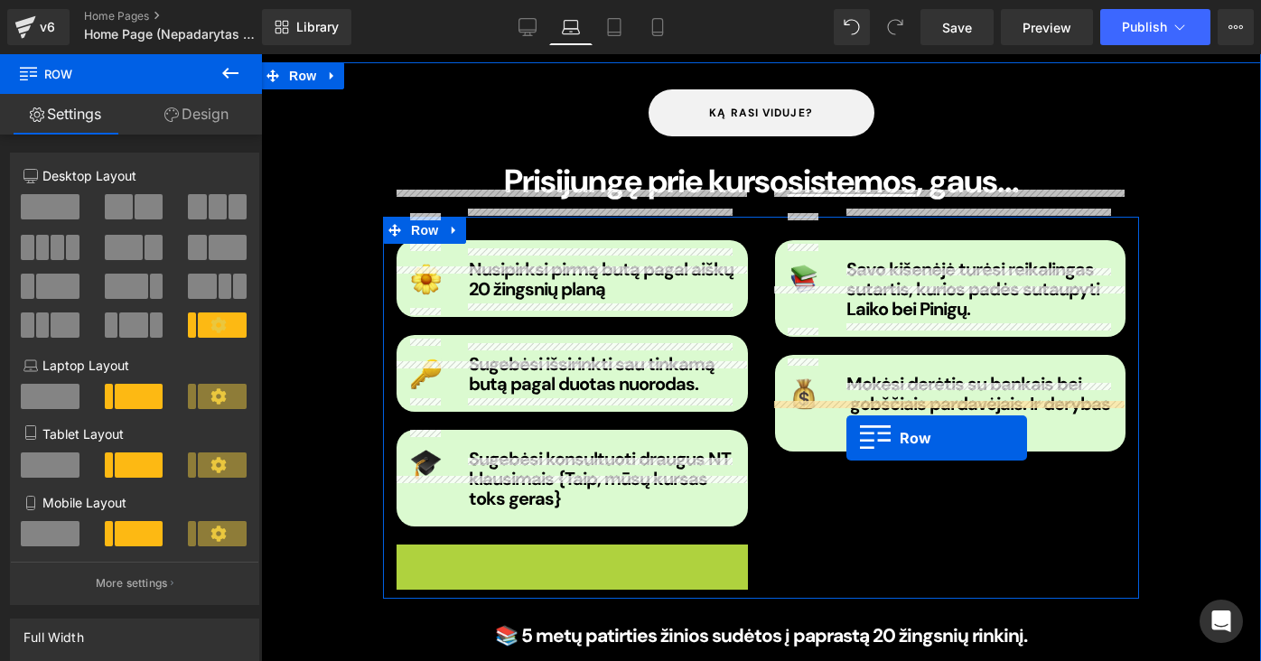
drag, startPoint x: 407, startPoint y: 508, endPoint x: 844, endPoint y: 436, distance: 442.9
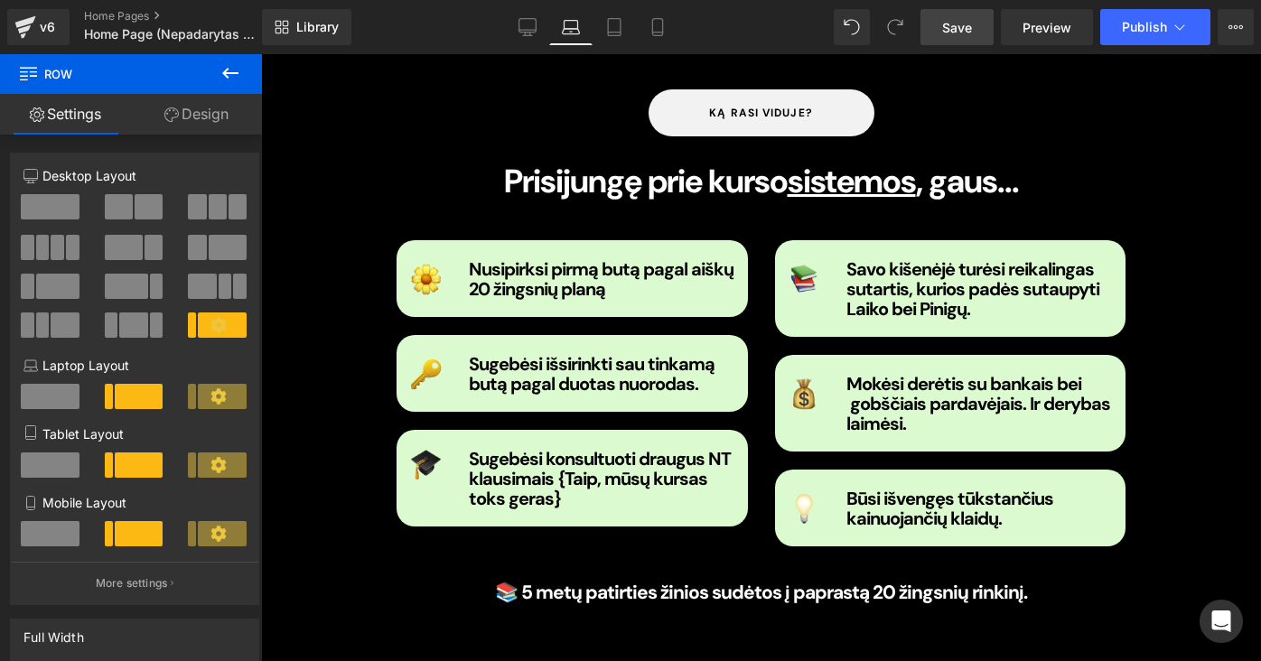
click at [962, 37] on link "Save" at bounding box center [956, 27] width 73 height 36
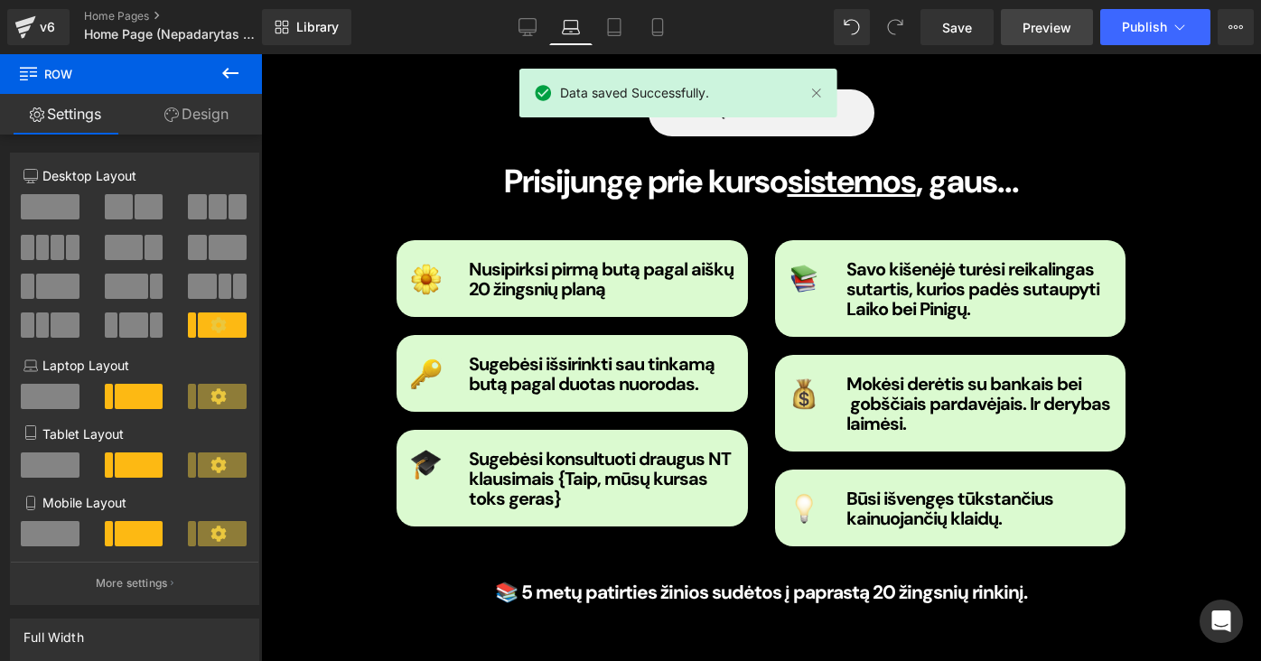
click at [1041, 22] on span "Preview" at bounding box center [1046, 27] width 49 height 19
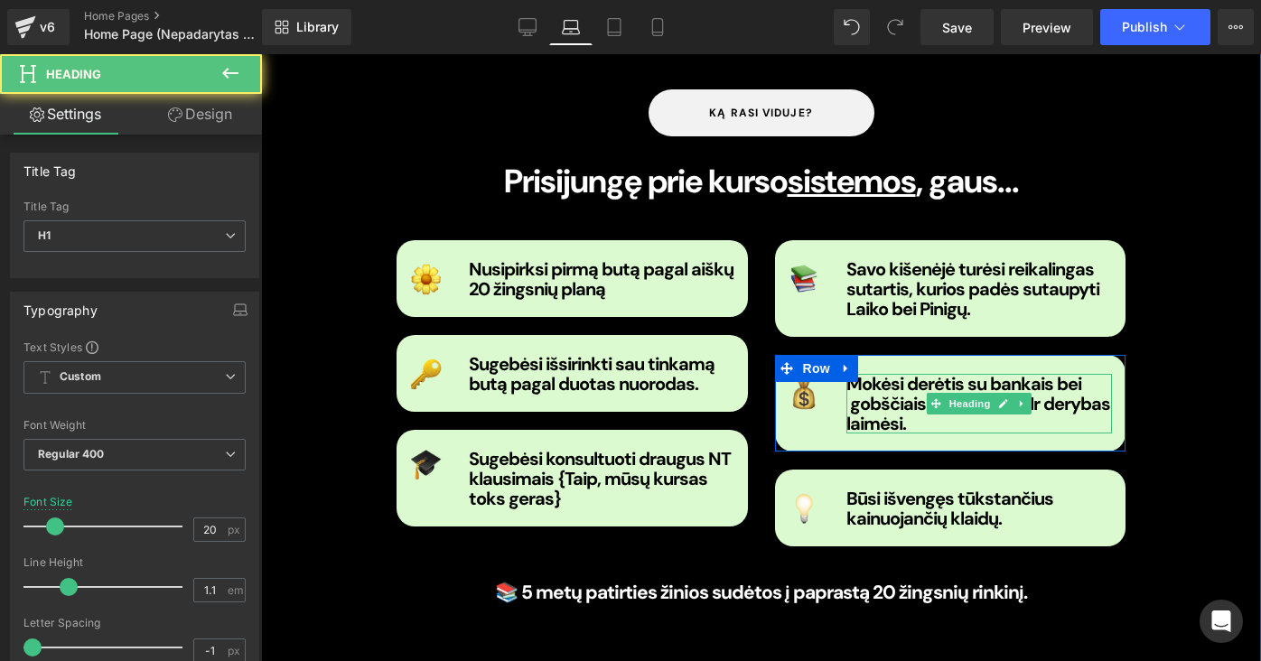
click at [1058, 372] on strong "Mokėsi derėtis su bankais bei gobščiais pardavėjais. Ir derybas laimėsi." at bounding box center [978, 403] width 264 height 63
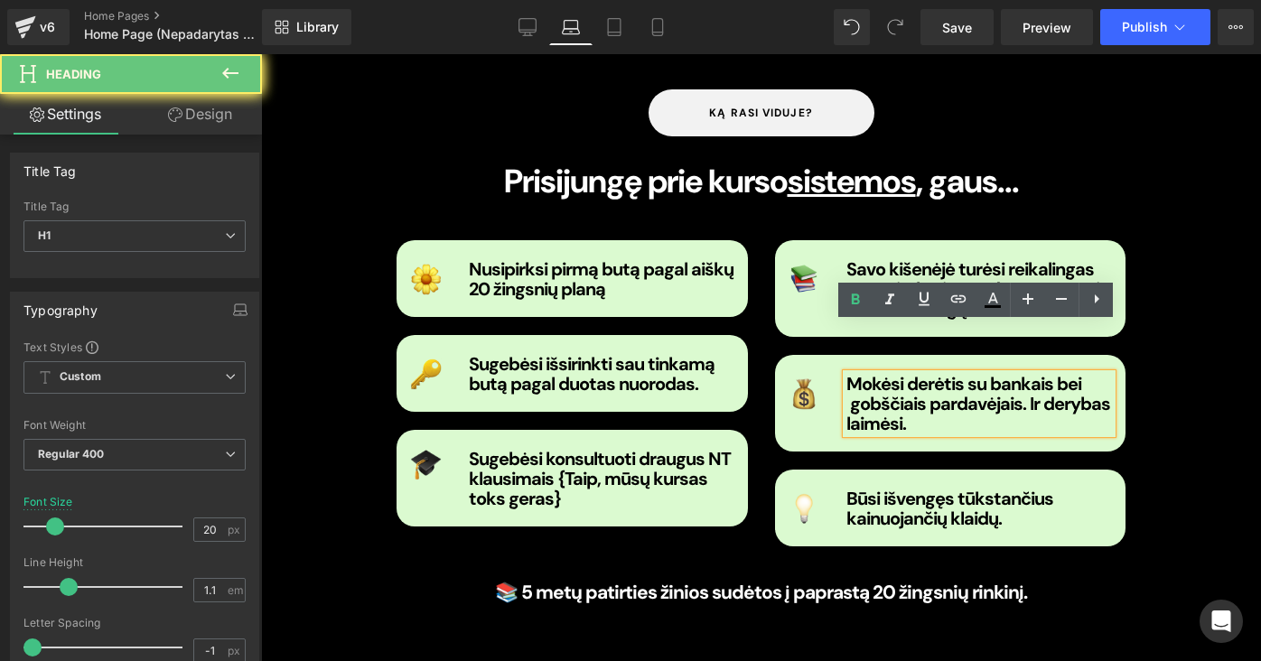
click at [1023, 372] on strong "Mokėsi derėtis su bankais bei gobščiais pardavėjais. Ir derybas laimėsi." at bounding box center [978, 403] width 264 height 63
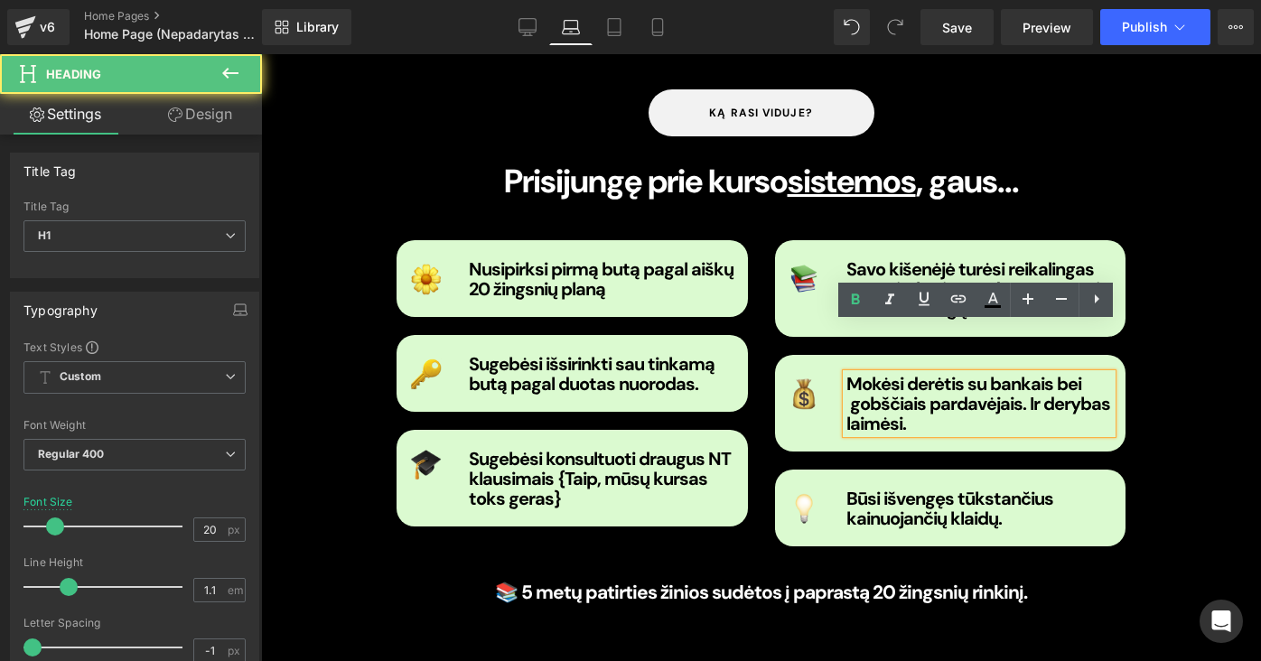
click at [1021, 372] on strong "Mokėsi derėtis su bankais bei gobščiais pardavėjais. Ir derybas laimėsi." at bounding box center [978, 403] width 264 height 63
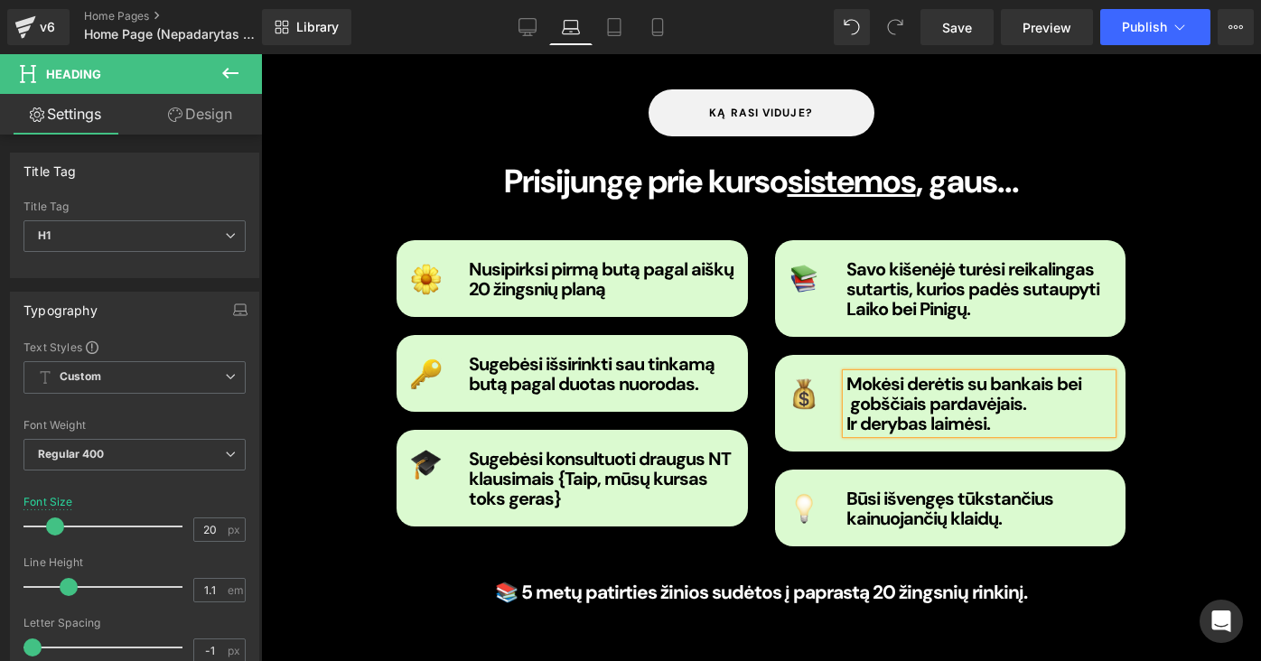
click at [849, 372] on strong "Mokėsi derėtis su bankais bei gobščiais pardavėjais." at bounding box center [963, 393] width 235 height 43
click at [942, 17] on link "Save" at bounding box center [956, 27] width 73 height 36
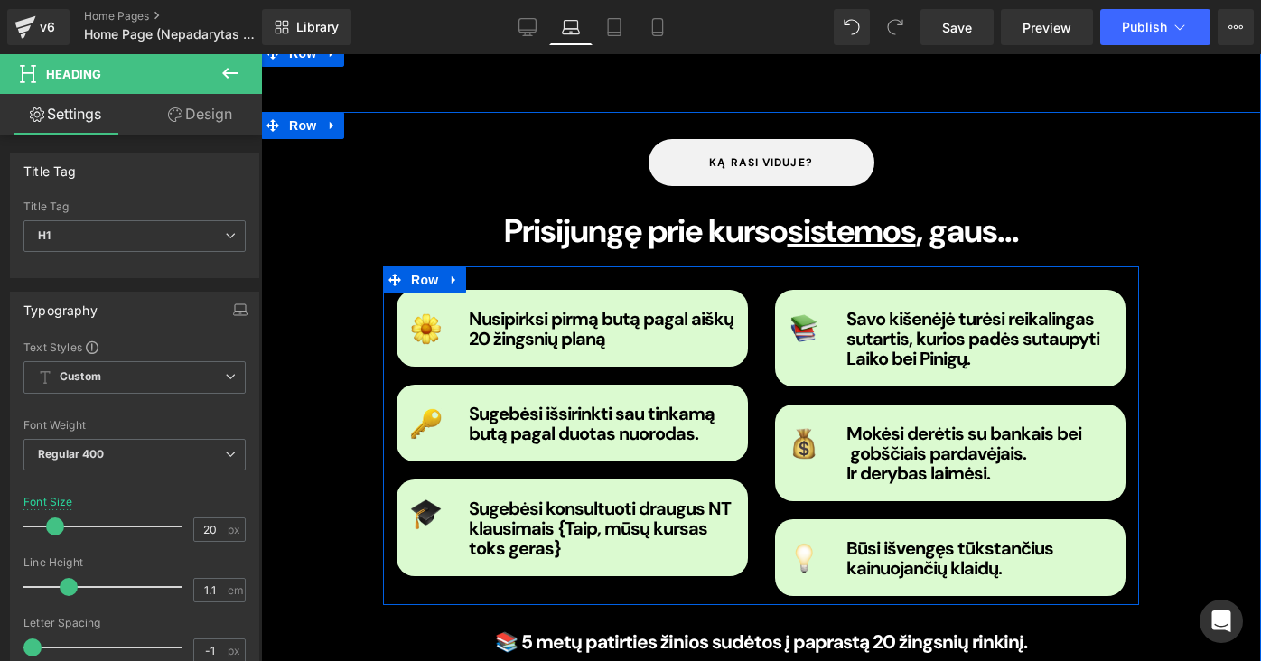
scroll to position [1700, 0]
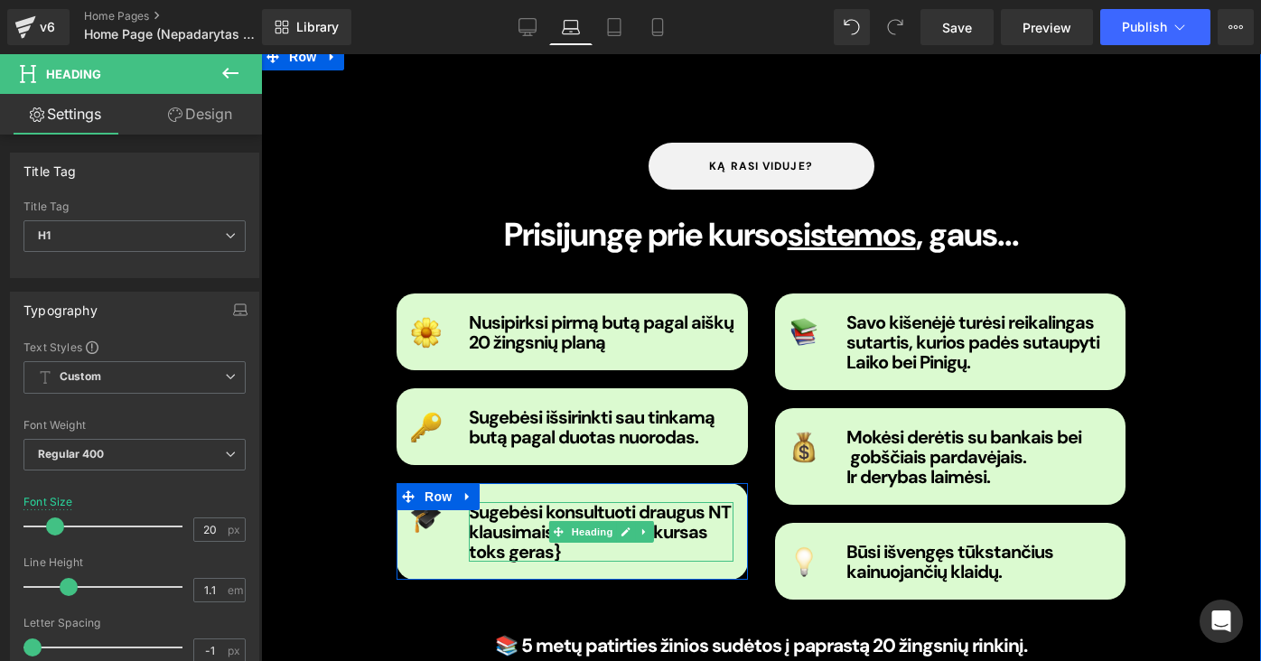
click at [536, 500] on b "Sugebėsi konsultuoti draugus NT klausimais {Taip, mūsų kursas toks geras}" at bounding box center [600, 531] width 262 height 63
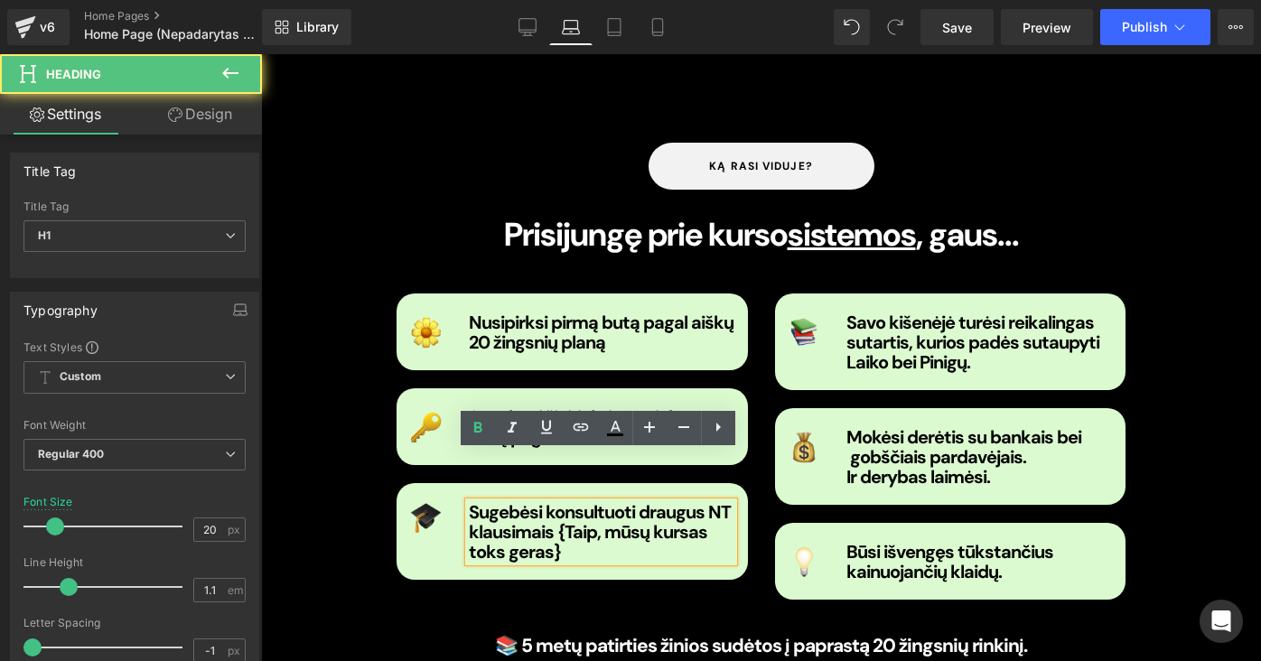
click at [551, 500] on b "Sugebėsi konsultuoti draugus NT klausimais {Taip, mūsų kursas toks geras}" at bounding box center [600, 531] width 262 height 63
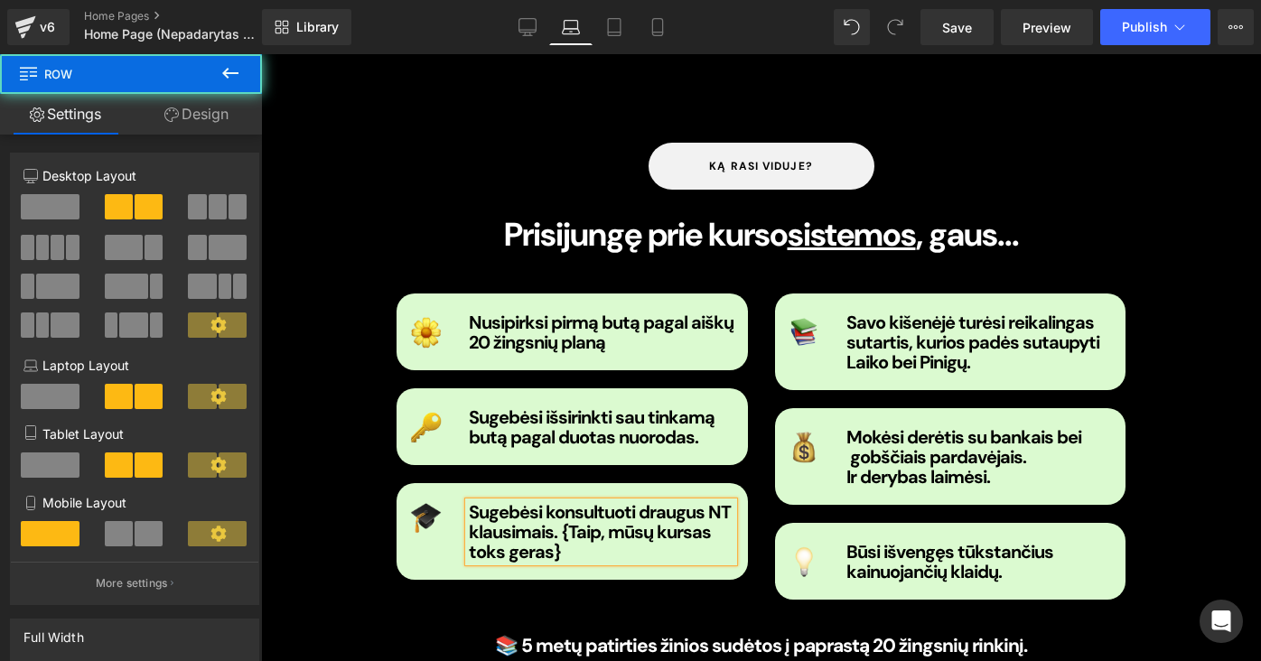
click at [583, 553] on div "Image Nusipirksi pirmą butą pagal aiškų 20 žingsnių planą Heading Row Image Sug…" at bounding box center [761, 439] width 756 height 339
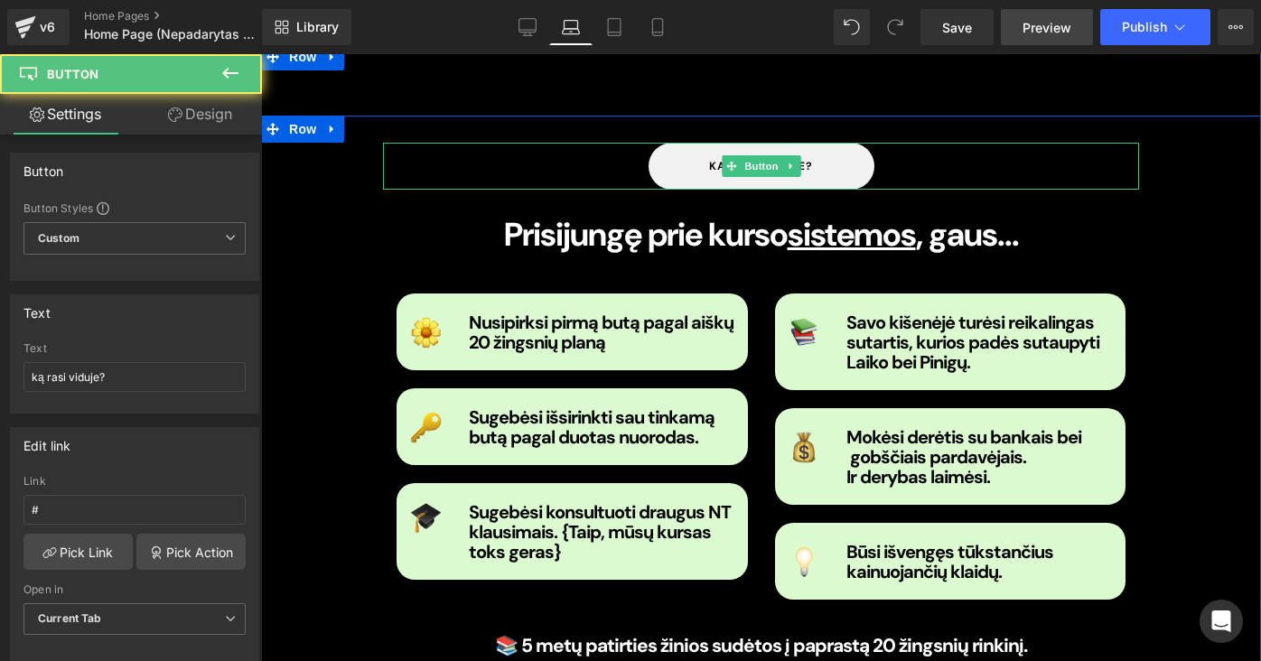
click at [506, 143] on div "ką rasi viduje?" at bounding box center [761, 166] width 756 height 47
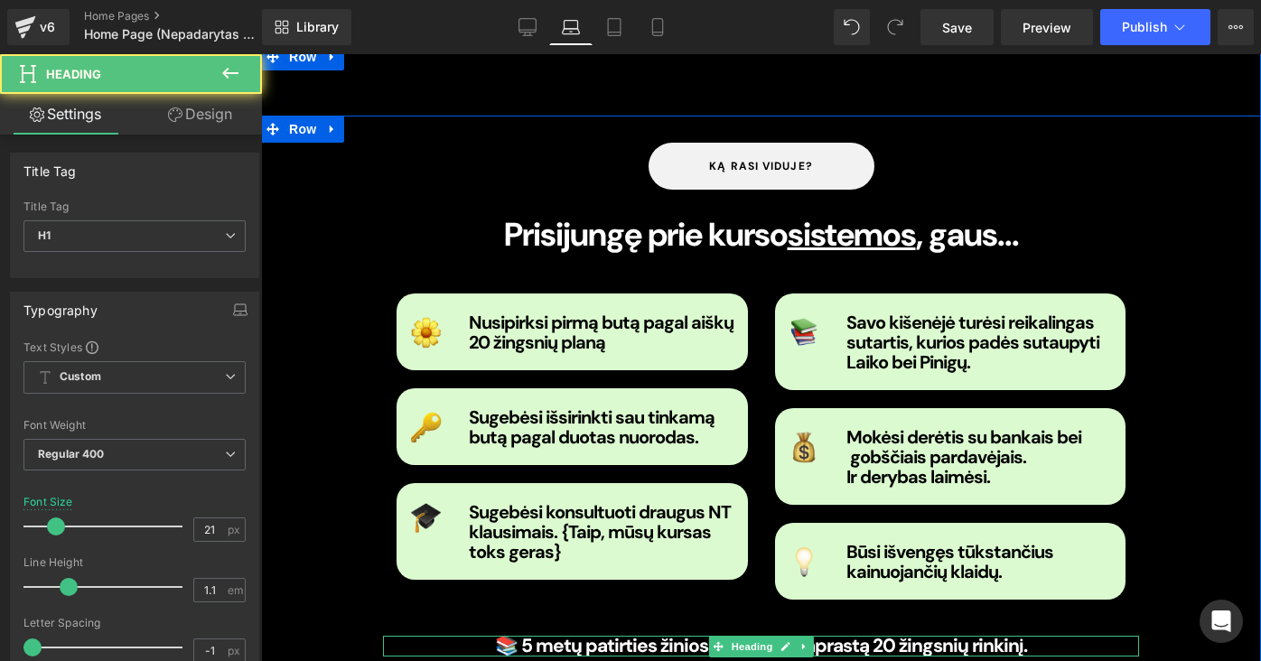
click at [527, 633] on strong "📚 5 metų patirties žinios sudėtos į paprastą 20 žingsnių rinkinį." at bounding box center [761, 645] width 532 height 25
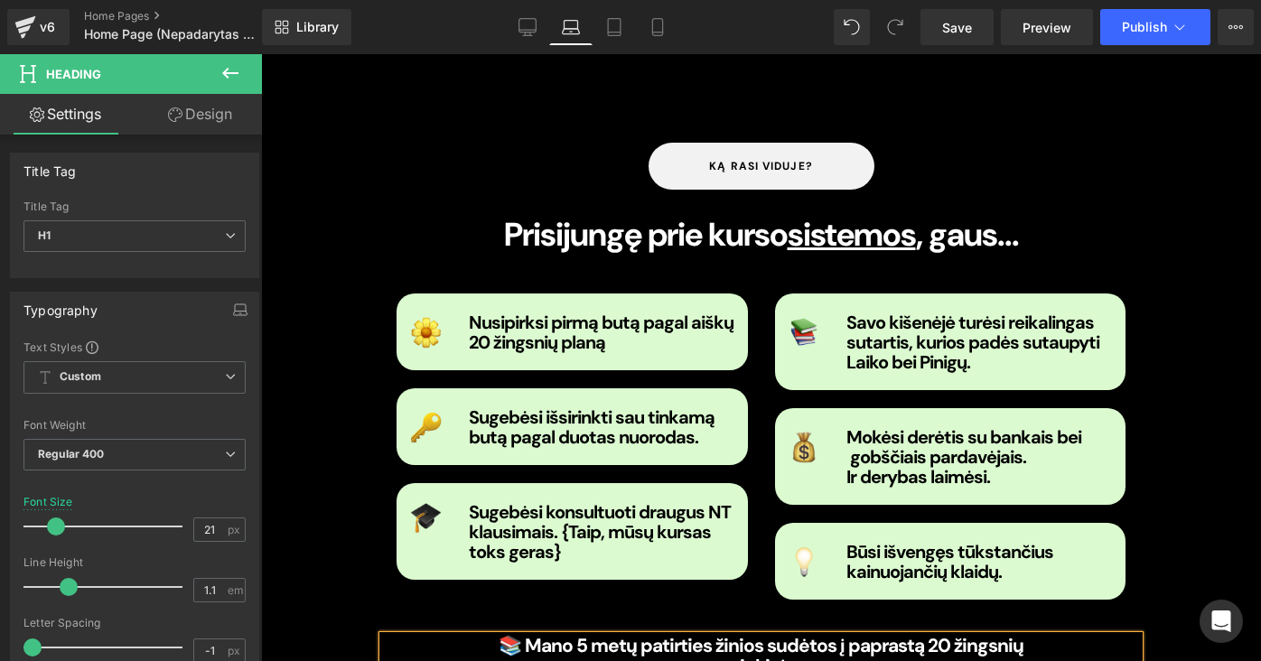
click at [687, 633] on strong "📚 Mano 5 metų patirties žinios sudėtos į paprastą 20 žingsnių rinkinį." at bounding box center [761, 656] width 525 height 46
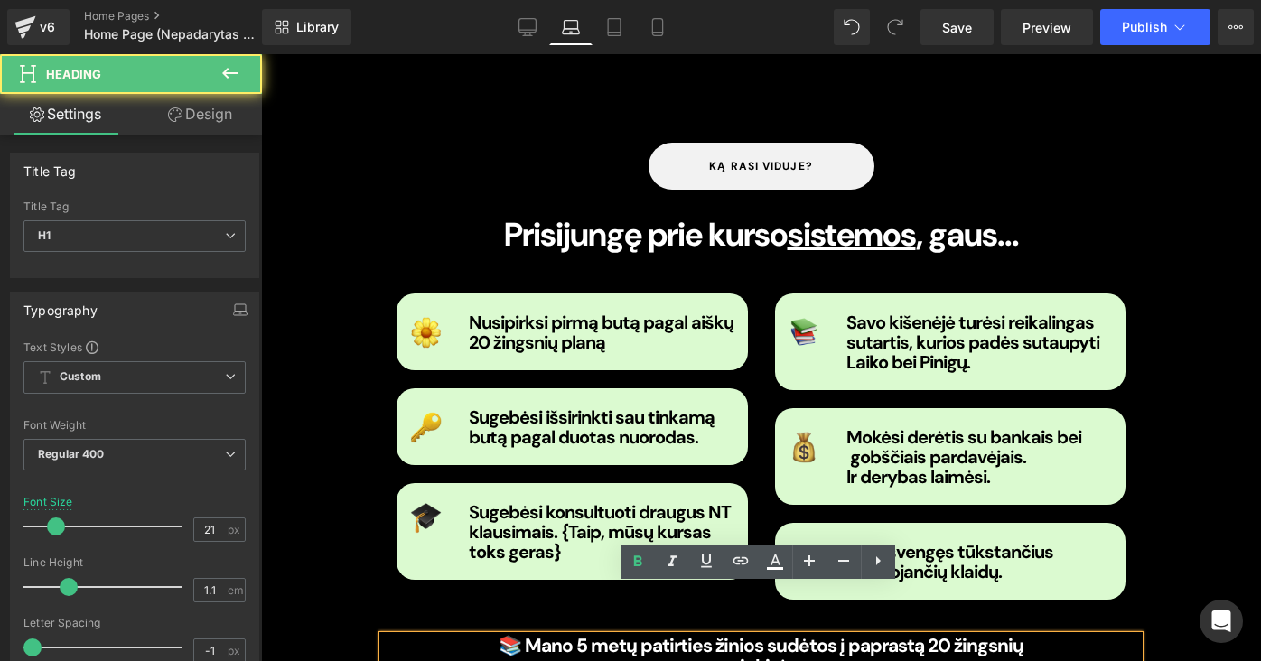
click at [700, 633] on strong "📚 Mano 5 metų patirties žinios sudėtos į paprastą 20 žingsnių rinkinį." at bounding box center [761, 656] width 525 height 46
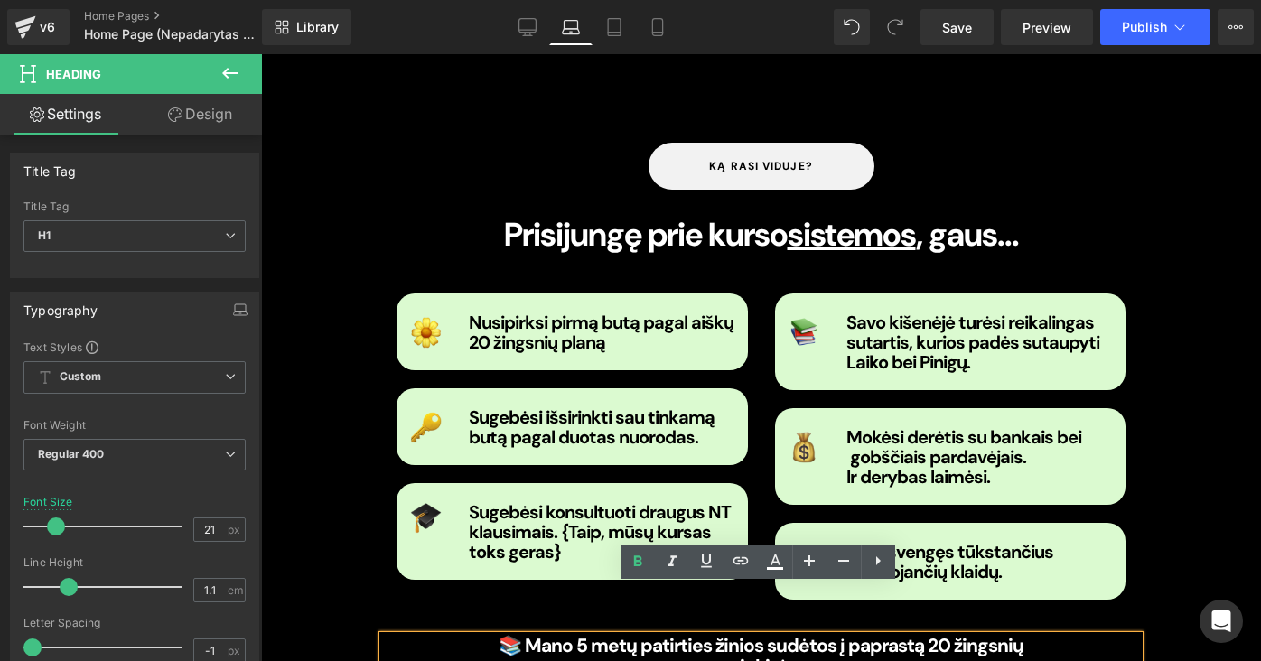
click at [792, 633] on strong "📚 Mano 5 metų patirties žinios sudėtos į paprastą 20 žingsnių rinkinį." at bounding box center [761, 656] width 525 height 46
click at [1151, 175] on div "ką rasi viduje? Button Prisijungę prie kurso sistemos , gaus... Heading Image N…" at bounding box center [761, 415] width 1000 height 599
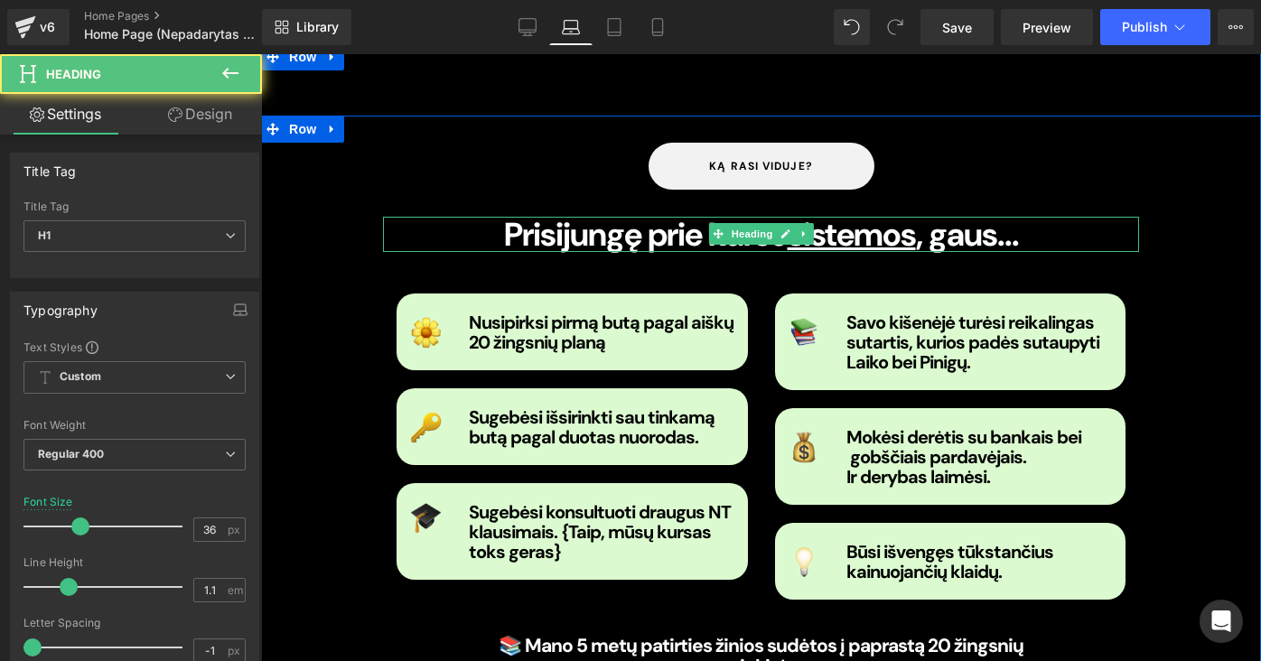
click at [990, 213] on b "Prisijungę prie kurso sistemos , gaus..." at bounding box center [761, 234] width 515 height 42
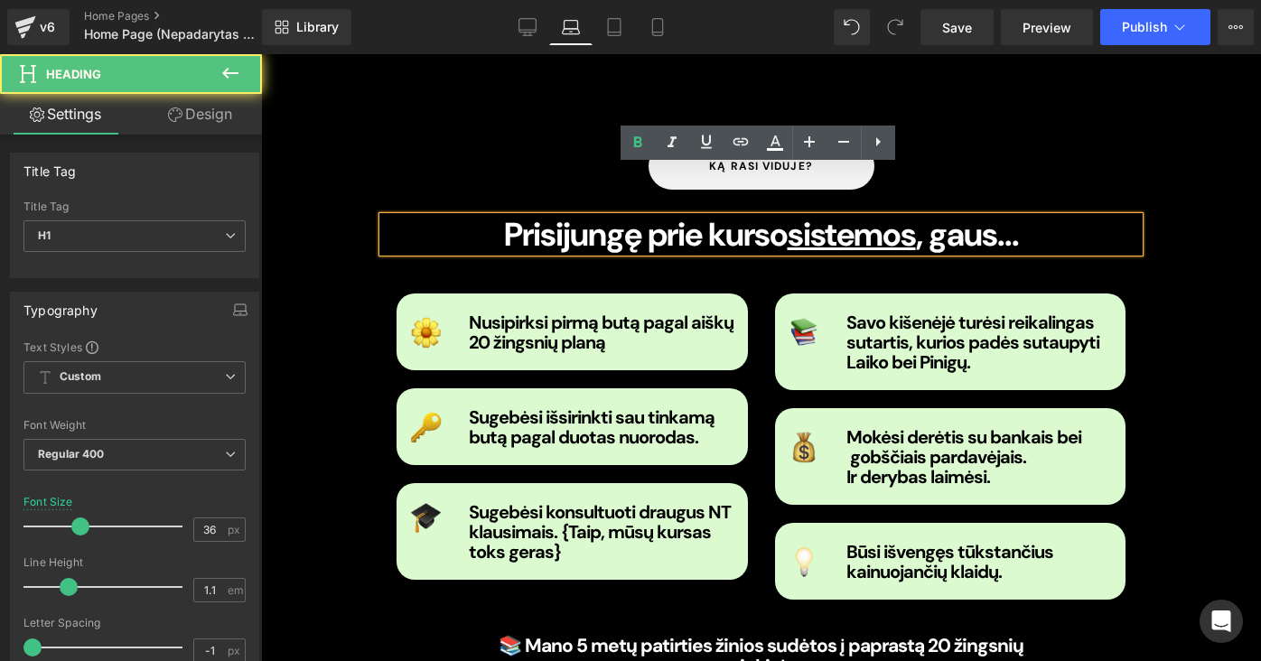
click at [1019, 213] on b "Prisijungę prie kurso sistemos , gaus..." at bounding box center [761, 234] width 515 height 42
click at [1016, 213] on b "Prisijungę prie kurso sistemos , gaus..." at bounding box center [761, 234] width 515 height 42
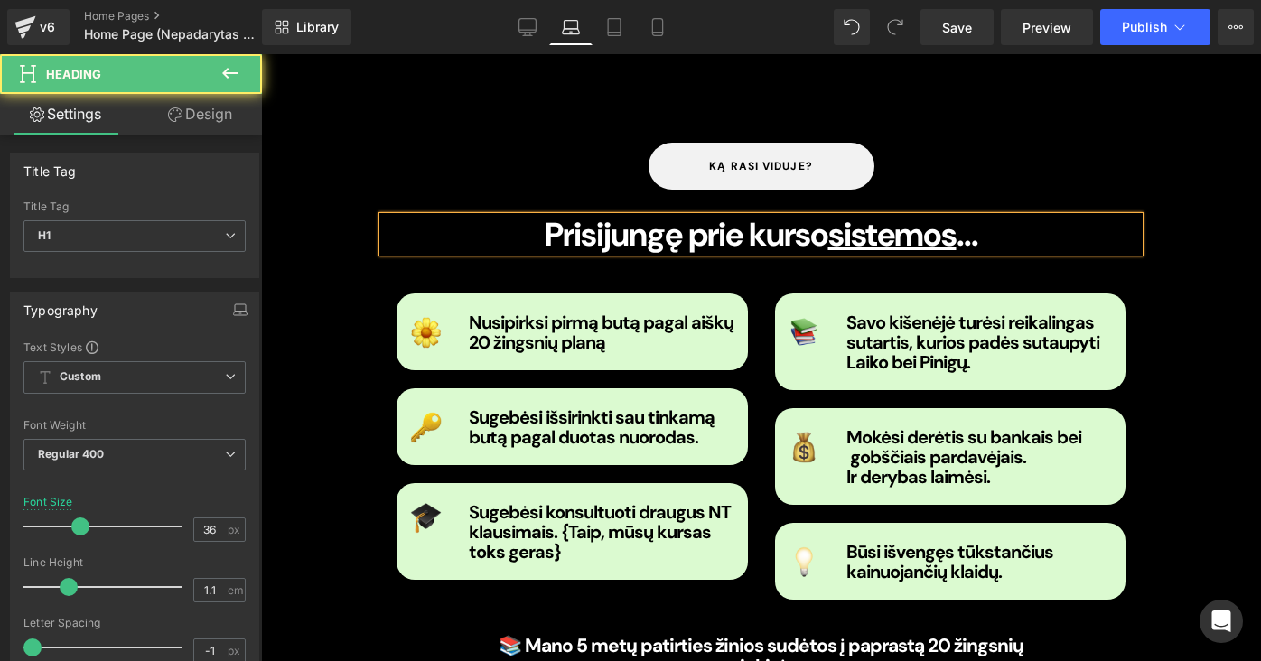
click at [1038, 217] on h1 "Prisijungę prie kurso sistemos ..." at bounding box center [761, 235] width 756 height 36
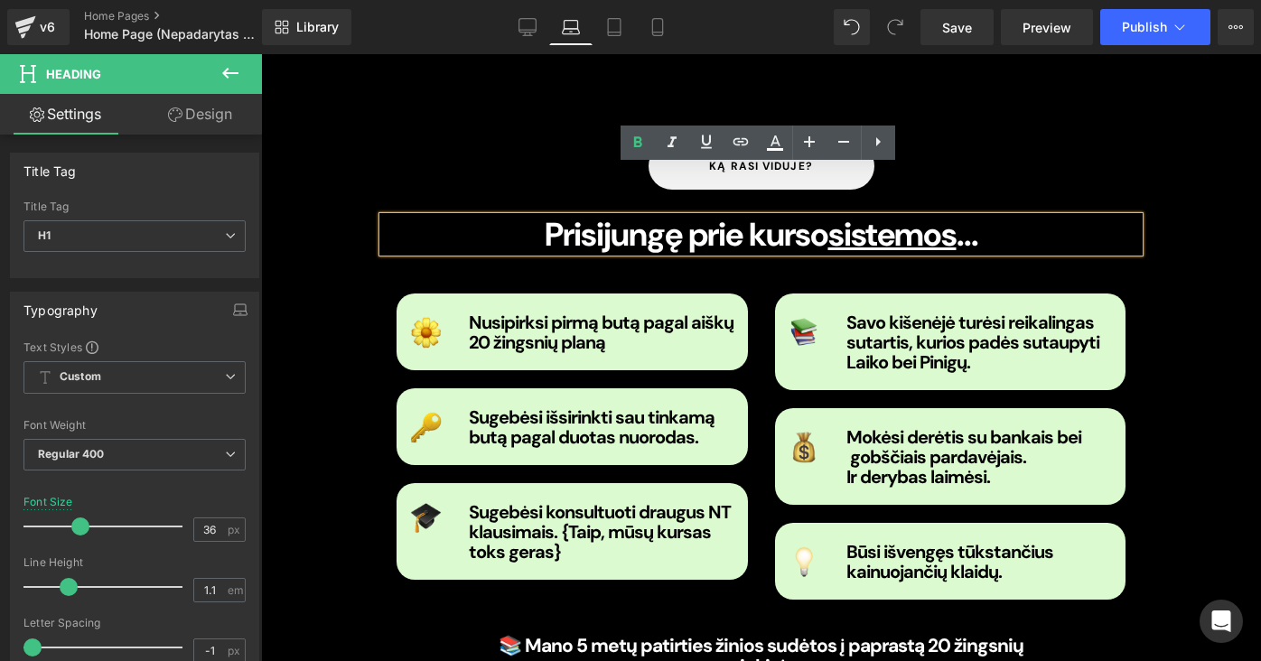
click at [668, 213] on b "Prisijungę prie kurso sistemos ..." at bounding box center [762, 234] width 434 height 42
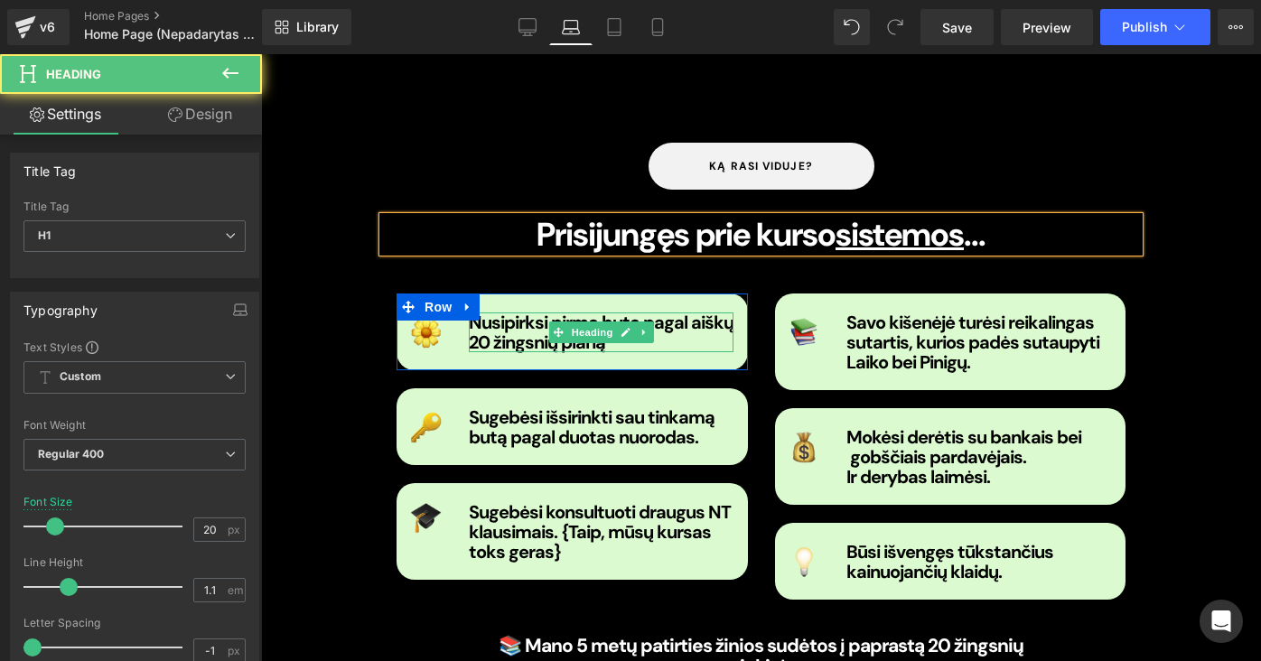
click at [490, 311] on strong "Nusipirksi pirmą butą pagal aiškų 20 žingsnių planą" at bounding box center [601, 332] width 265 height 43
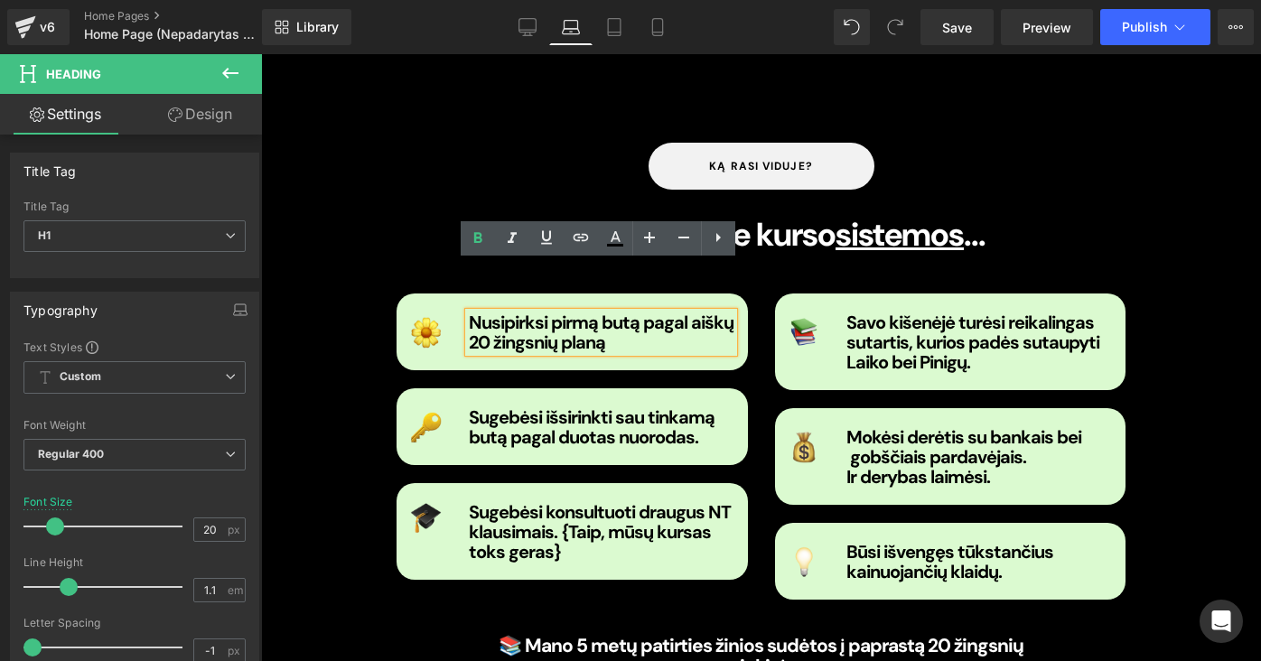
click at [469, 311] on strong "Nusipirksi pirmą butą pagal aiškų 20 žingsnių planą" at bounding box center [601, 332] width 265 height 43
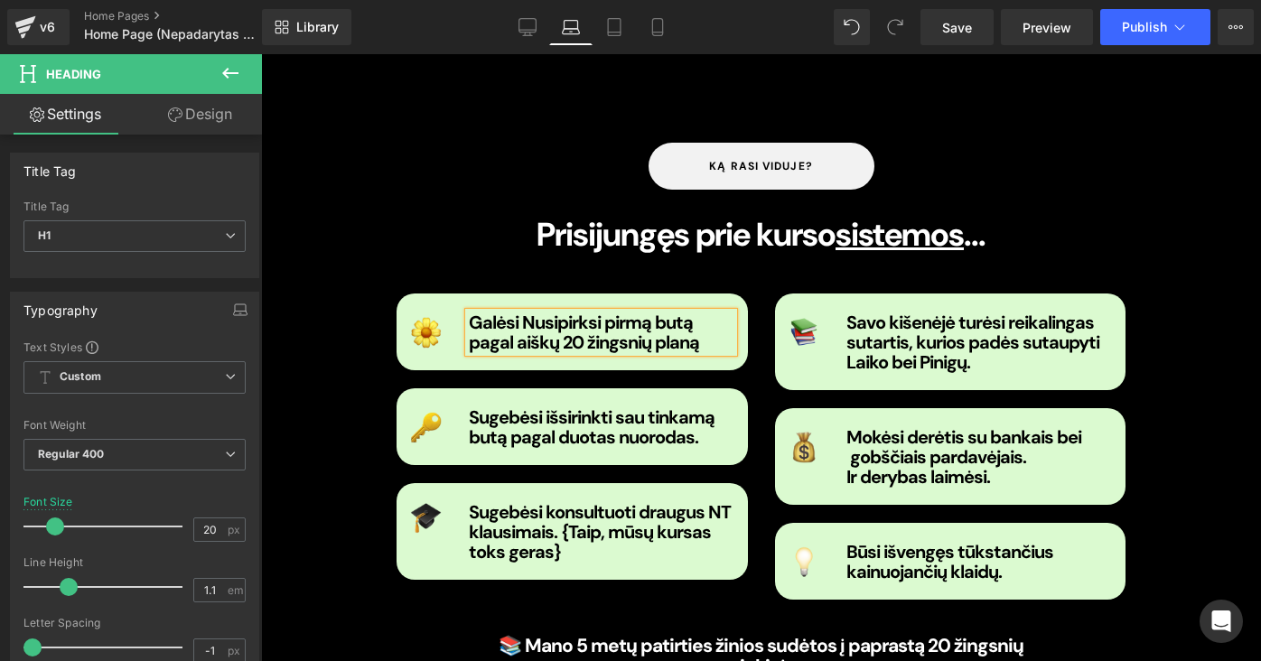
click at [596, 311] on strong "Galėsi Nusipirksi pirmą butą pagal aiškų 20 žingsnių planą" at bounding box center [584, 332] width 230 height 43
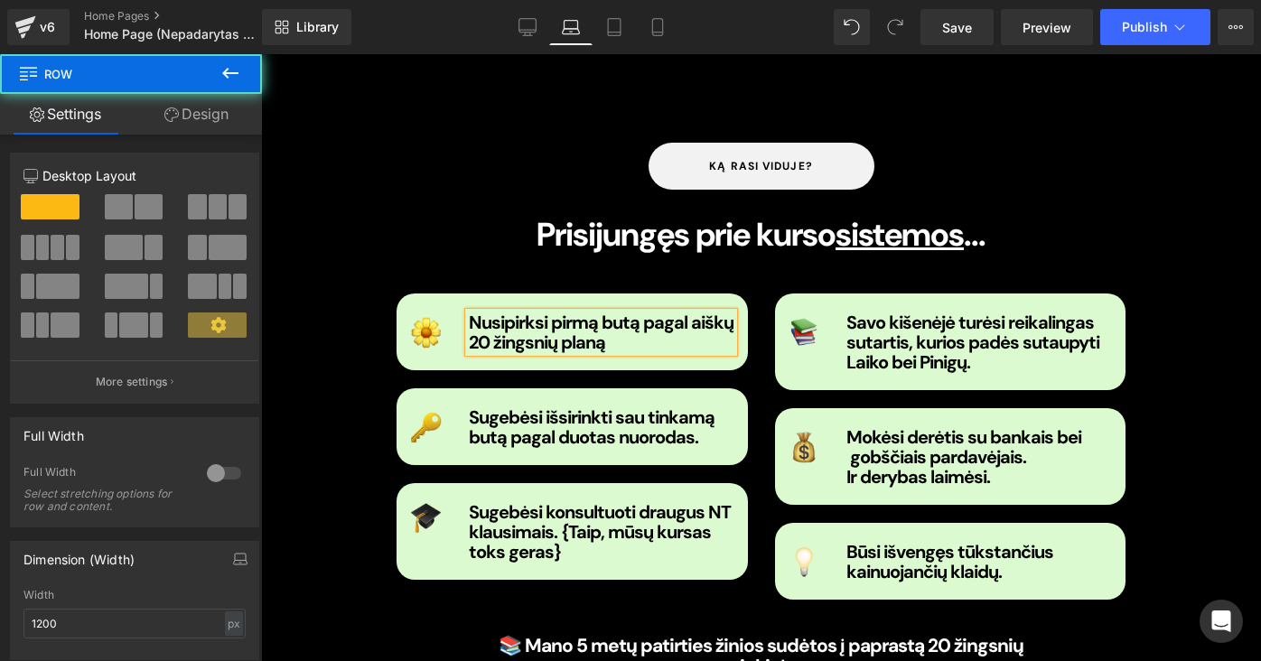
click at [1150, 275] on div "ką rasi viduje? Button Prisijungęs prie kurso sistemos ... Heading Image Nusipi…" at bounding box center [761, 415] width 1000 height 599
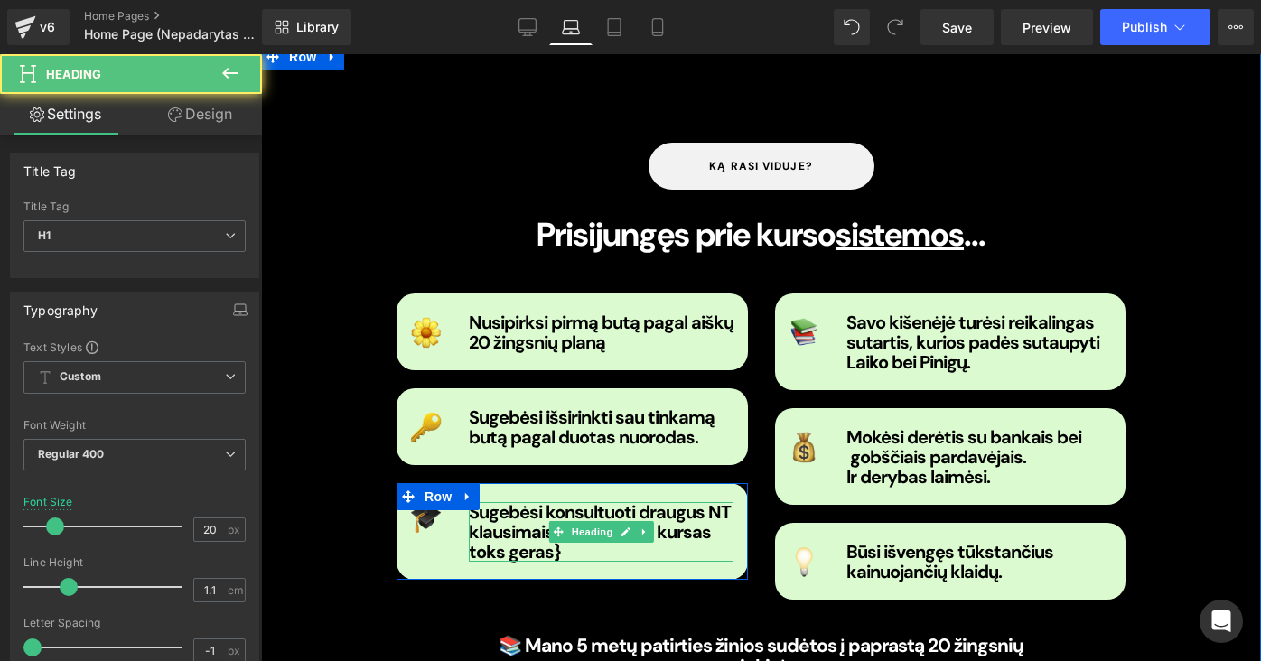
click at [583, 502] on h1 "Sugebėsi konsultuoti draugus NT klausimais. {Taip, mūsų kursas toks geras}" at bounding box center [602, 532] width 266 height 60
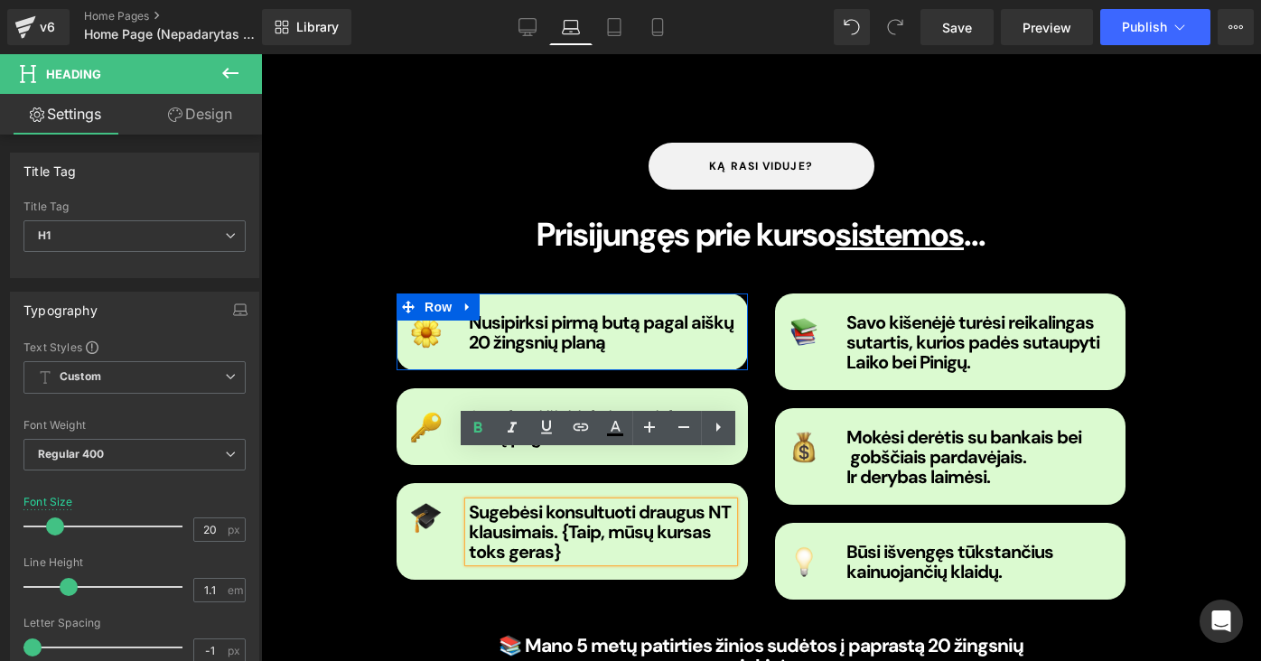
click at [527, 294] on div "Image Nusipirksi pirmą butą pagal aiškų 20 žingsnių planą Heading Row" at bounding box center [571, 332] width 351 height 77
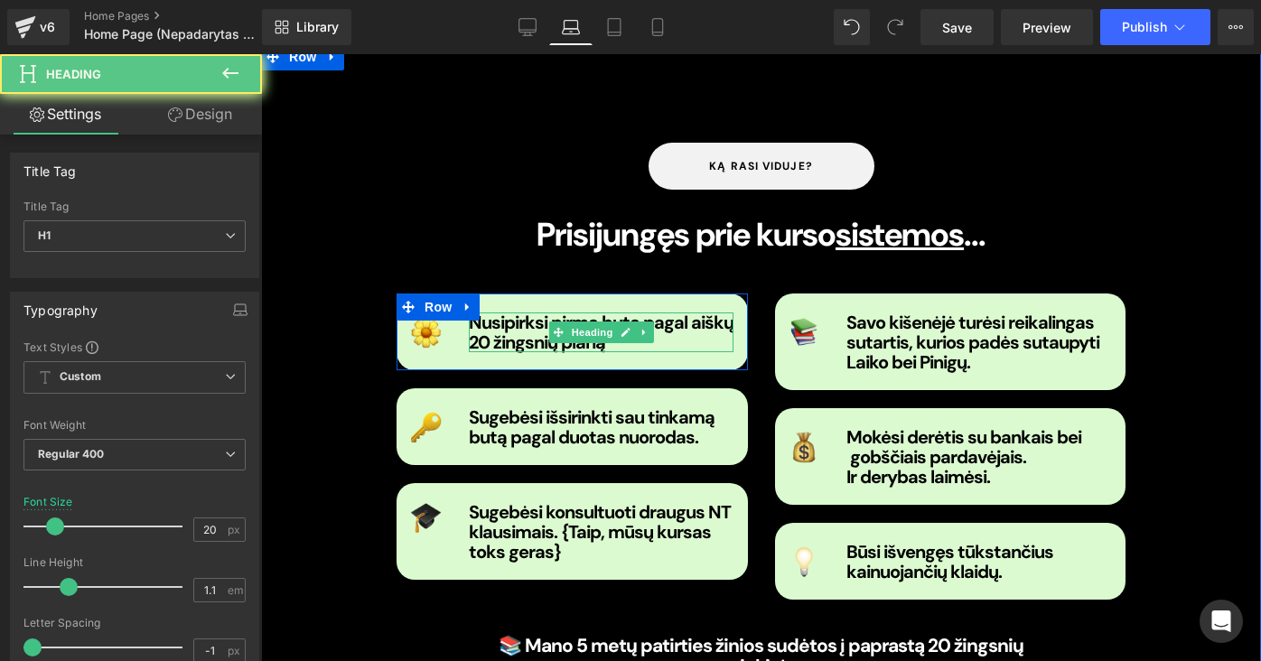
click at [536, 311] on strong "Nusipirksi pirmą butą pagal aiškų 20 žingsnių planą" at bounding box center [601, 332] width 265 height 43
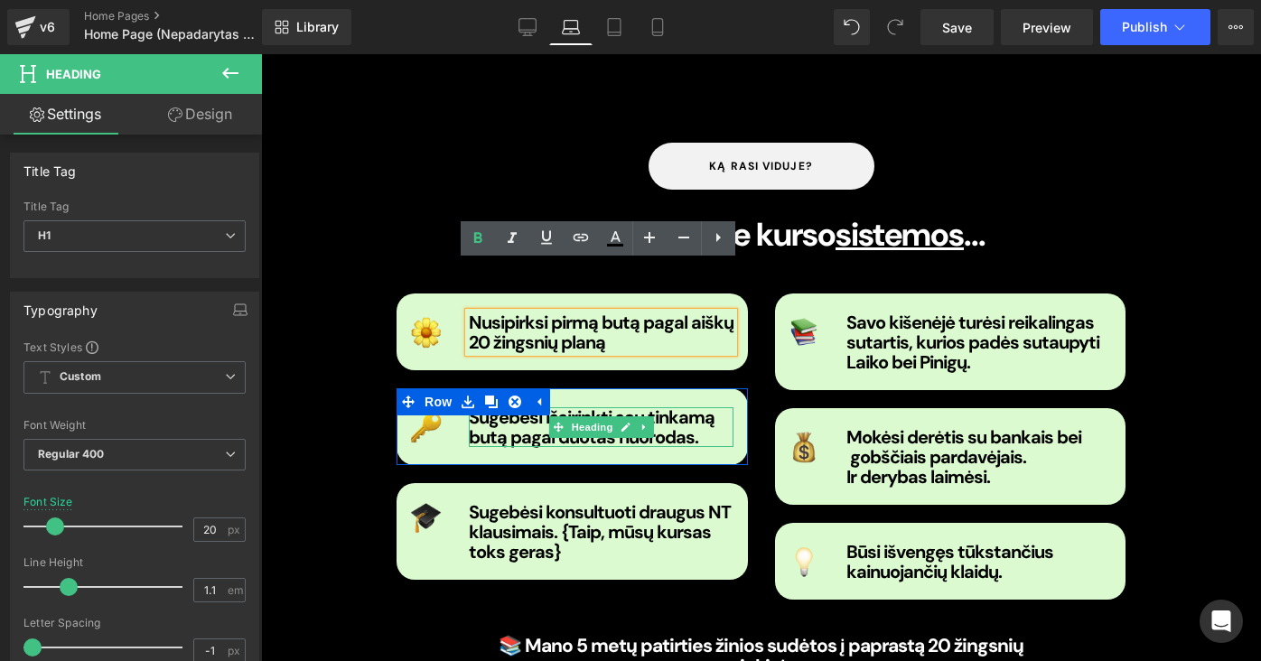
click at [529, 406] on strong "Sugebėsi išsirinkti sau tinkamą butą pagal duotas nuorodas." at bounding box center [592, 427] width 246 height 43
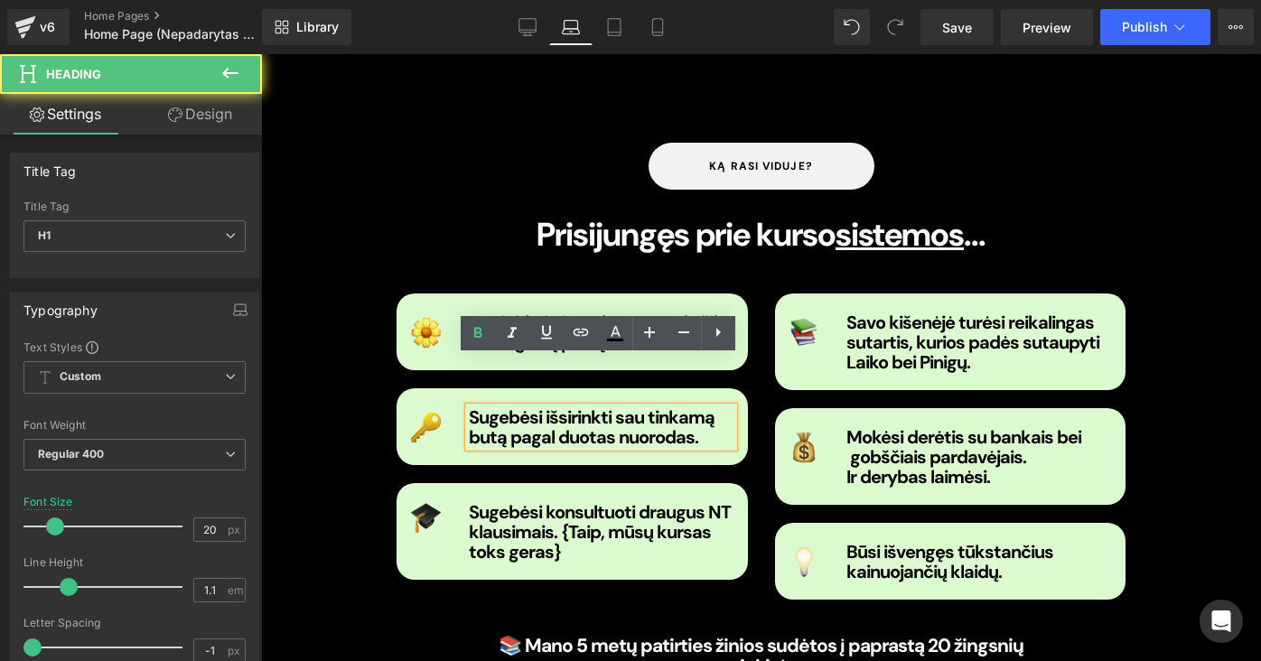
click at [542, 406] on strong "Sugebėsi išsirinkti sau tinkamą butą pagal duotas nuorodas." at bounding box center [592, 427] width 246 height 43
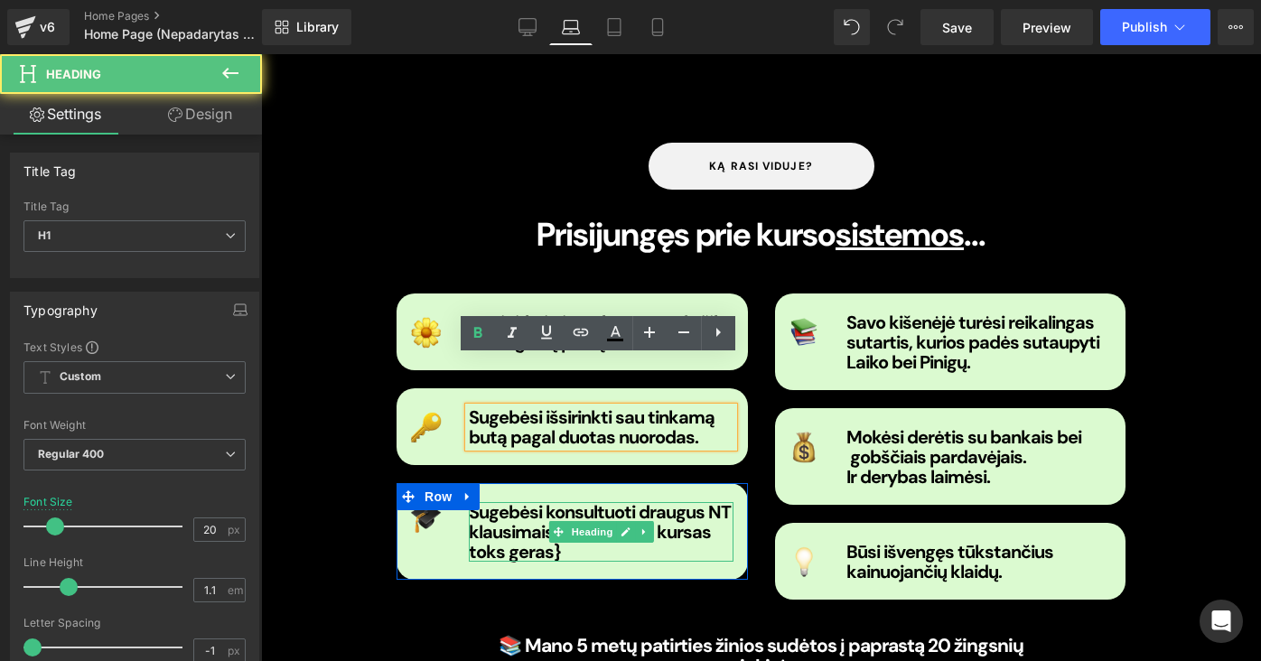
click at [540, 500] on b "Sugebėsi konsultuoti draugus NT klausimais. {Taip, mūsų kursas toks geras}" at bounding box center [600, 531] width 262 height 63
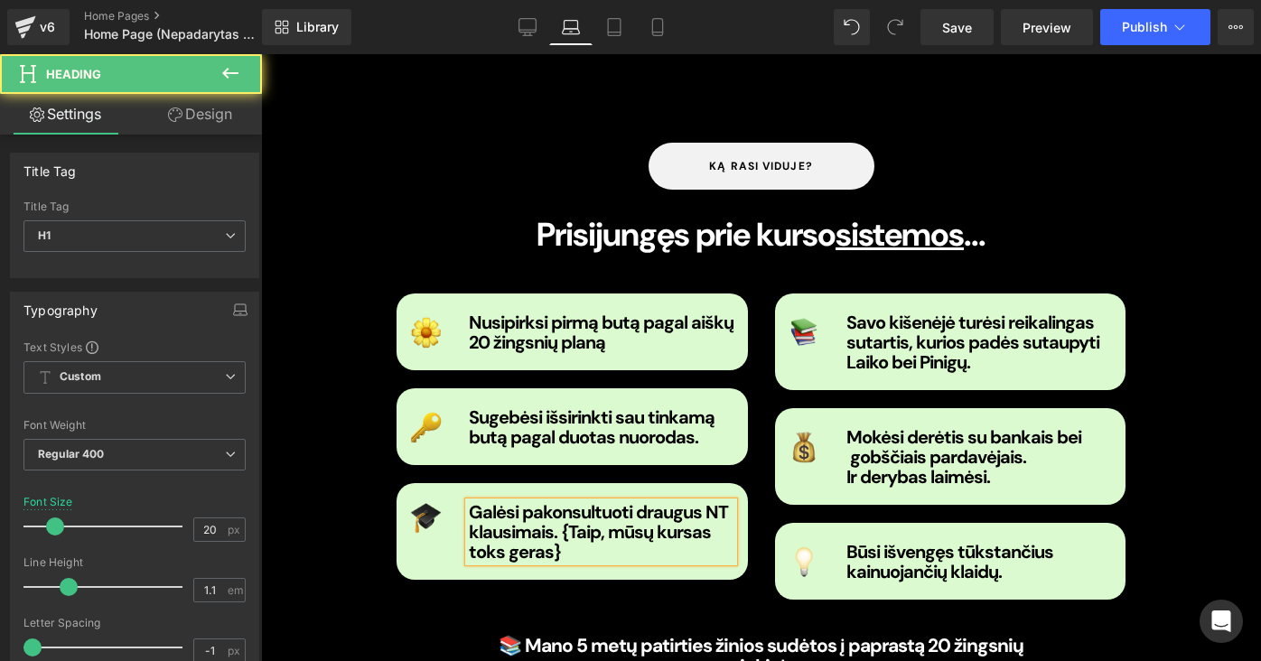
click at [693, 500] on b "Galėsi pakonsultuoti draugus NT klausimais. {Taip, mūsų kursas toks geras}" at bounding box center [598, 531] width 259 height 63
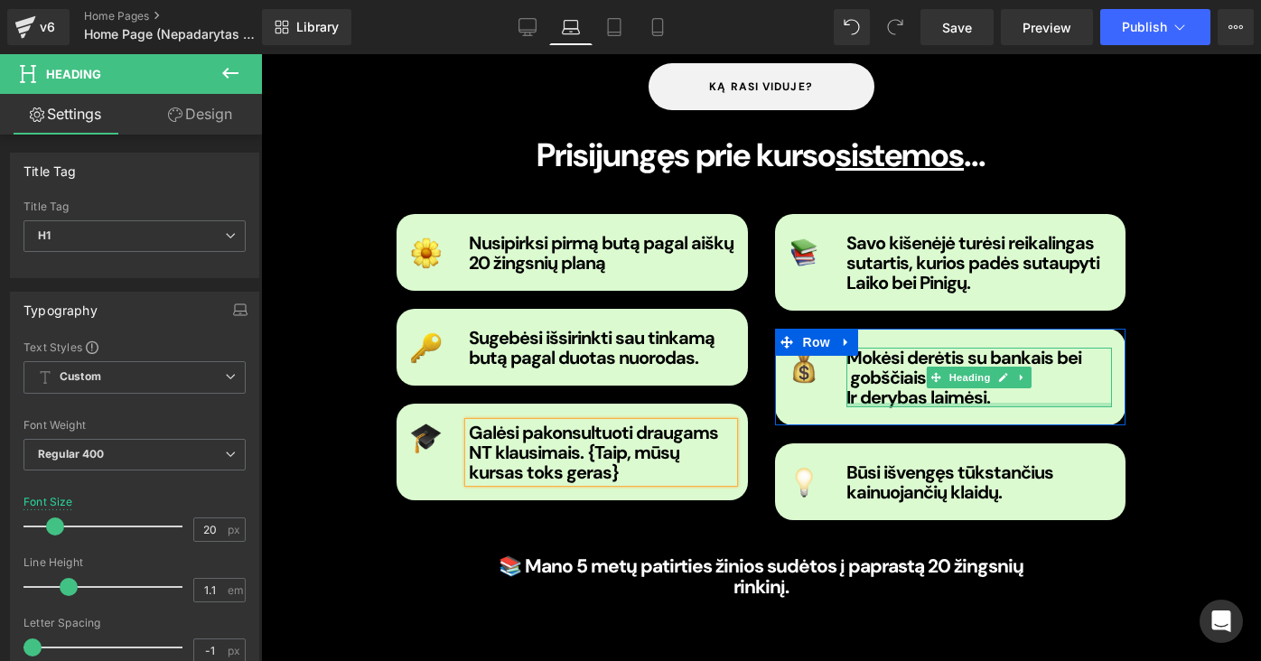
scroll to position [1787, 0]
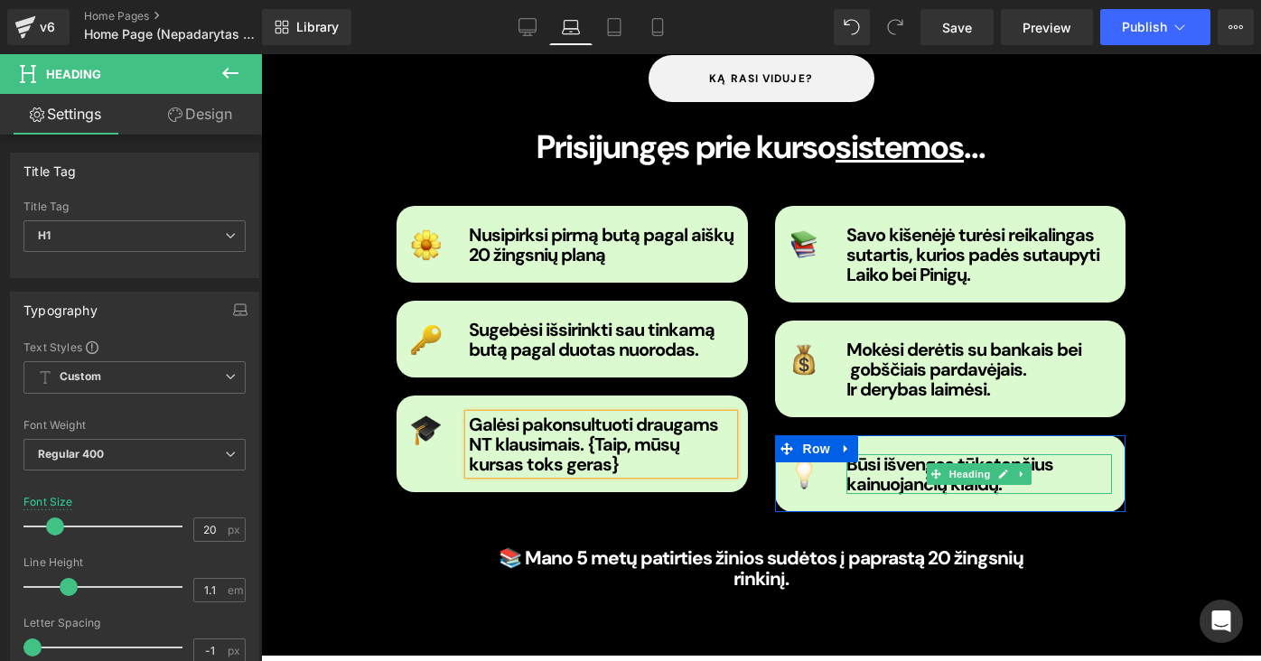
click at [854, 452] on b "Būsi išvengęs tūkstančius kainuojančių klaidų." at bounding box center [949, 473] width 207 height 43
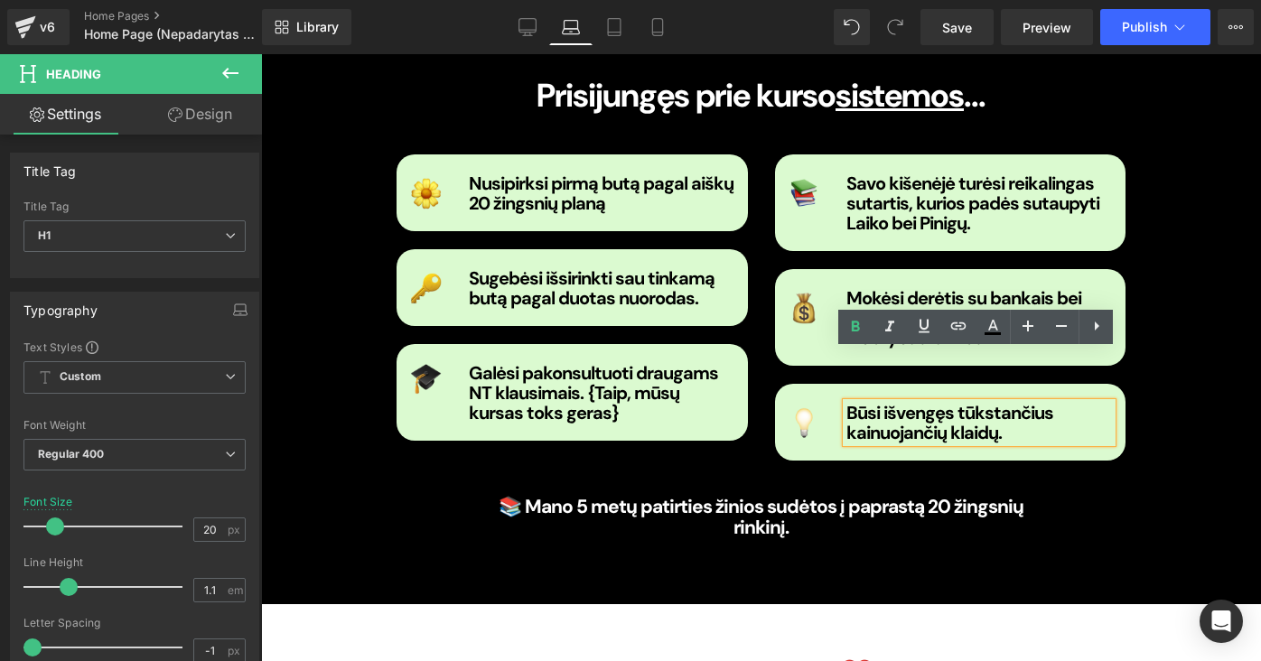
scroll to position [1842, 0]
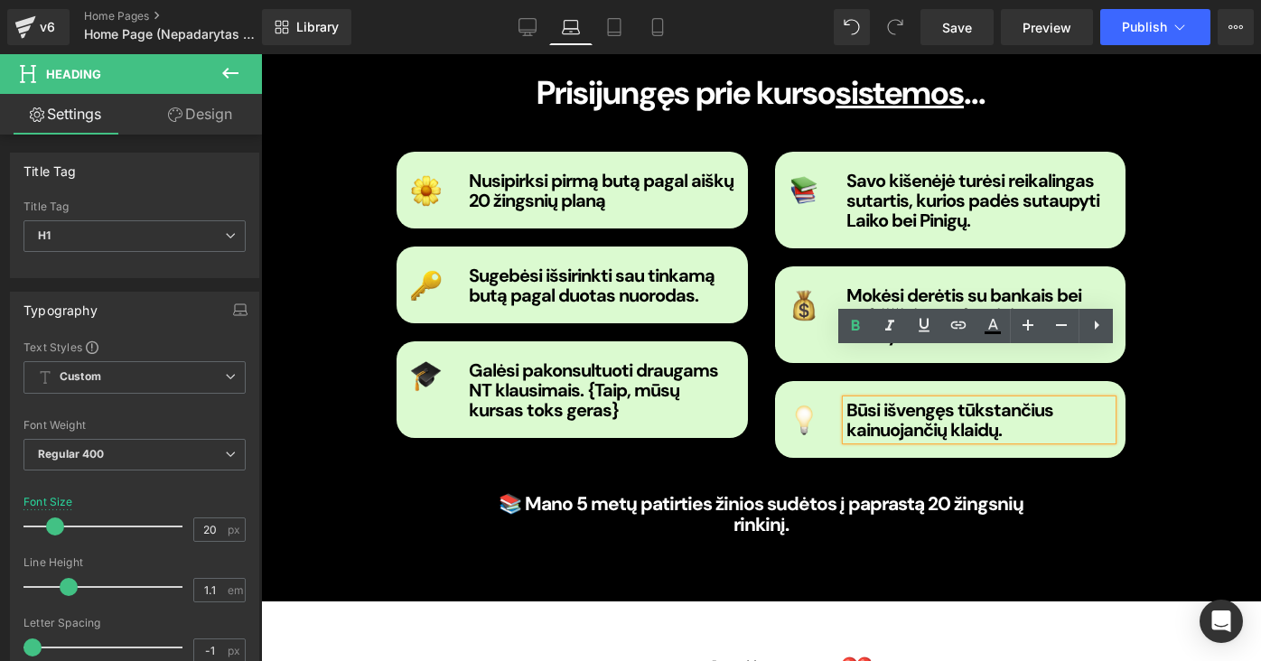
click at [949, 398] on b "Būsi išvengęs tūkstančius kainuojančių klaidų." at bounding box center [949, 419] width 207 height 43
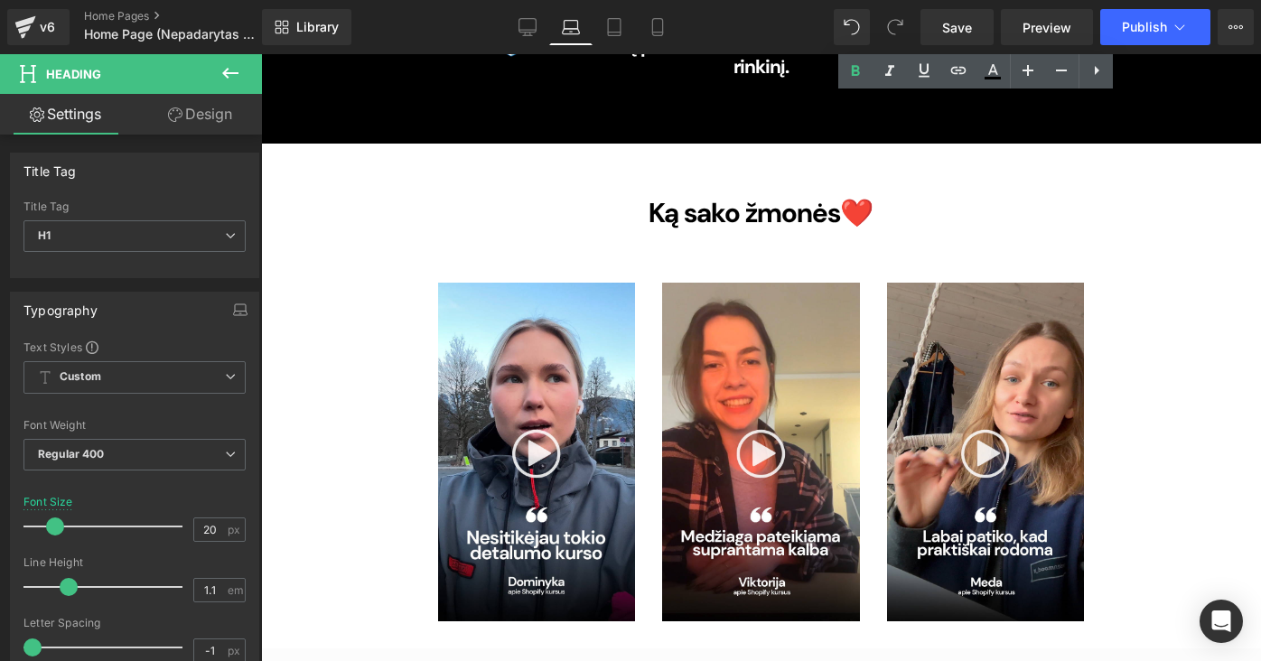
scroll to position [2218, 0]
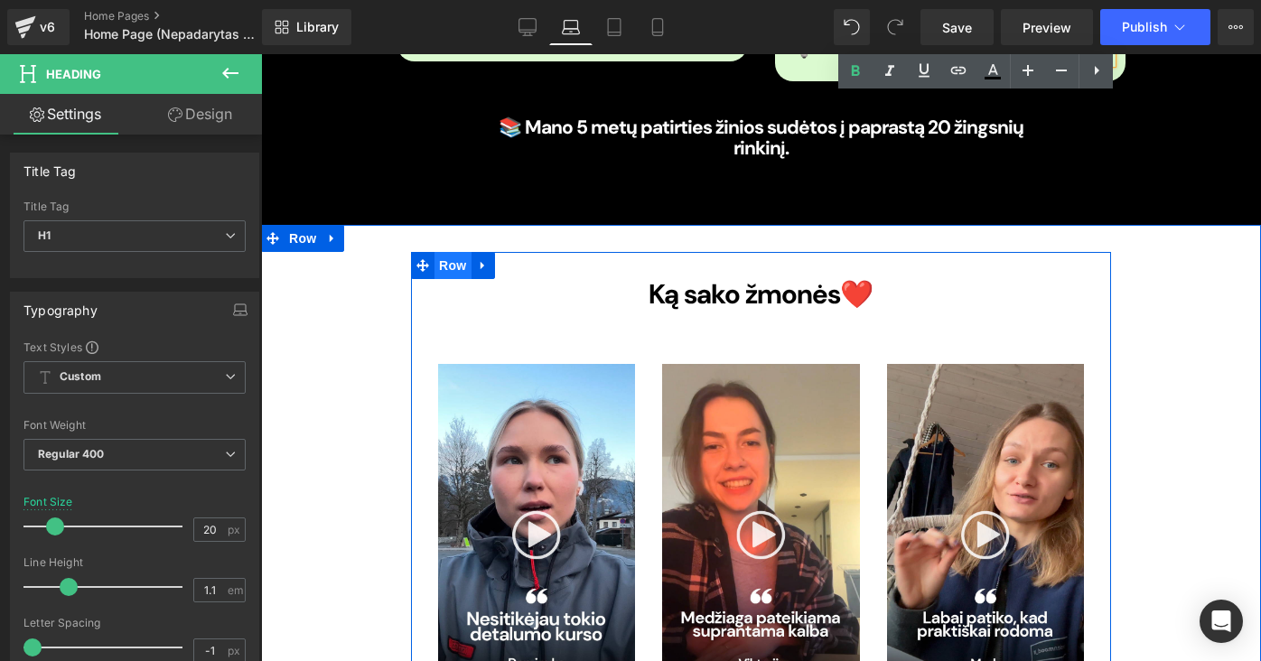
click at [439, 252] on span "Row" at bounding box center [452, 265] width 36 height 27
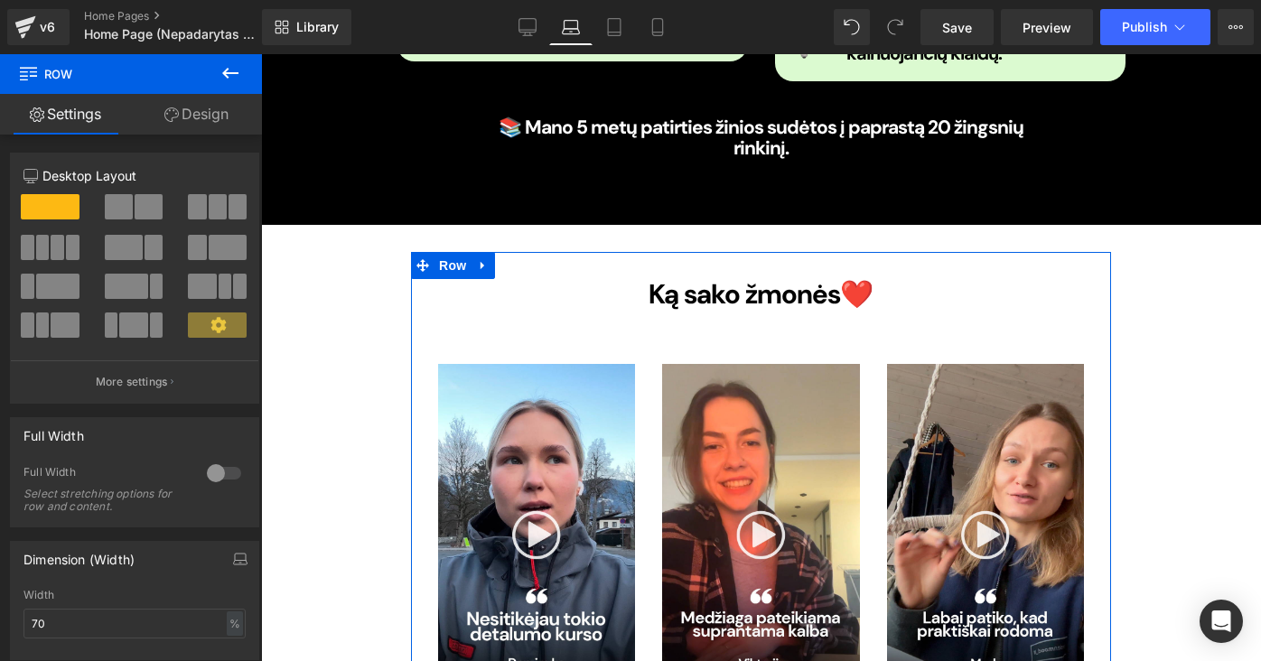
scroll to position [0, 0]
click at [183, 117] on link "Design" at bounding box center [196, 114] width 131 height 41
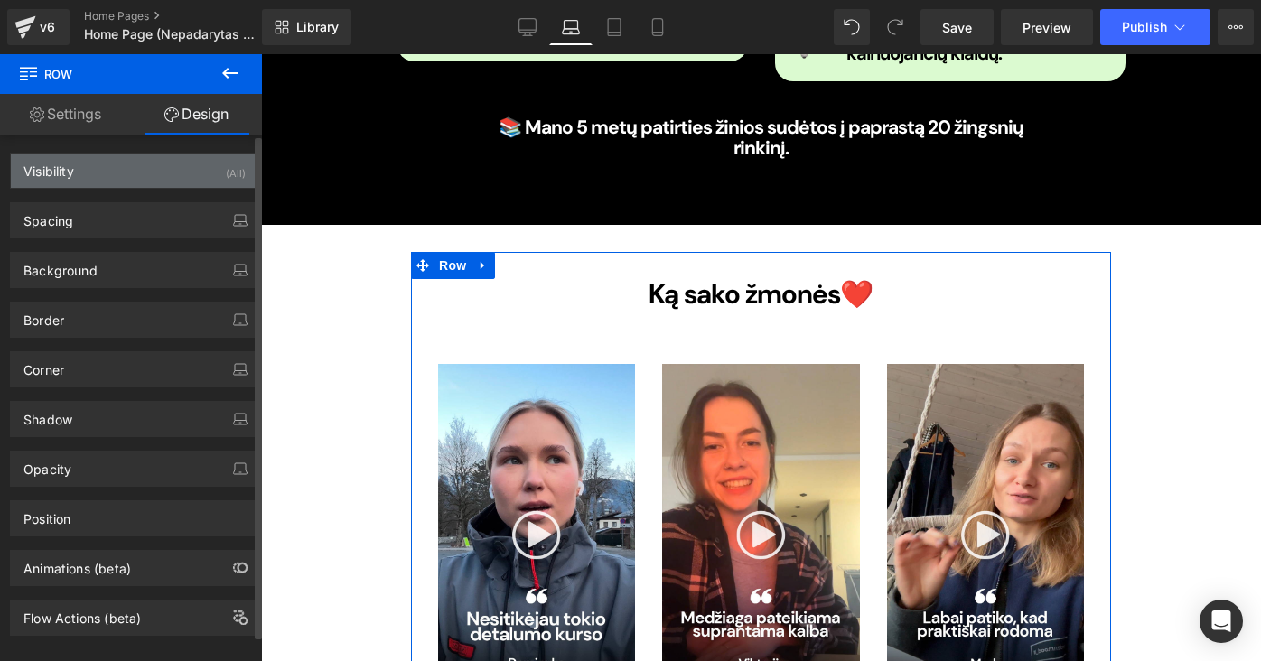
click at [162, 167] on div "Visibility (All)" at bounding box center [134, 171] width 247 height 34
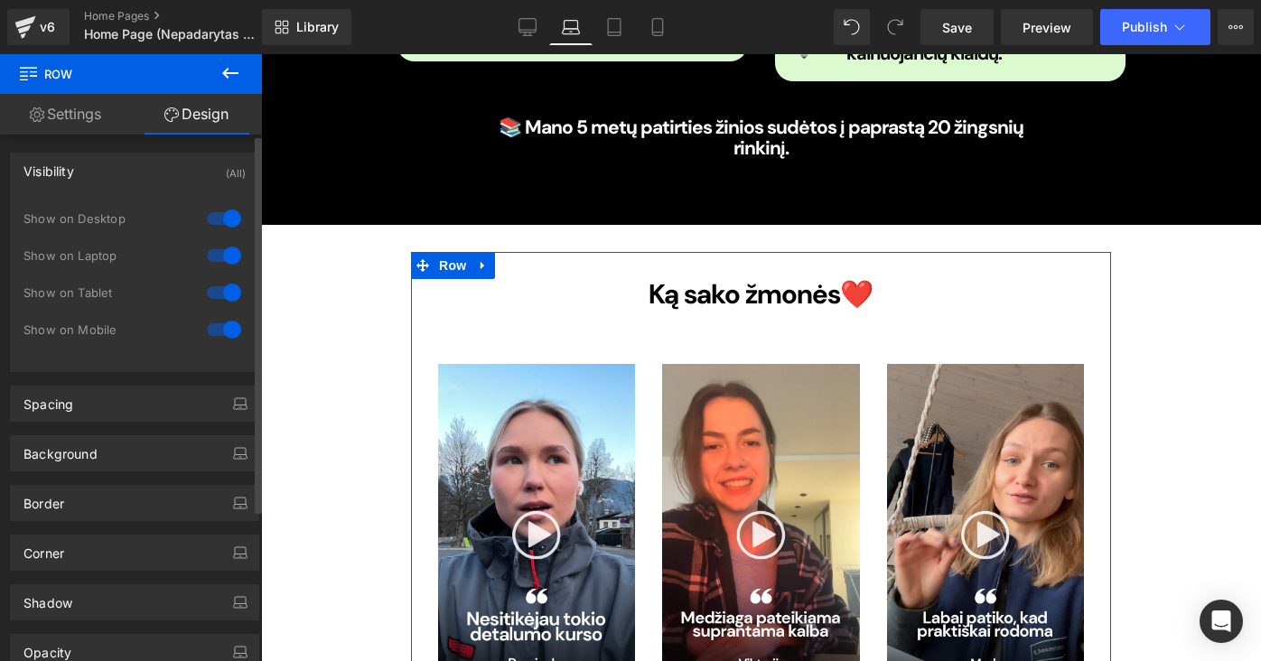
click at [214, 223] on div at bounding box center [223, 218] width 43 height 29
click at [214, 252] on div at bounding box center [223, 255] width 43 height 29
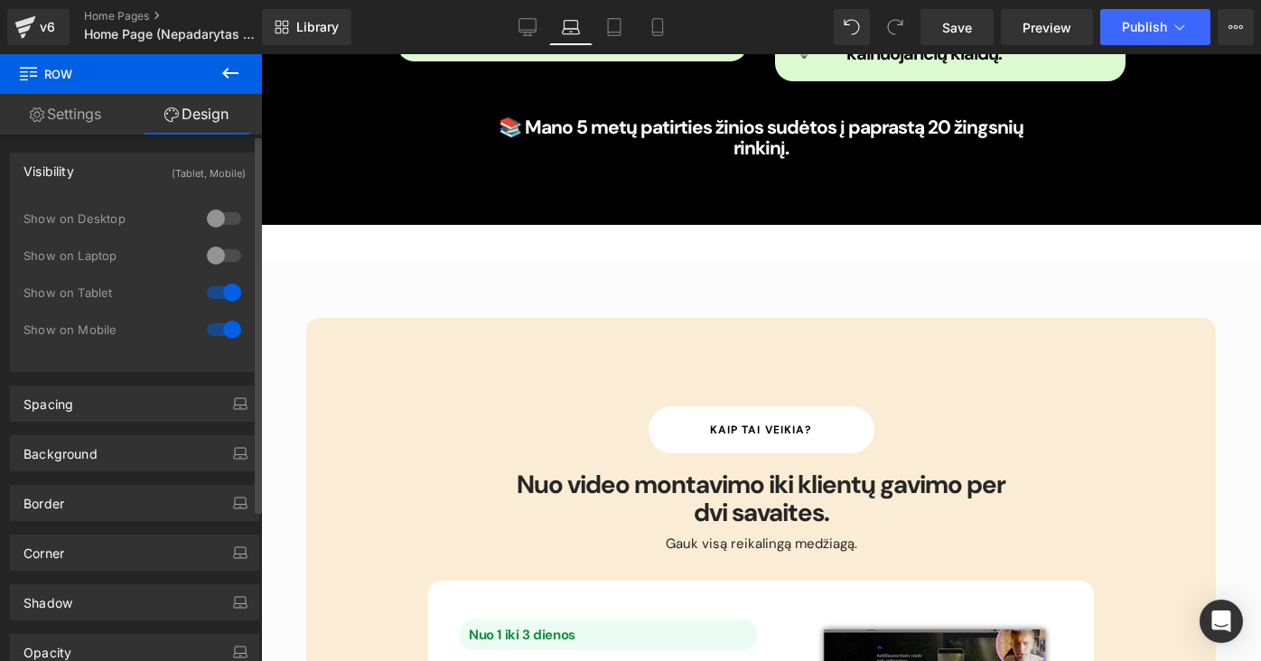
click at [217, 289] on div at bounding box center [223, 292] width 43 height 29
click at [221, 329] on div at bounding box center [223, 329] width 43 height 29
click at [202, 285] on div at bounding box center [223, 292] width 43 height 29
click at [220, 303] on div at bounding box center [223, 292] width 43 height 29
click at [217, 348] on div "Show on Mobile" at bounding box center [134, 339] width 222 height 37
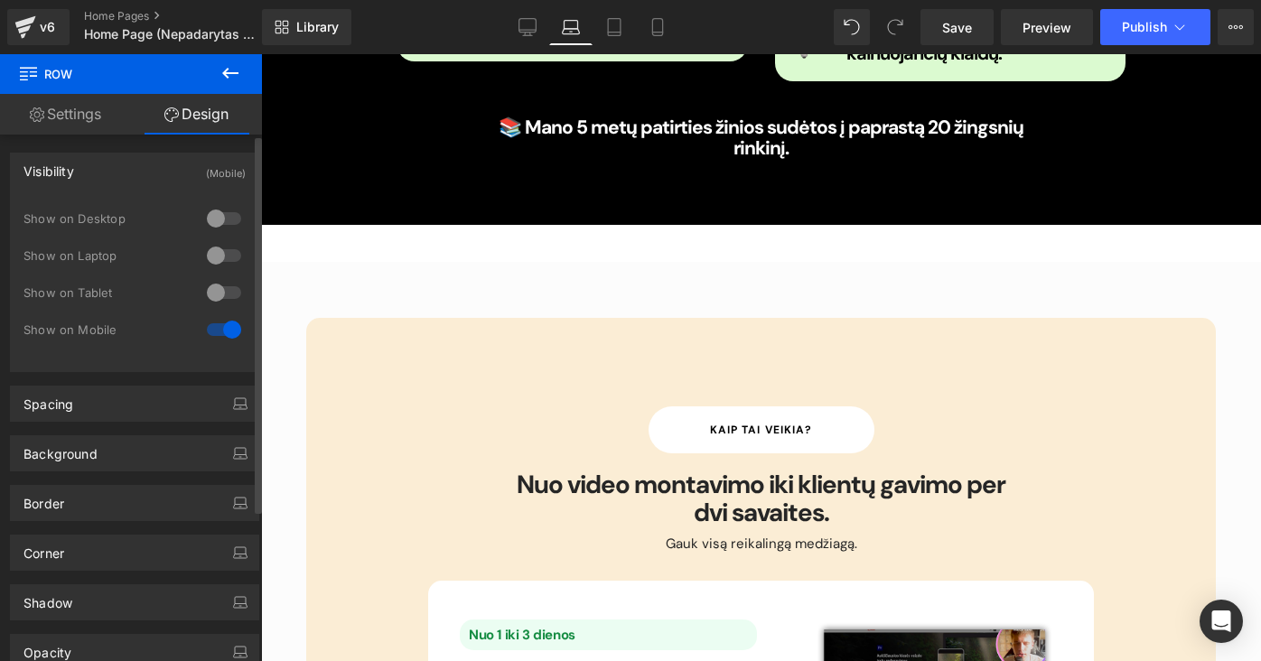
click at [218, 339] on div at bounding box center [223, 329] width 43 height 29
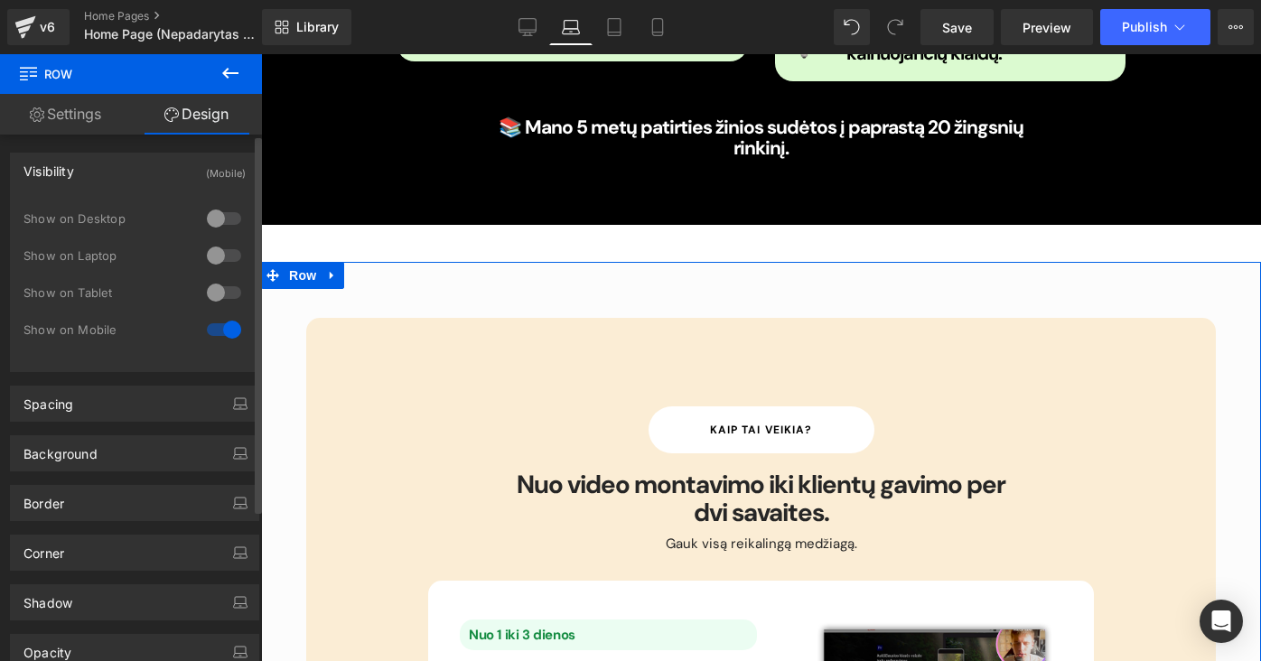
click at [213, 219] on div at bounding box center [223, 218] width 43 height 29
click at [216, 258] on div at bounding box center [223, 255] width 43 height 29
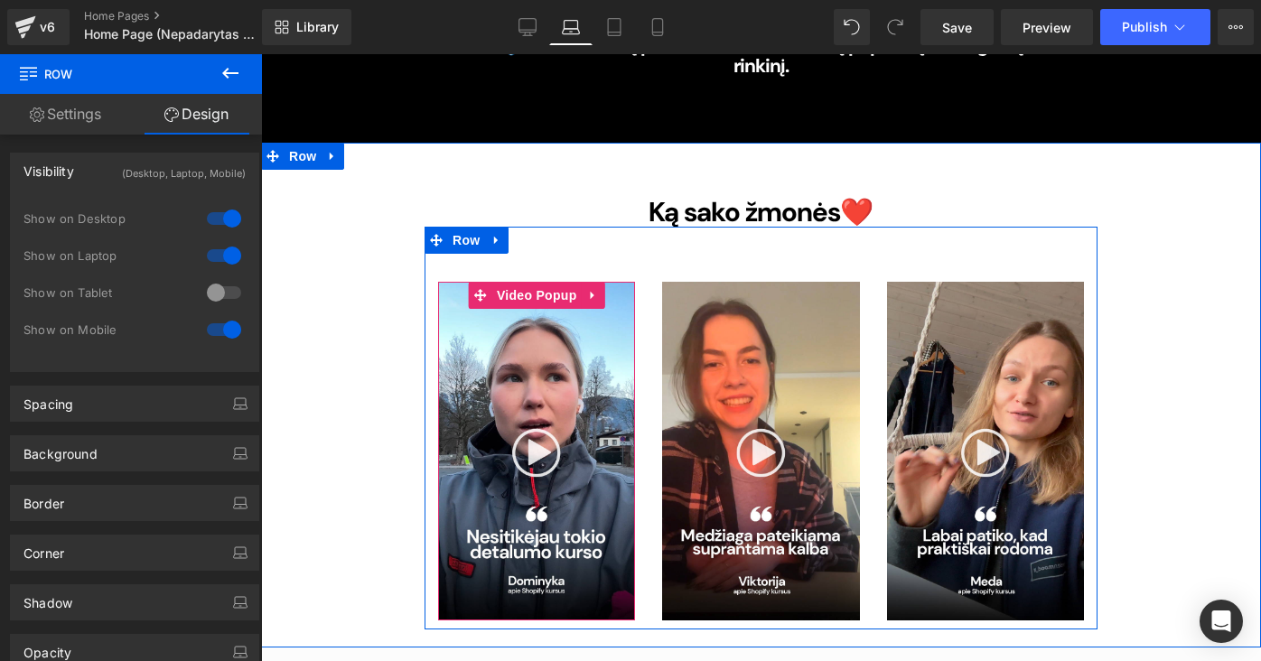
scroll to position [2301, 0]
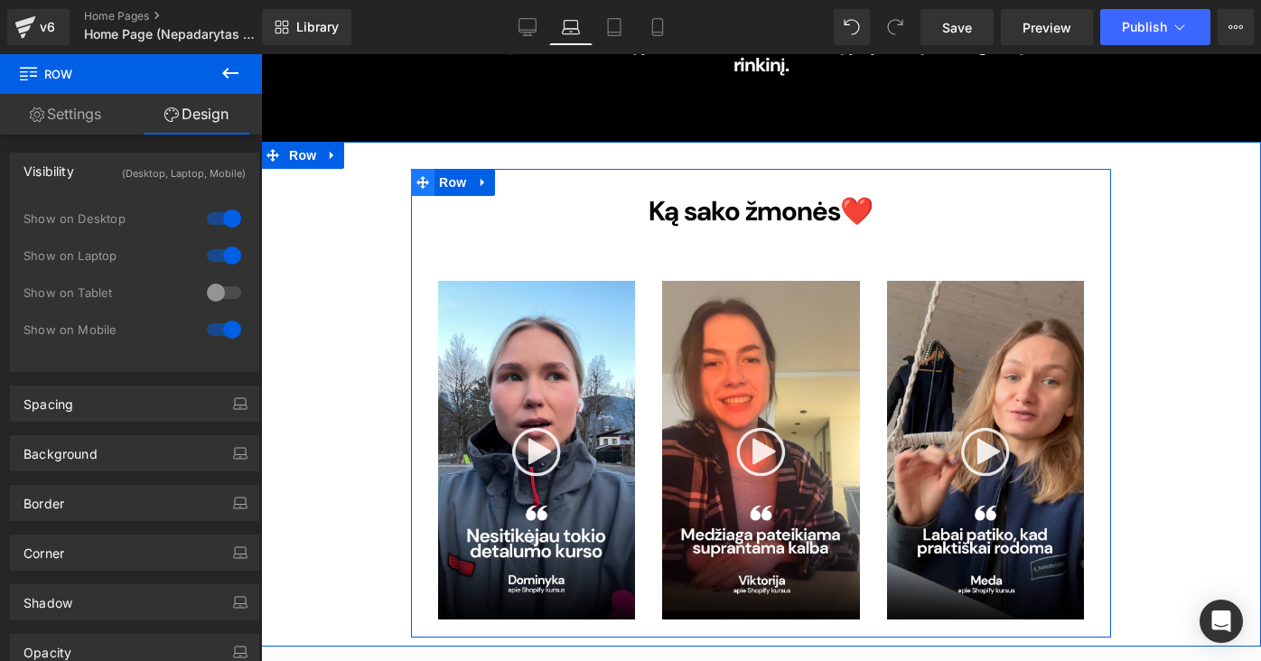
click at [418, 176] on icon at bounding box center [422, 182] width 13 height 13
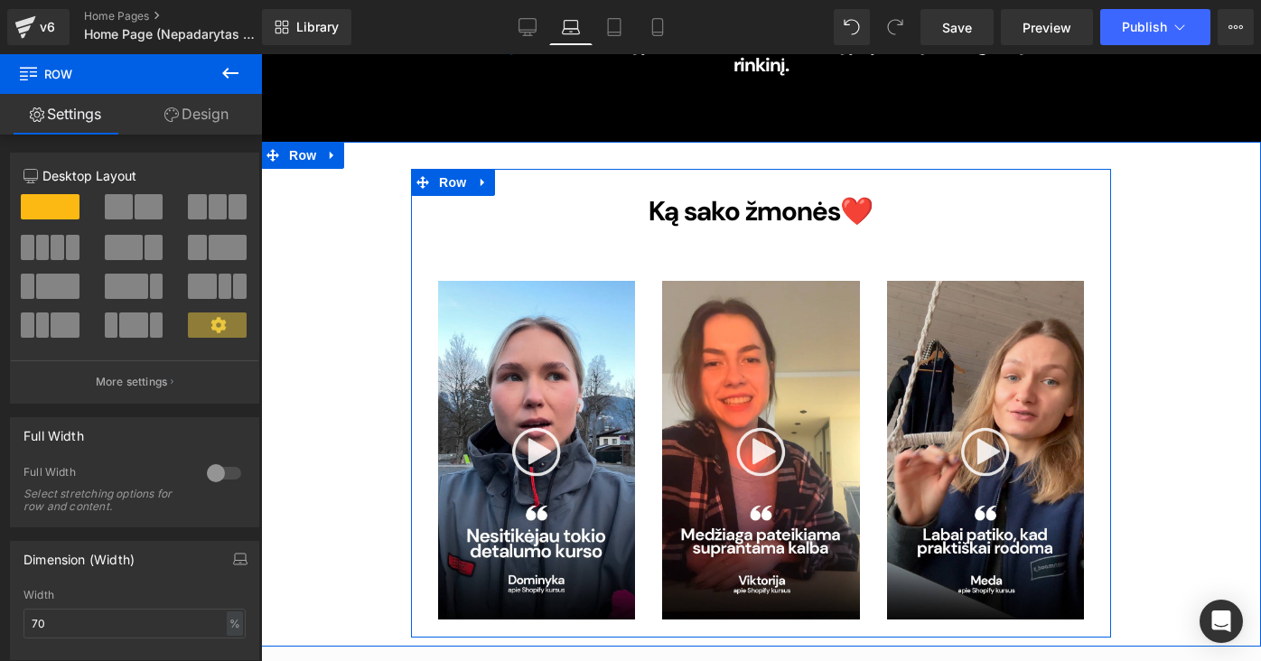
click at [540, 169] on div "Ką sako žmonės ❤️ Heading Video Popup Video Popup Video Popup Row 61px Row" at bounding box center [761, 403] width 700 height 468
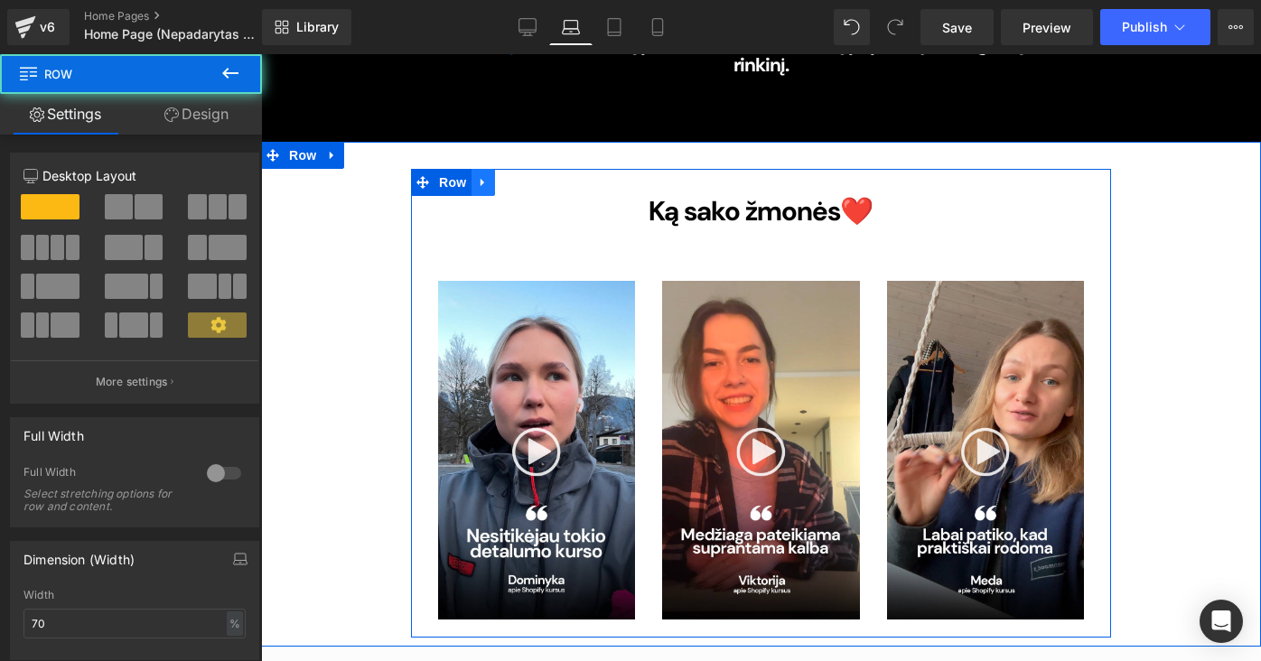
click at [479, 176] on icon at bounding box center [483, 183] width 13 height 14
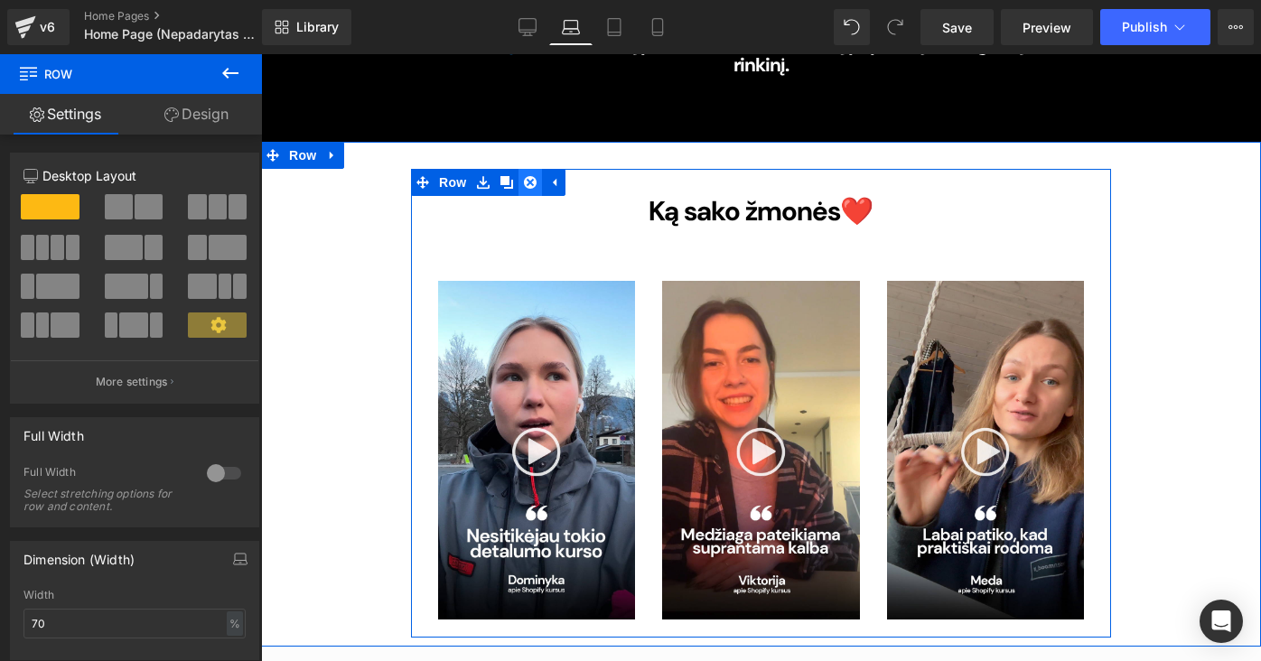
click at [533, 176] on icon at bounding box center [530, 182] width 13 height 13
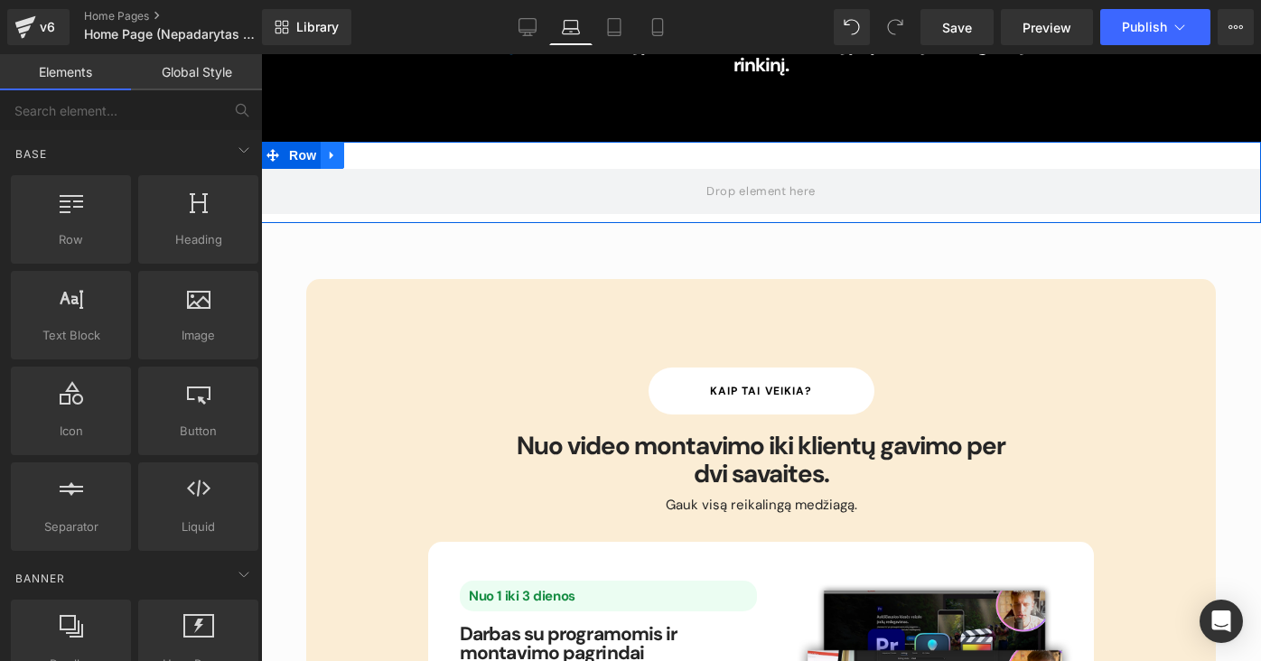
click at [330, 152] on icon at bounding box center [332, 156] width 4 height 8
click at [368, 142] on link at bounding box center [379, 155] width 23 height 27
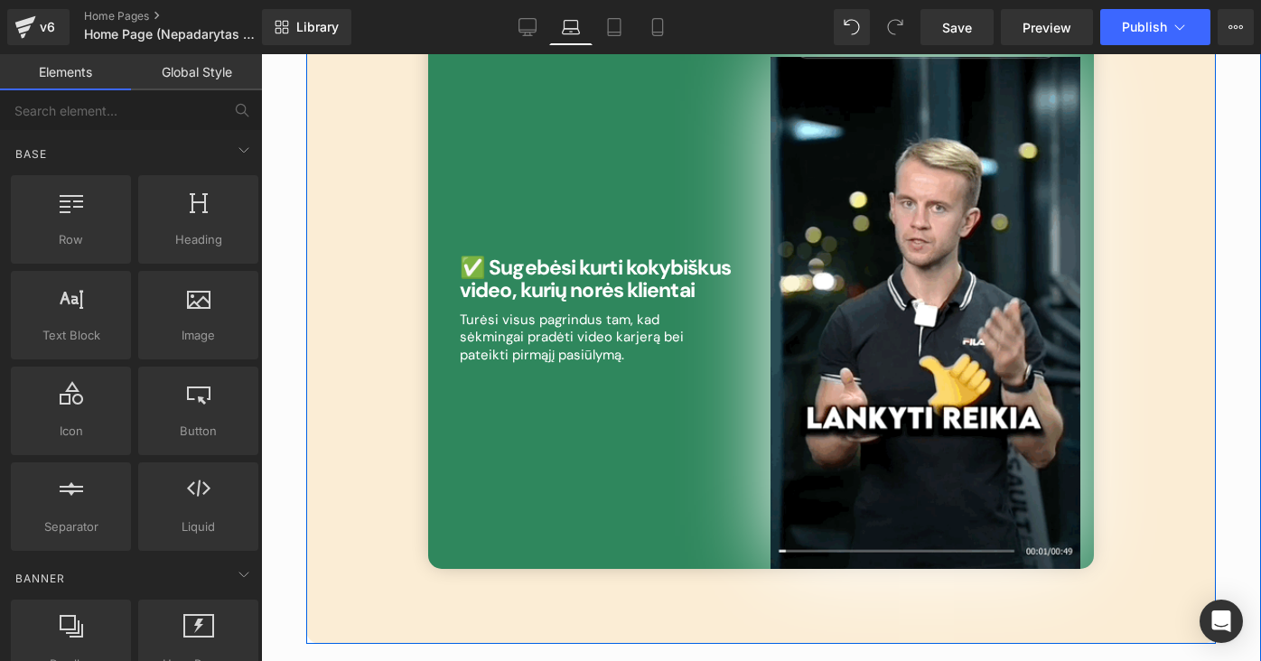
scroll to position [4685, 0]
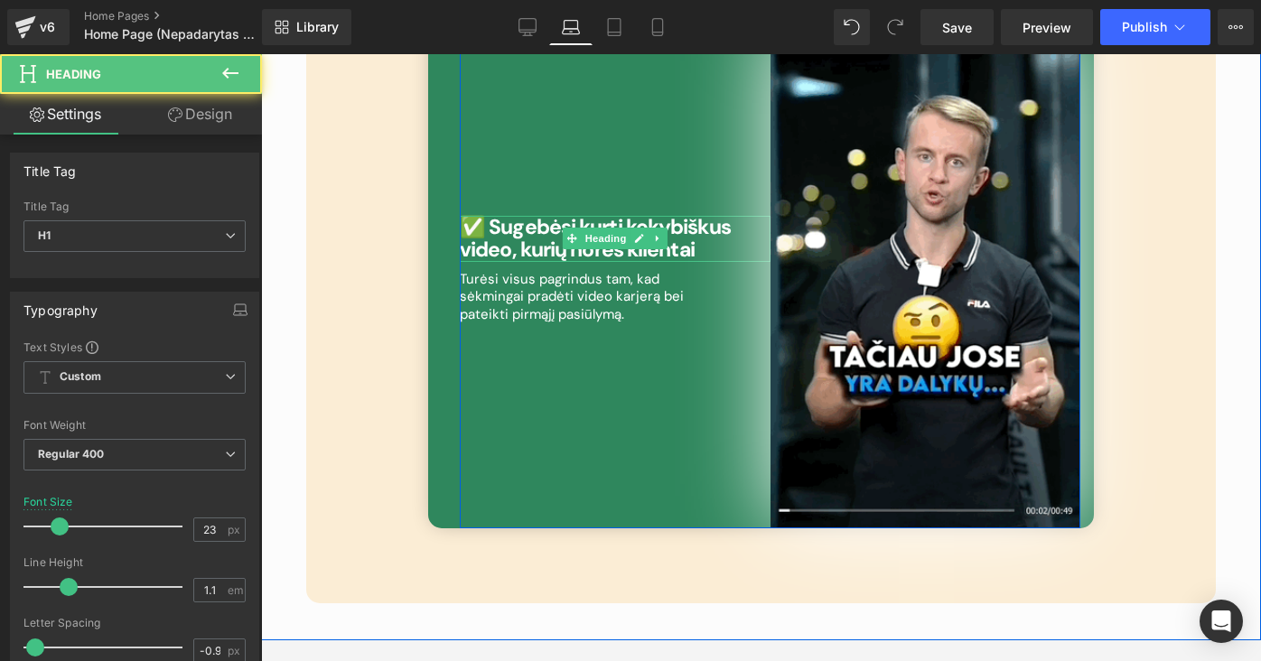
click at [723, 213] on b "✅ Sugebėsi kurti kokybiškus video, kurių norės klientai" at bounding box center [595, 238] width 271 height 50
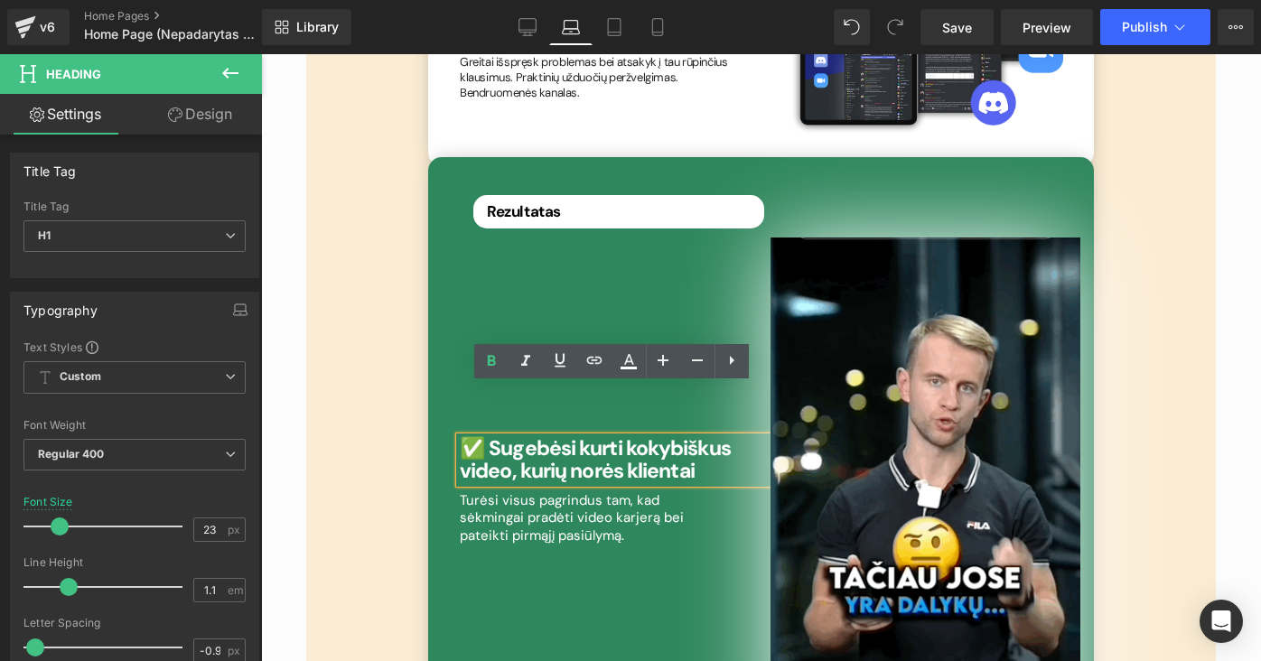
scroll to position [4469, 0]
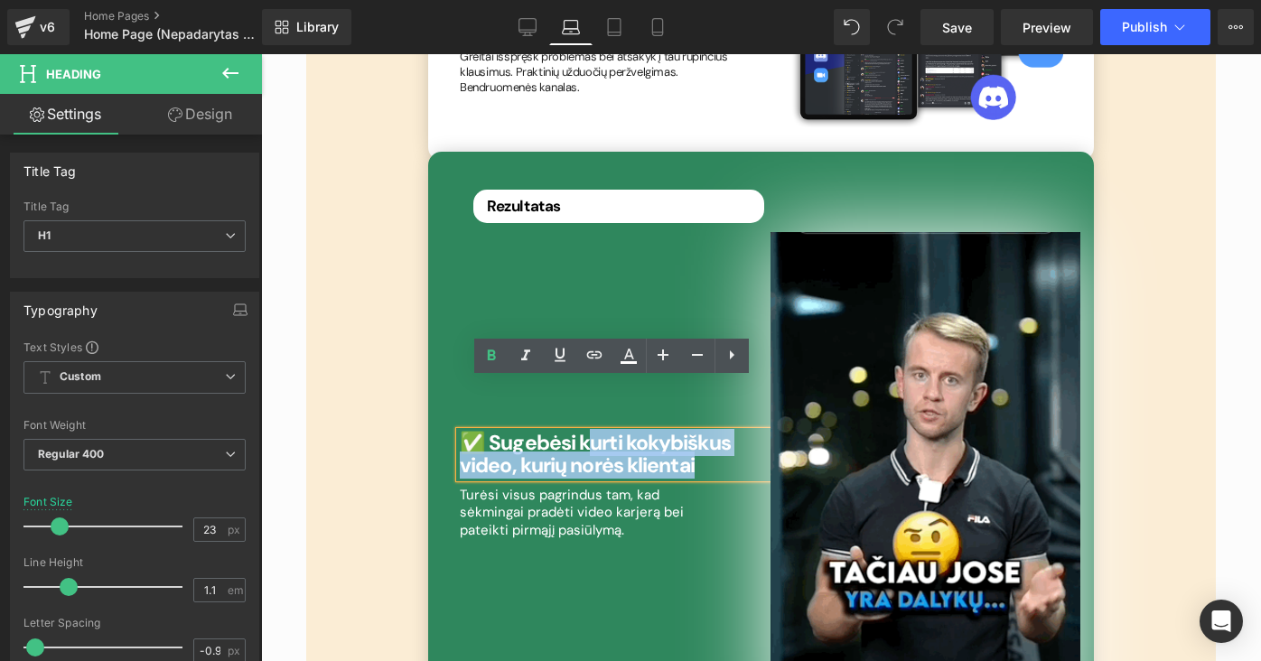
drag, startPoint x: 710, startPoint y: 410, endPoint x: 584, endPoint y: 398, distance: 126.1
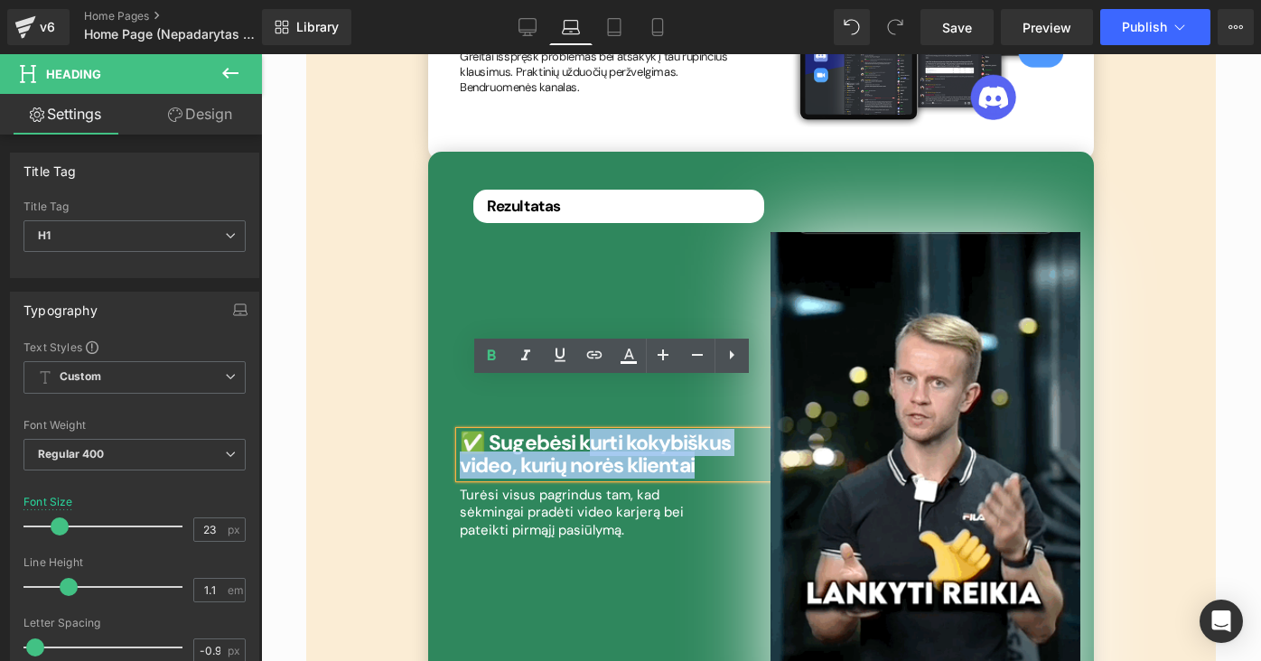
click at [584, 432] on h1 "✅ Sugebėsi kurti kokybiškus video, kurių norės klientai" at bounding box center [615, 455] width 311 height 46
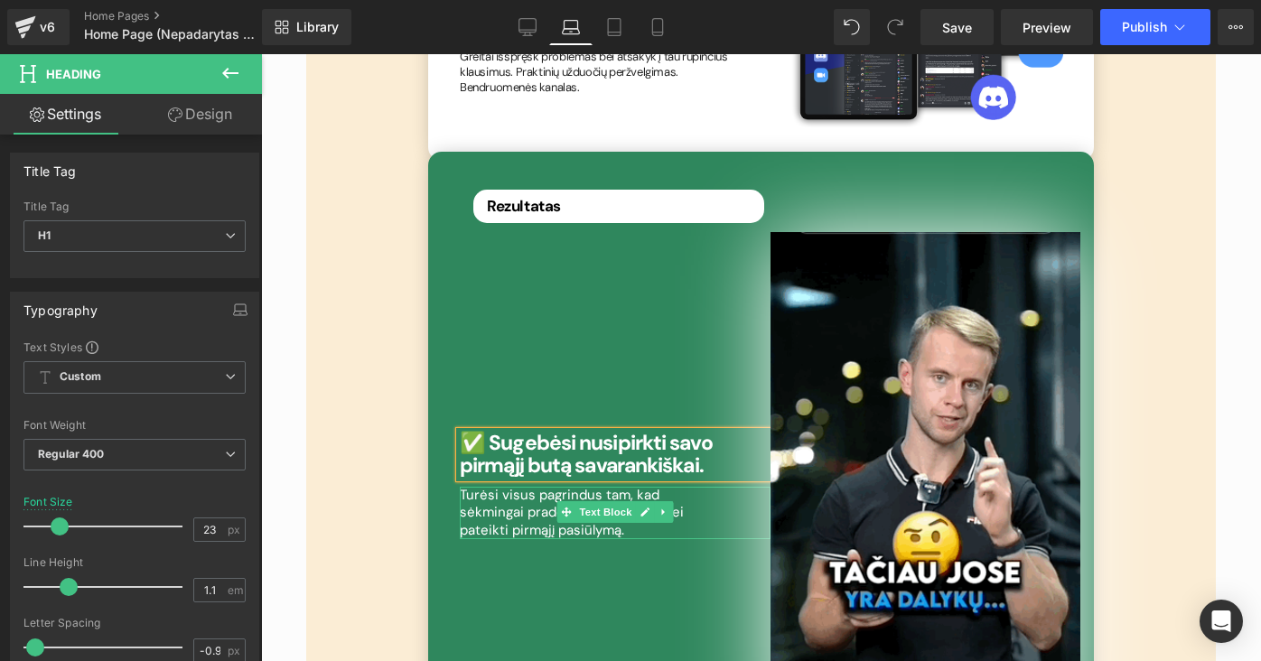
click at [512, 487] on p "Turėsi visus pagrindus tam, kad sėkmingai pradėti video karjerą bei pateikti pi…" at bounding box center [593, 513] width 266 height 53
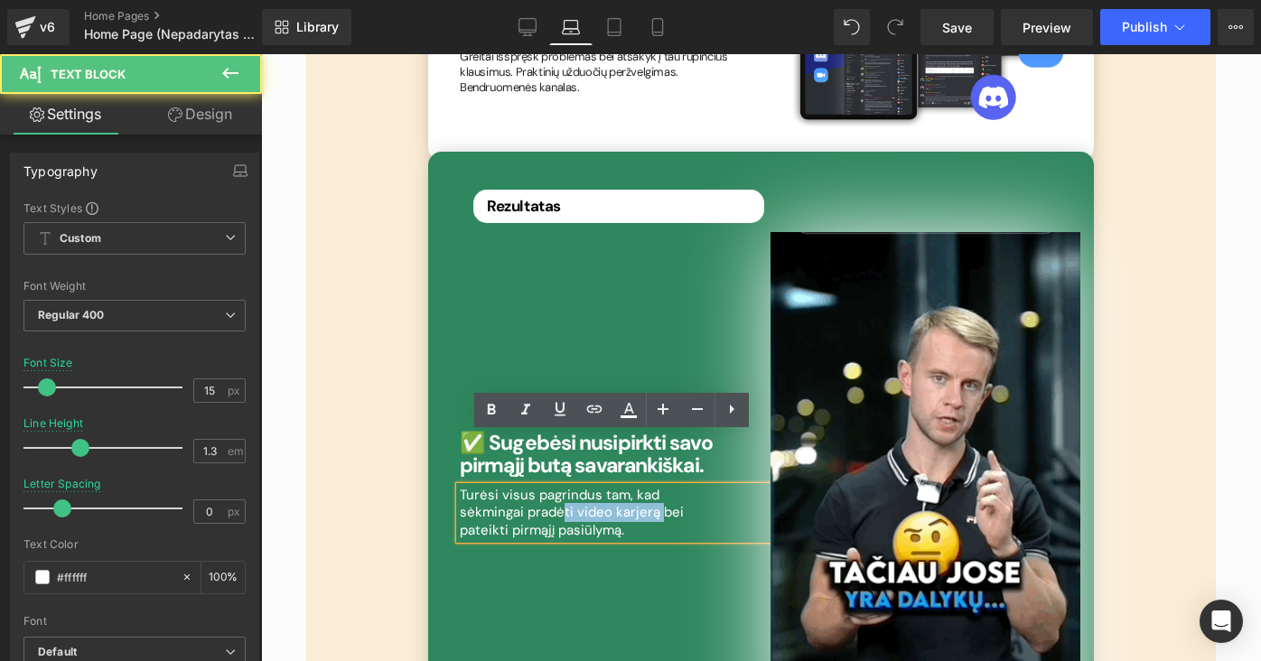
drag, startPoint x: 581, startPoint y: 460, endPoint x: 490, endPoint y: 458, distance: 91.2
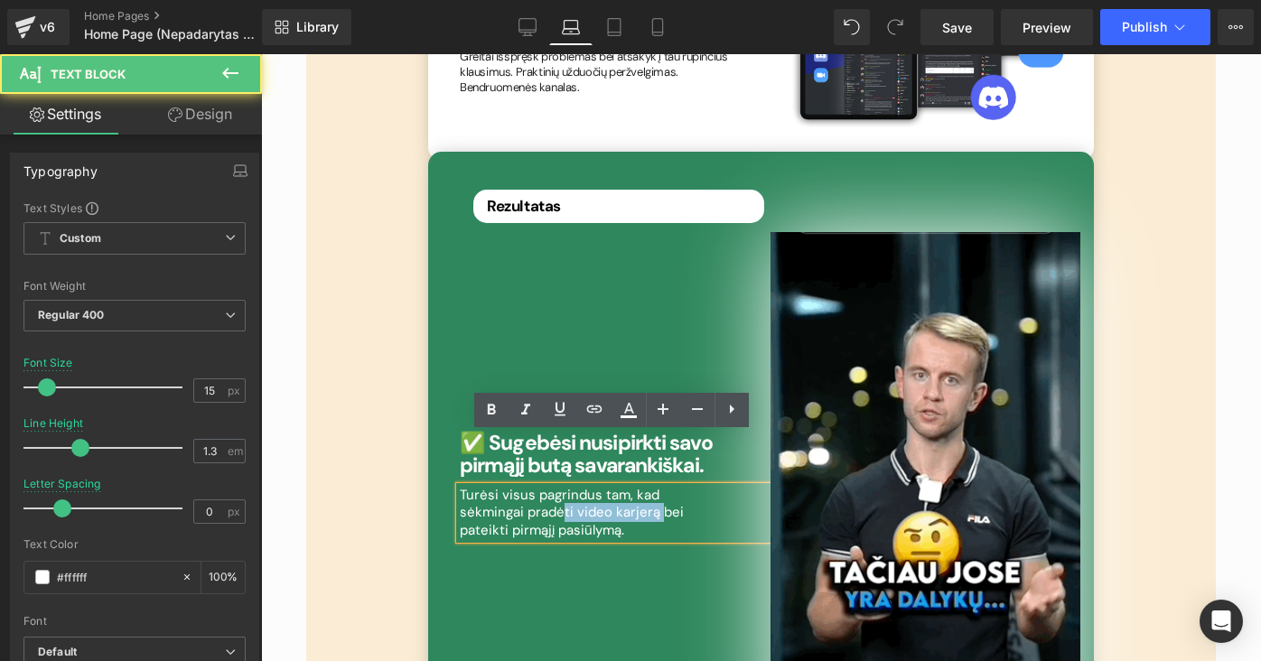
click at [490, 487] on p "Turėsi visus pagrindus tam, kad sėkmingai pradėti video karjerą bei pateikti pi…" at bounding box center [593, 513] width 266 height 53
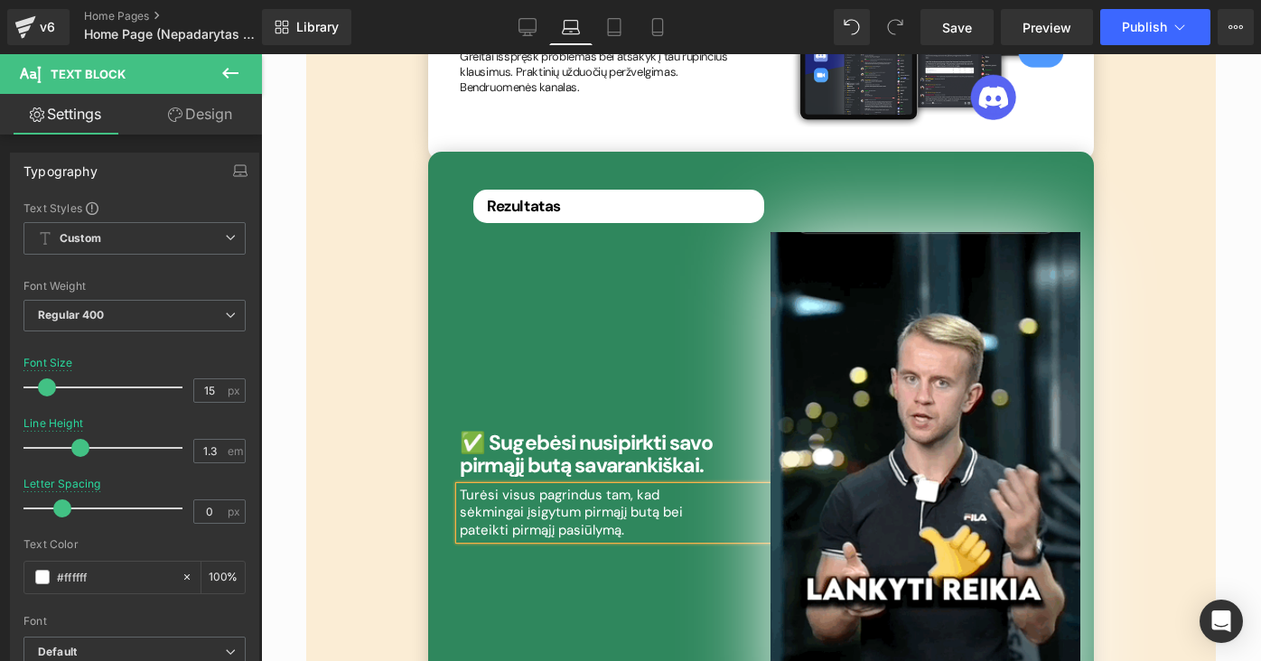
click at [618, 487] on p "Turėsi visus pagrindus tam, kad sėkmingai įsigytum pirmąjį butą bei pateikti pi…" at bounding box center [593, 513] width 266 height 53
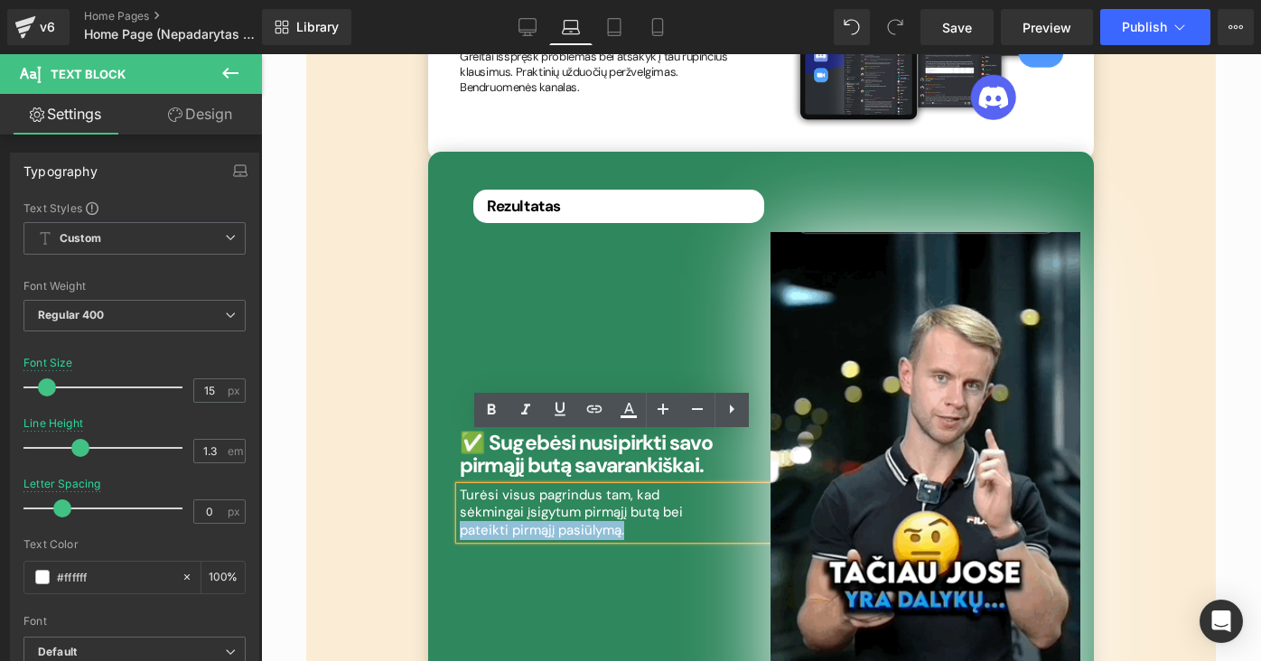
drag, startPoint x: 603, startPoint y: 462, endPoint x: 639, endPoint y: 474, distance: 37.4
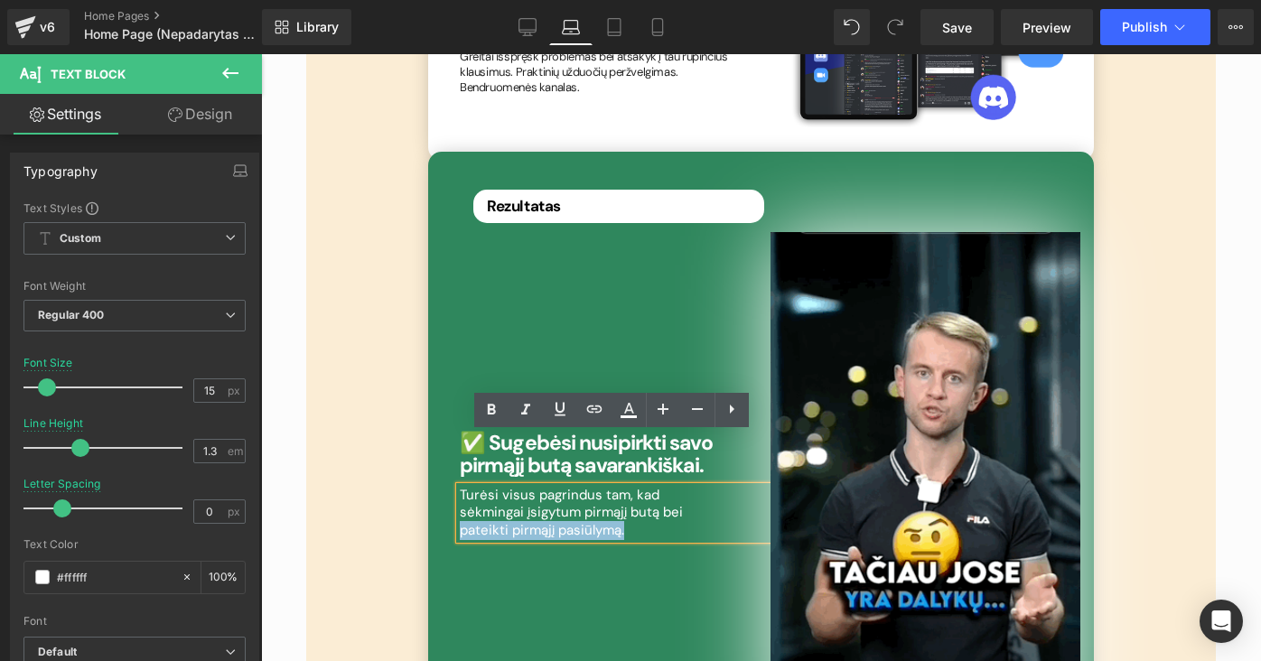
click at [639, 487] on p "Turėsi visus pagrindus tam, kad sėkmingai įsigytum pirmąjį butą bei pateikti pi…" at bounding box center [593, 513] width 266 height 53
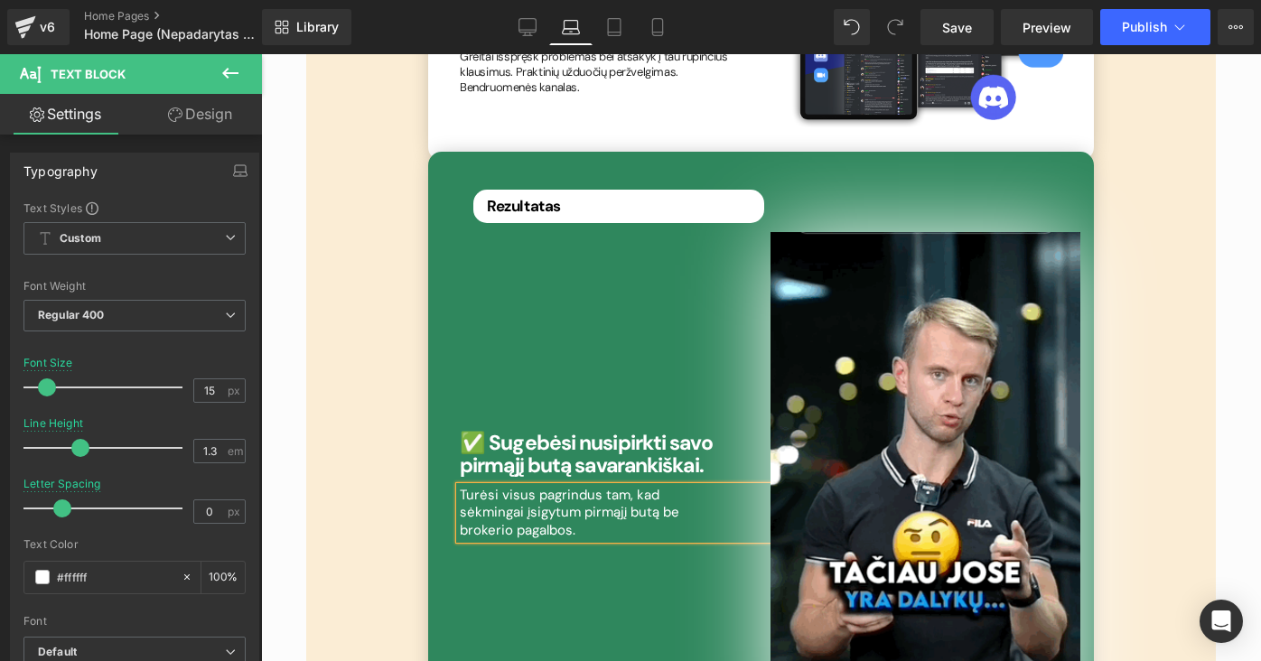
click at [598, 487] on p "Turėsi visus pagrindus tam, kad sėkmingai įsigytum pirmąjį butą be brokerio pag…" at bounding box center [593, 513] width 266 height 53
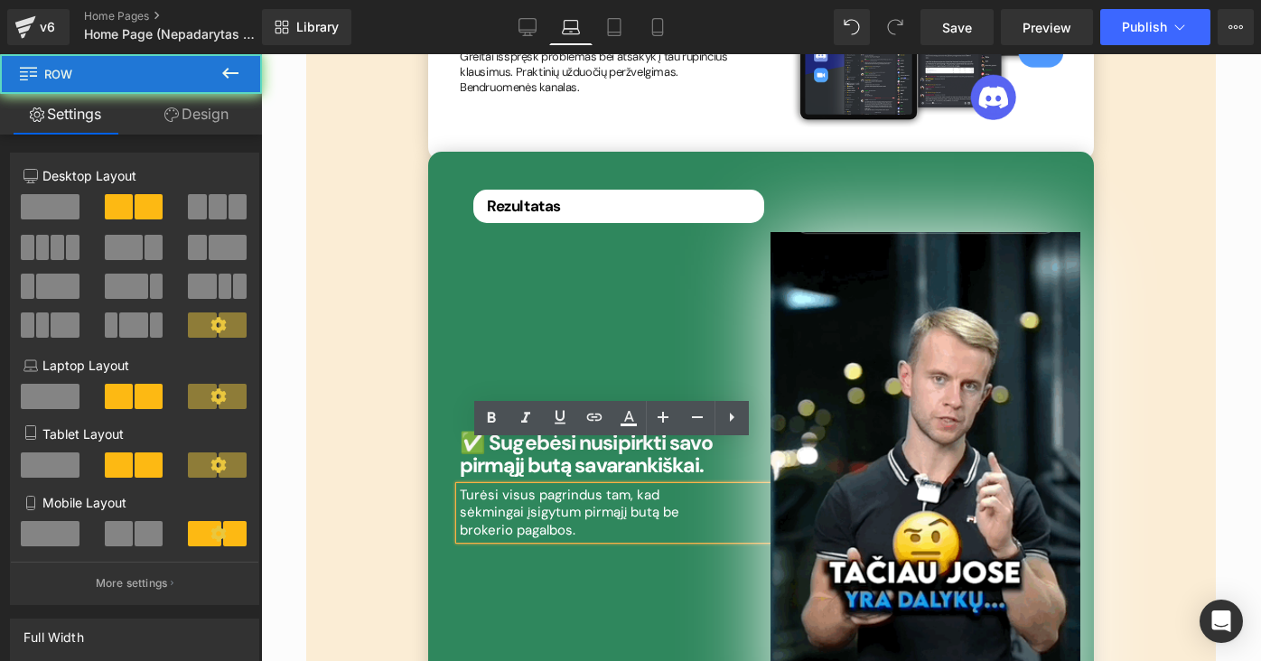
click at [640, 534] on div "✅ Sugebėsi nusipirkti savo pirmąjį butą savarankiškai. Heading Turėsi visus pag…" at bounding box center [615, 483] width 311 height 503
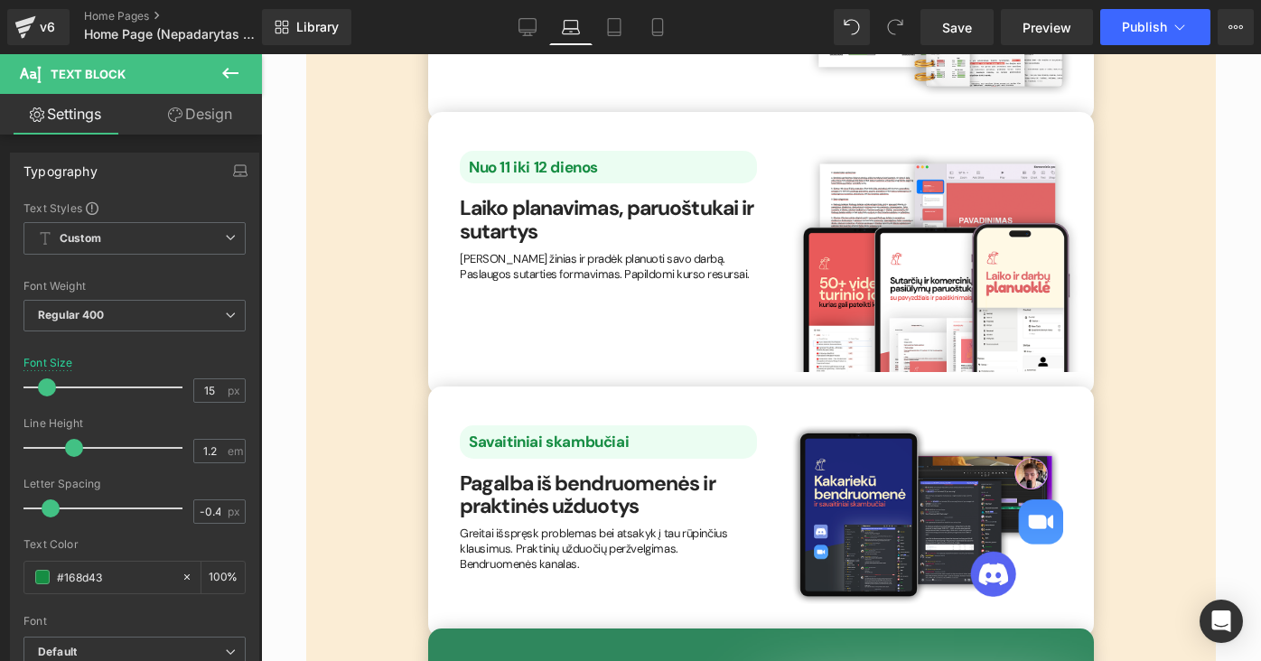
scroll to position [4041, 0]
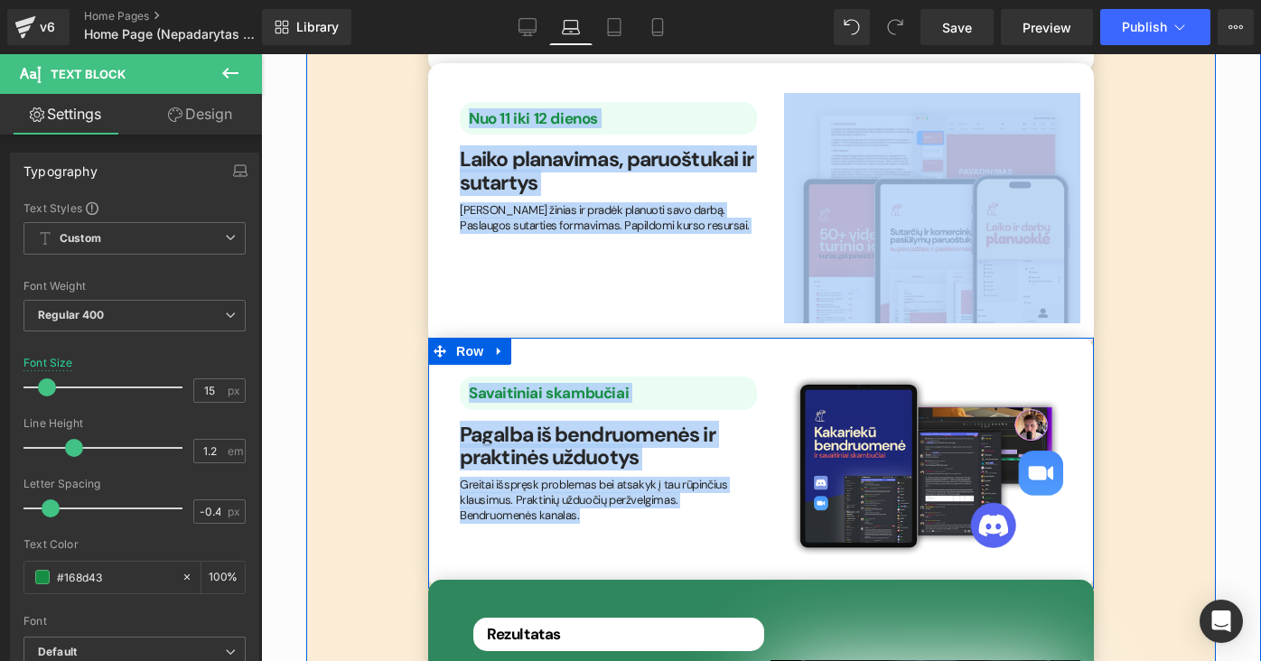
drag, startPoint x: 467, startPoint y: 225, endPoint x: 751, endPoint y: 454, distance: 365.5
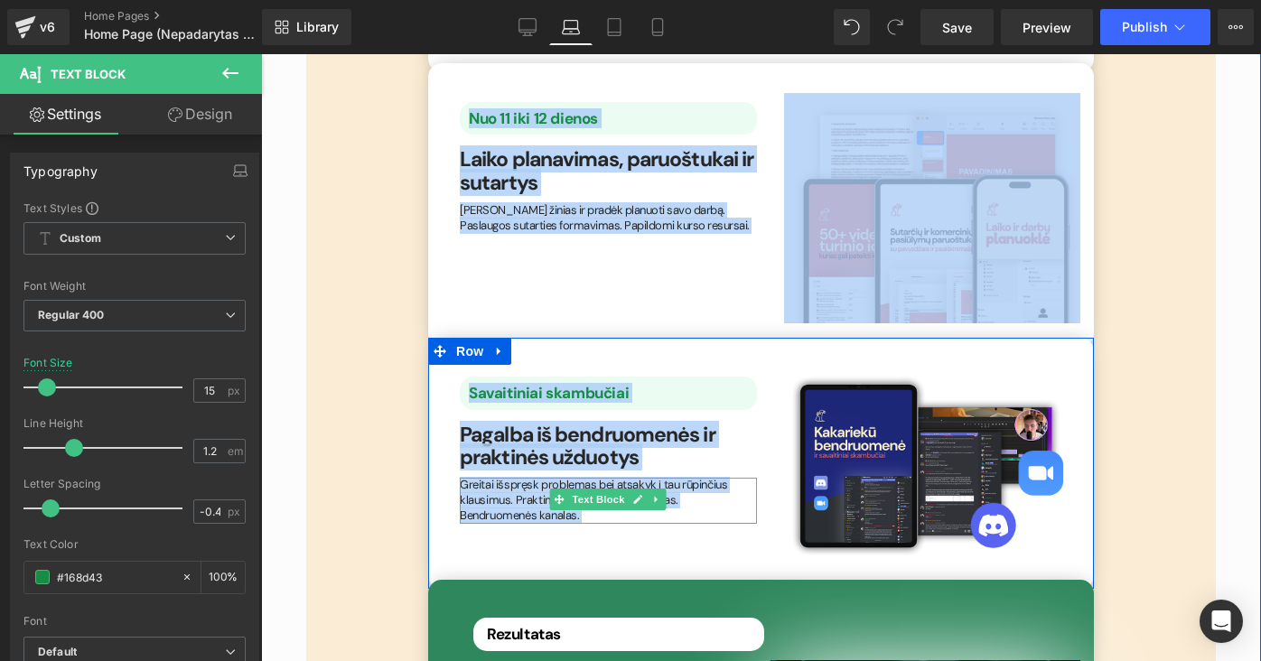
copy div "Lor 7 ips 8 dolors Amet Conse Adipis el seddoeiusmo te incididun utlaboree Dolo…"
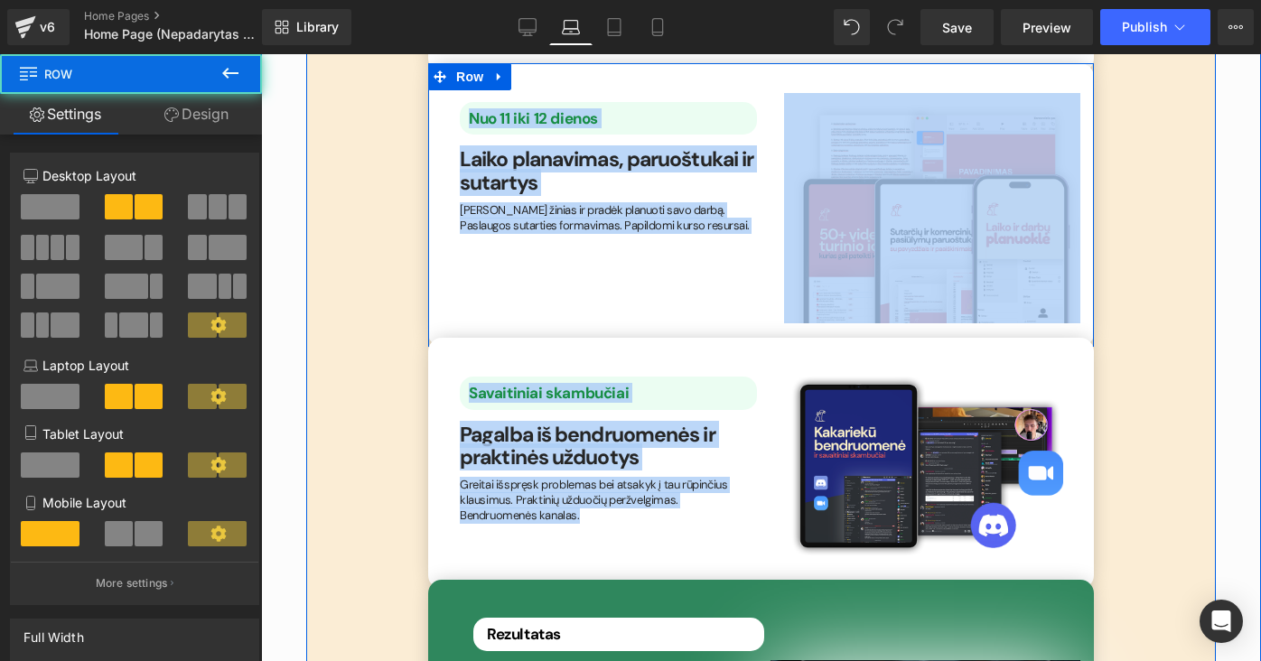
click at [639, 201] on div "Nuo 11 iki 12 dienos Text Block Laiko planavimas, paruoštukai ir sutartys Headi…" at bounding box center [761, 205] width 666 height 285
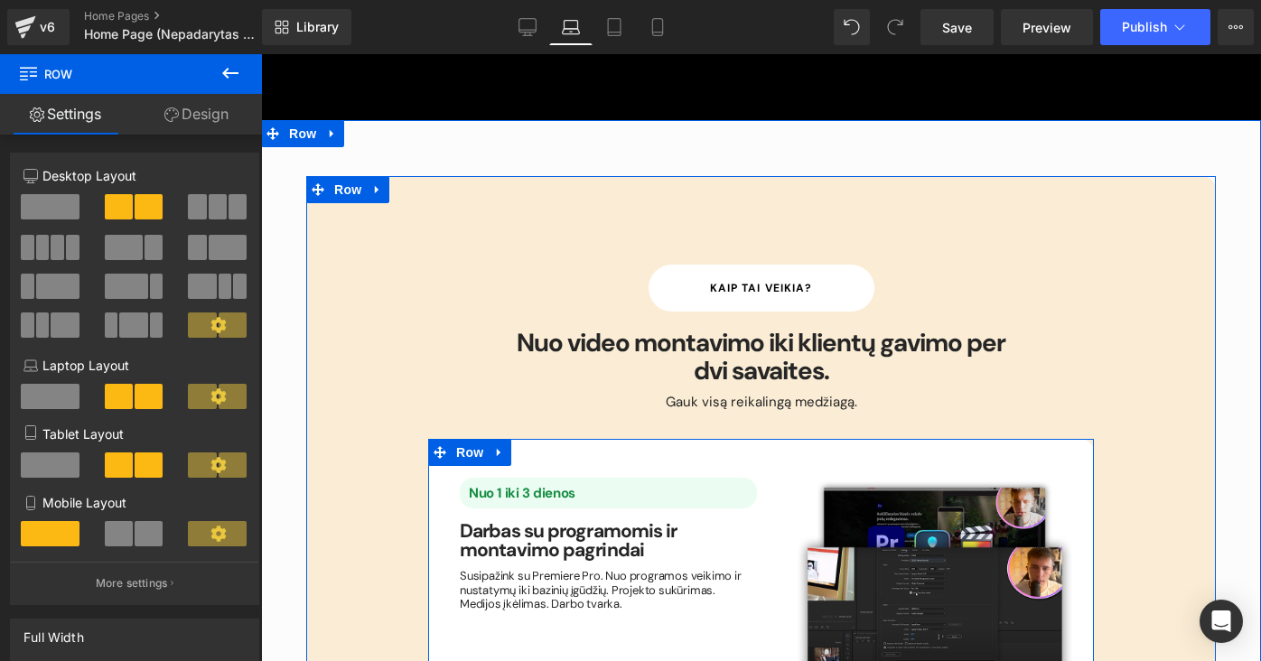
scroll to position [2369, 0]
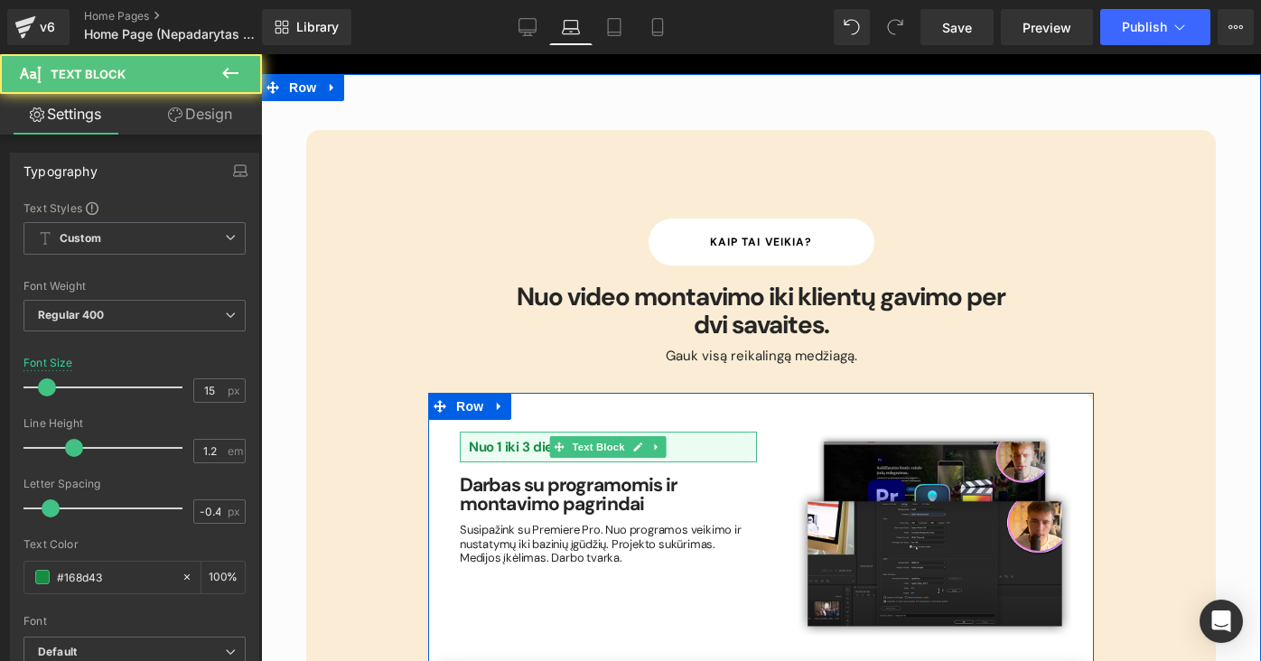
click at [501, 432] on div "Nuo 1 iki 3 dienos" at bounding box center [608, 447] width 297 height 31
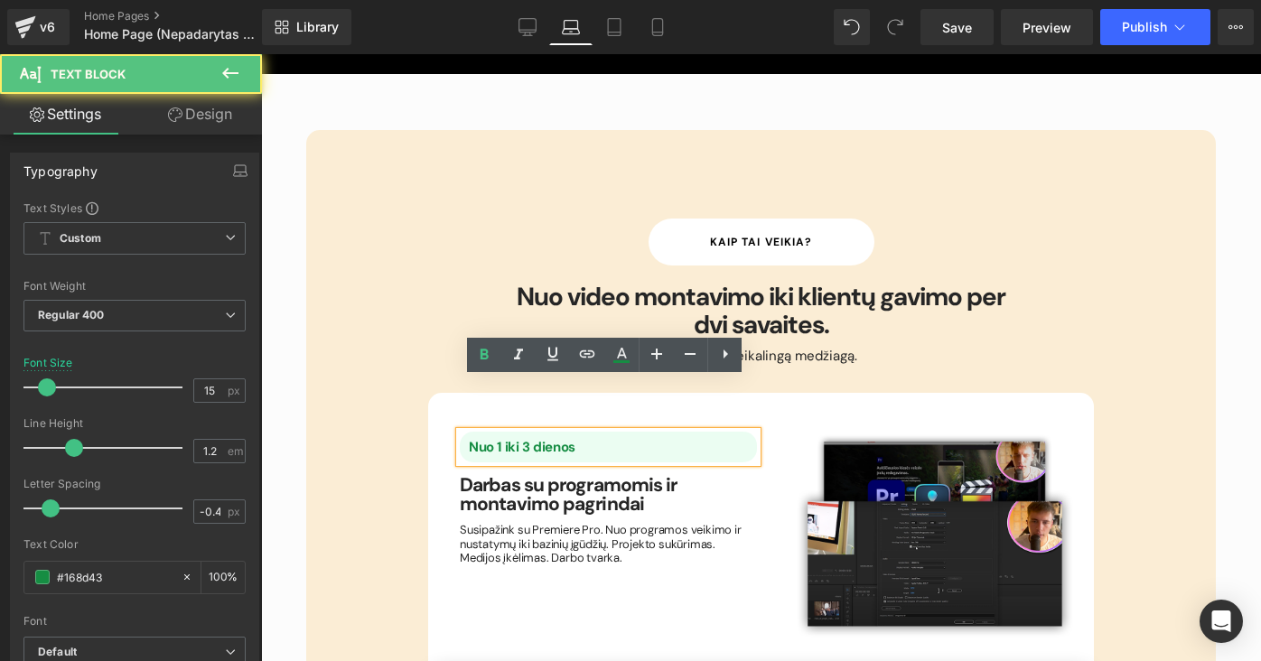
click at [574, 439] on p "Nuo 1 iki 3 dienos" at bounding box center [613, 447] width 288 height 16
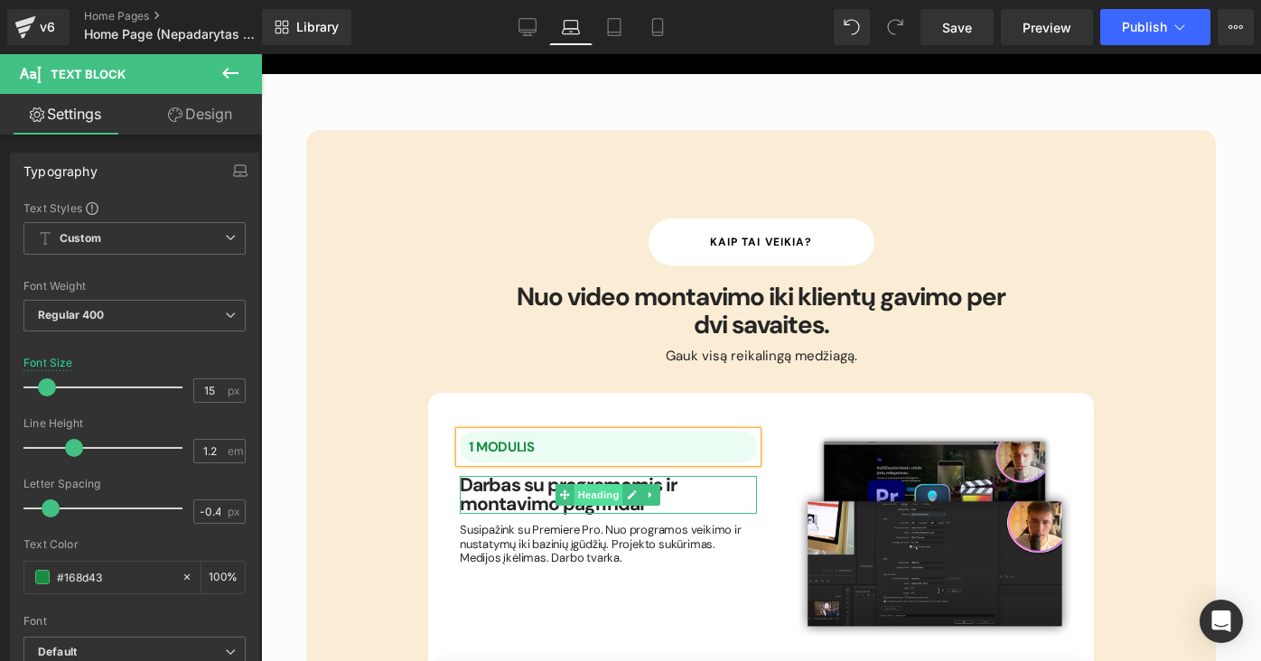
click at [605, 484] on span "Heading" at bounding box center [598, 495] width 49 height 22
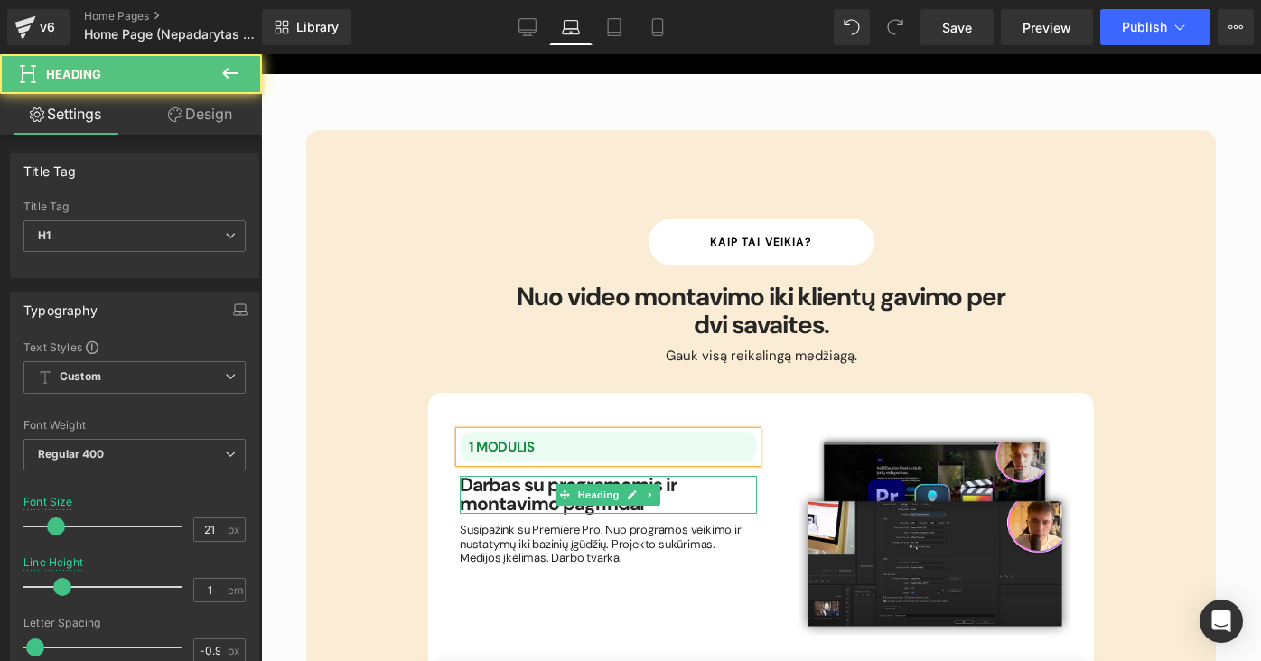
click at [679, 476] on h1 "Darbas su programomis ir montavimo pagrindai" at bounding box center [608, 495] width 297 height 38
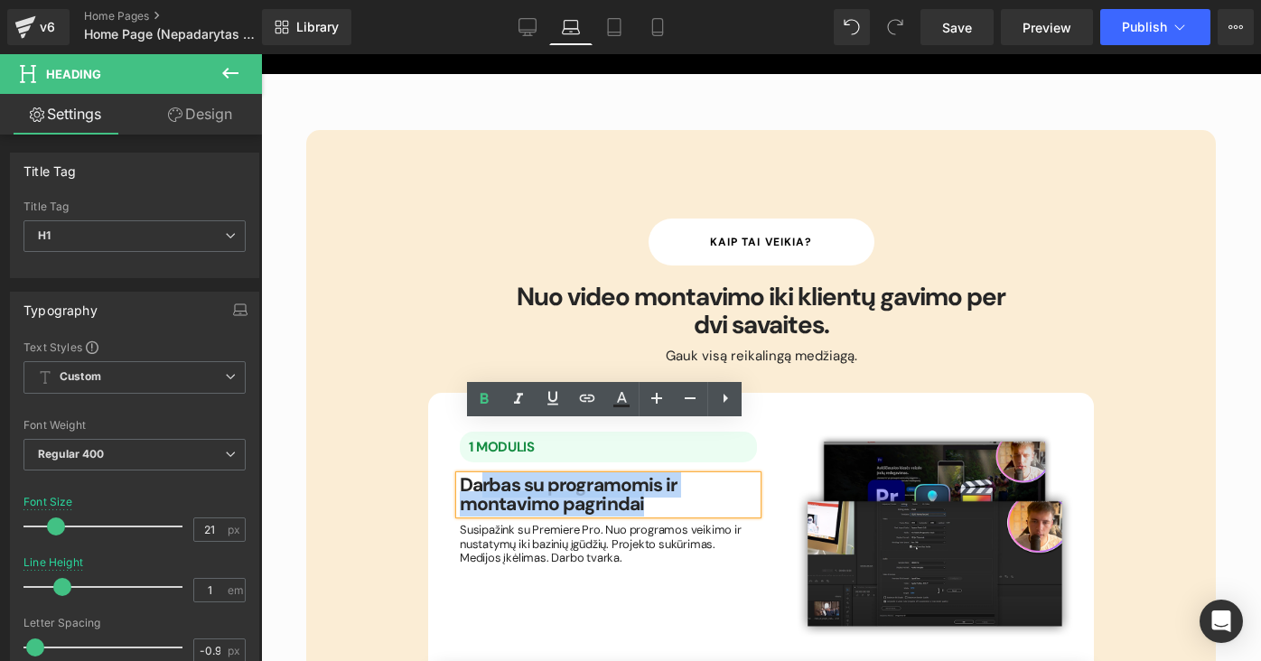
drag, startPoint x: 656, startPoint y: 448, endPoint x: 478, endPoint y: 436, distance: 178.3
click at [478, 476] on h1 "Darbas su programomis ir montavimo pagrindai" at bounding box center [608, 495] width 297 height 38
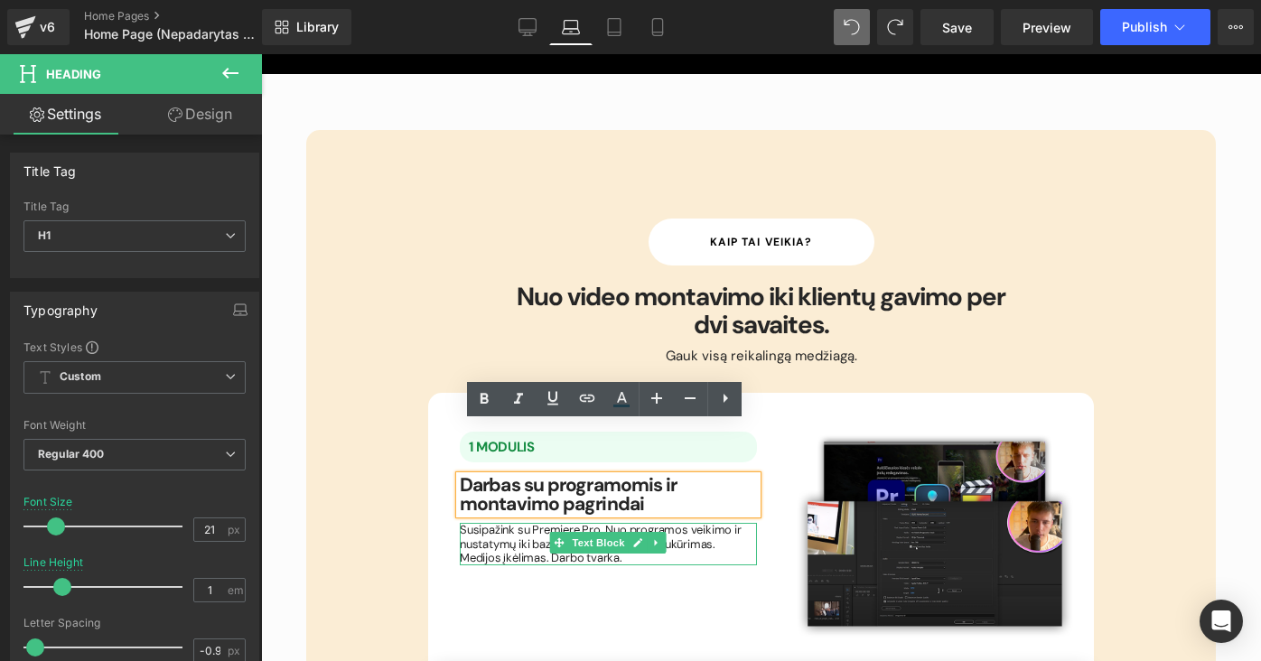
click at [640, 476] on h1 "Darbas su programomis ir montavimo pagrindai" at bounding box center [608, 495] width 297 height 38
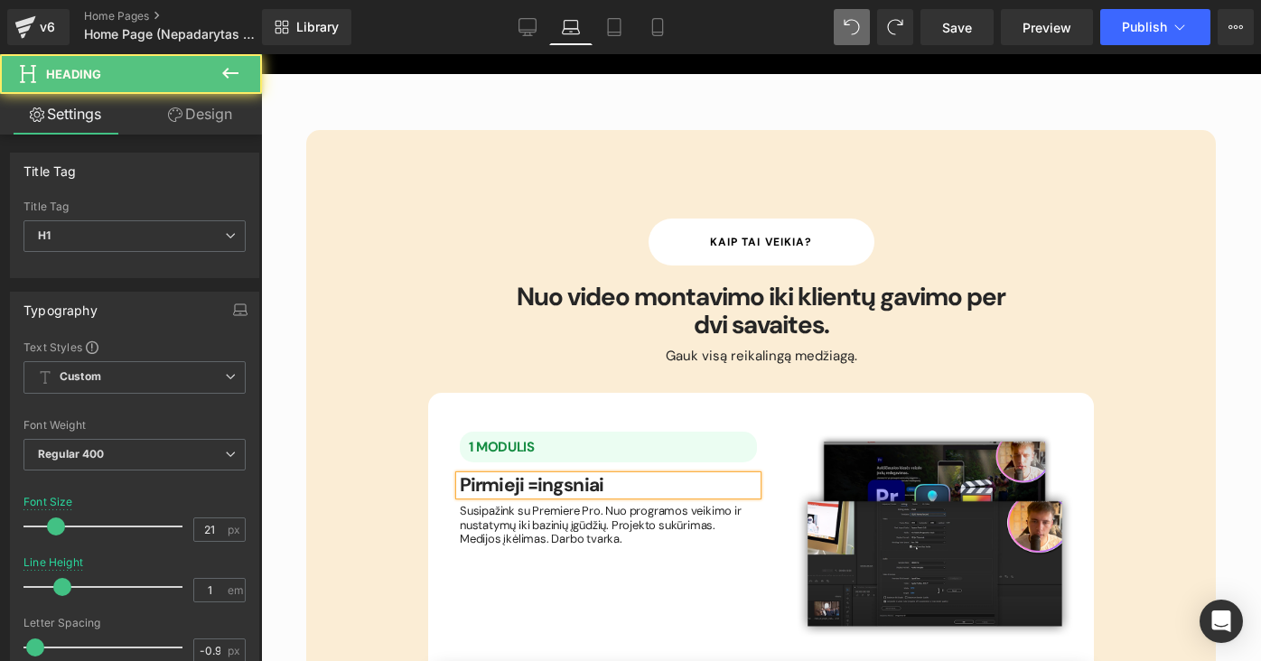
click at [529, 472] on b "Pirmieji =ingsniai" at bounding box center [532, 484] width 144 height 25
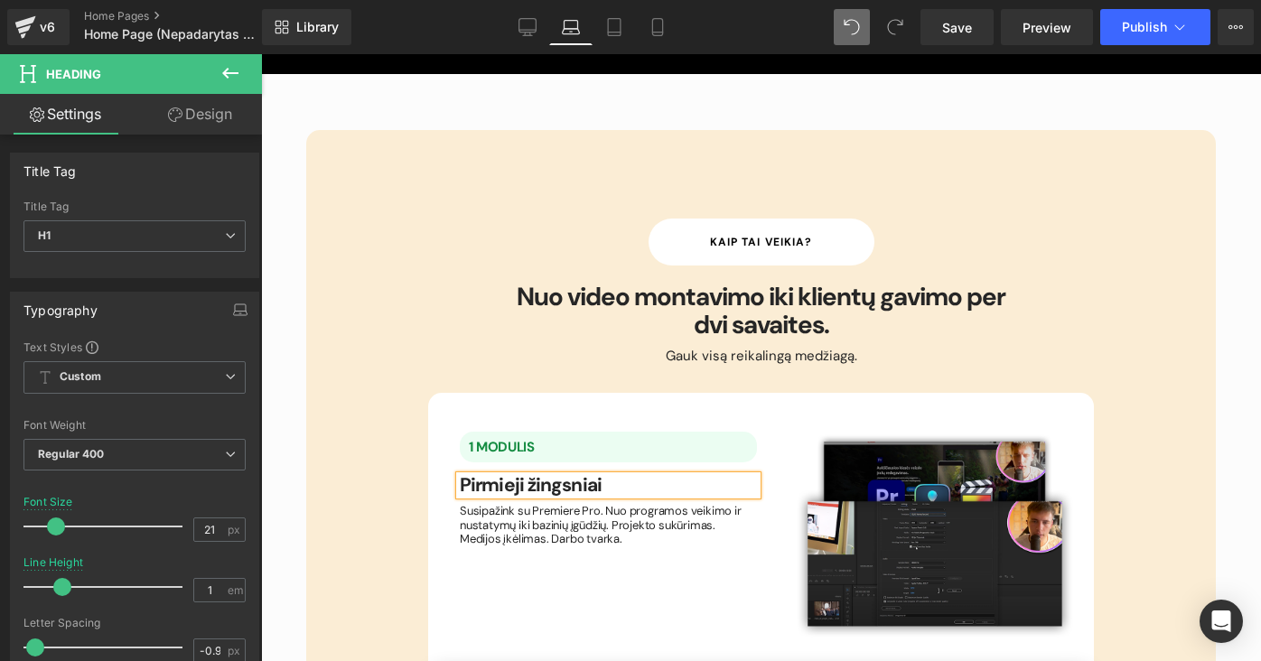
click at [638, 494] on div "1 MODULIS Text Block Pirmieji žingsniai Heading Susipažink su Premiere Pro. Nuo…" at bounding box center [761, 535] width 666 height 285
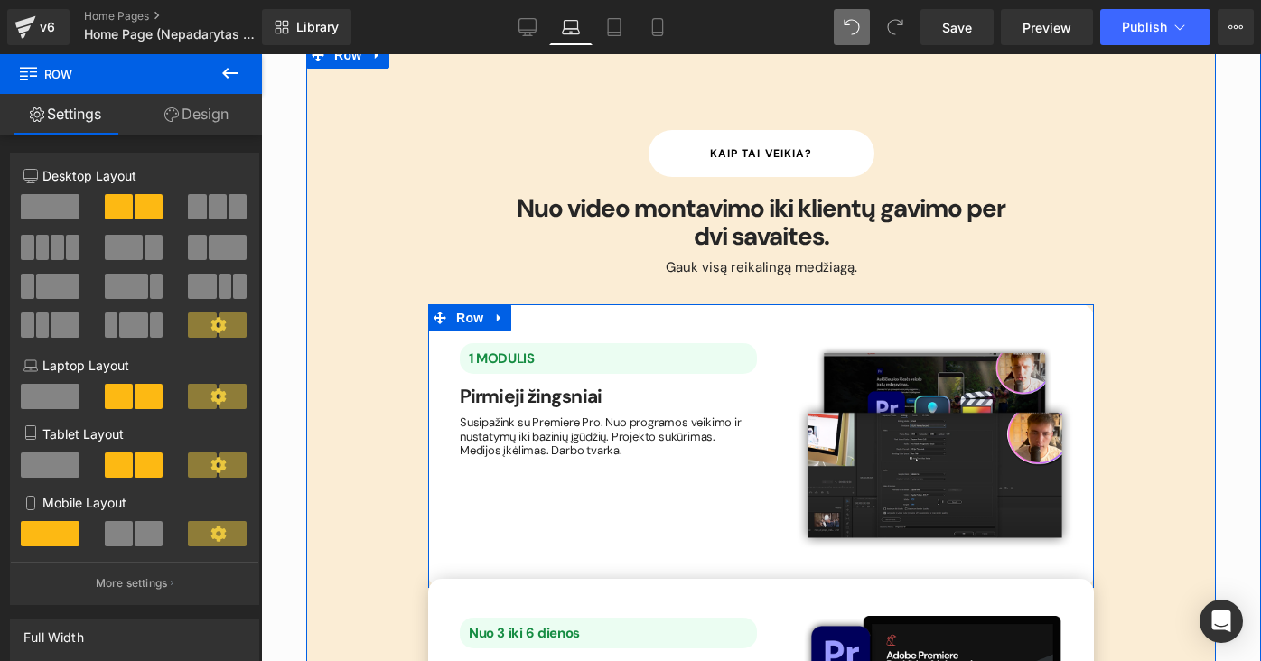
scroll to position [2462, 0]
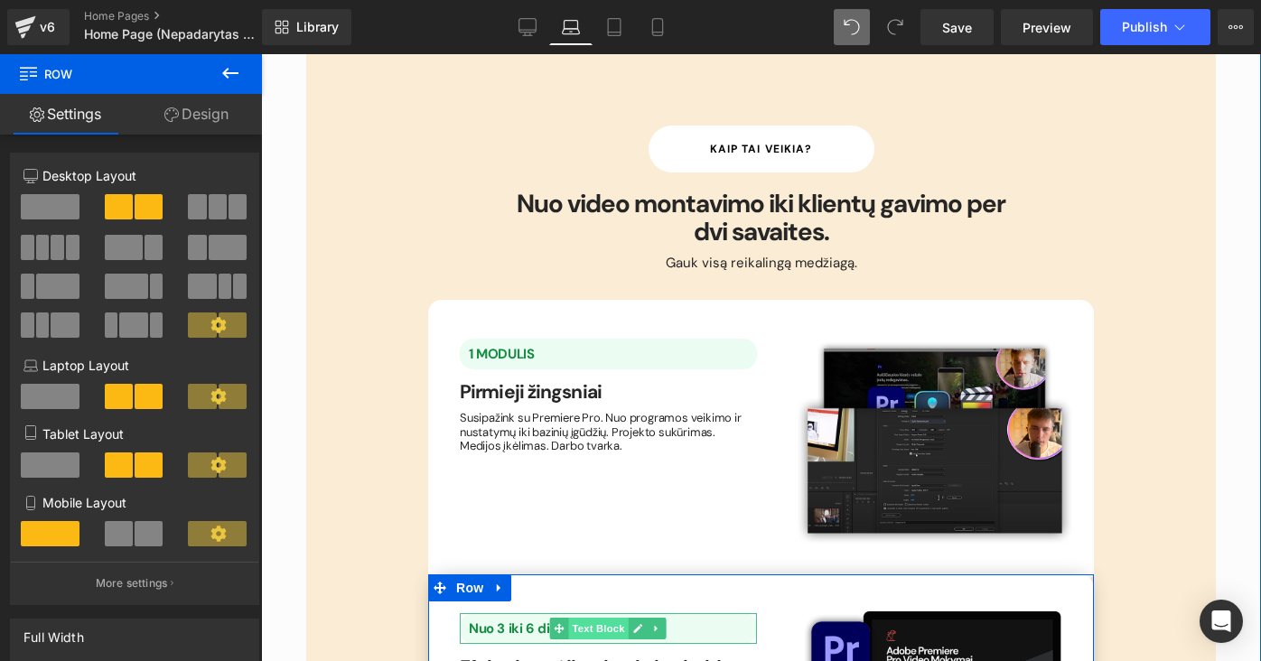
click at [600, 618] on span "Text Block" at bounding box center [599, 629] width 60 height 22
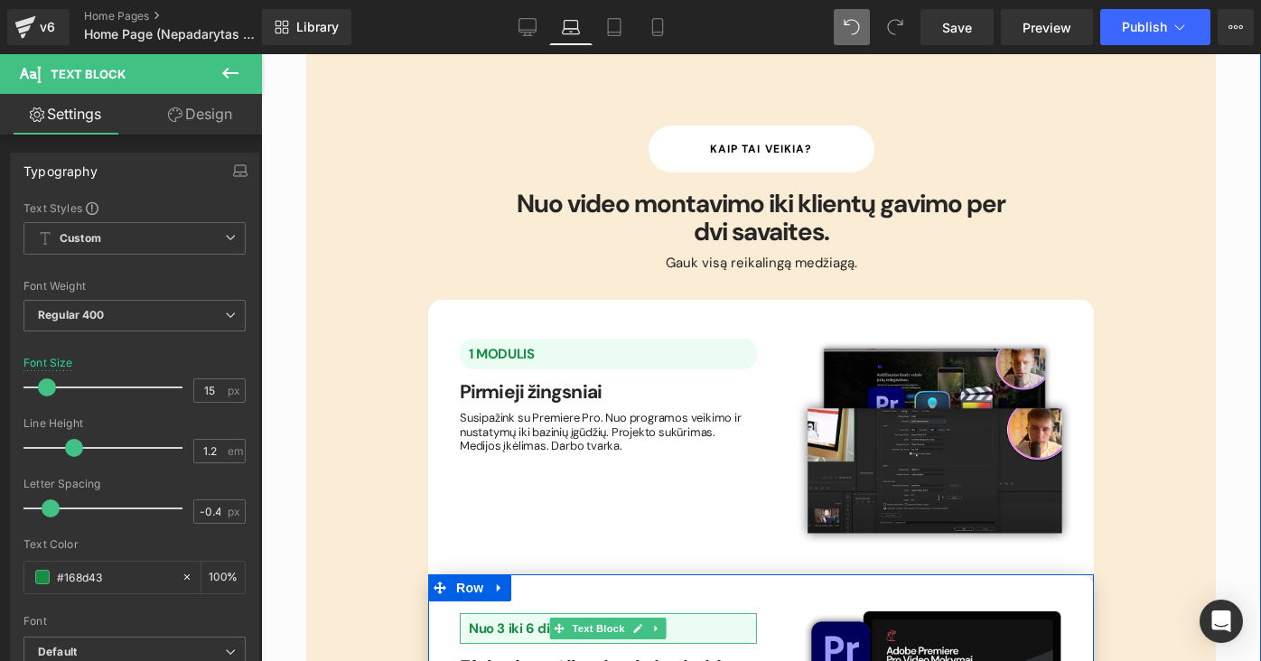
click at [508, 620] on b "Nuo 3 iki 6 dienos" at bounding box center [524, 629] width 111 height 18
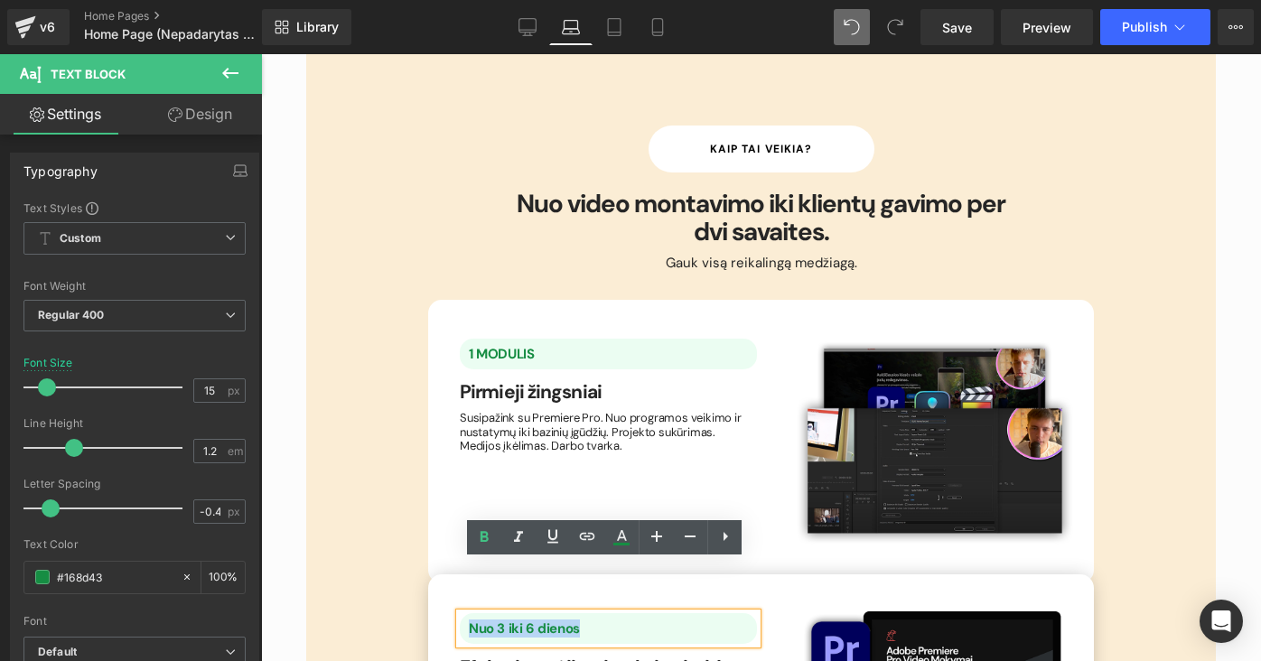
drag, startPoint x: 588, startPoint y: 575, endPoint x: 424, endPoint y: 576, distance: 163.5
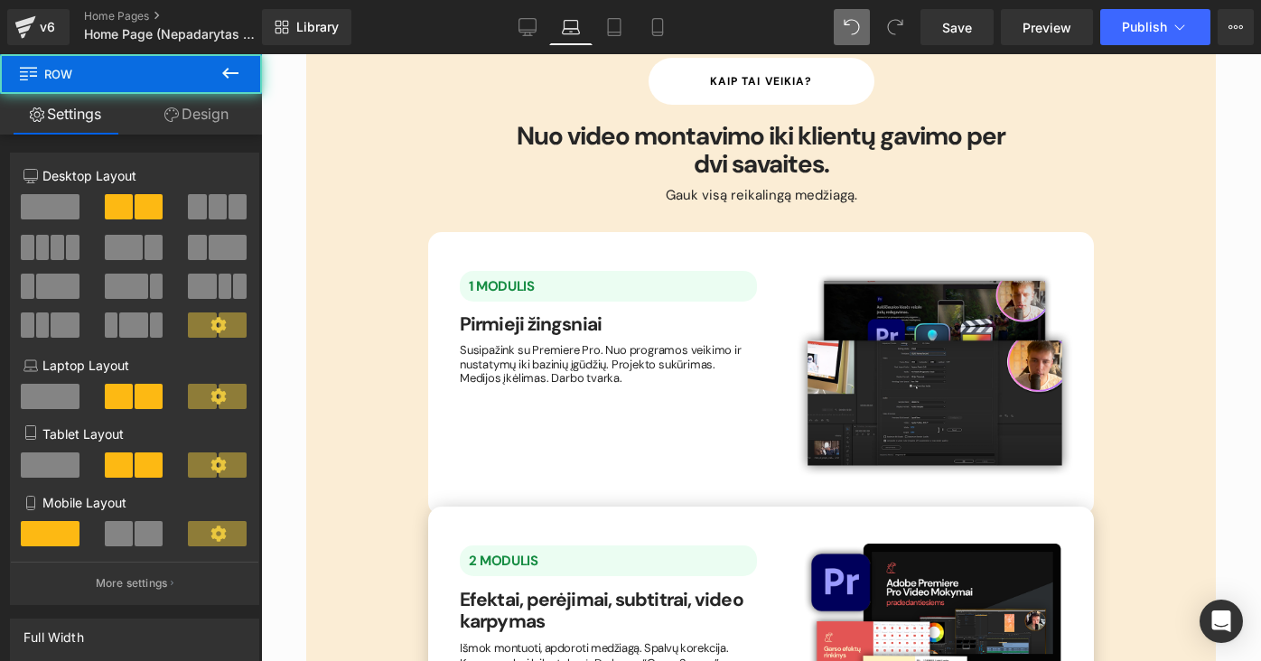
scroll to position [2532, 0]
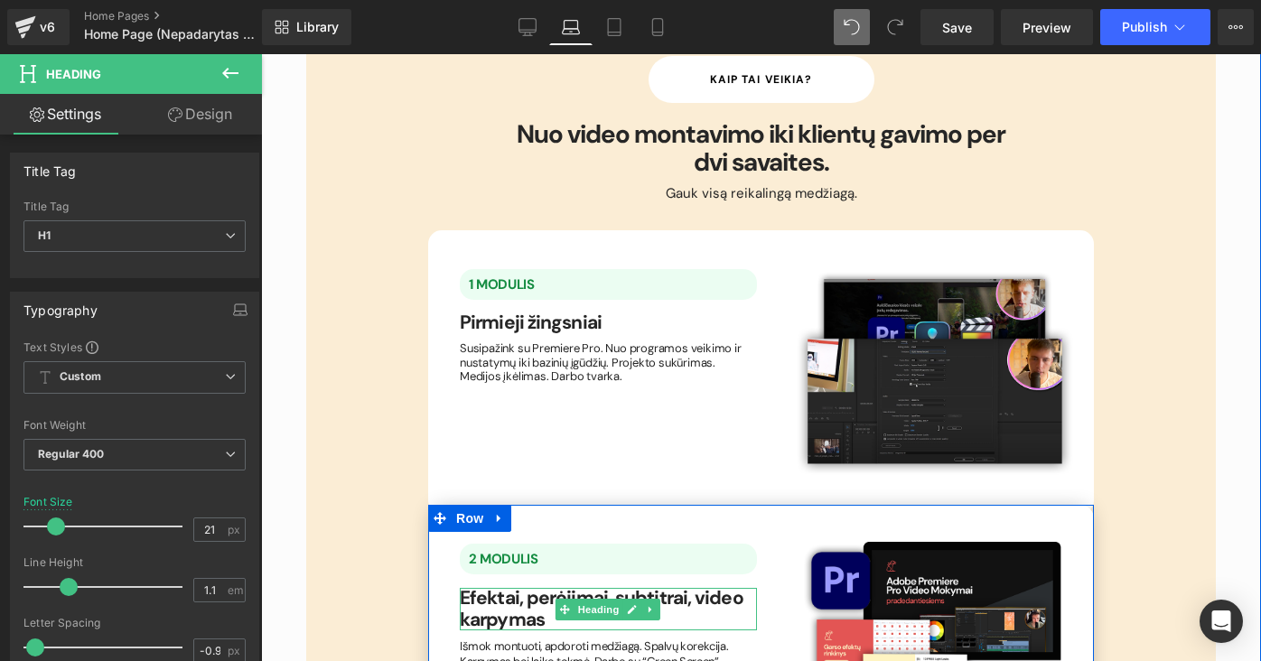
click at [629, 588] on div "Efektai, perėjimai, subtitrai, video karpymas Heading" at bounding box center [608, 609] width 297 height 42
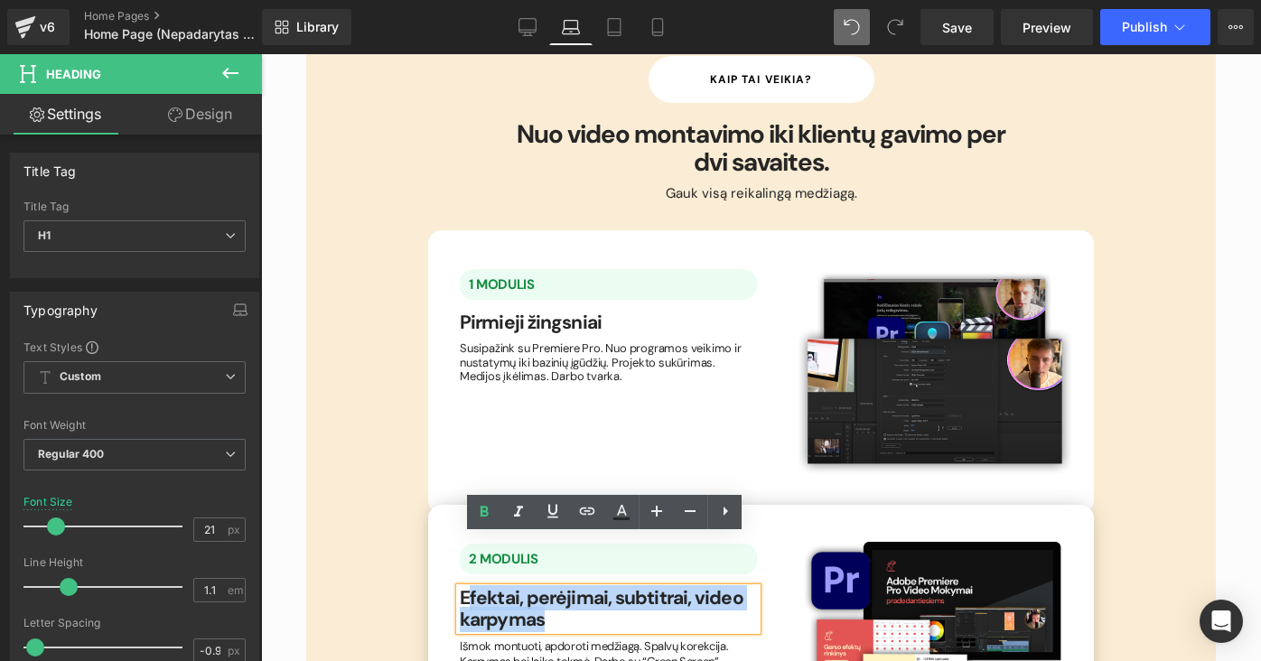
drag, startPoint x: 559, startPoint y: 564, endPoint x: 466, endPoint y: 544, distance: 95.3
click at [466, 588] on h1 "Efektai, perėjimai, subtitrai, video karpymas" at bounding box center [608, 609] width 297 height 42
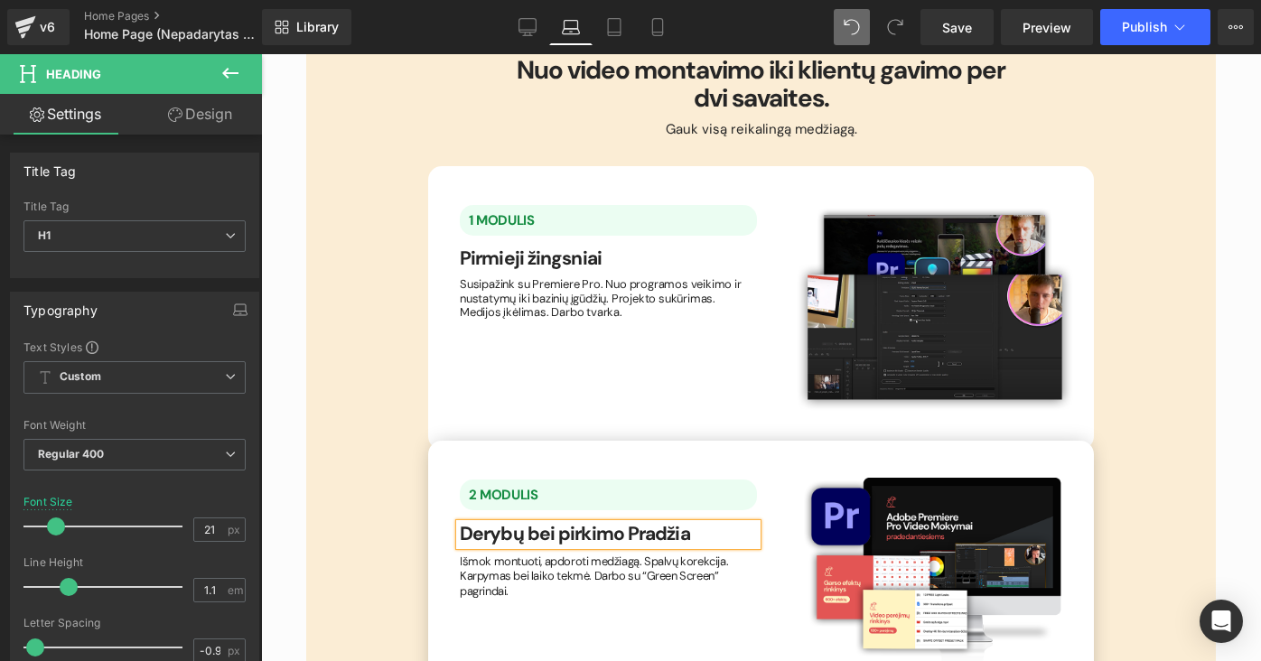
scroll to position [2595, 0]
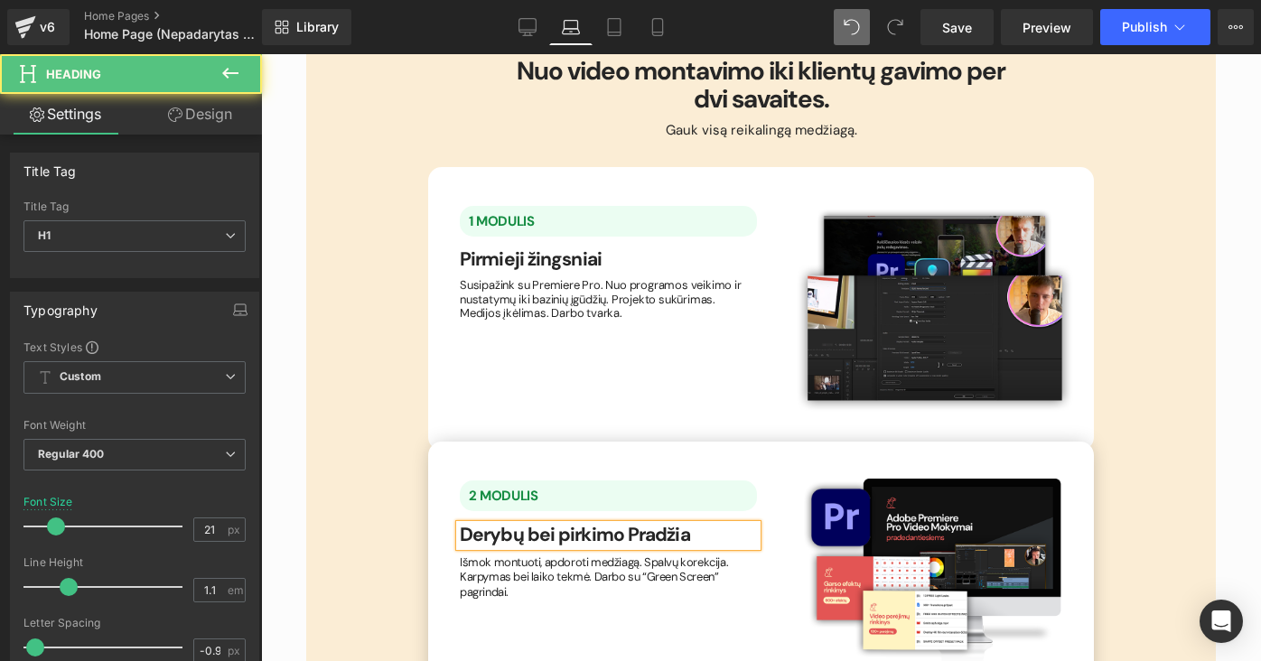
drag, startPoint x: 710, startPoint y: 482, endPoint x: 491, endPoint y: 492, distance: 218.8
click at [491, 525] on h1 "Derybų bei pirkimo Pradžia" at bounding box center [608, 535] width 297 height 21
click at [516, 522] on b "[PERSON_NAME] bei atranka" at bounding box center [583, 534] width 247 height 25
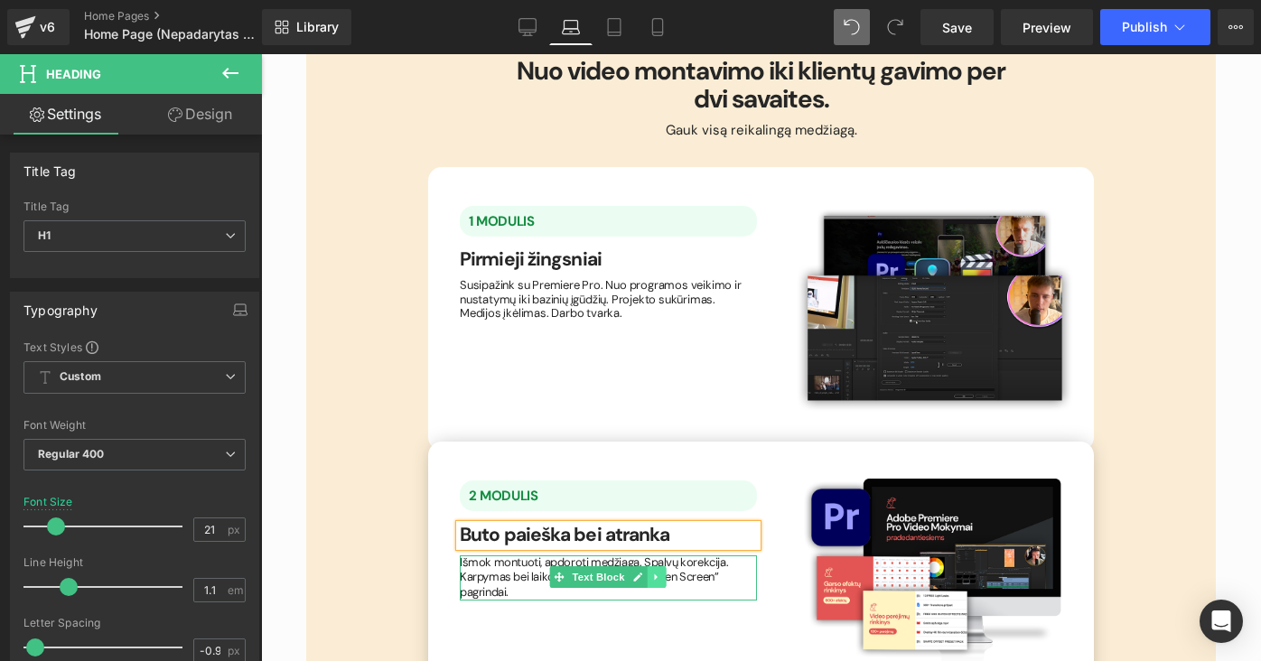
click at [648, 566] on link at bounding box center [657, 577] width 19 height 22
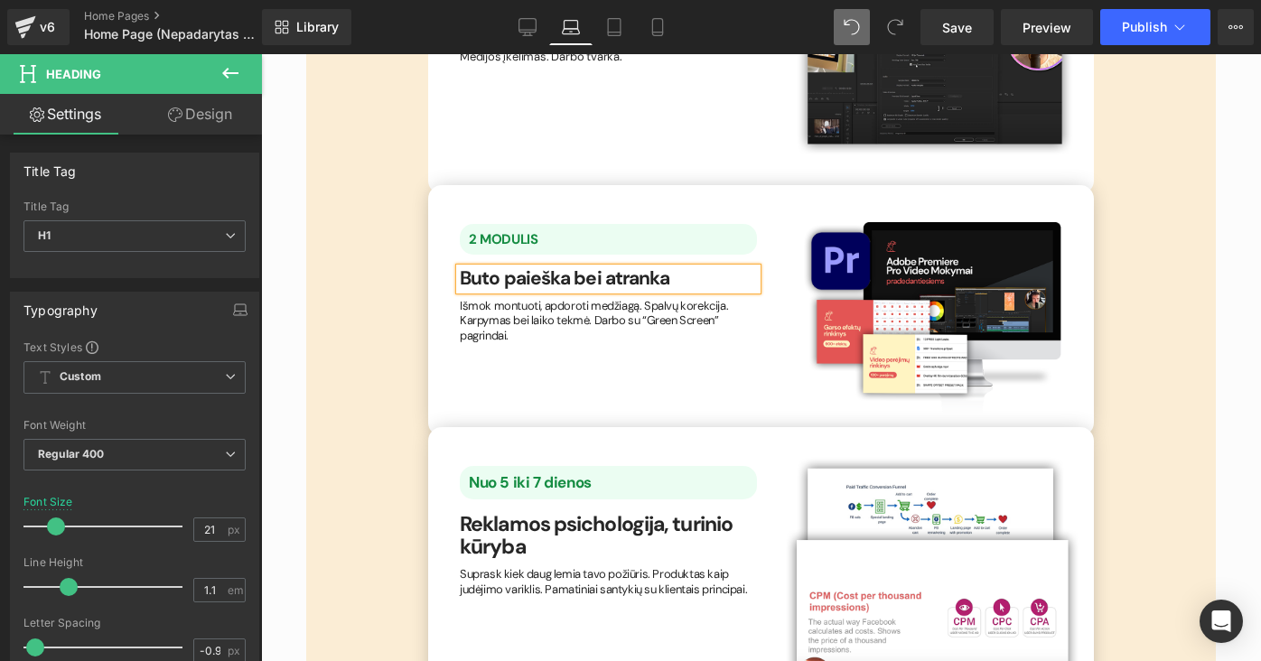
scroll to position [2859, 0]
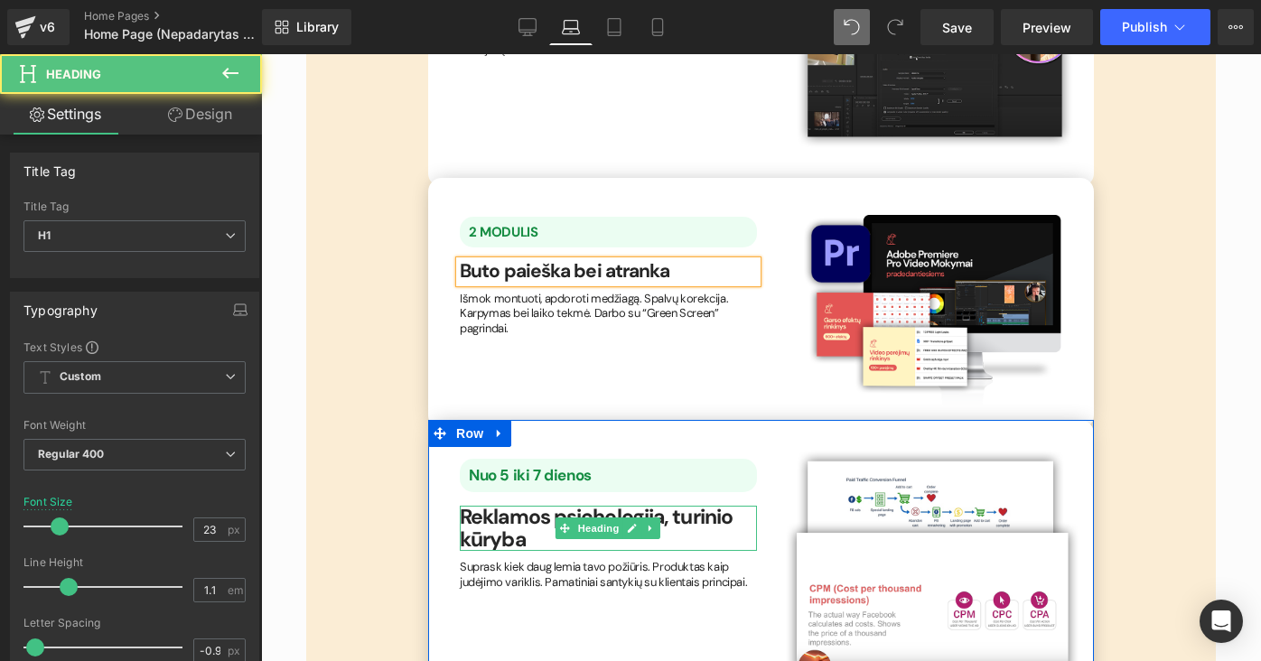
click at [678, 503] on b "Reklamos psichologija, turinio kūryba" at bounding box center [596, 528] width 273 height 50
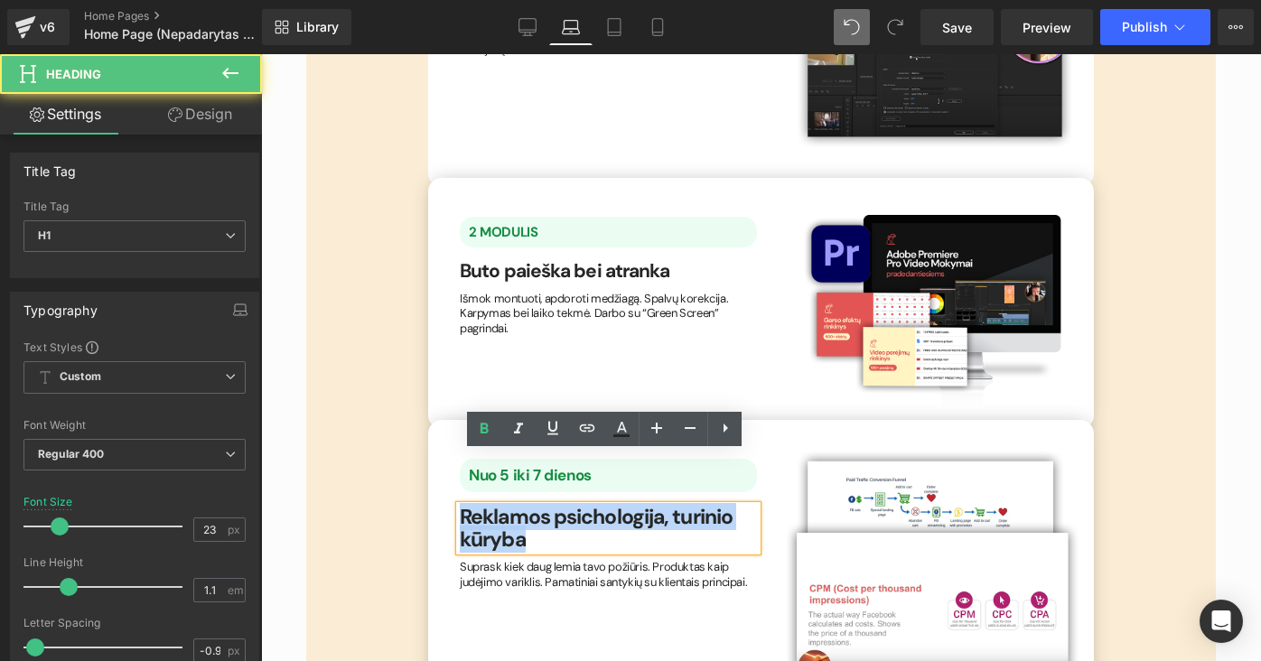
drag, startPoint x: 572, startPoint y: 488, endPoint x: 452, endPoint y: 462, distance: 121.9
click at [450, 464] on div "Nuo 5 iki 7 dienos Text Block Reklamos psichologija, turinio kūryba Heading Sup…" at bounding box center [608, 520] width 324 height 141
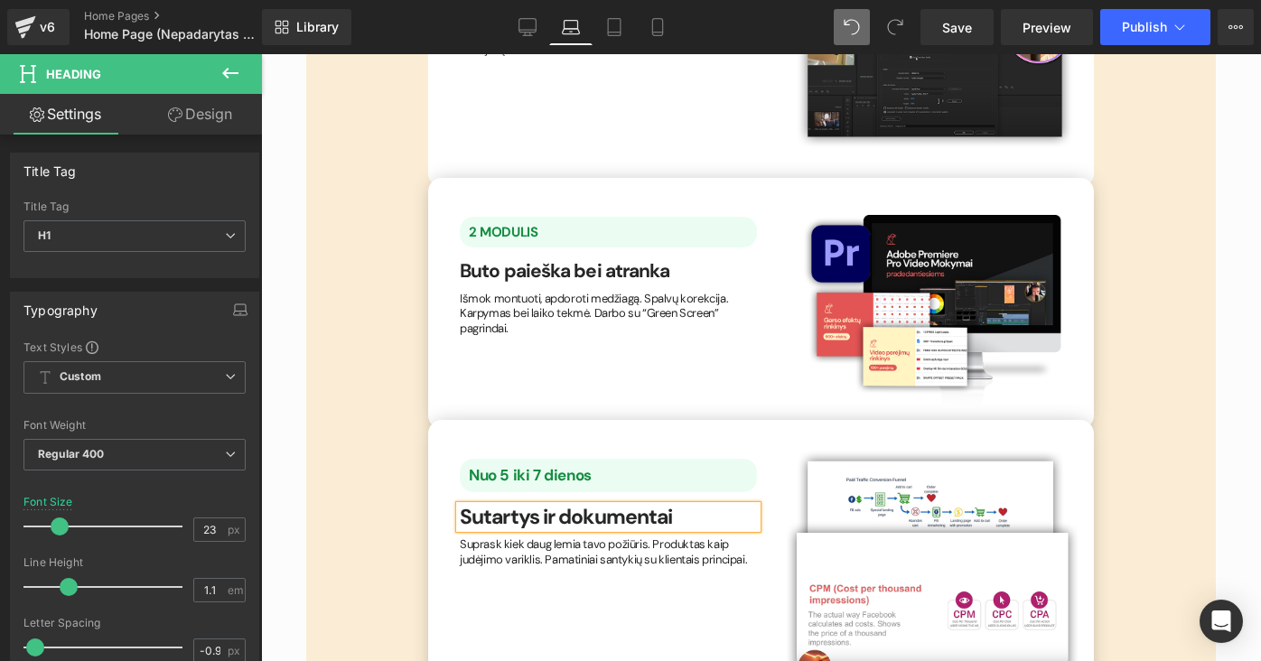
click at [605, 420] on div "Nuo 5 iki 7 dienos Text Block Sutartys ir dokumentai Heading Suprask kiek daug …" at bounding box center [761, 562] width 666 height 285
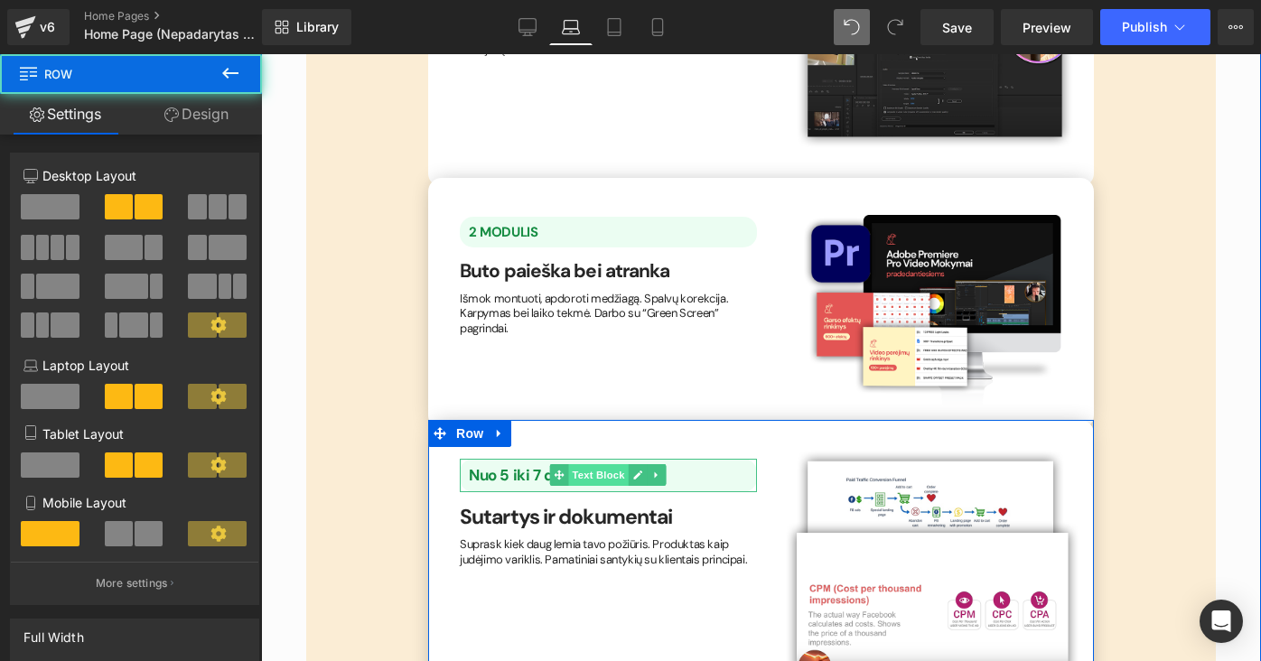
click at [597, 464] on span "Text Block" at bounding box center [599, 475] width 60 height 22
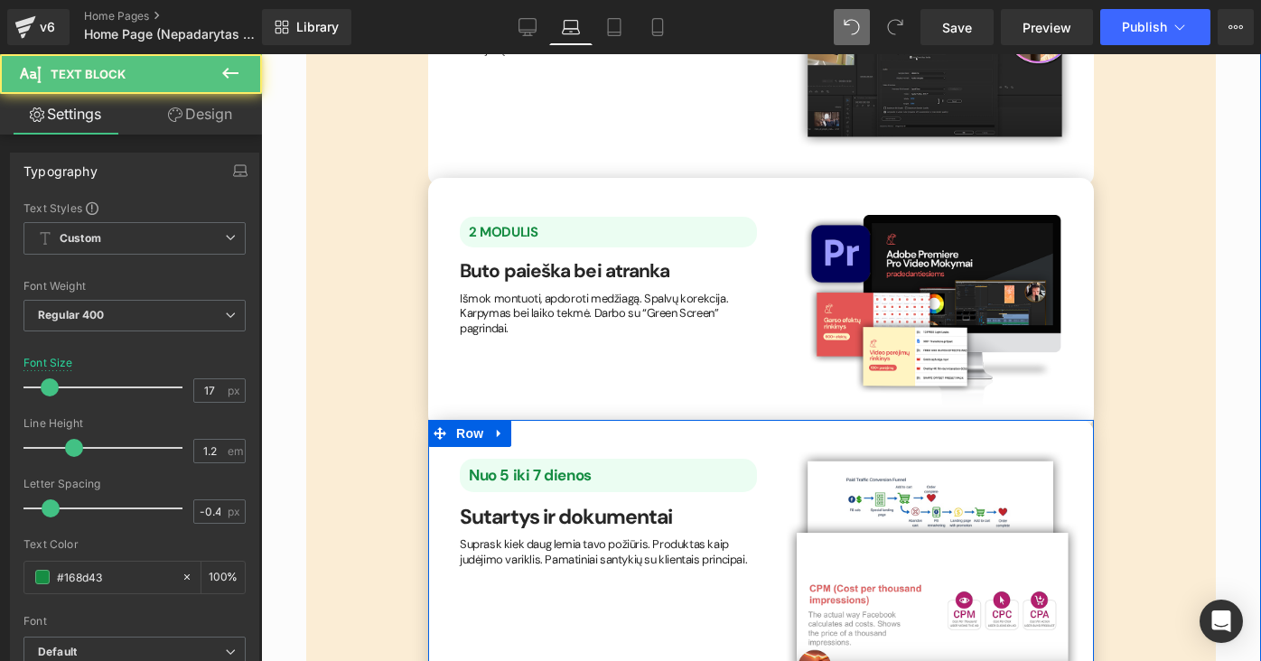
click at [513, 465] on b "Nuo 5 iki 7 dienos" at bounding box center [530, 475] width 123 height 20
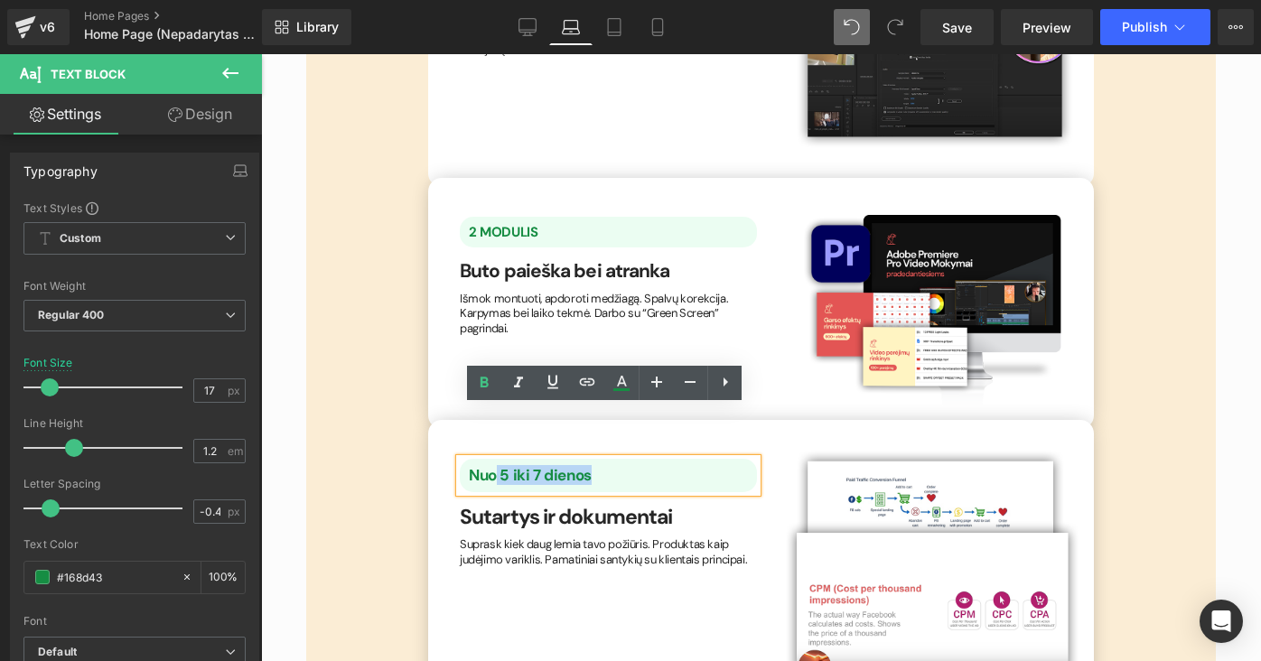
drag, startPoint x: 602, startPoint y: 418, endPoint x: 489, endPoint y: 415, distance: 113.8
click at [490, 466] on p "Nuo 5 iki 7 dienos" at bounding box center [613, 475] width 288 height 18
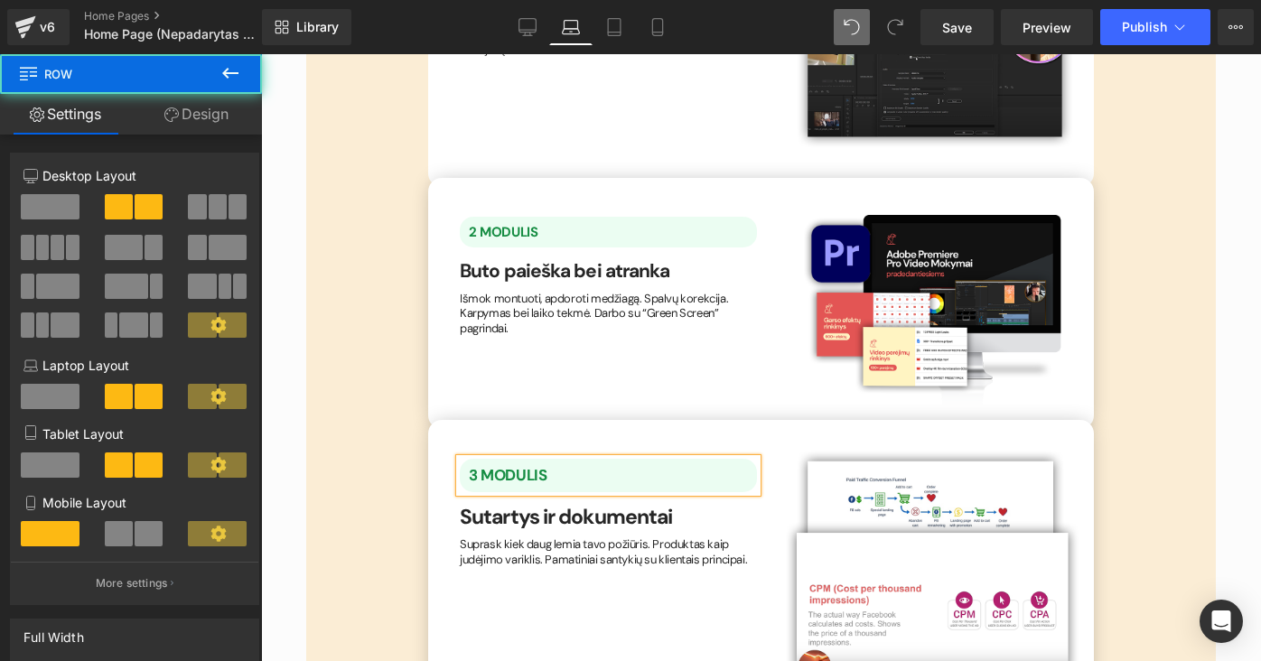
click at [586, 564] on div "3 MODULIS Text Block Sutartys ir dokumentai Heading Suprask kiek daug lemia tav…" at bounding box center [761, 562] width 666 height 285
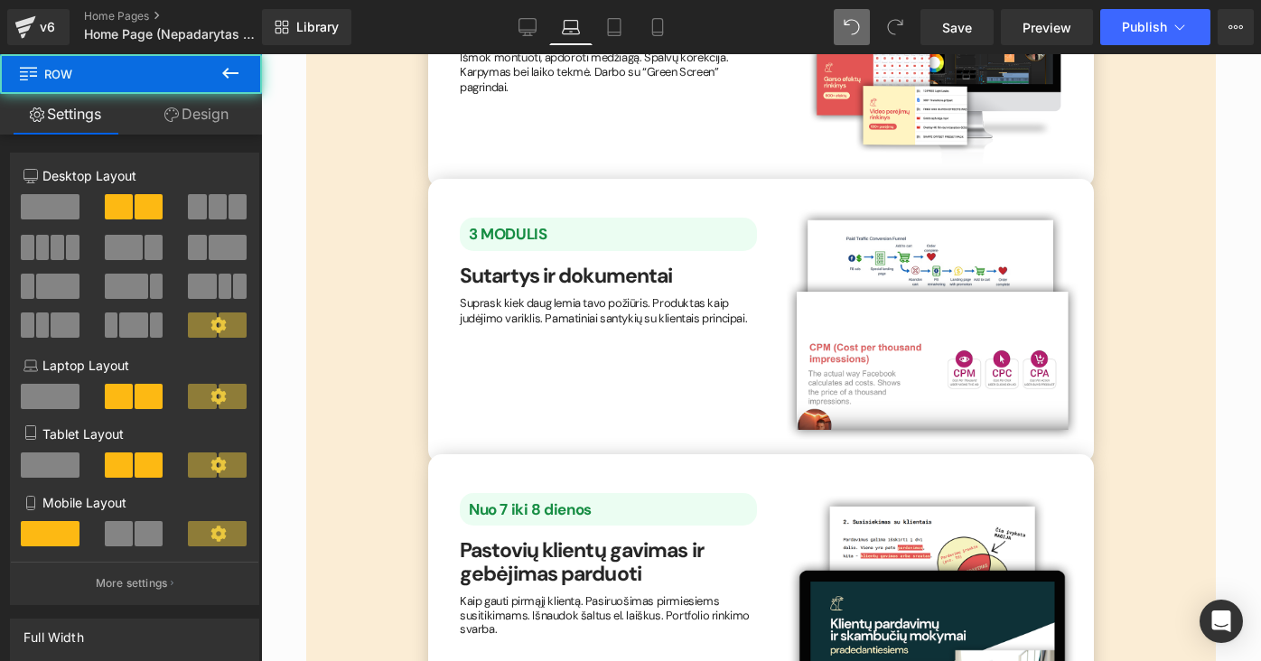
scroll to position [3101, 0]
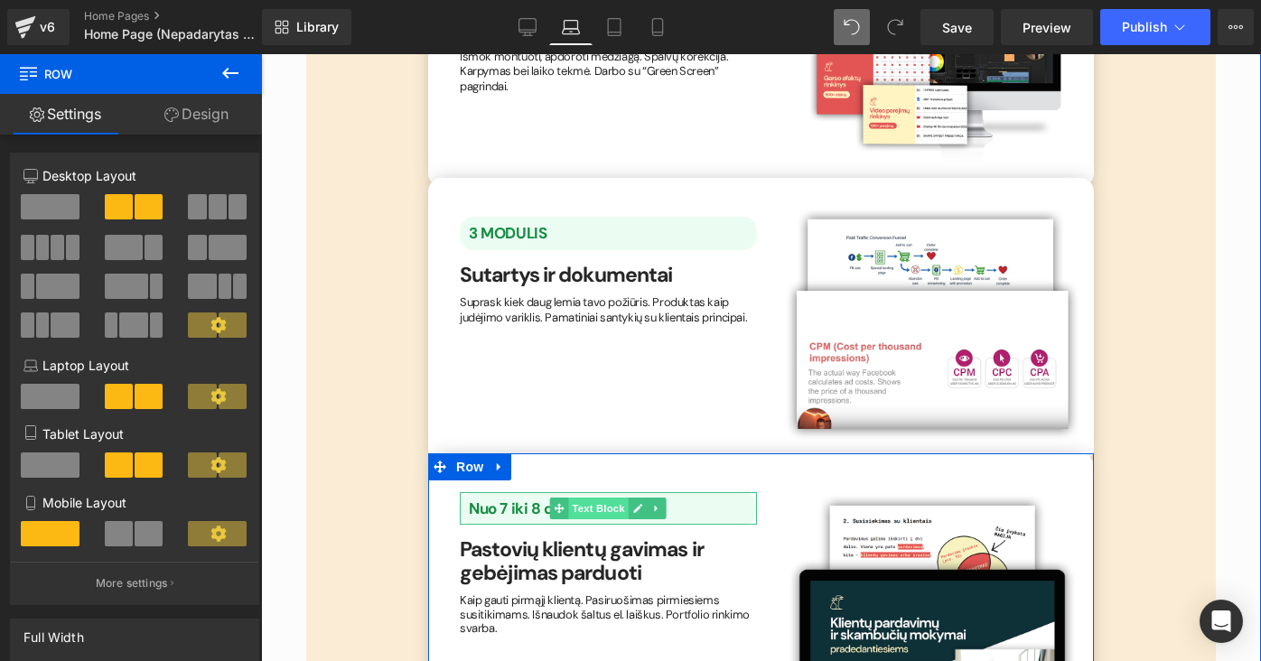
click at [599, 498] on span "Text Block" at bounding box center [599, 509] width 60 height 22
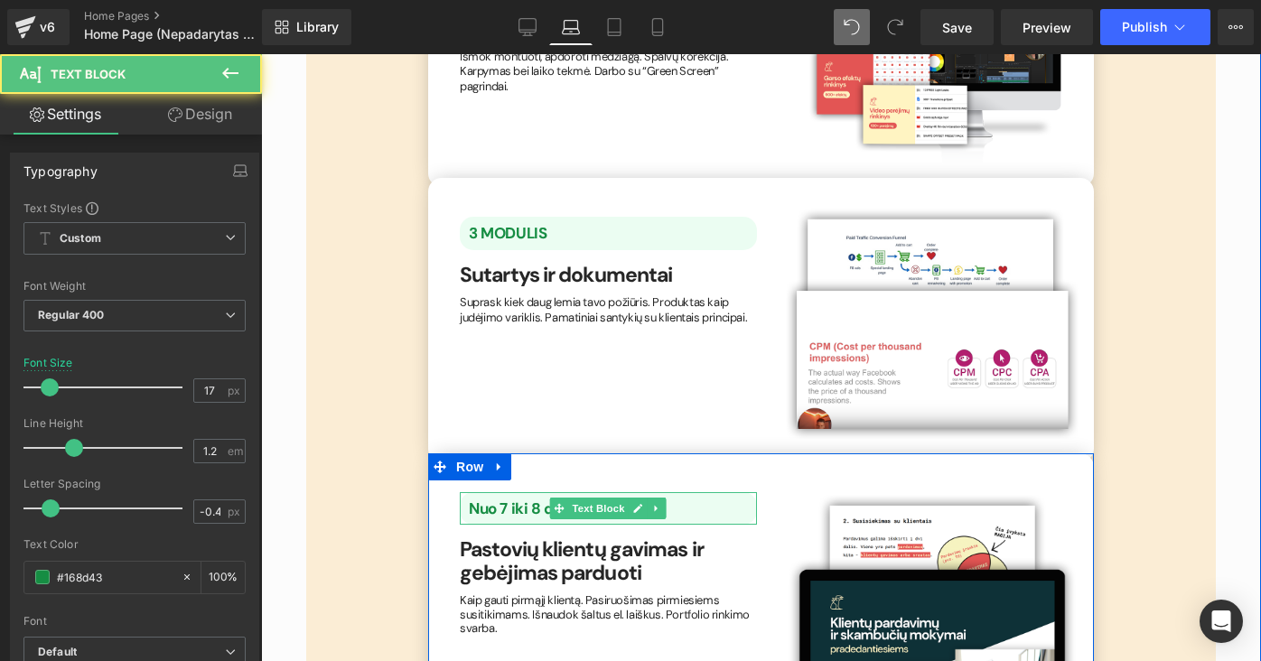
click at [508, 499] on b "Nuo 7 iki 8 dienos" at bounding box center [530, 509] width 123 height 20
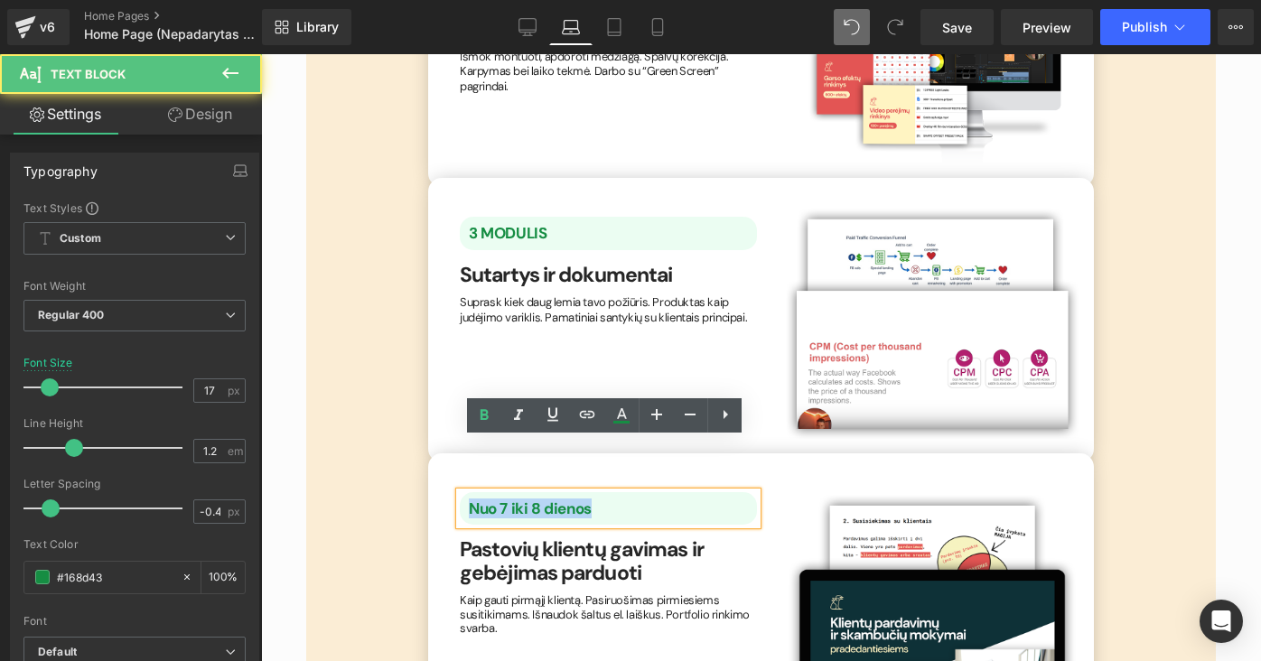
drag, startPoint x: 606, startPoint y: 463, endPoint x: 409, endPoint y: 460, distance: 196.9
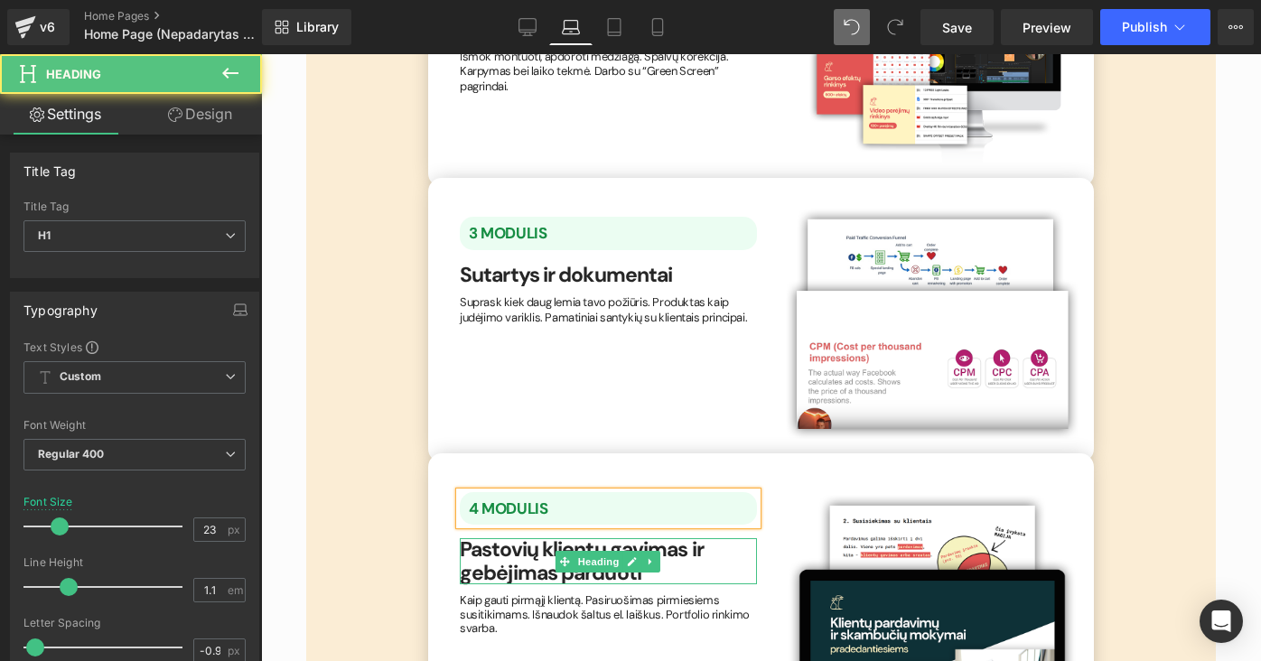
click at [686, 538] on h1 "Pastovių klientų gavimas ir gebėjimas parduoti" at bounding box center [608, 561] width 297 height 46
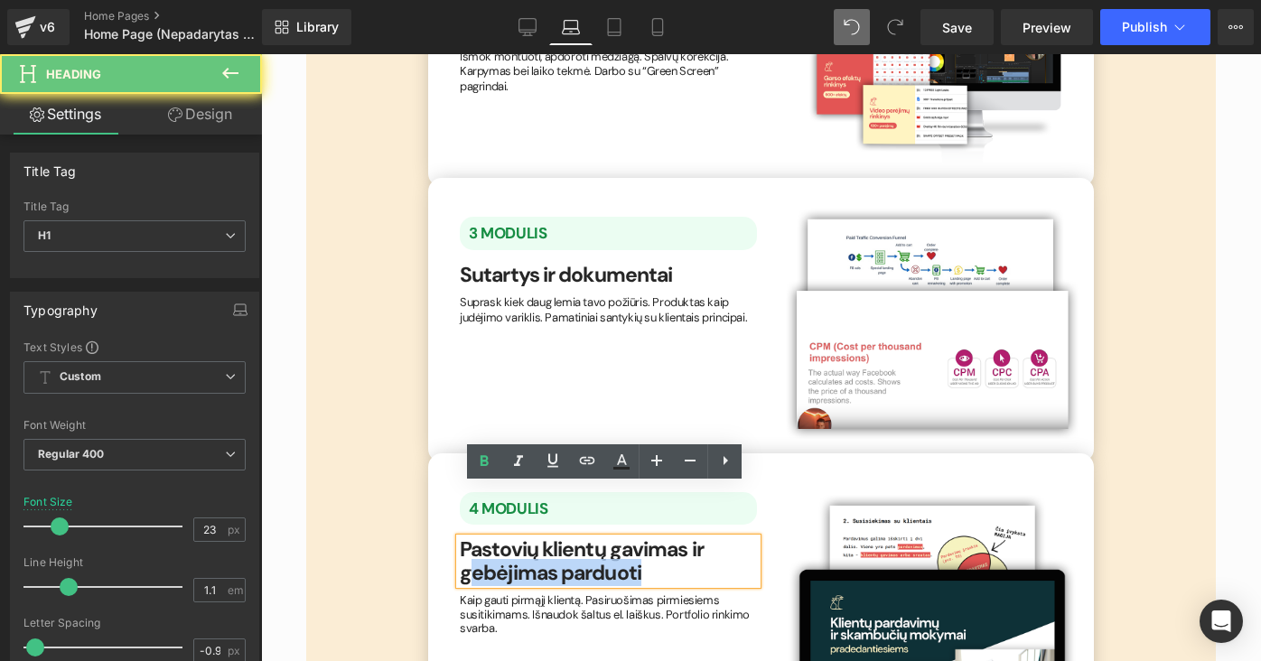
drag, startPoint x: 661, startPoint y: 513, endPoint x: 457, endPoint y: 507, distance: 204.2
click at [460, 538] on h1 "Pastovių klientų gavimas ir gebėjimas parduoti" at bounding box center [608, 561] width 297 height 46
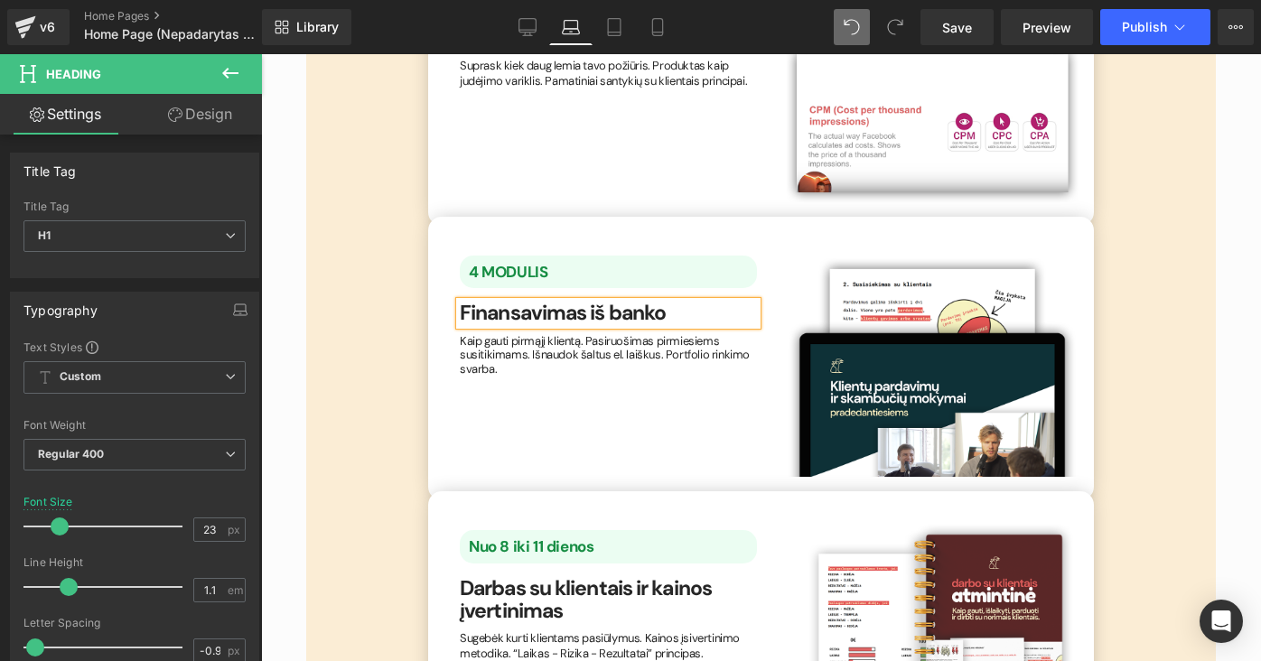
scroll to position [3371, 0]
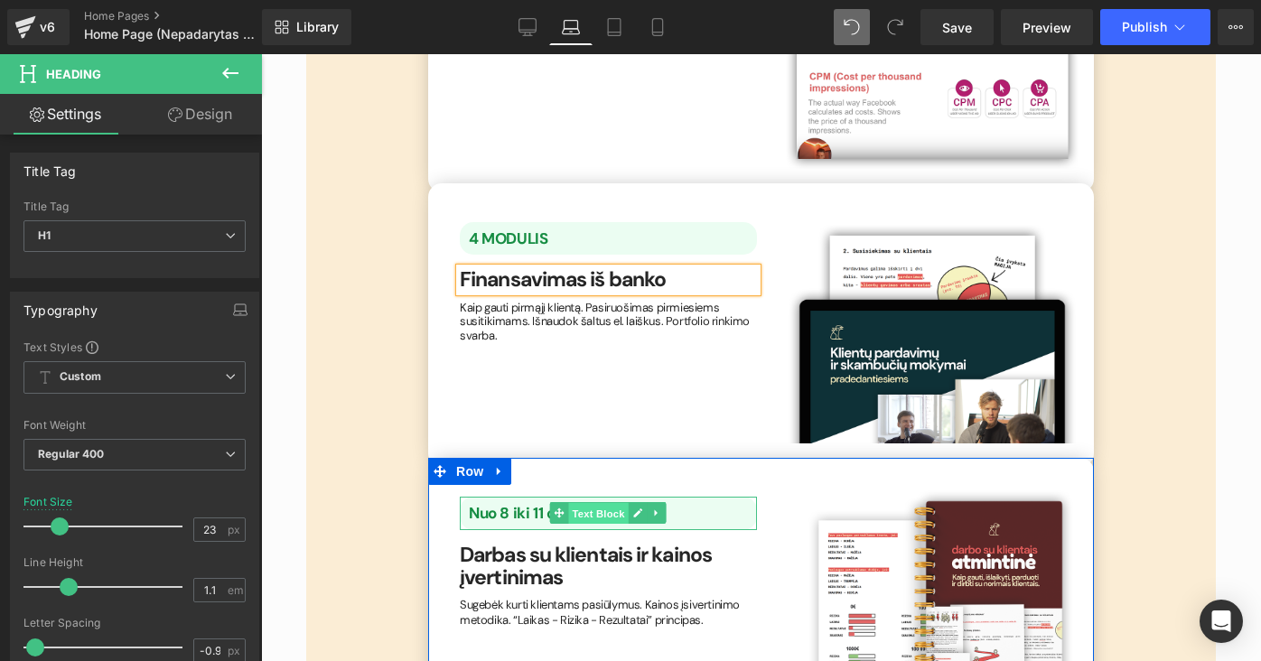
click at [611, 503] on span "Text Block" at bounding box center [599, 514] width 60 height 22
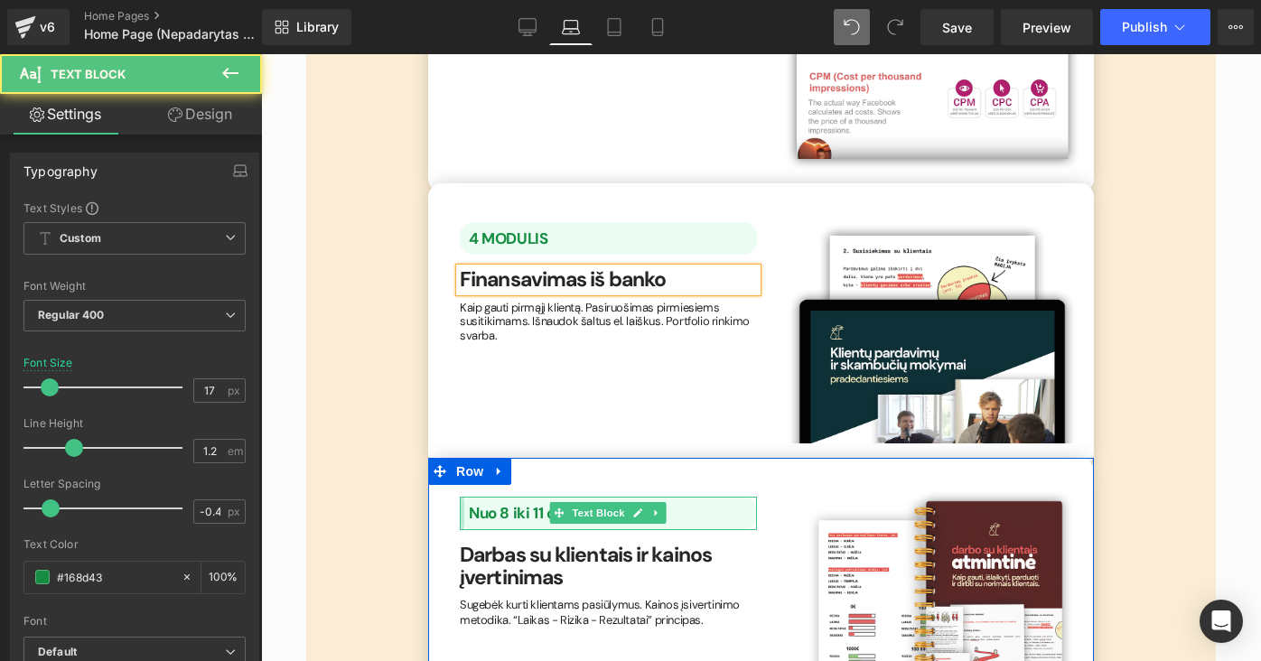
click at [460, 497] on div at bounding box center [462, 513] width 5 height 33
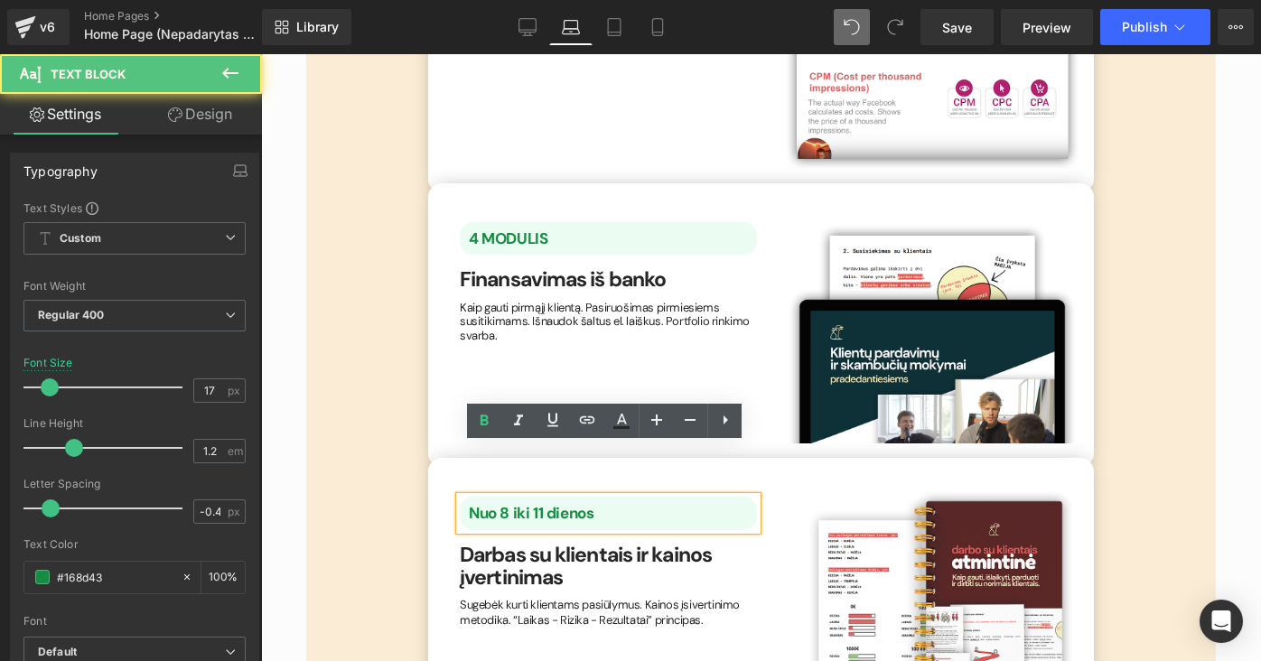
click at [624, 504] on p "Nuo 8 iki 11 dienos" at bounding box center [613, 513] width 288 height 18
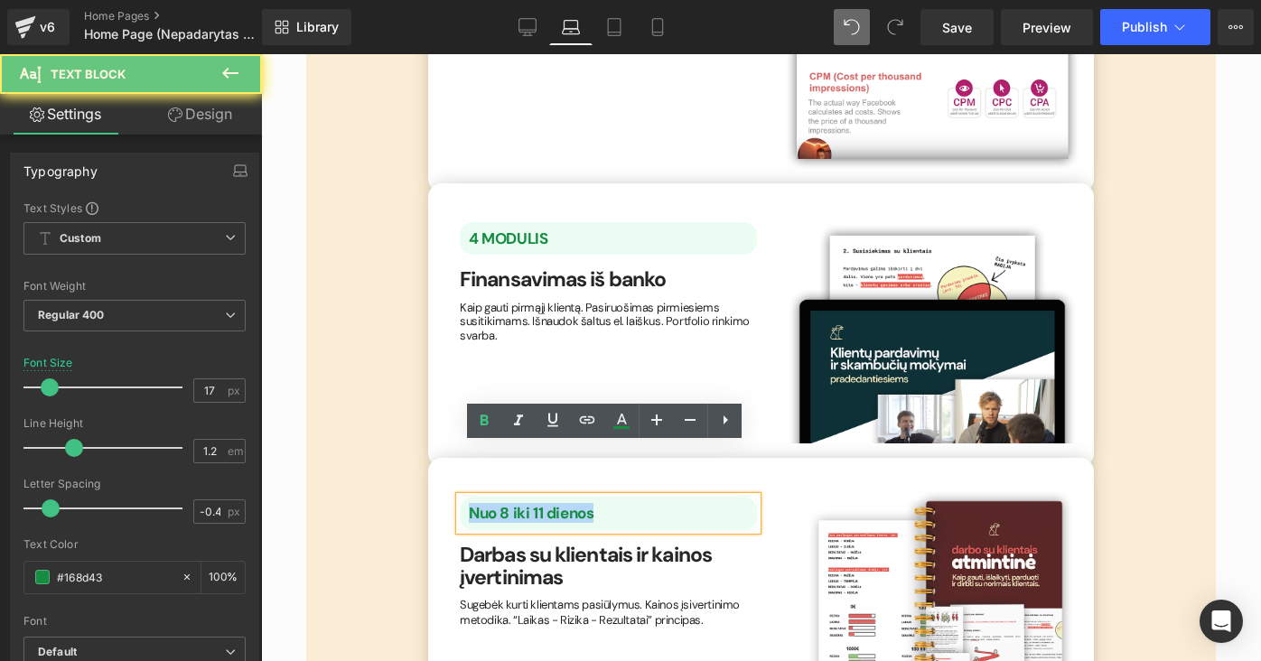
drag, startPoint x: 624, startPoint y: 461, endPoint x: 457, endPoint y: 459, distance: 167.1
click at [460, 497] on div "Nuo 8 iki 11 dienos" at bounding box center [608, 513] width 297 height 33
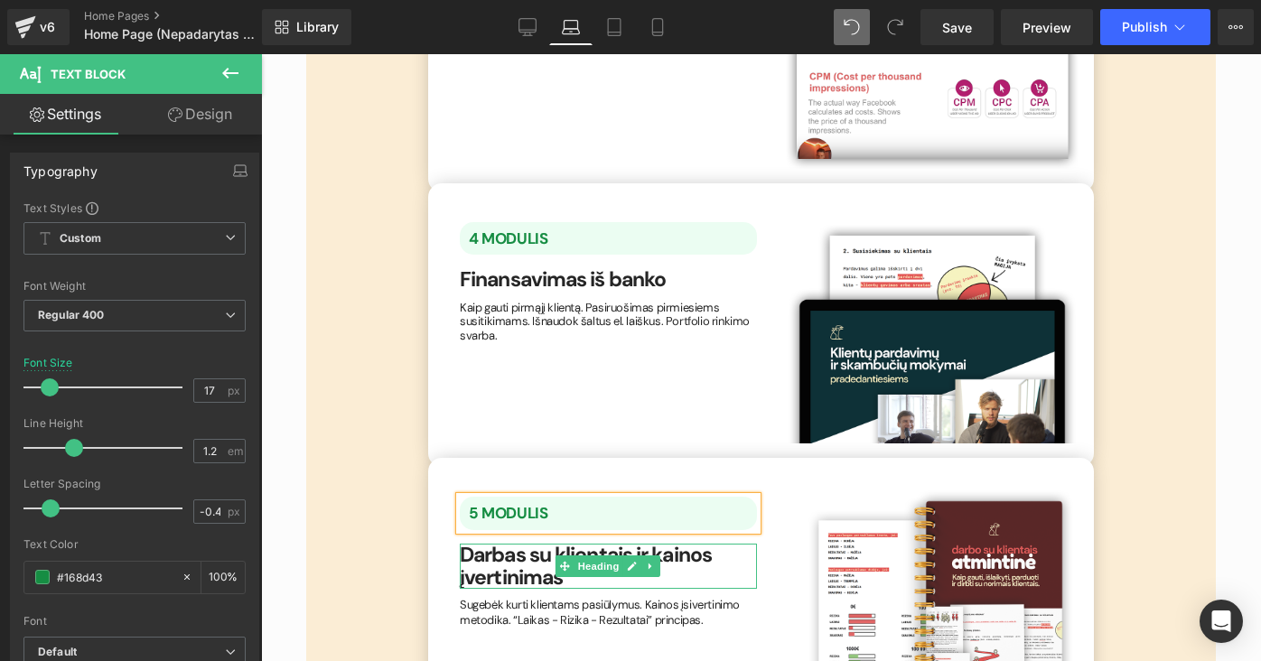
click at [513, 541] on b "Darbas su klientais ir kainos įvertinimas" at bounding box center [586, 566] width 252 height 50
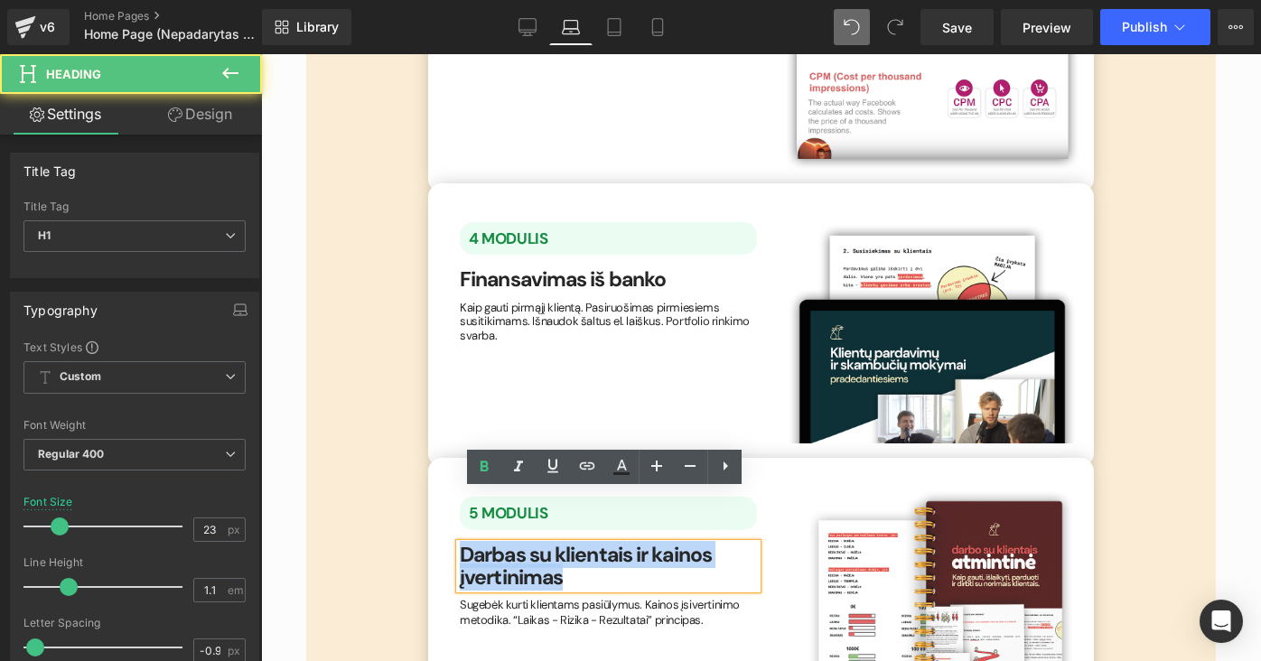
drag, startPoint x: 588, startPoint y: 529, endPoint x: 458, endPoint y: 509, distance: 131.6
click at [460, 544] on h1 "Darbas su klientais ir kainos įvertinimas" at bounding box center [608, 567] width 297 height 46
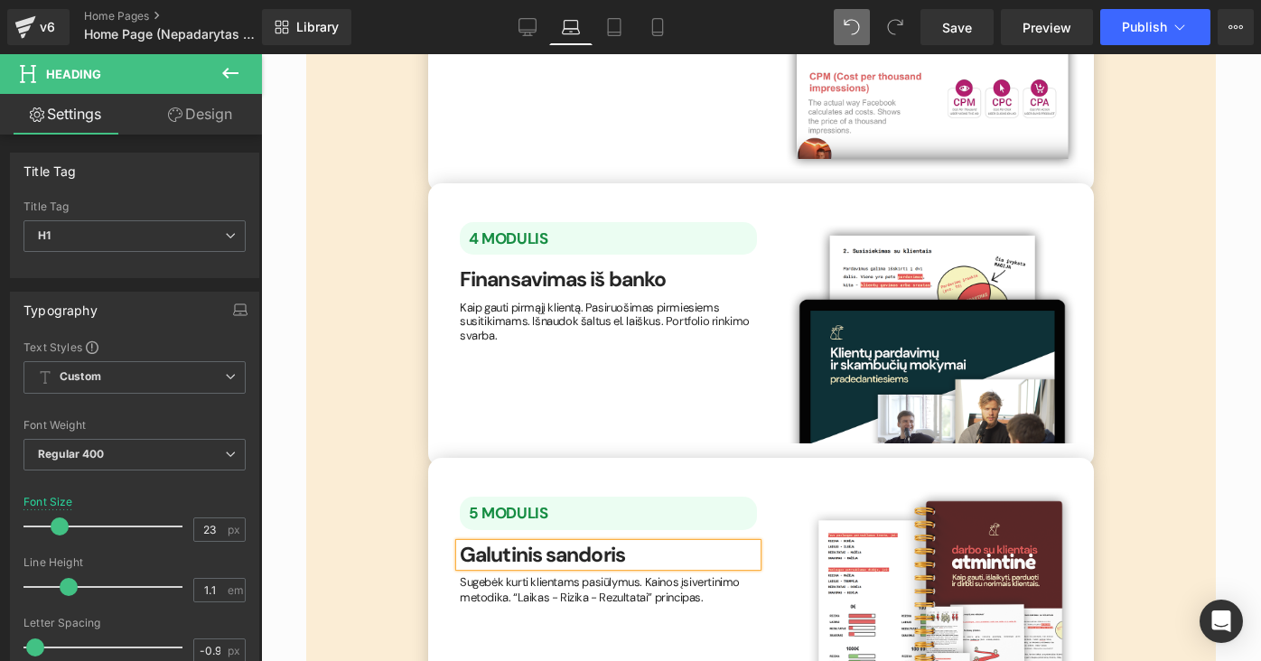
click at [558, 589] on div "5 MODULIS Text Block Galutinis sandoris Heading Sugebėk kurti klientams pasiūly…" at bounding box center [761, 600] width 666 height 285
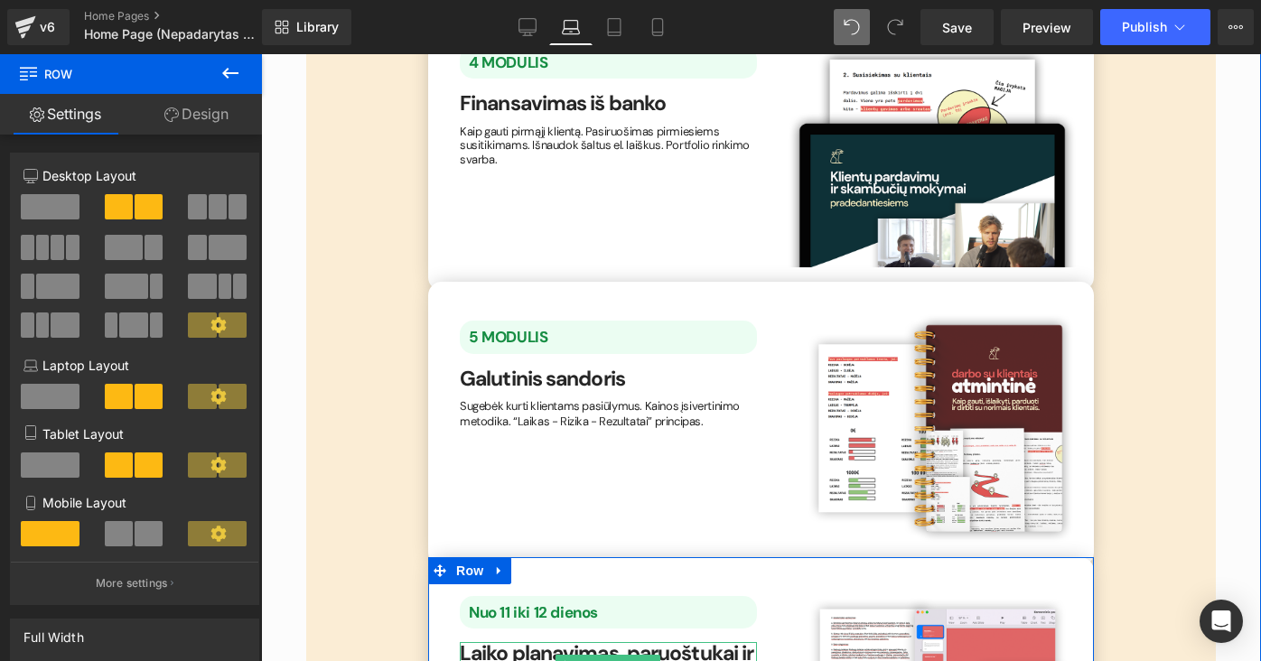
scroll to position [3555, 0]
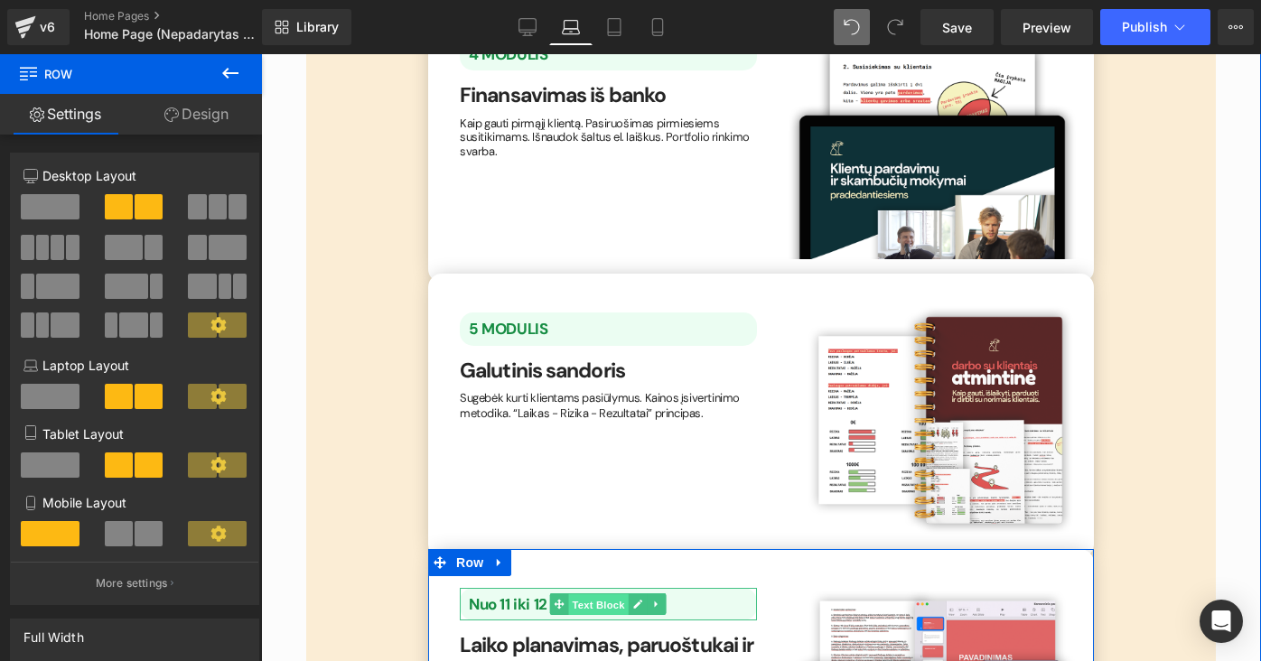
click at [602, 594] on span "Text Block" at bounding box center [599, 605] width 60 height 22
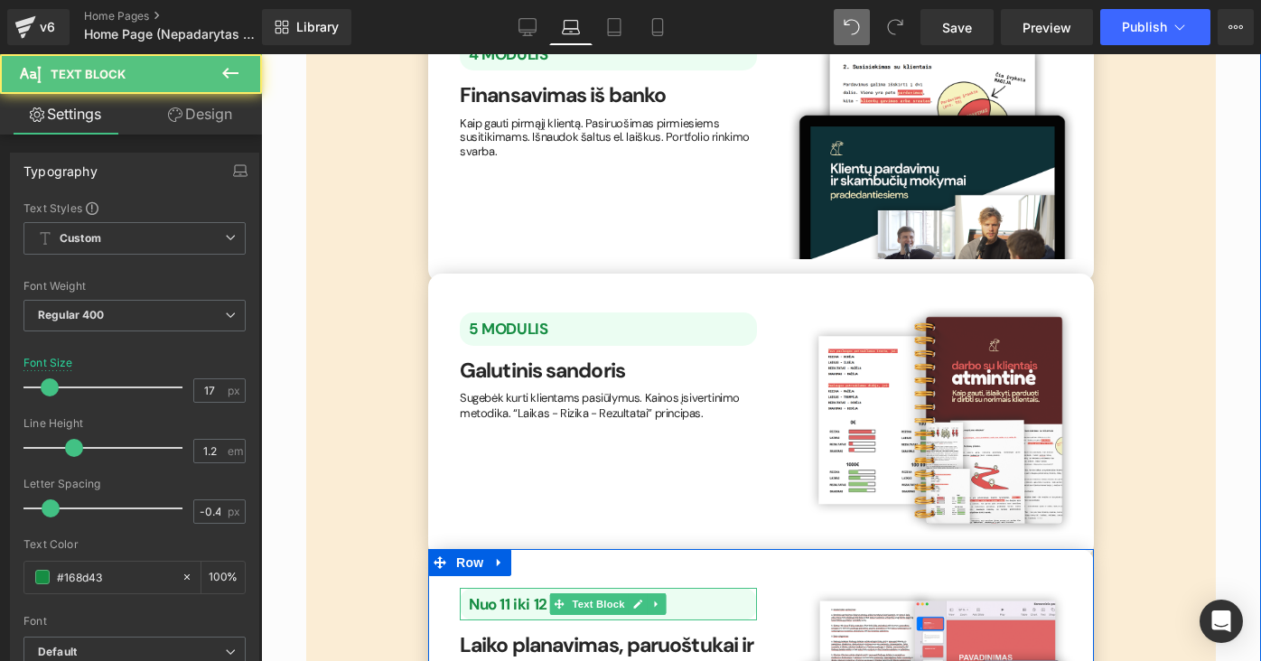
click at [471, 594] on b "Nuo 11 iki 12 dienos" at bounding box center [533, 604] width 129 height 20
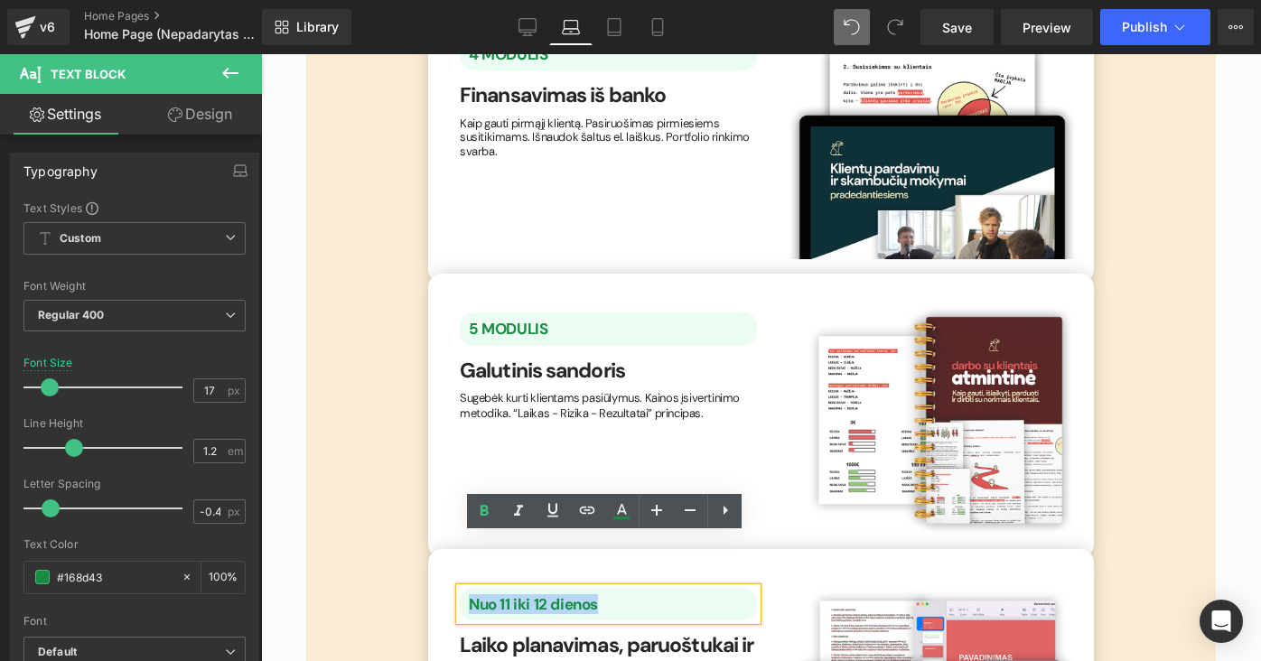
drag, startPoint x: 610, startPoint y: 551, endPoint x: 440, endPoint y: 554, distance: 169.8
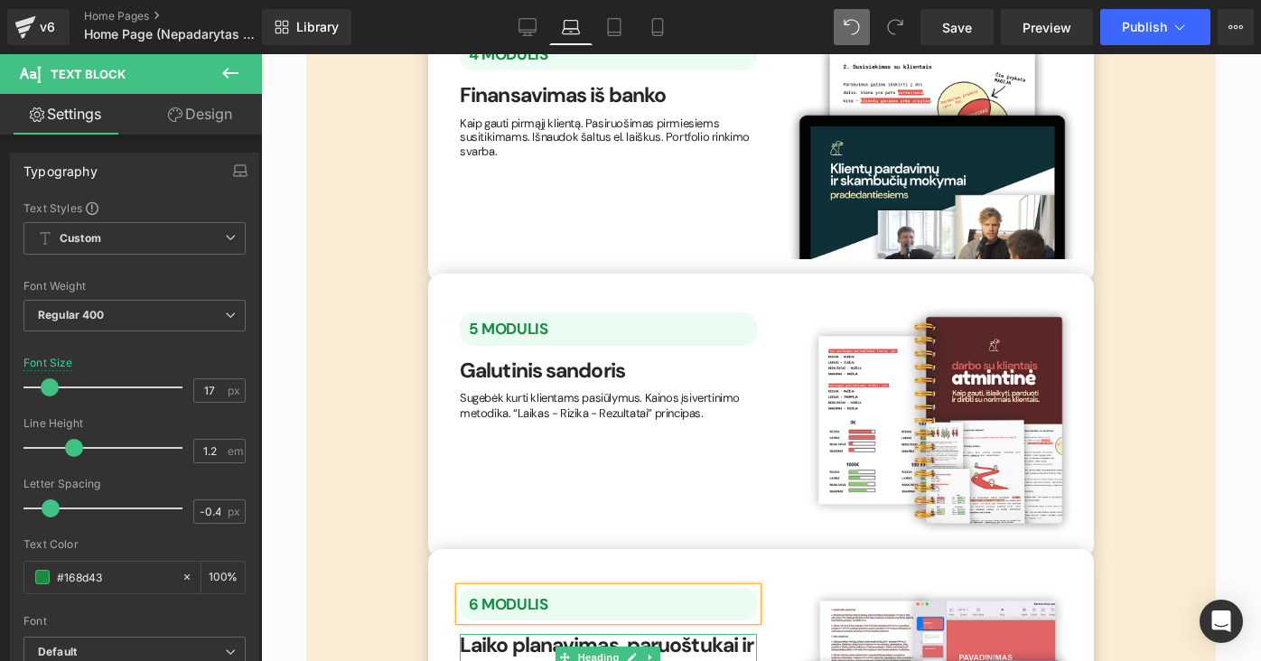
click at [501, 631] on b "Laiko planavimas, paruoštukai ir sutartys" at bounding box center [607, 656] width 294 height 50
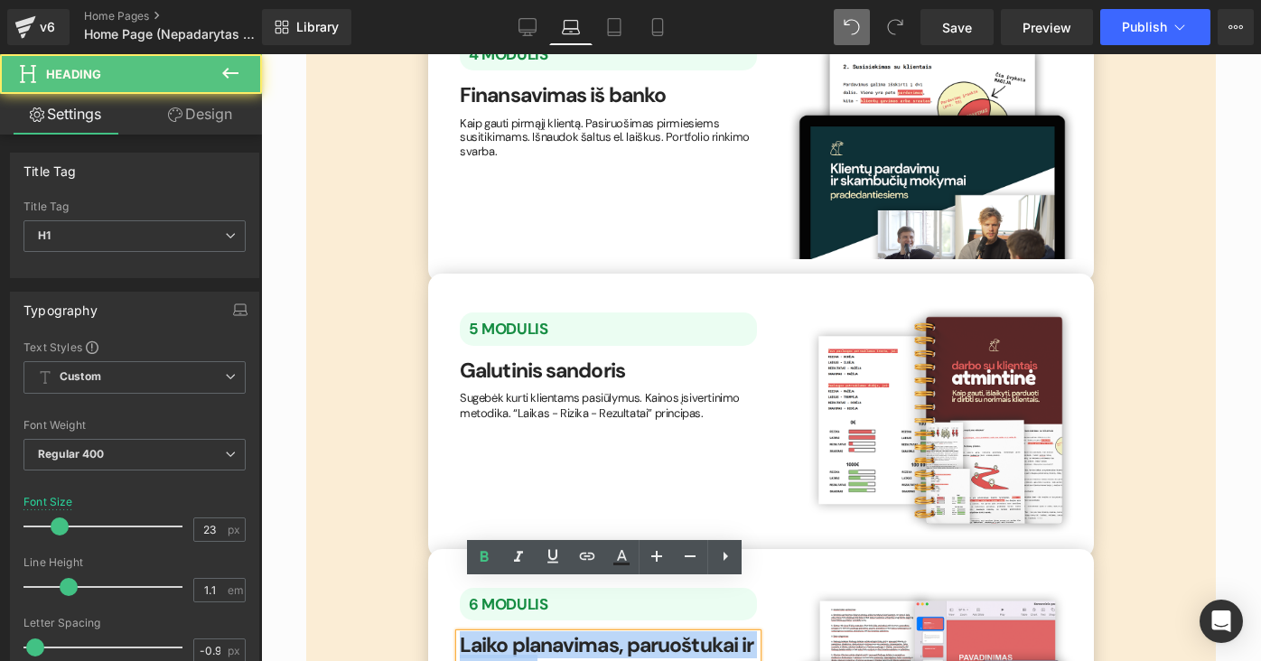
drag, startPoint x: 563, startPoint y: 614, endPoint x: 451, endPoint y: 591, distance: 114.4
click at [451, 592] on div "6 MODULIS Text Block Laiko planavimas, paruoštukai ir sutartys Heading Pritaiky…" at bounding box center [608, 649] width 324 height 141
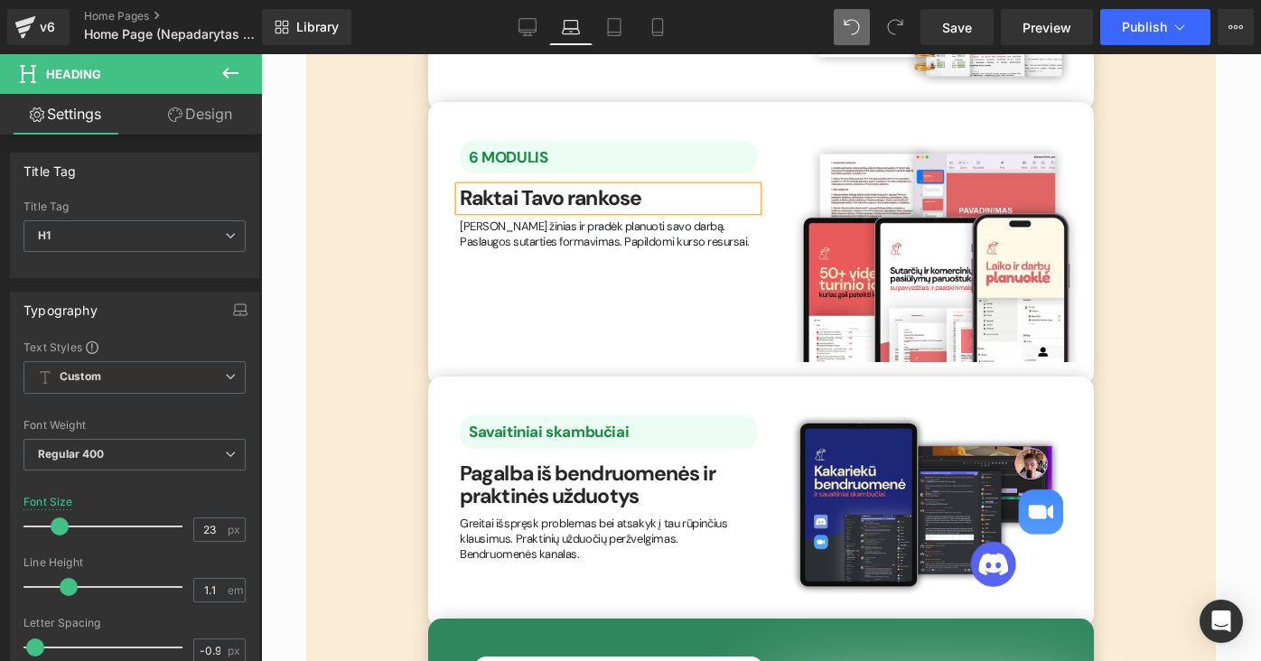
scroll to position [3997, 0]
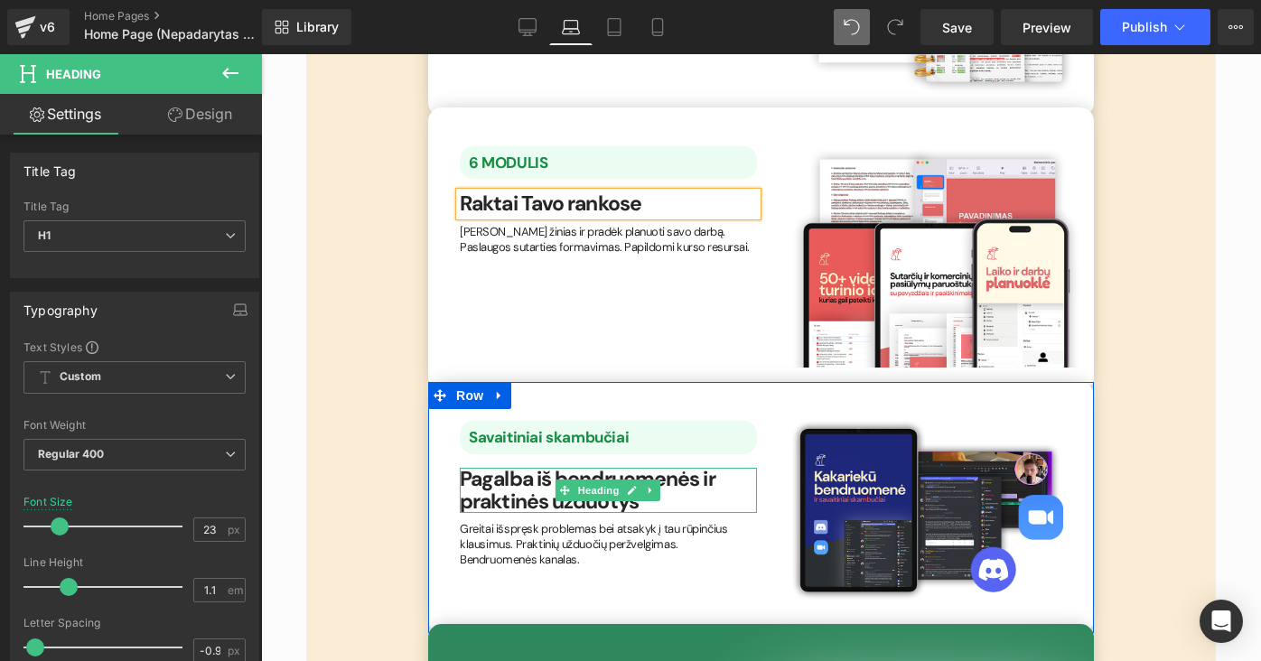
click at [624, 480] on link at bounding box center [632, 491] width 19 height 22
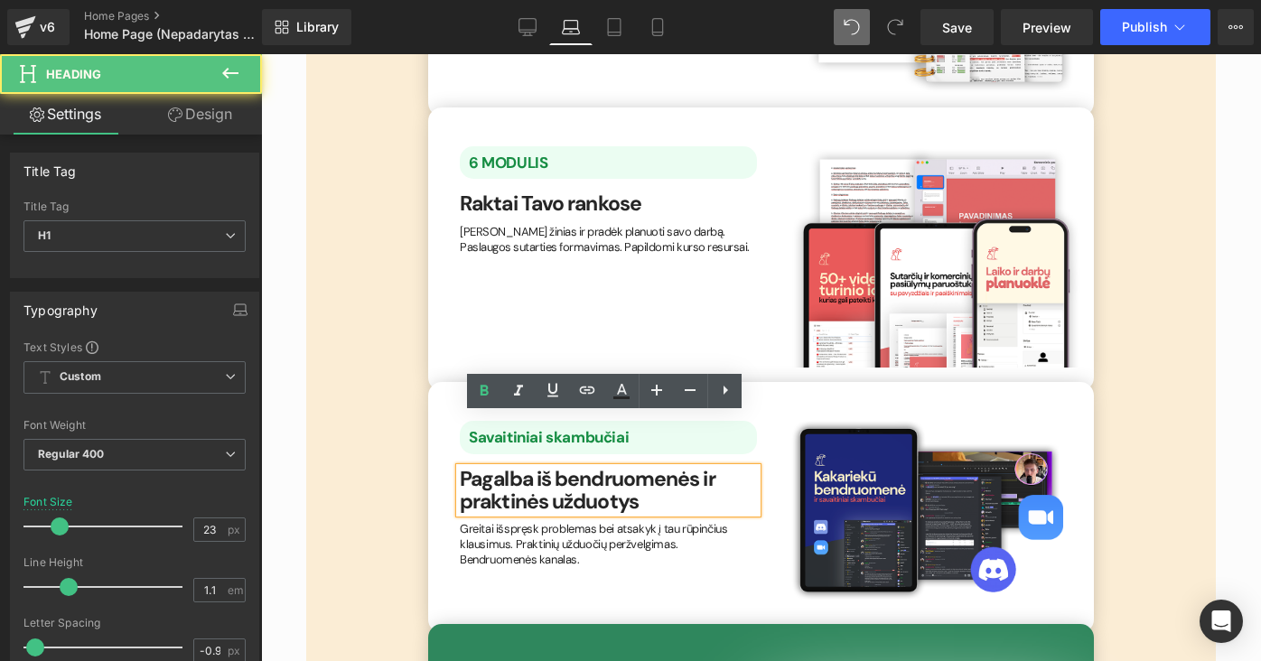
click at [650, 468] on h1 "Pagalba iš bendruomenės ir praktinės užduotys" at bounding box center [608, 491] width 297 height 46
click at [786, 382] on div "Savaitiniai skambučiai Text Block Pagalba iš bendruomenės ir praktinės užduotys…" at bounding box center [761, 507] width 666 height 251
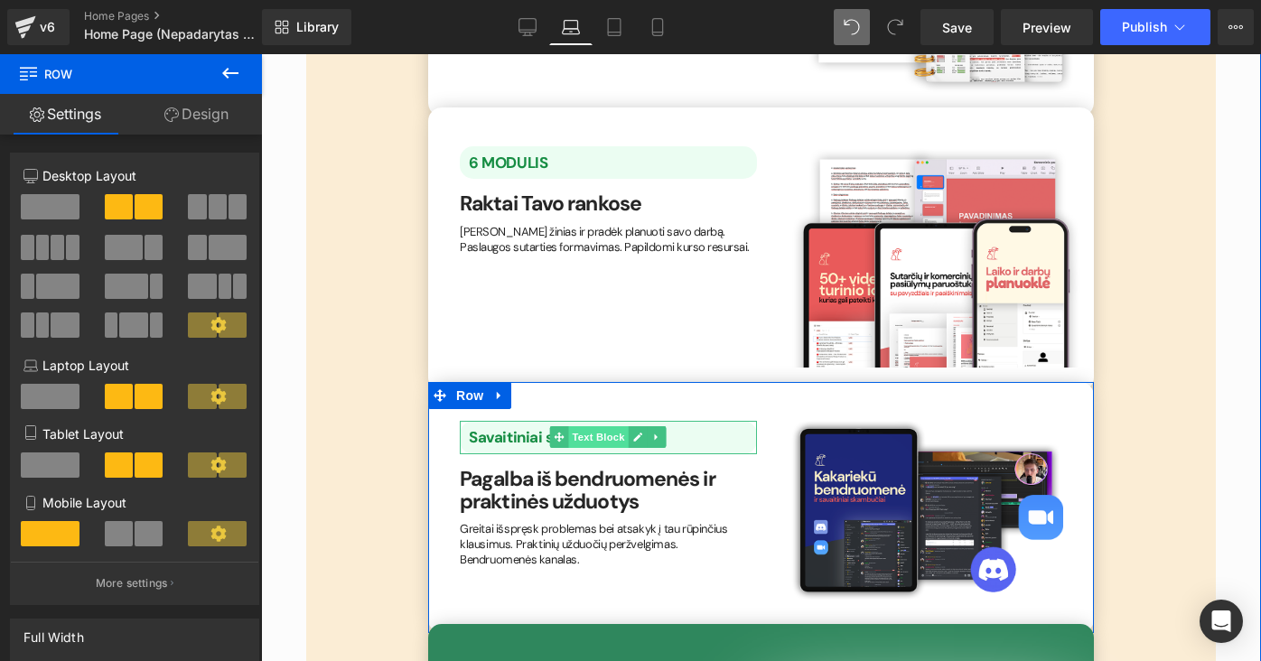
click at [618, 426] on span "Text Block" at bounding box center [599, 437] width 60 height 22
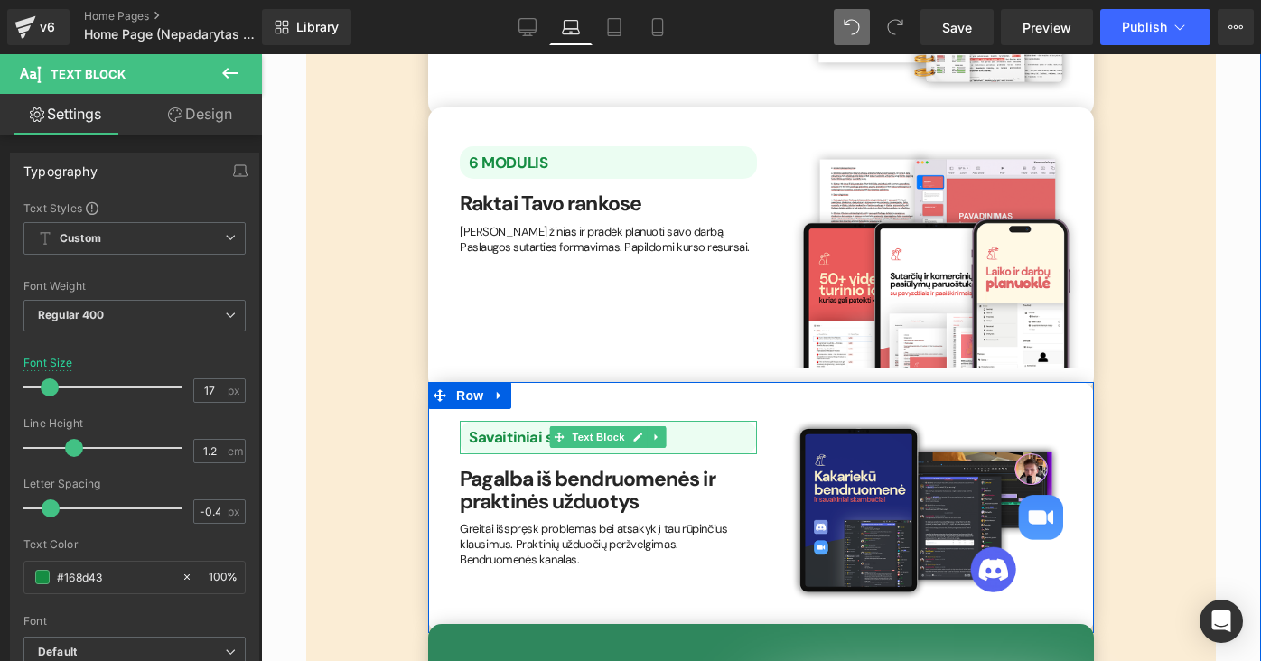
click at [494, 427] on b "Savaitiniai skambučiai" at bounding box center [549, 437] width 160 height 20
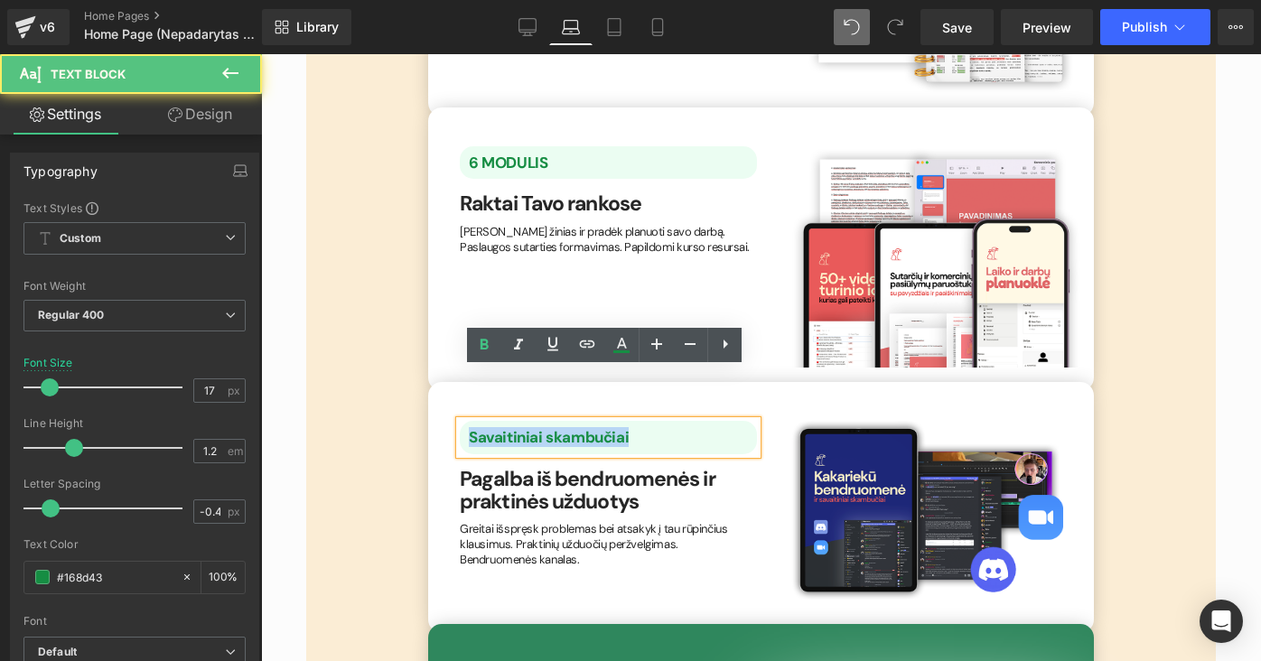
drag, startPoint x: 628, startPoint y: 386, endPoint x: 439, endPoint y: 383, distance: 188.8
click at [440, 384] on div "Savaitiniai skambučiai Text Block Pagalba iš bendruomenės ir praktinės užduotys…" at bounding box center [761, 507] width 666 height 251
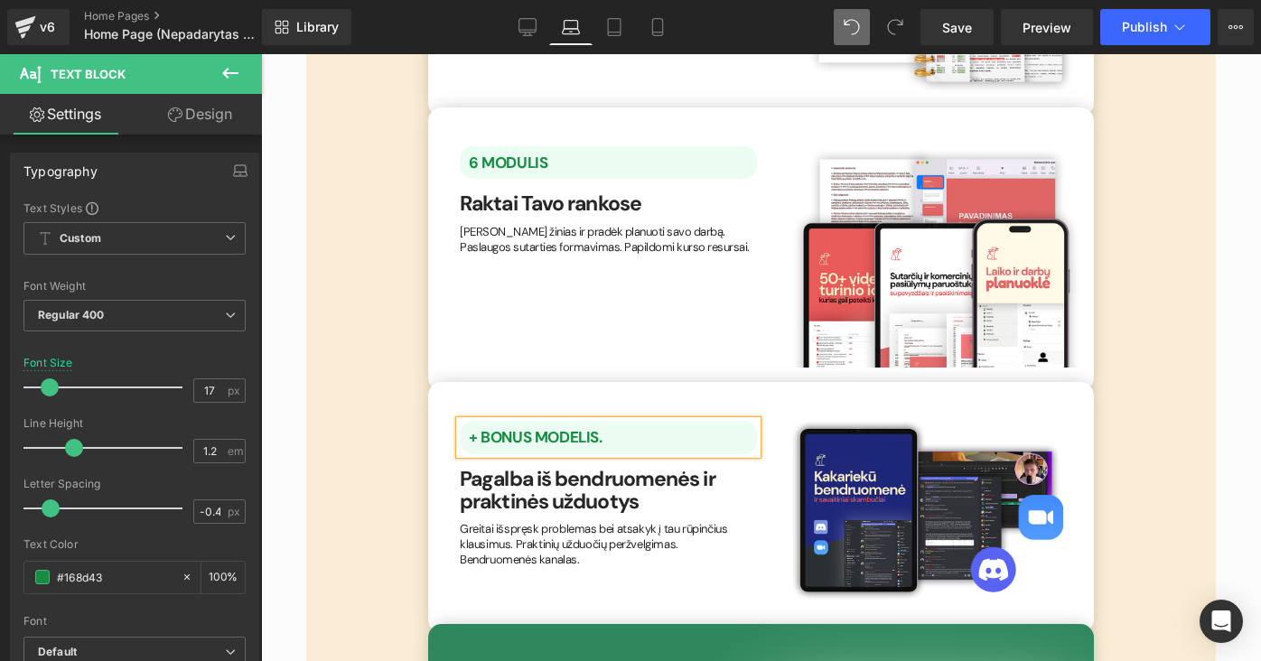
click at [560, 485] on icon at bounding box center [565, 490] width 10 height 11
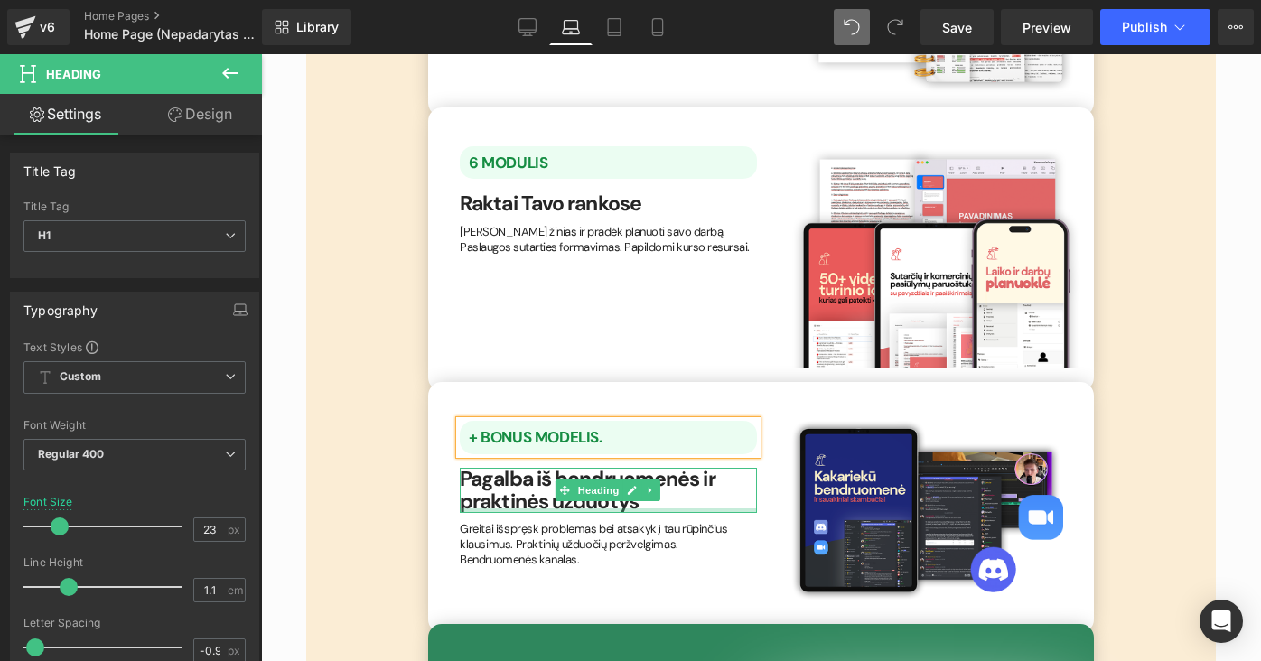
click at [674, 508] on div at bounding box center [608, 510] width 297 height 5
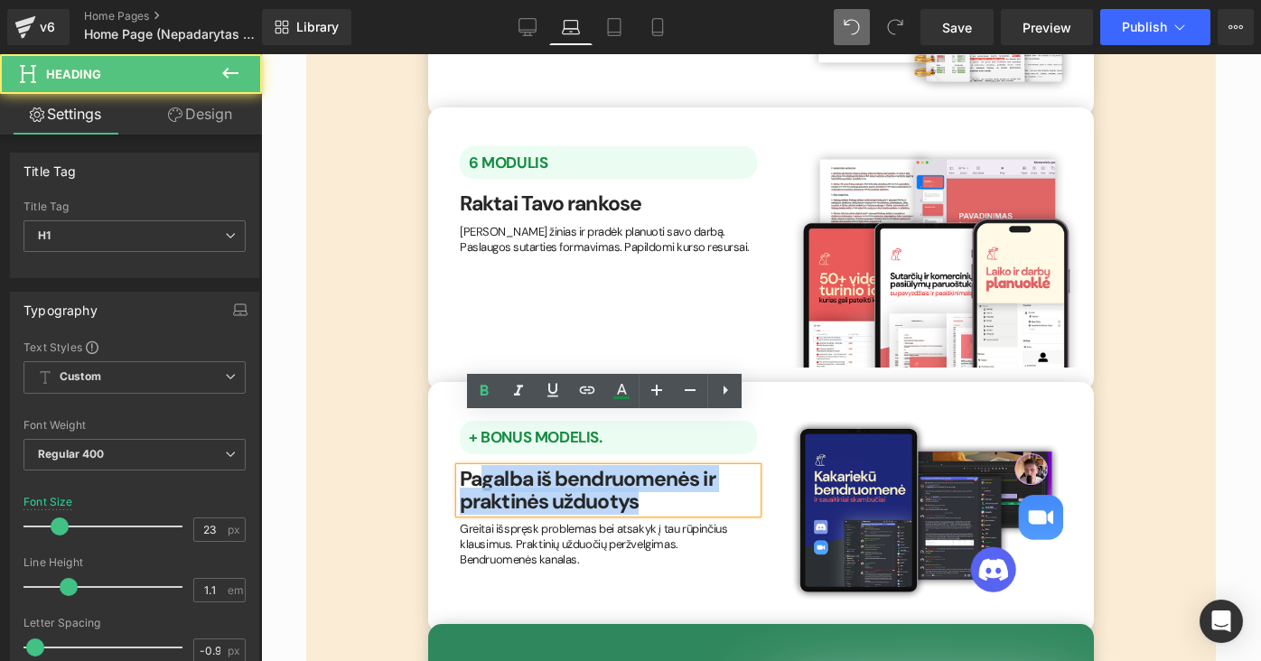
drag, startPoint x: 674, startPoint y: 456, endPoint x: 473, endPoint y: 433, distance: 201.9
click at [474, 468] on h1 "Pagalba iš bendruomenės ir praktinės užduotys" at bounding box center [608, 491] width 297 height 46
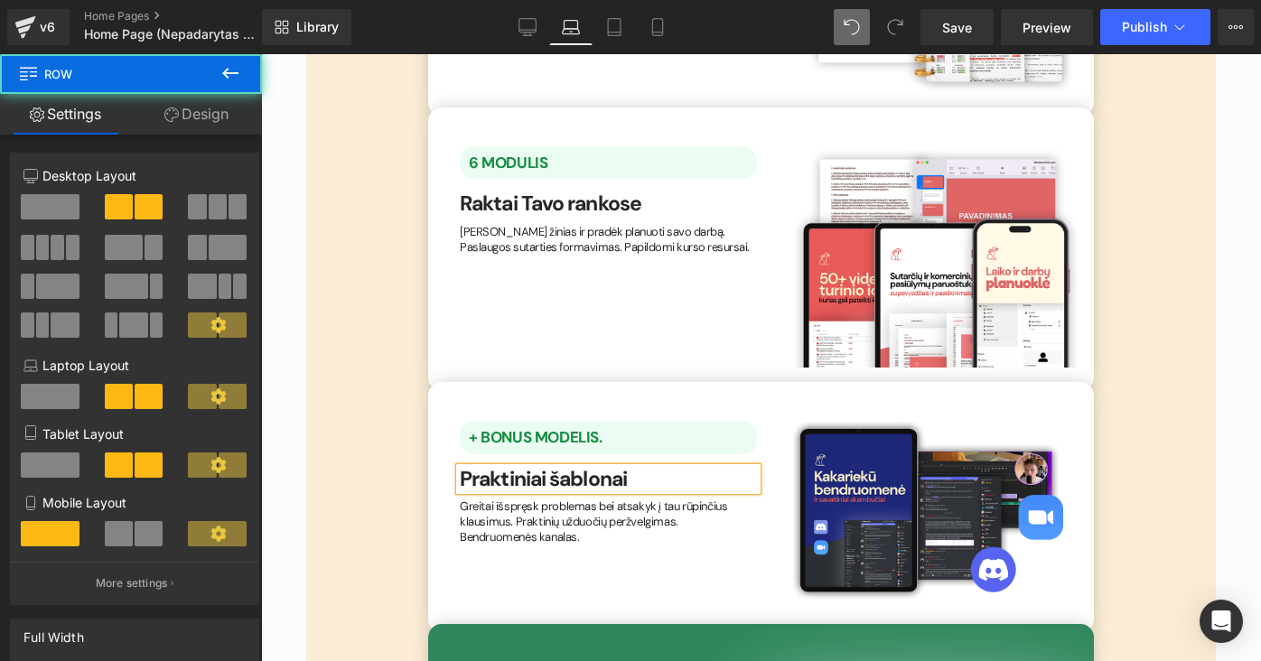
drag, startPoint x: 473, startPoint y: 433, endPoint x: 545, endPoint y: 504, distance: 100.9
click at [545, 504] on div "+ BONUS MODELIS. Text Block Praktiniai šablonai Heading Greitai išspręsk proble…" at bounding box center [761, 507] width 666 height 251
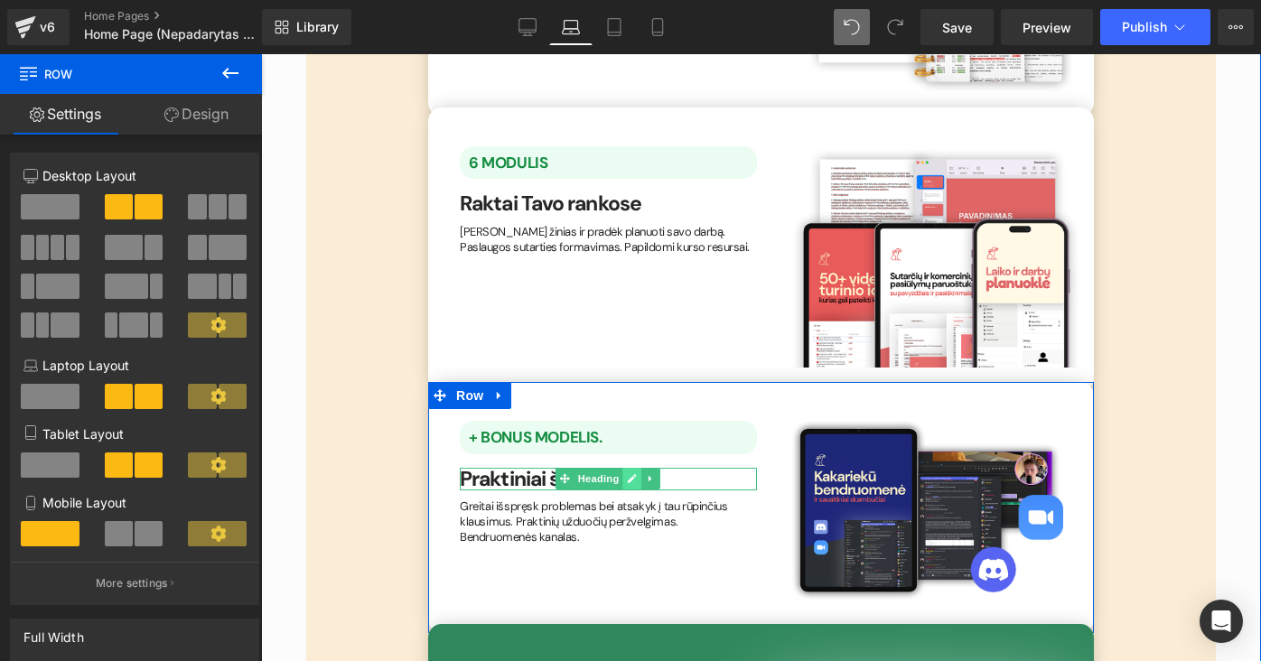
click at [633, 473] on icon at bounding box center [633, 478] width 10 height 11
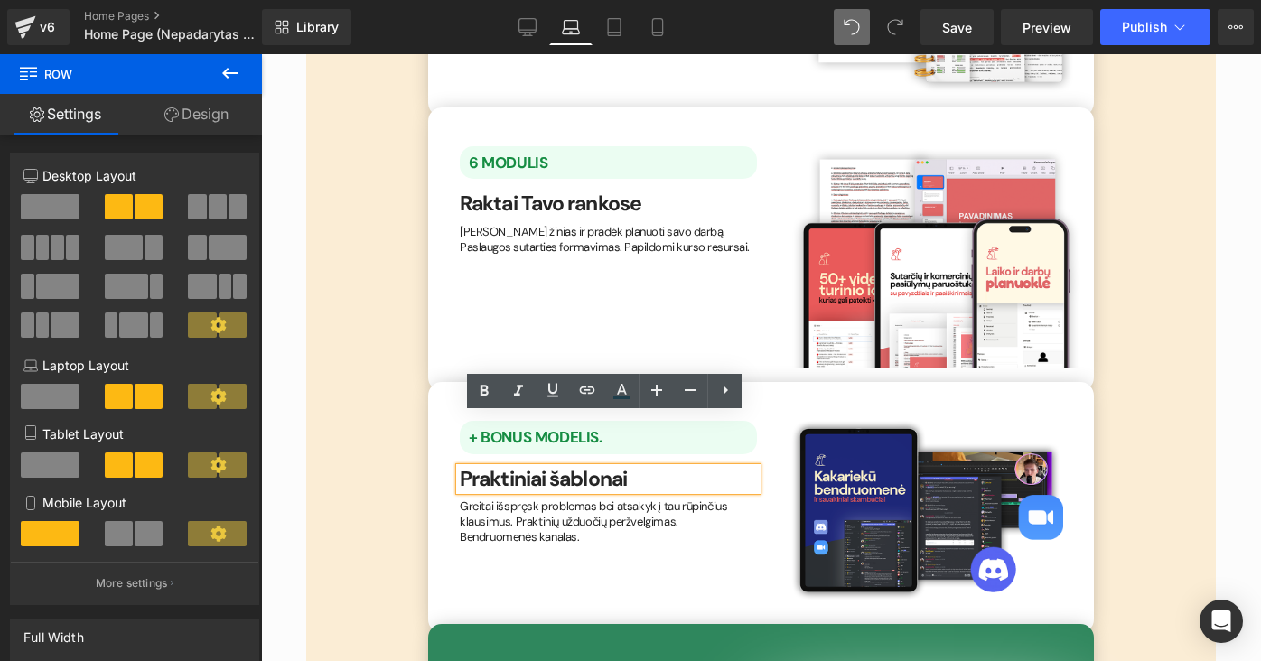
click at [633, 468] on h1 "Praktiniai šablonai" at bounding box center [608, 479] width 297 height 23
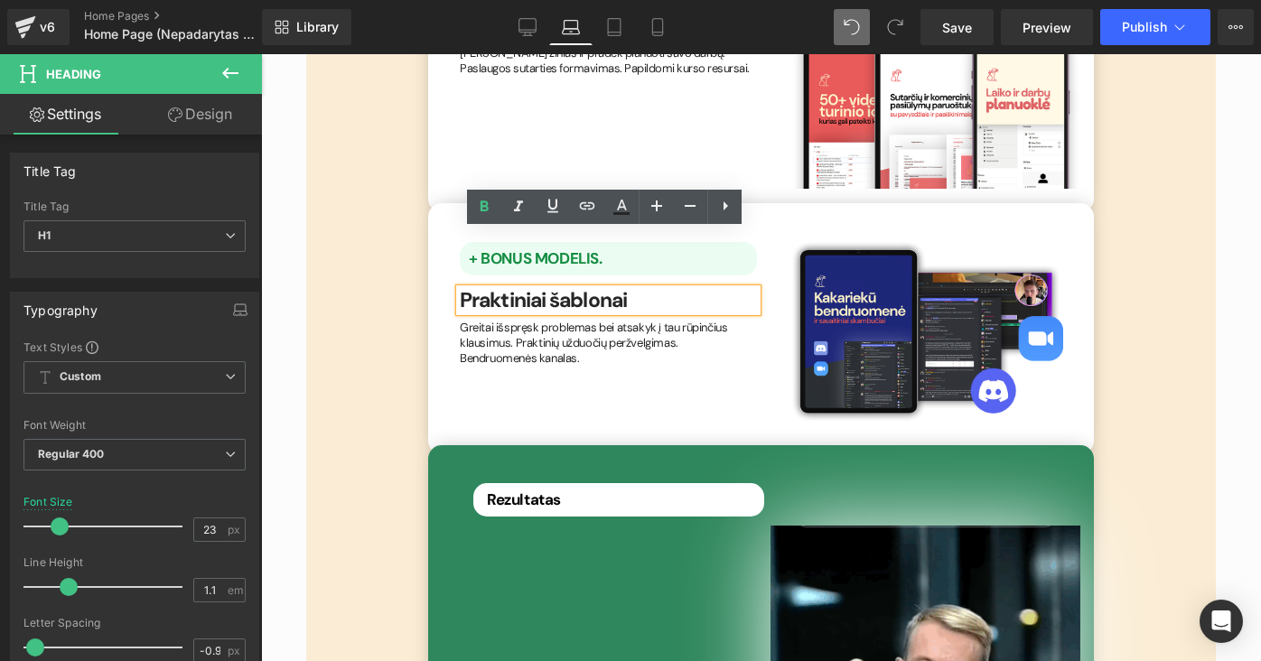
scroll to position [4181, 0]
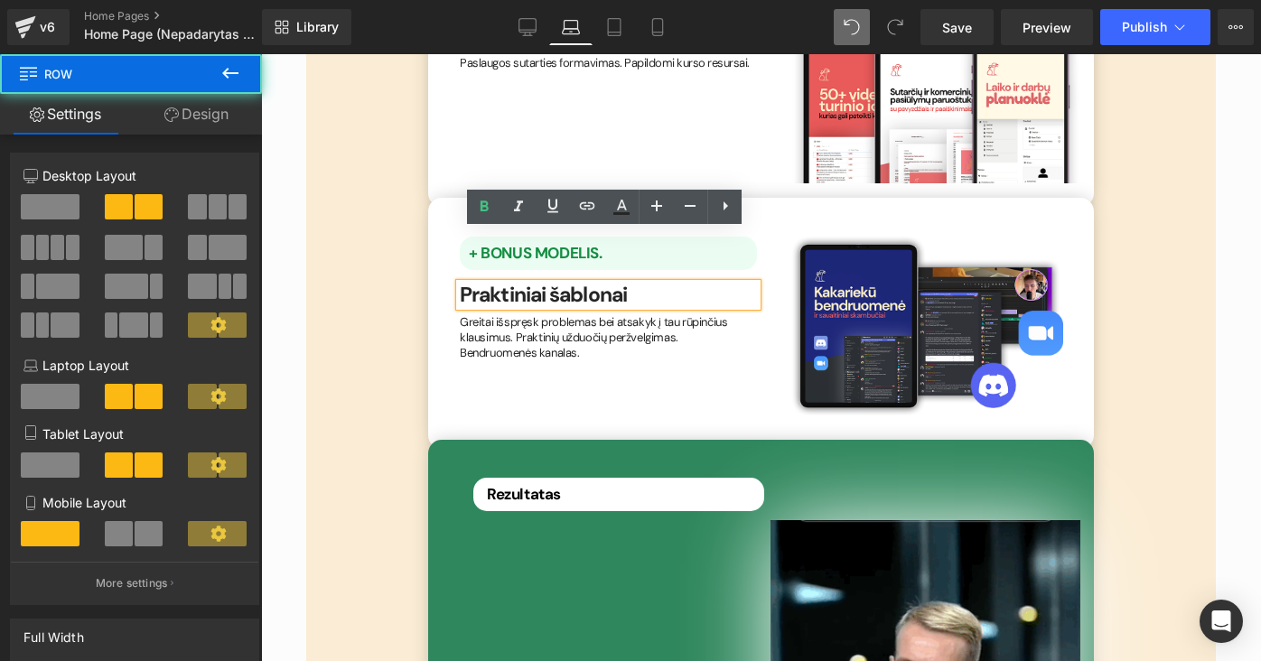
click at [770, 356] on div "Image" at bounding box center [932, 327] width 324 height 198
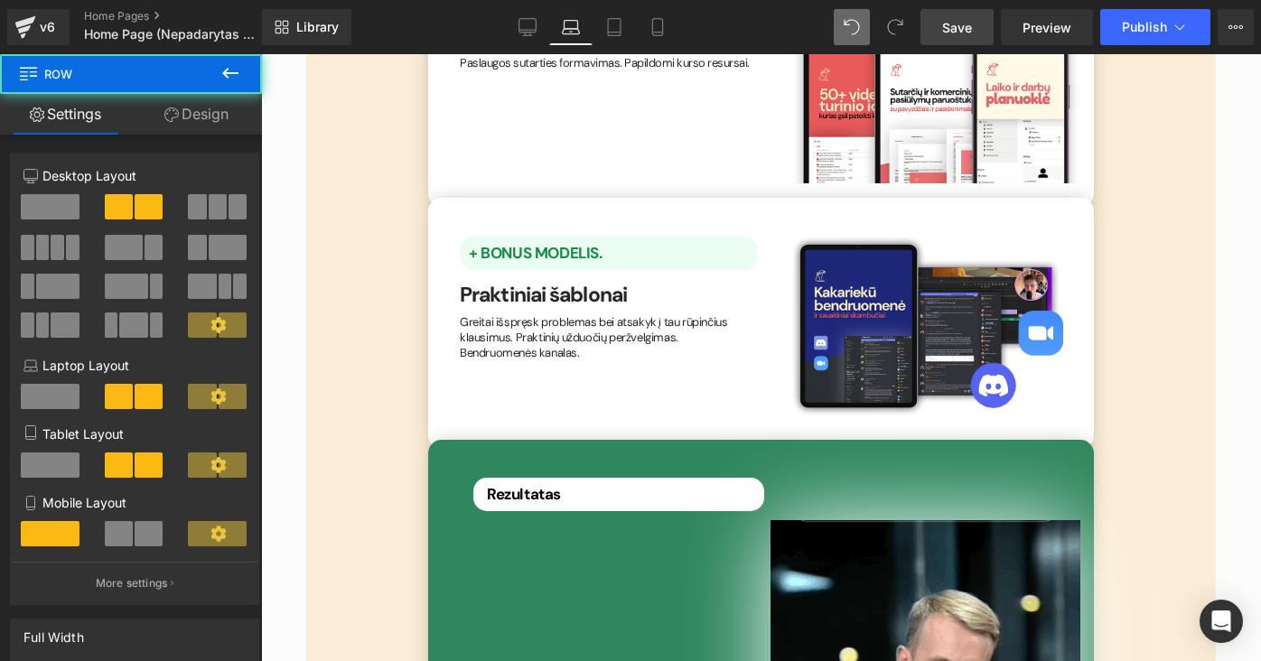
click at [970, 28] on span "Save" at bounding box center [957, 27] width 30 height 19
